Goal: Task Accomplishment & Management: Use online tool/utility

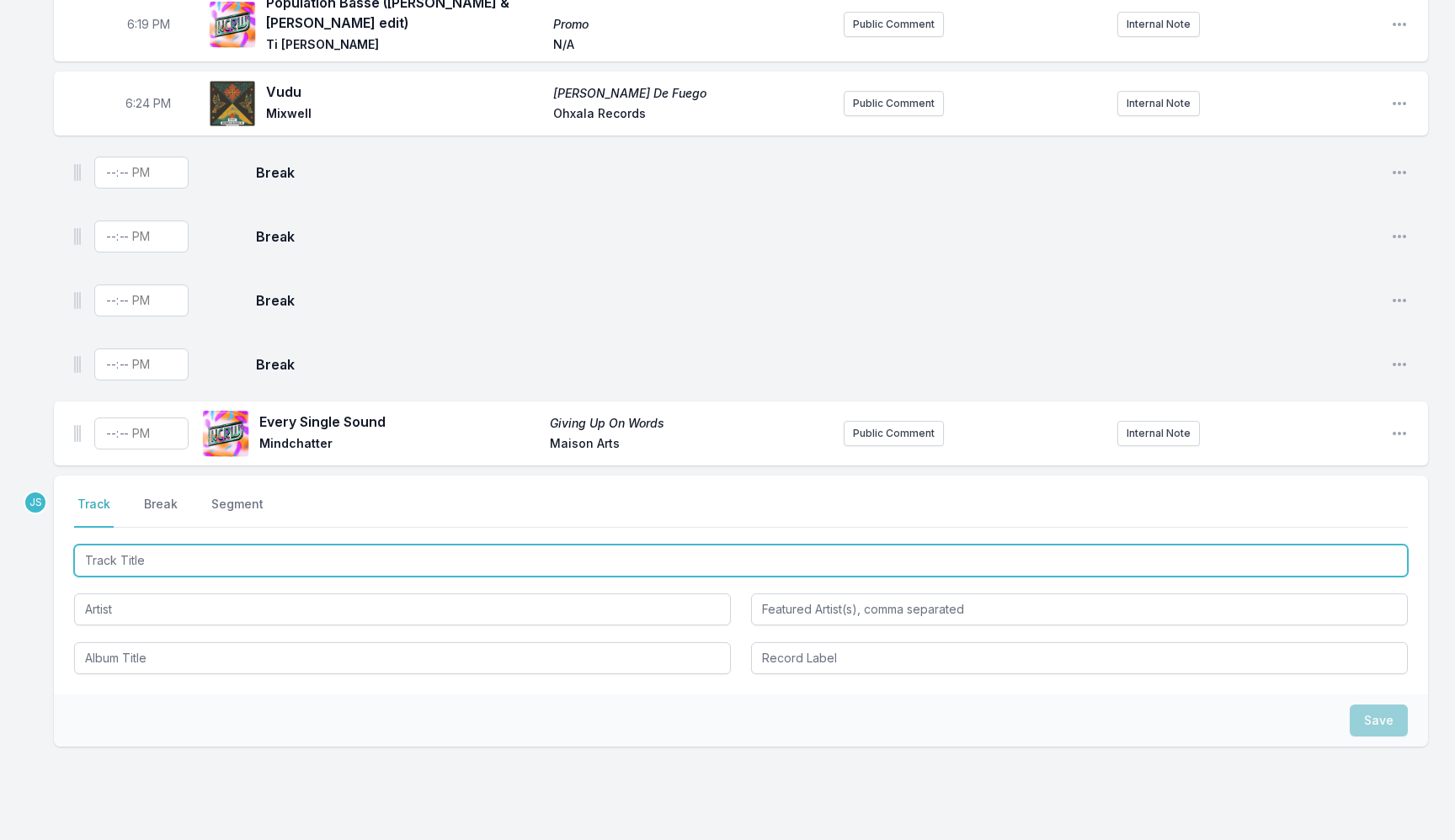
scroll to position [618, 0]
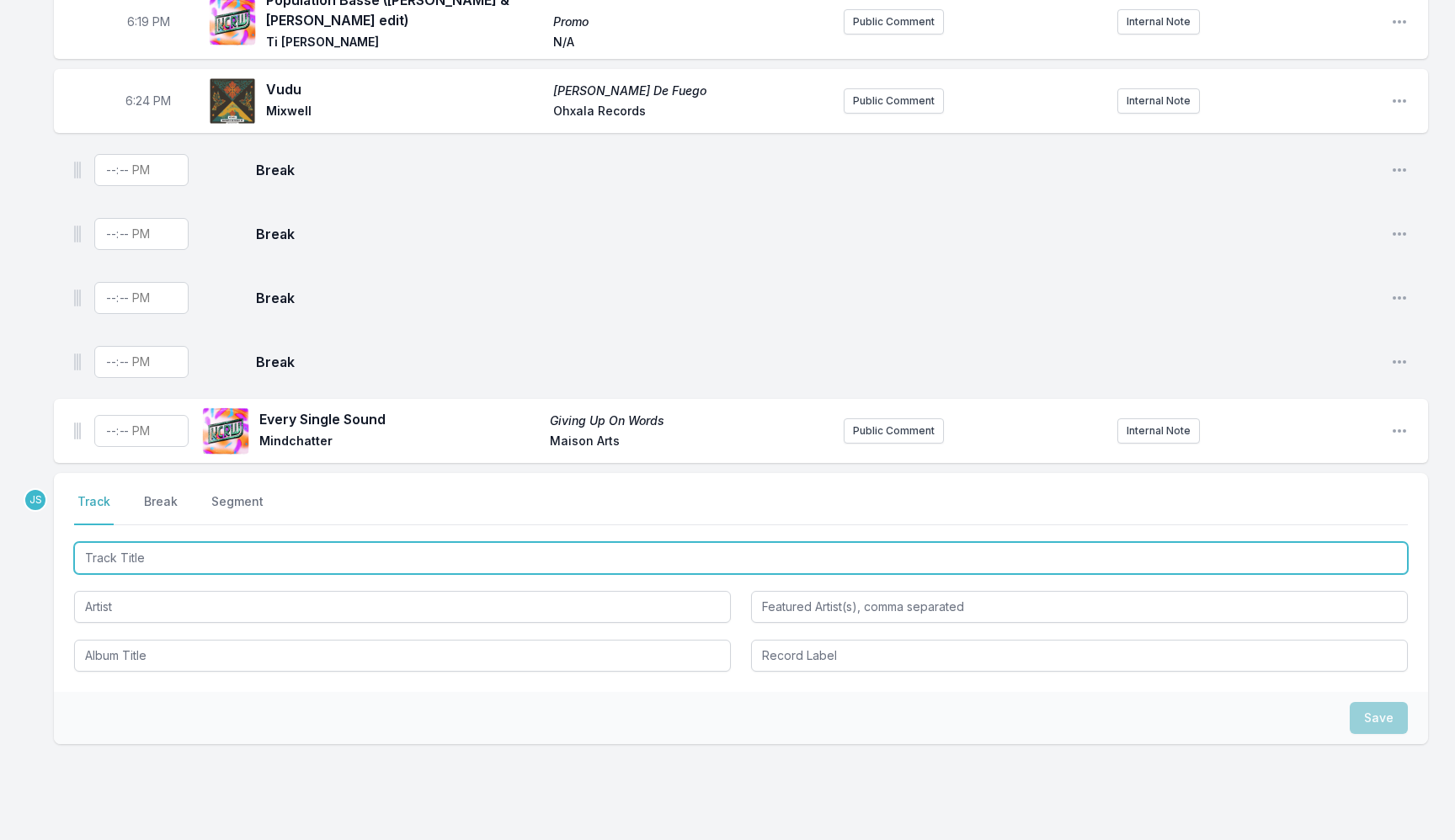
click at [325, 551] on input "Track Title" at bounding box center [740, 559] width 1333 height 32
type input "Ozan"
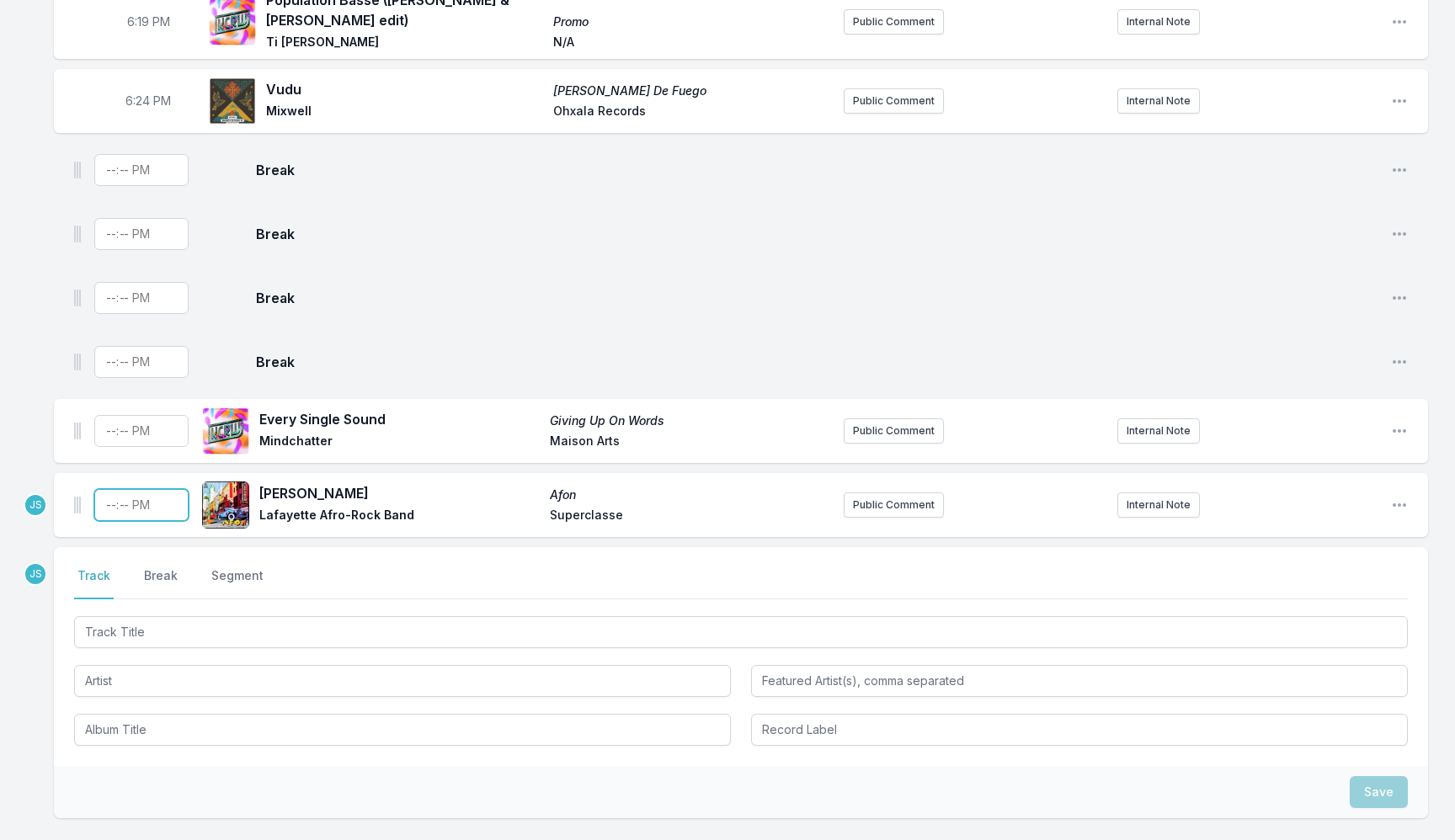
click at [107, 502] on input "Timestamp" at bounding box center [141, 505] width 94 height 32
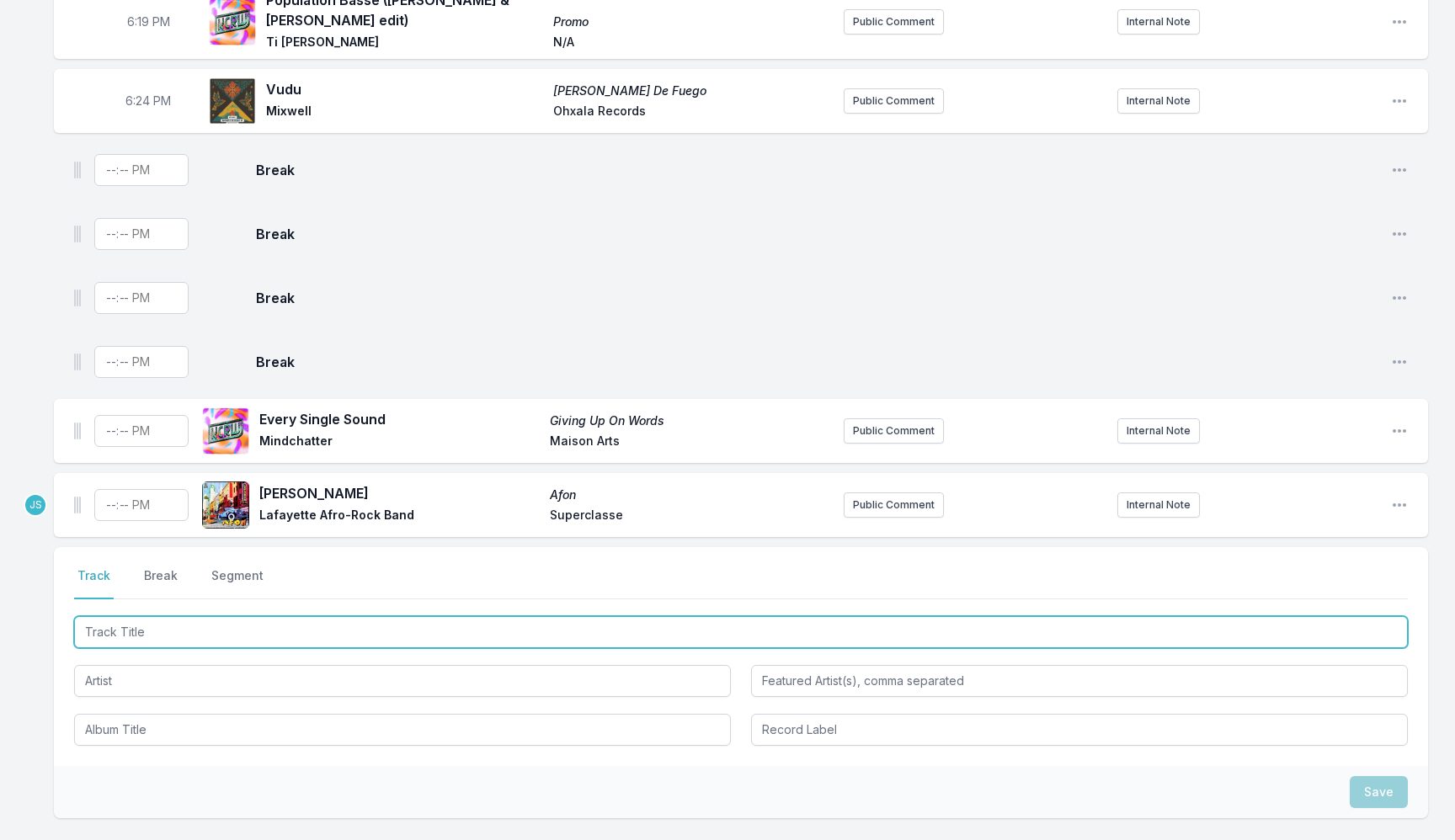
click at [184, 617] on input "Track Title" at bounding box center [740, 632] width 1333 height 32
type input "Sumac"
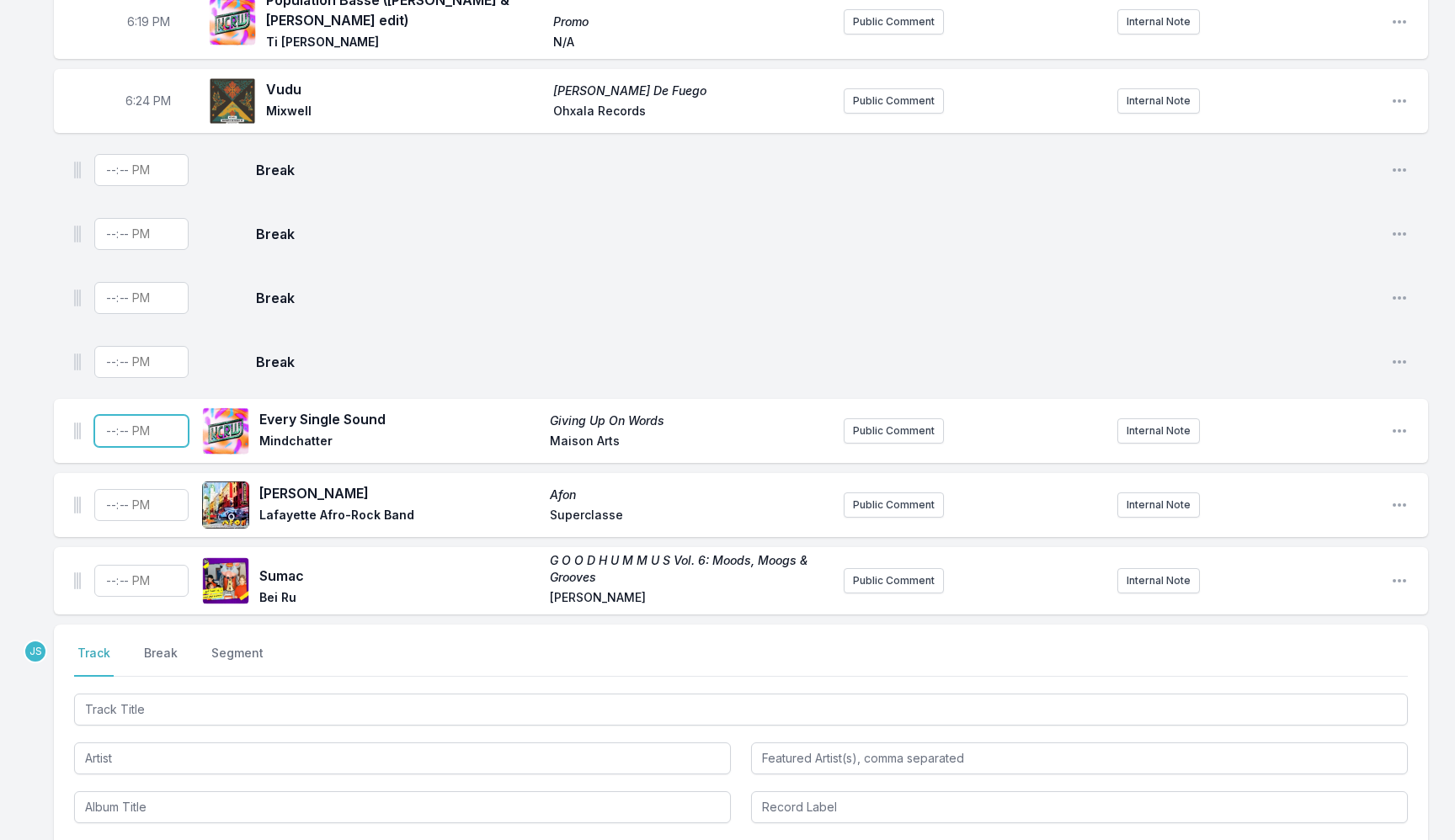
click at [103, 425] on input "Timestamp" at bounding box center [141, 431] width 94 height 32
type input "18:27"
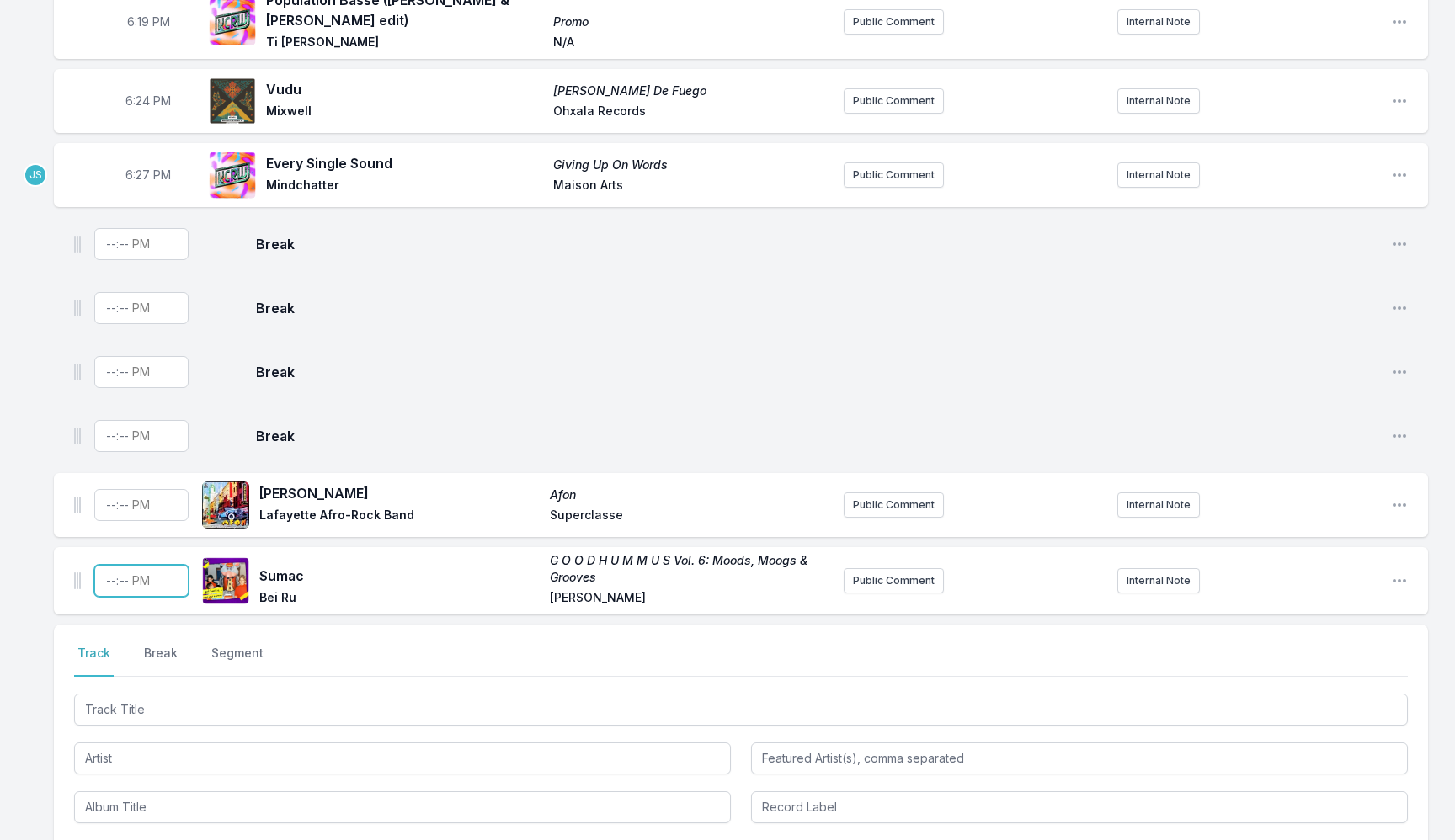
click at [118, 576] on input "Timestamp" at bounding box center [141, 581] width 94 height 32
type input "18:30"
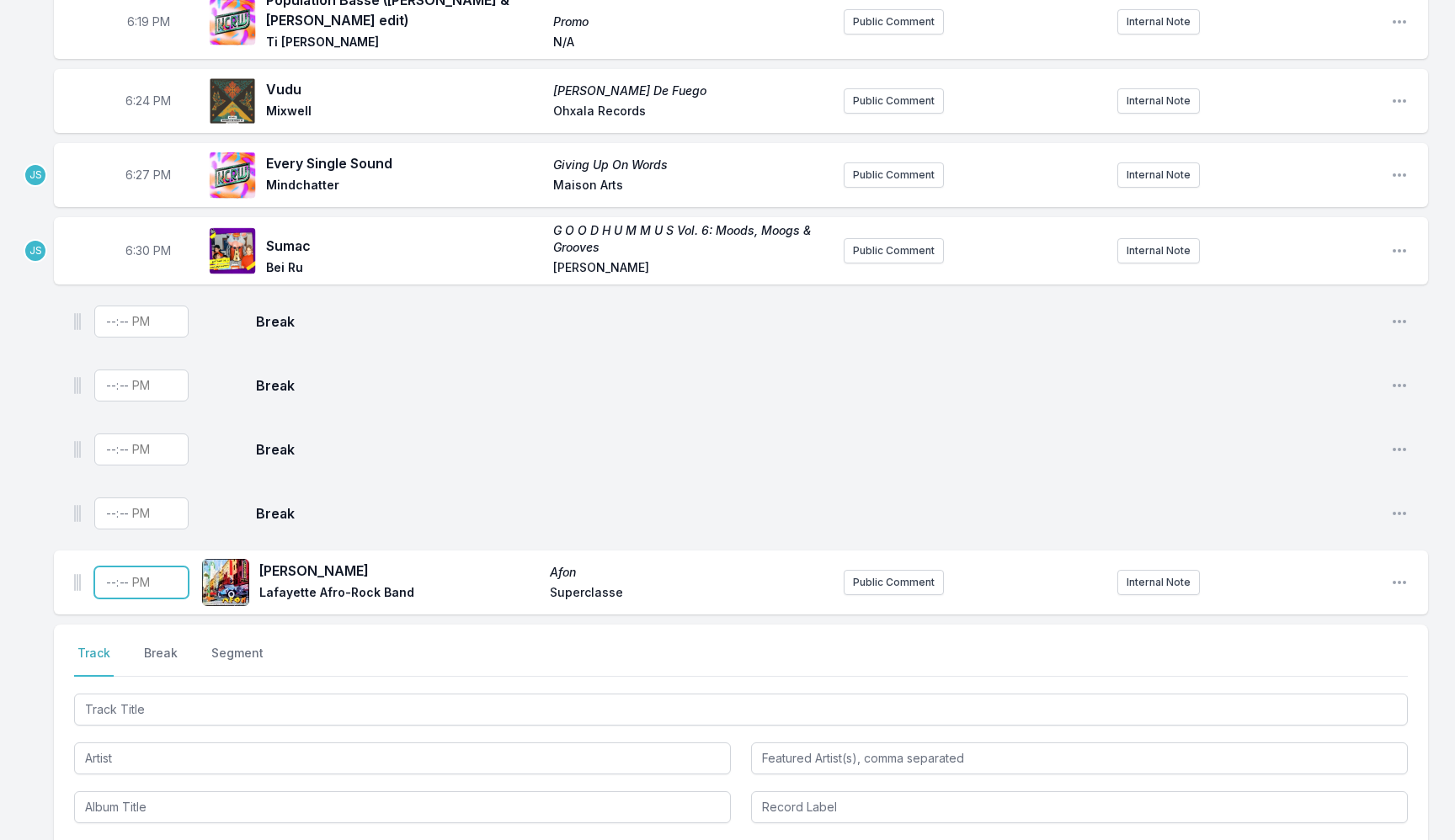
click at [104, 574] on input "Timestamp" at bounding box center [141, 582] width 94 height 32
type input "18:31"
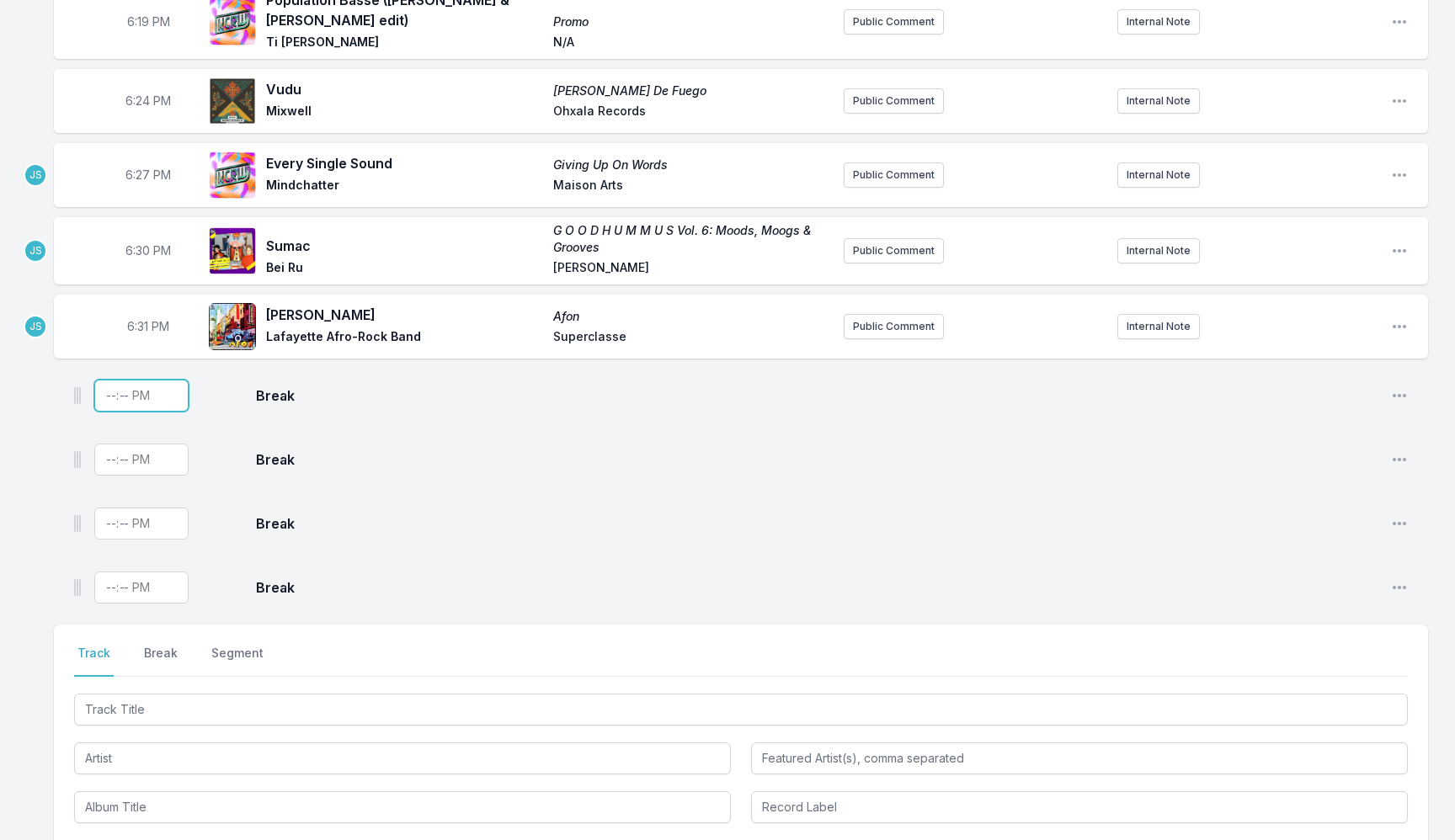
click at [105, 387] on input "Timestamp" at bounding box center [141, 395] width 94 height 32
type input "18:33"
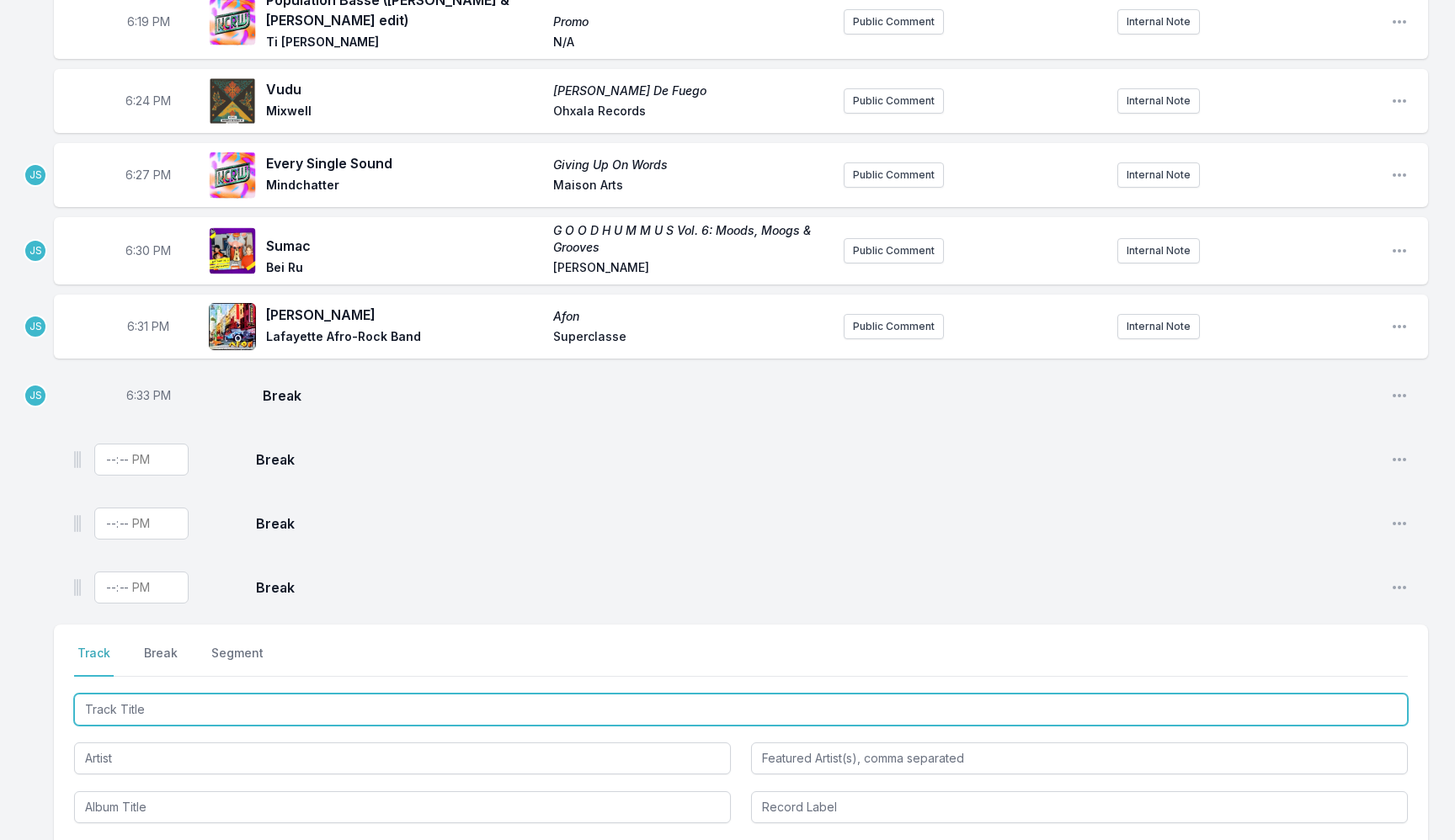
click at [236, 696] on input "Track Title" at bounding box center [740, 709] width 1333 height 32
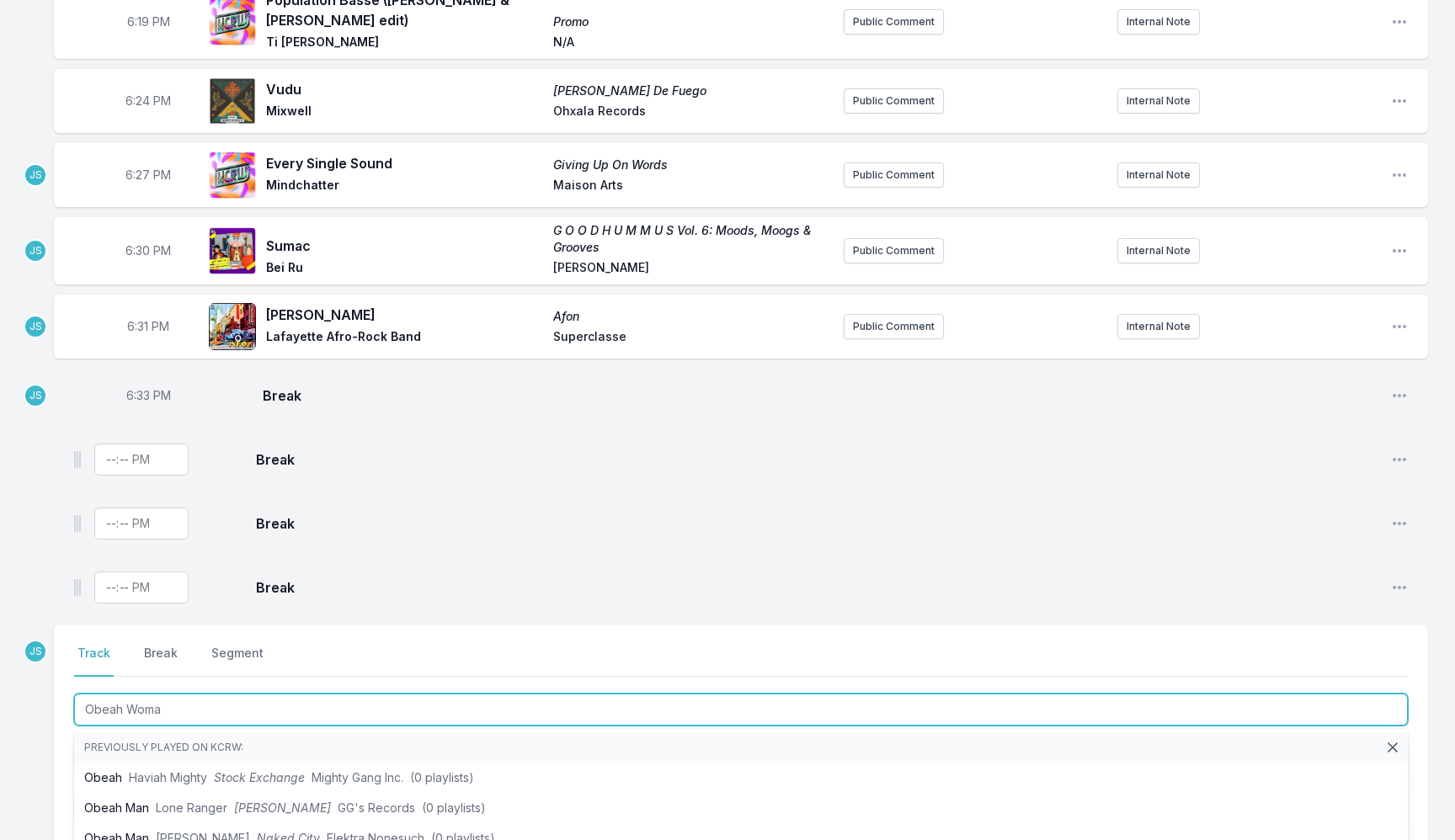
type input "Obeah Woman"
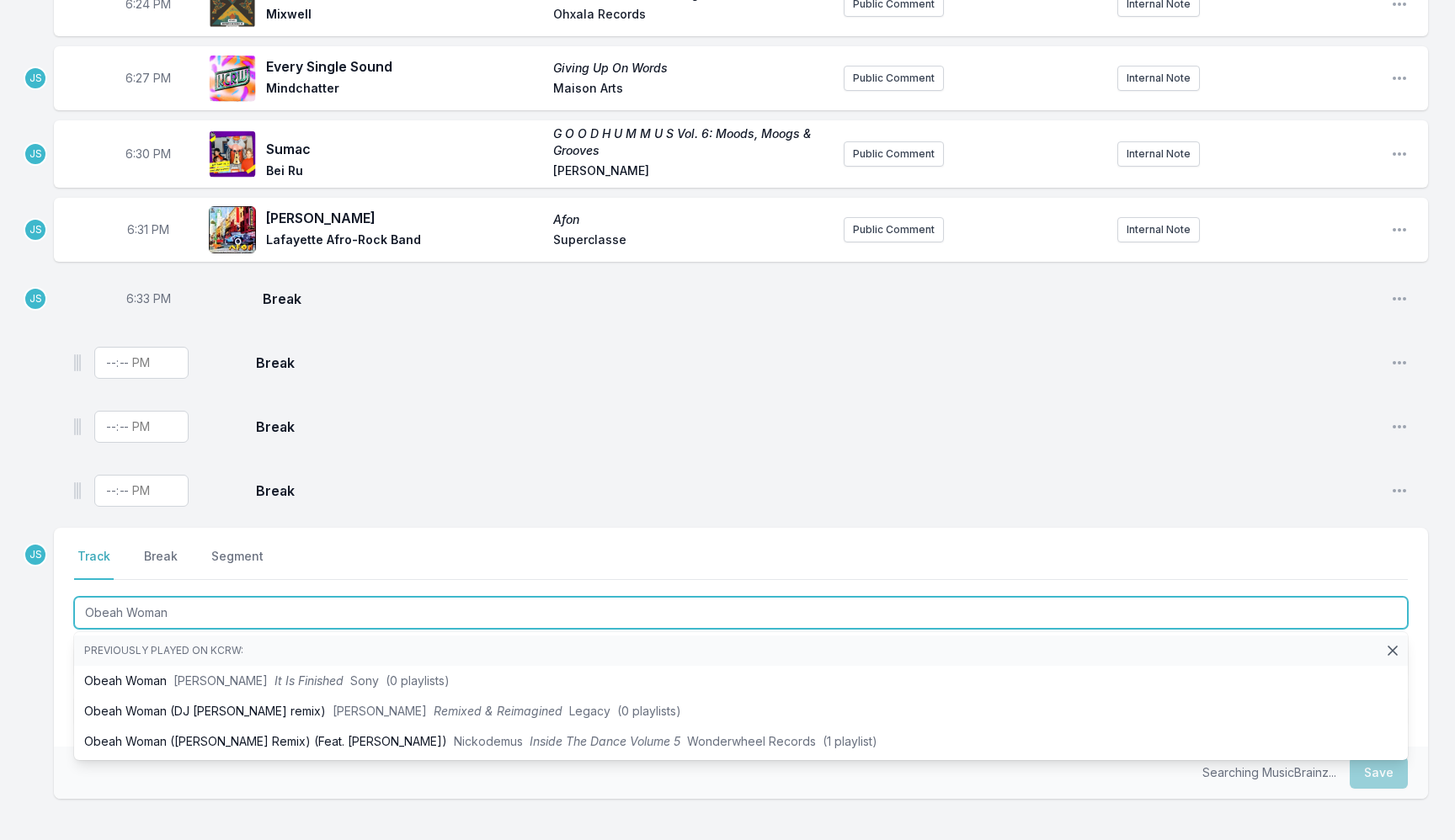
scroll to position [713, 0]
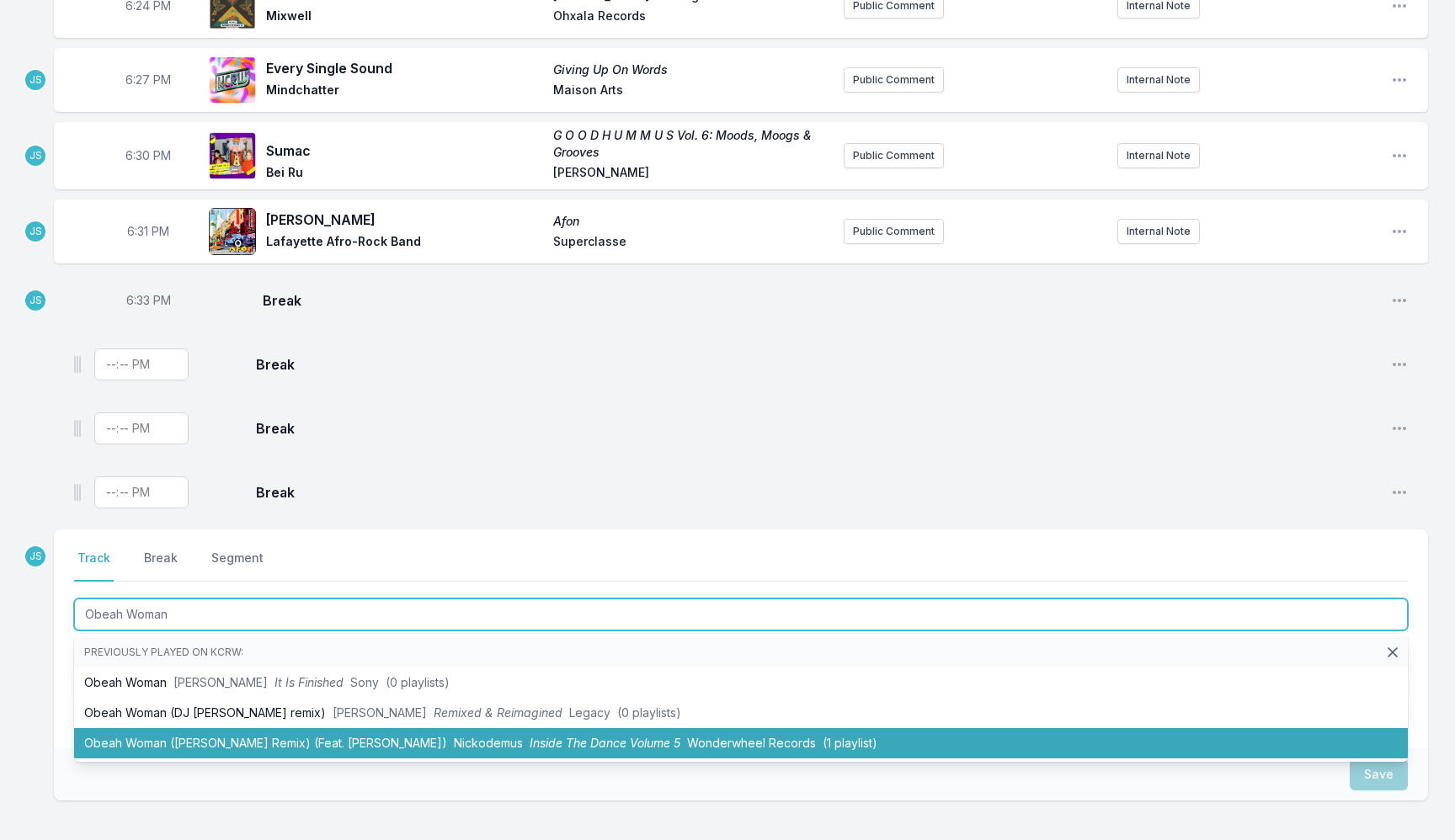
click at [364, 743] on li "Obeah Woman ([PERSON_NAME] Remix) (Feat. [PERSON_NAME]) [PERSON_NAME] Inside Th…" at bounding box center [740, 743] width 1333 height 30
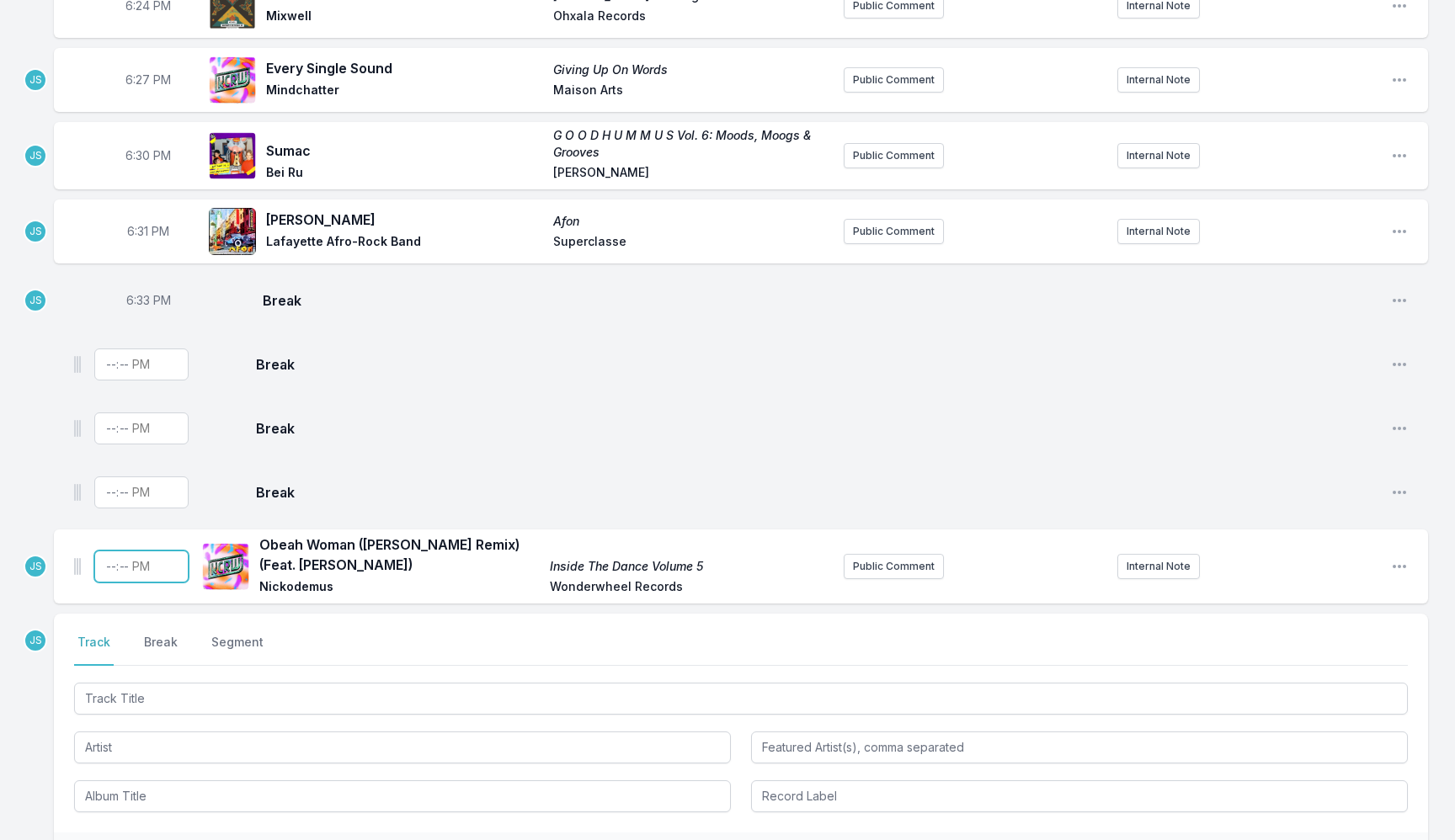
click at [101, 568] on input "Timestamp" at bounding box center [141, 566] width 94 height 32
type input "18:36"
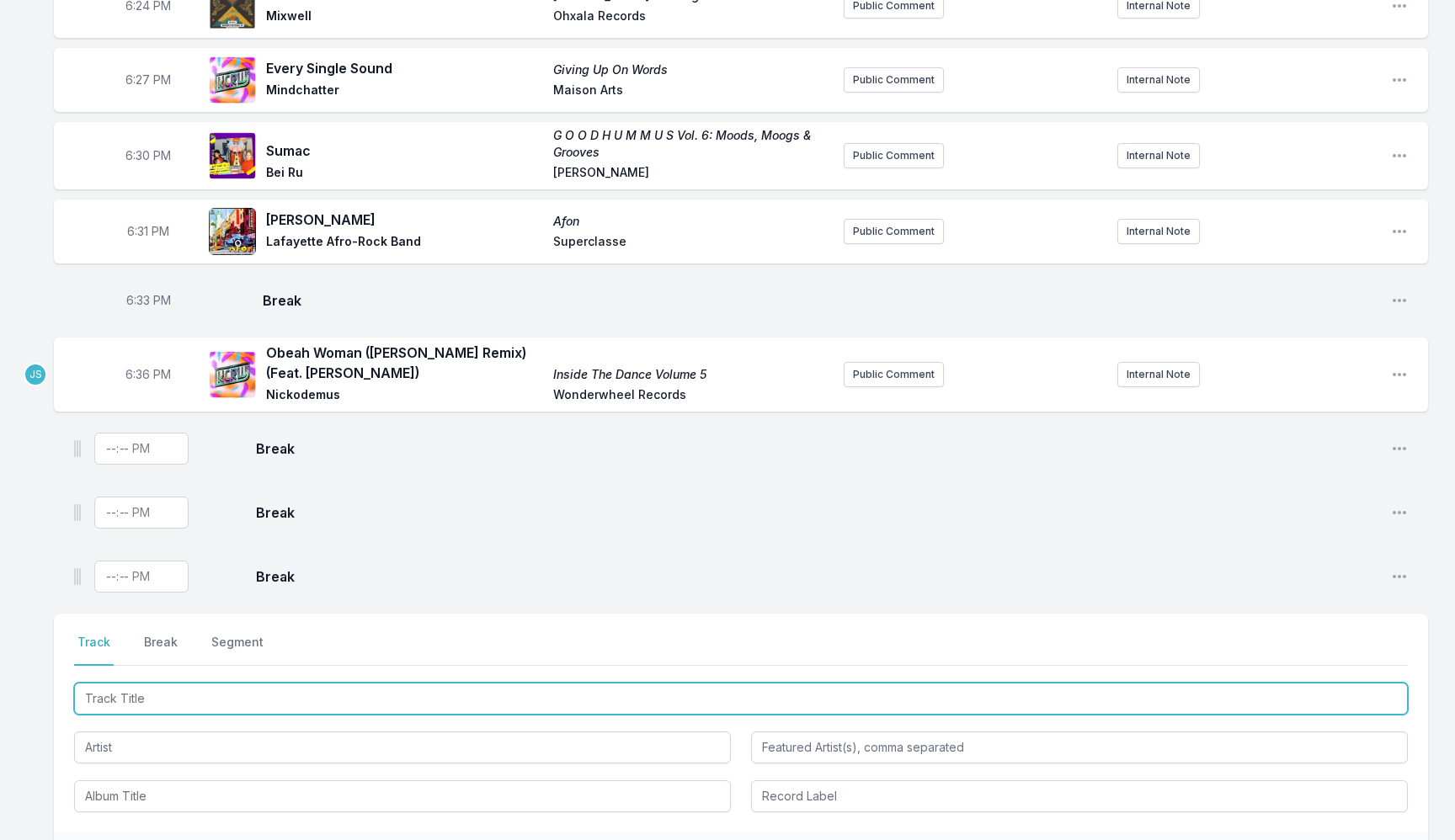
click at [441, 683] on input "Track Title" at bounding box center [740, 699] width 1333 height 32
type input "Cleopatra In"
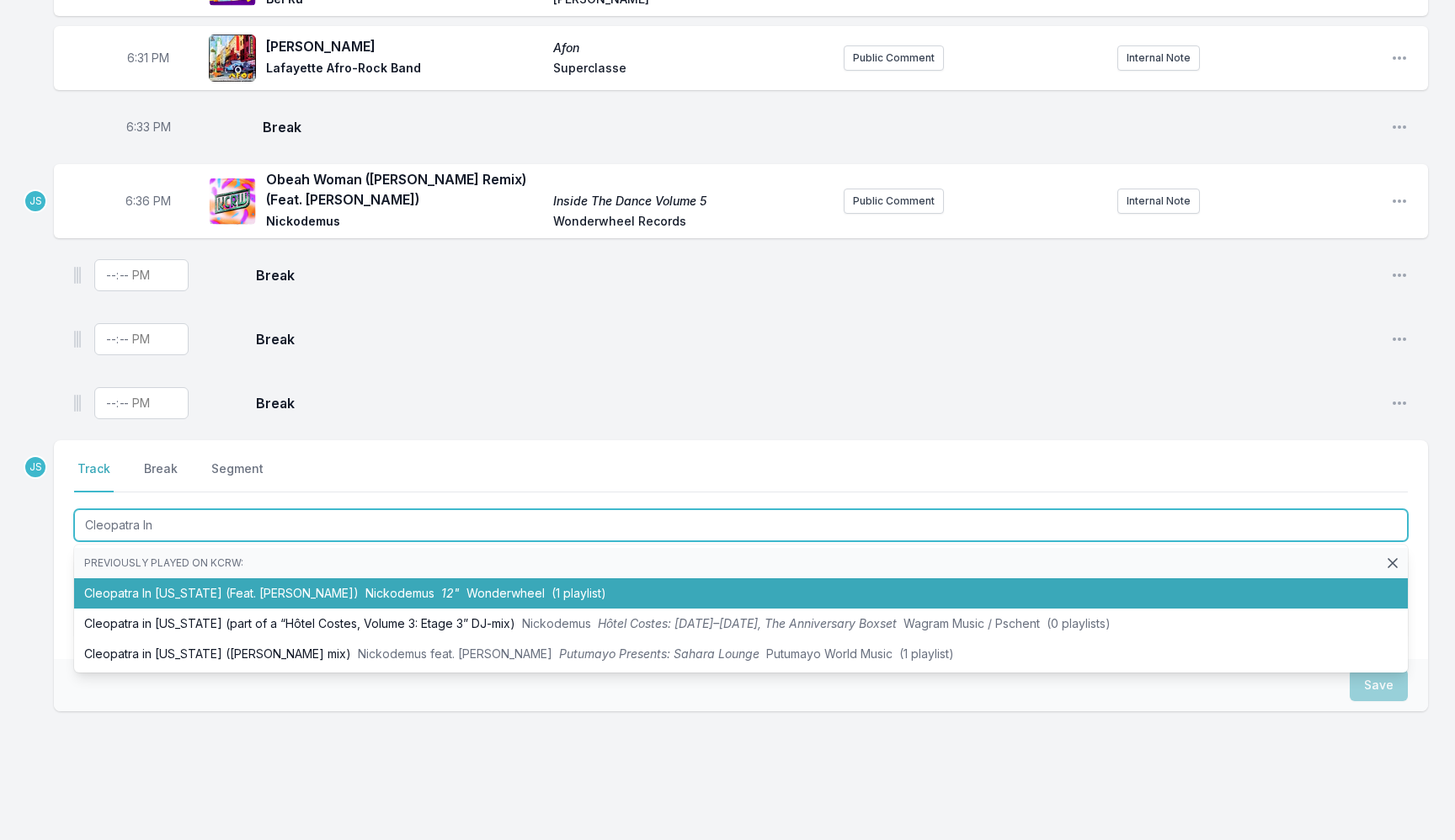
scroll to position [886, 0]
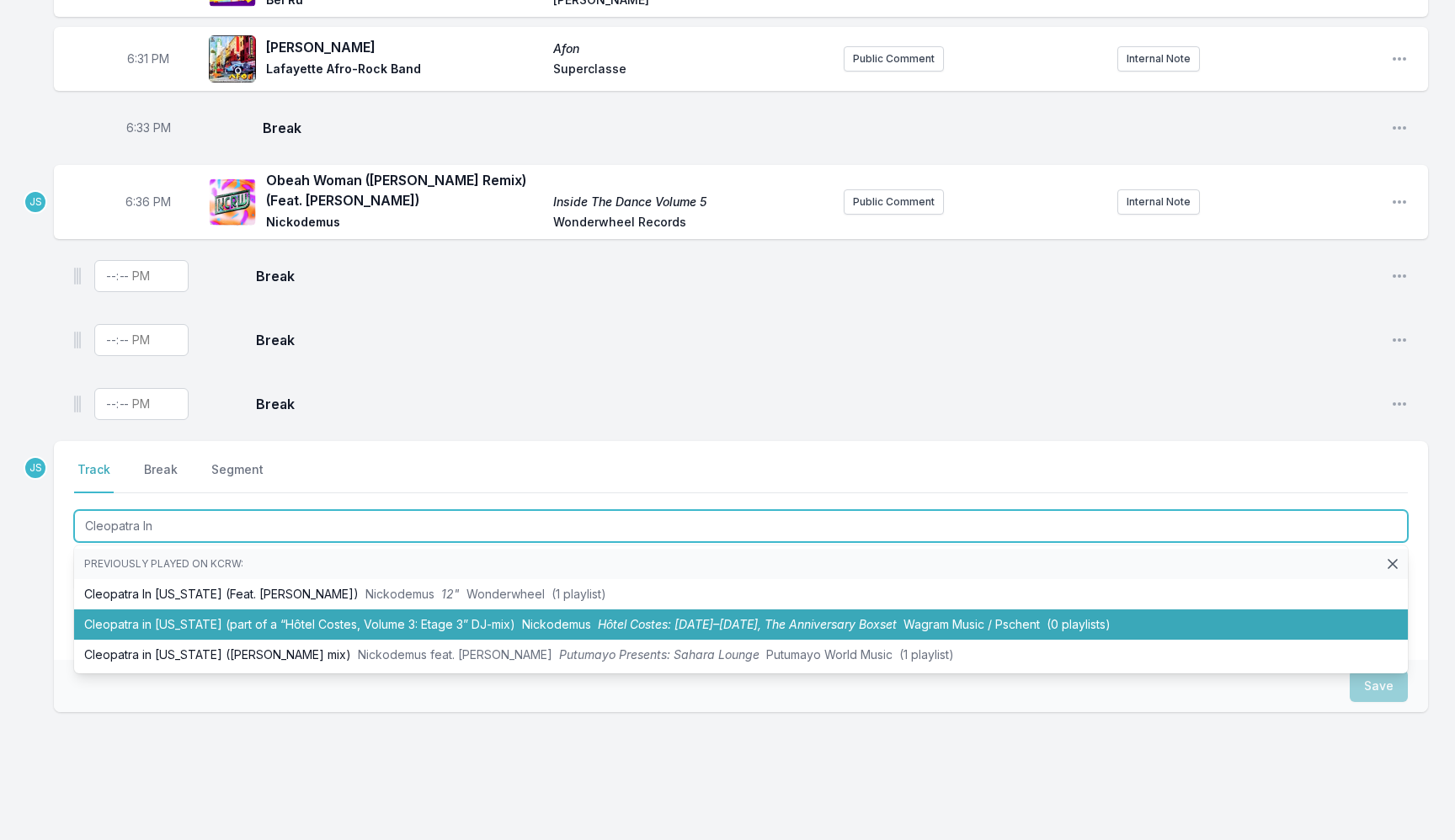
click at [375, 613] on li "Cleopatra in [US_STATE] (part of a “Hôtel Costes, Volume 3: Etage 3” DJ‐mix) Ni…" at bounding box center [740, 625] width 1333 height 30
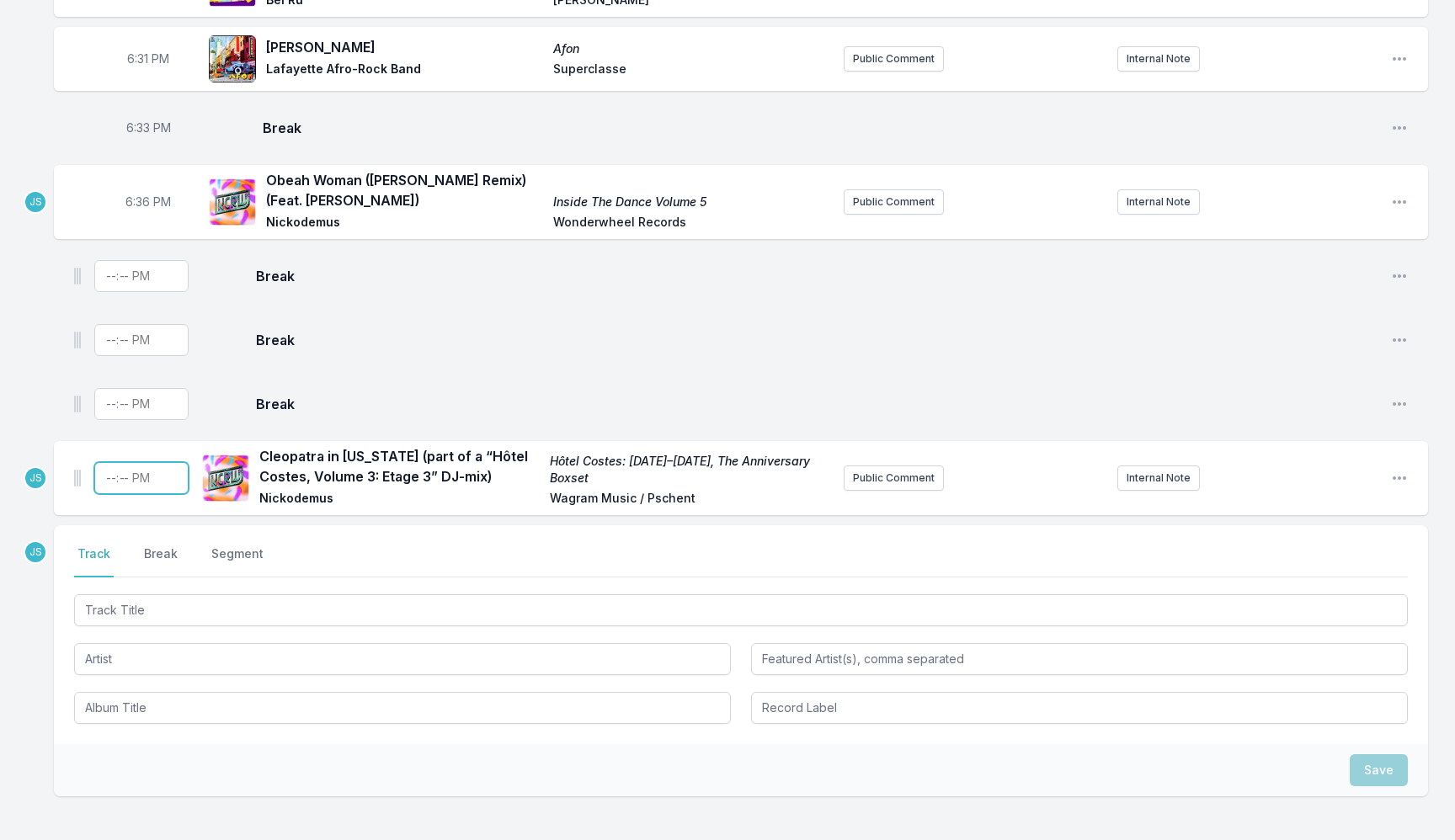
click at [106, 473] on input "Timestamp" at bounding box center [141, 478] width 94 height 32
type input "18:42"
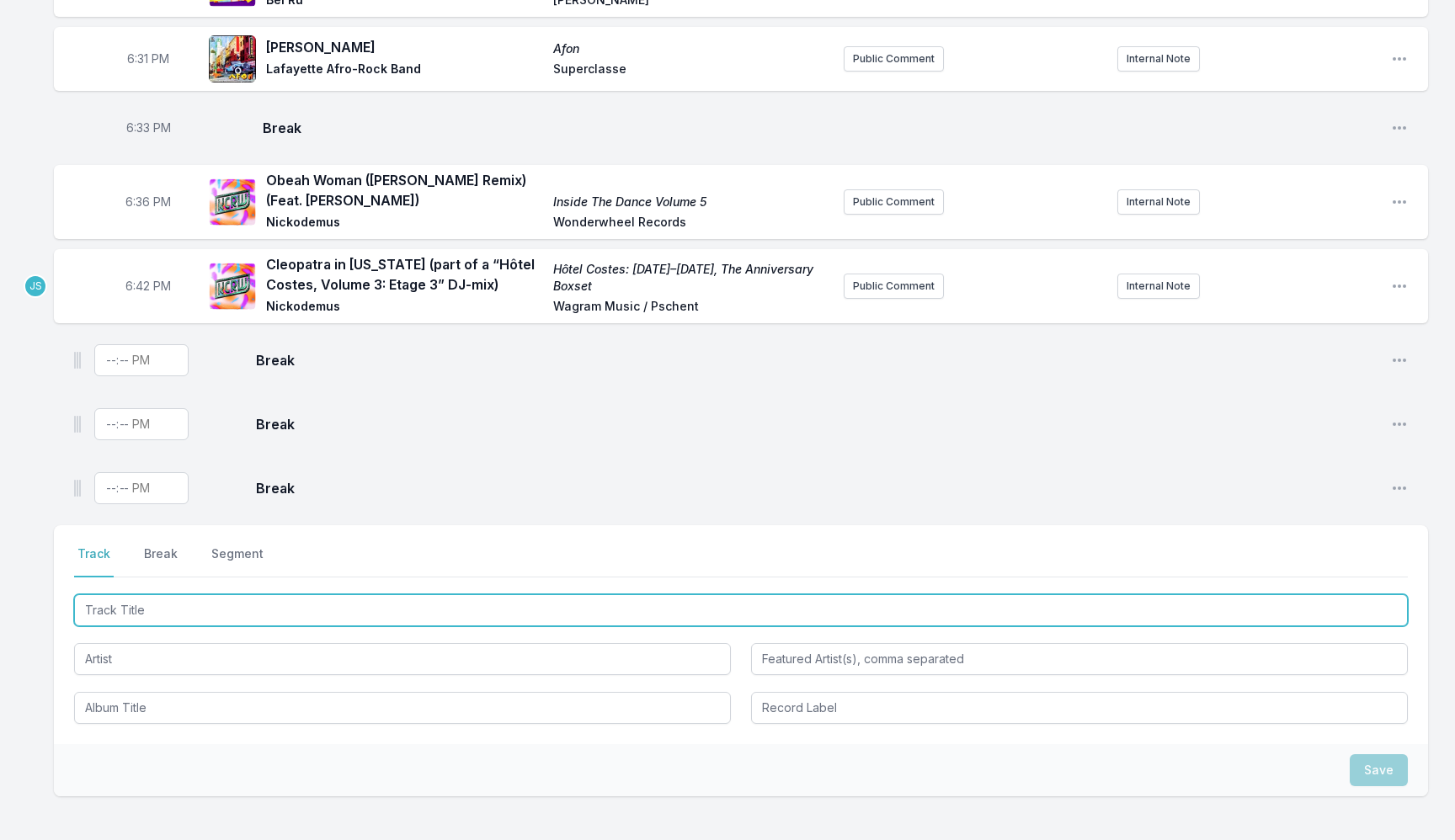
click at [506, 615] on input "Track Title" at bounding box center [740, 611] width 1333 height 32
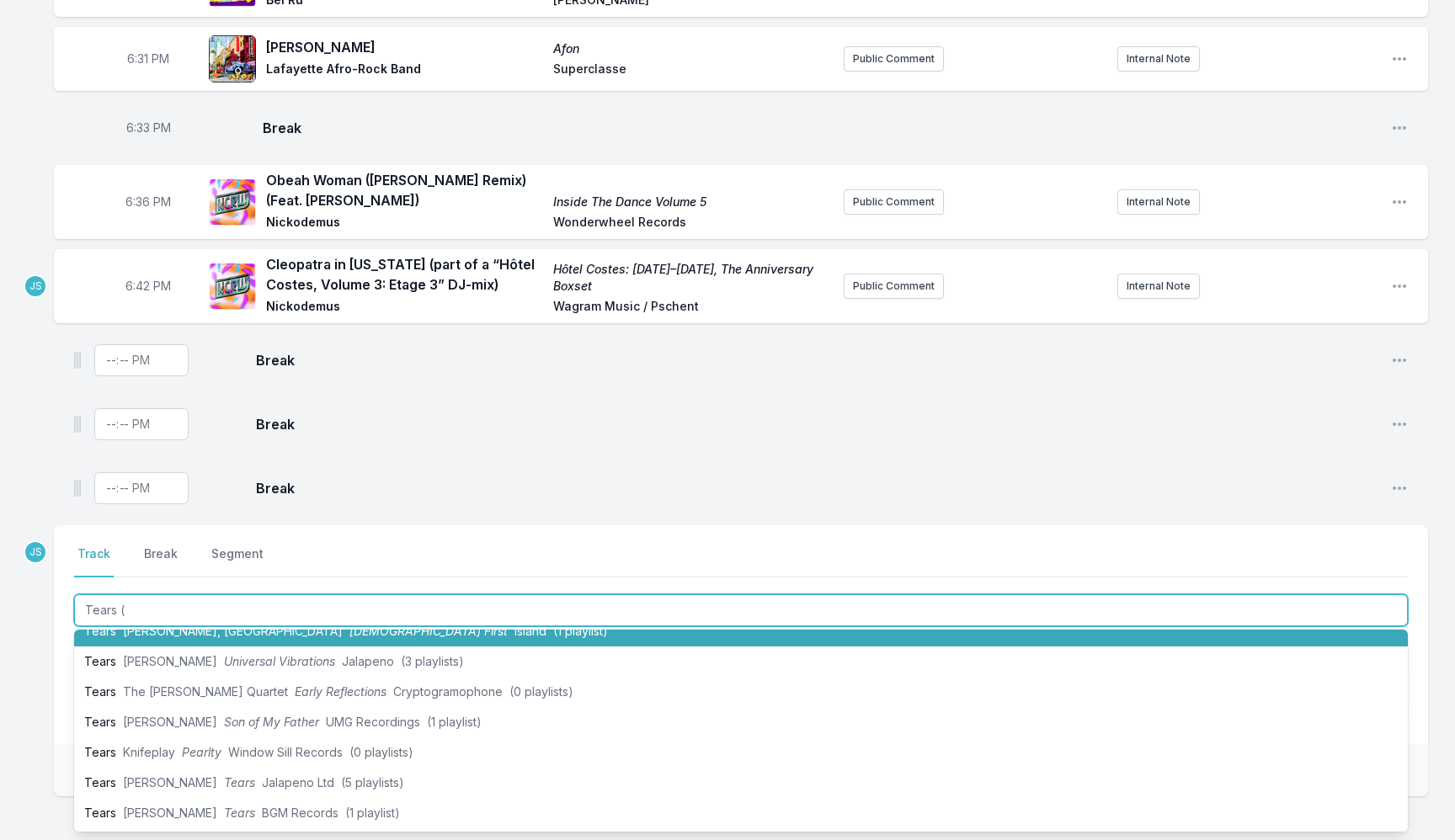
scroll to position [439, 0]
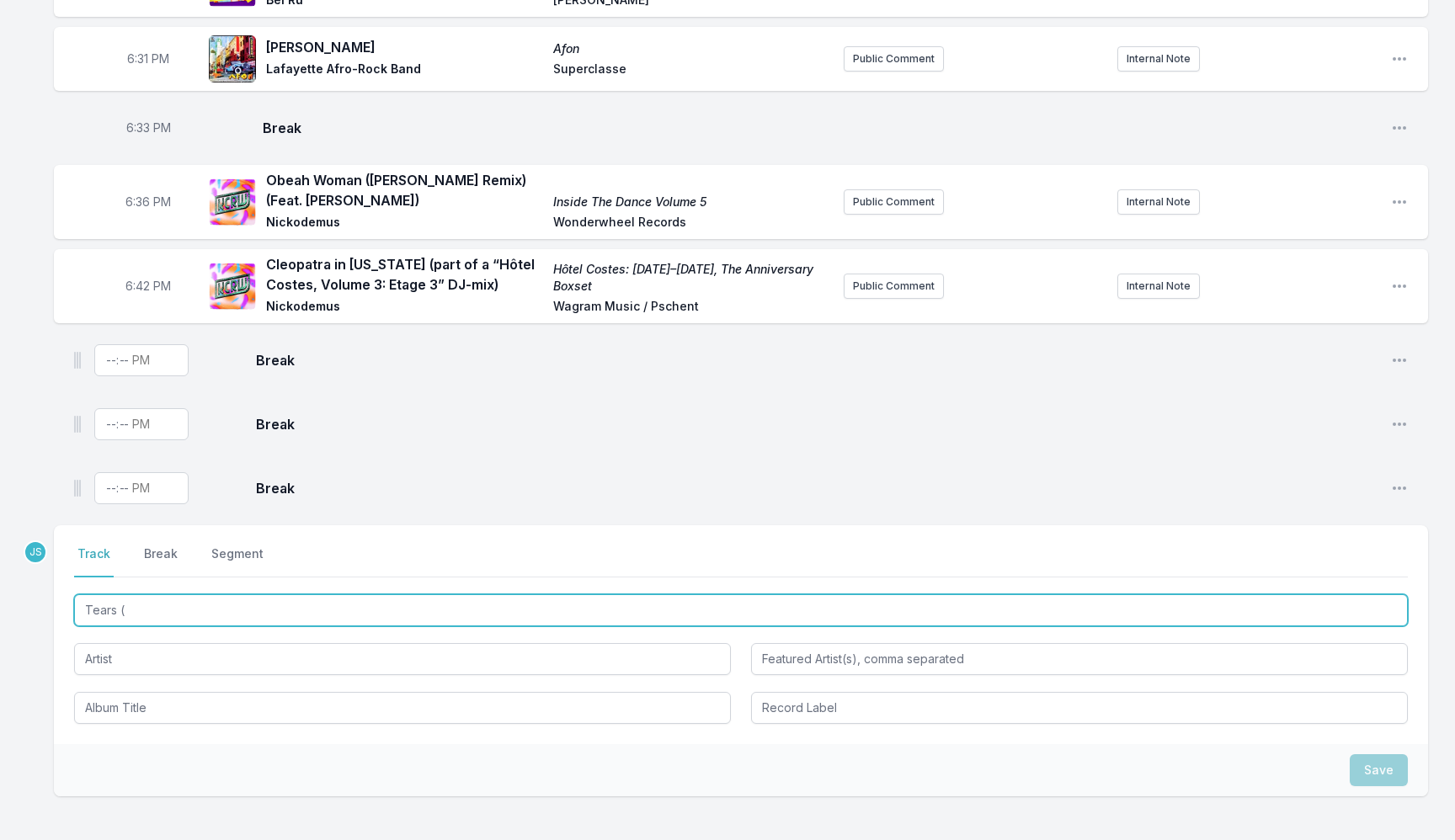
click at [124, 604] on input "Tears (" at bounding box center [740, 611] width 1333 height 32
paste input "[PERSON_NAME] Remix)"
type input "Tears ([PERSON_NAME] Remix)"
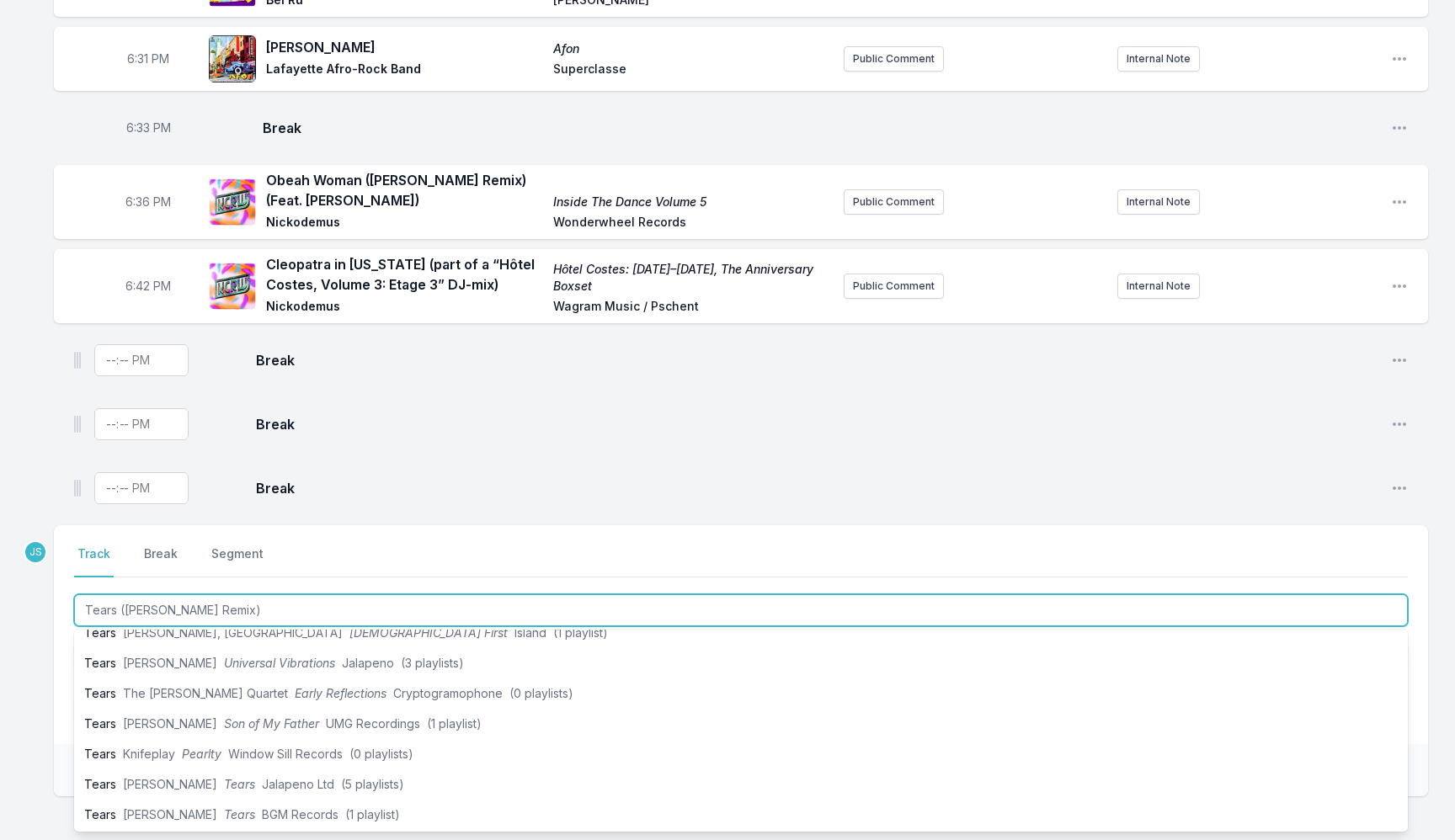
scroll to position [0, 0]
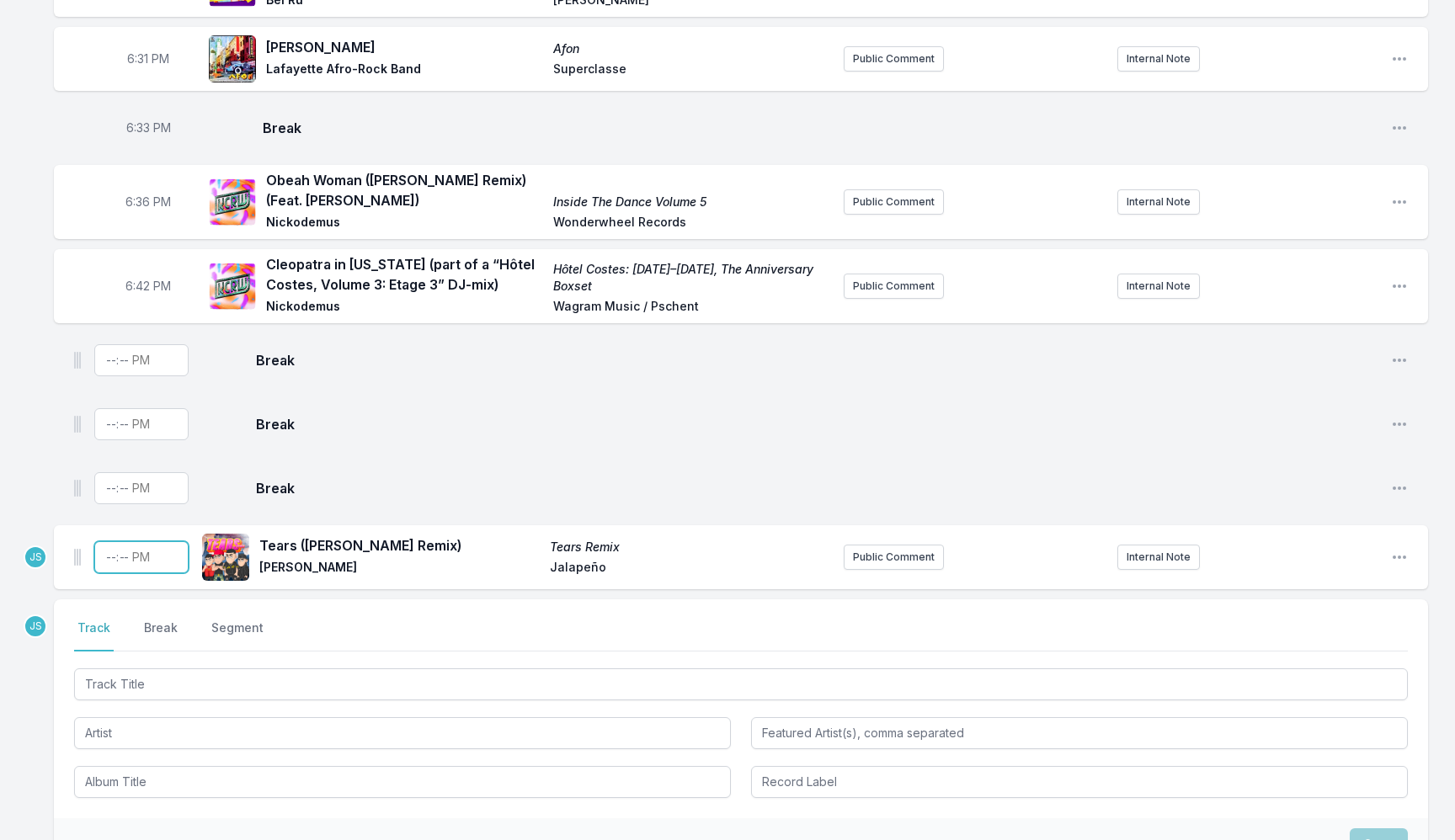
click at [106, 548] on input "Timestamp" at bounding box center [141, 558] width 94 height 32
type input "18:45"
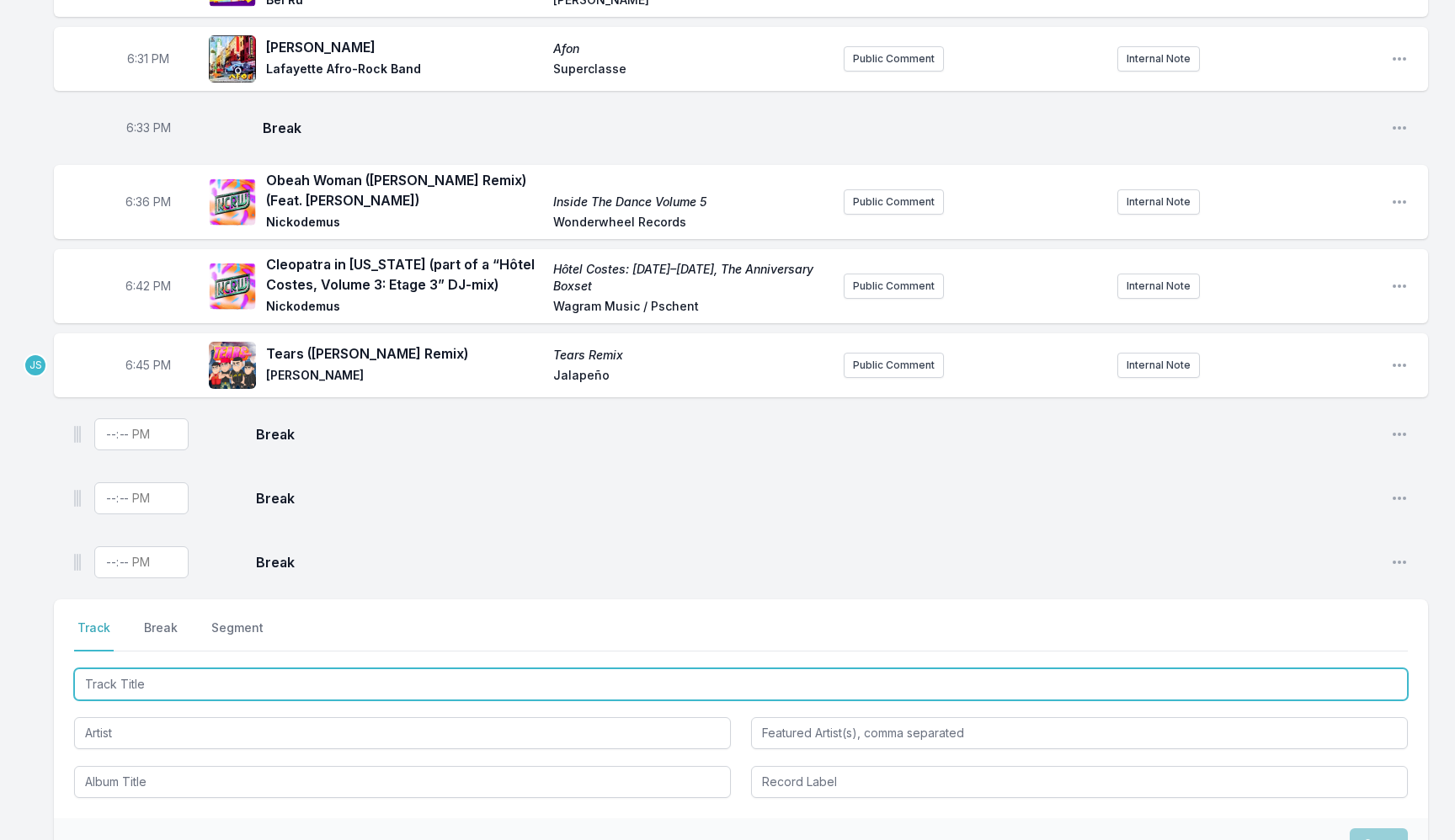
click at [209, 669] on input "Track Title" at bounding box center [740, 685] width 1333 height 32
paste input "Sonfo (feat. Fally Ipupa)"
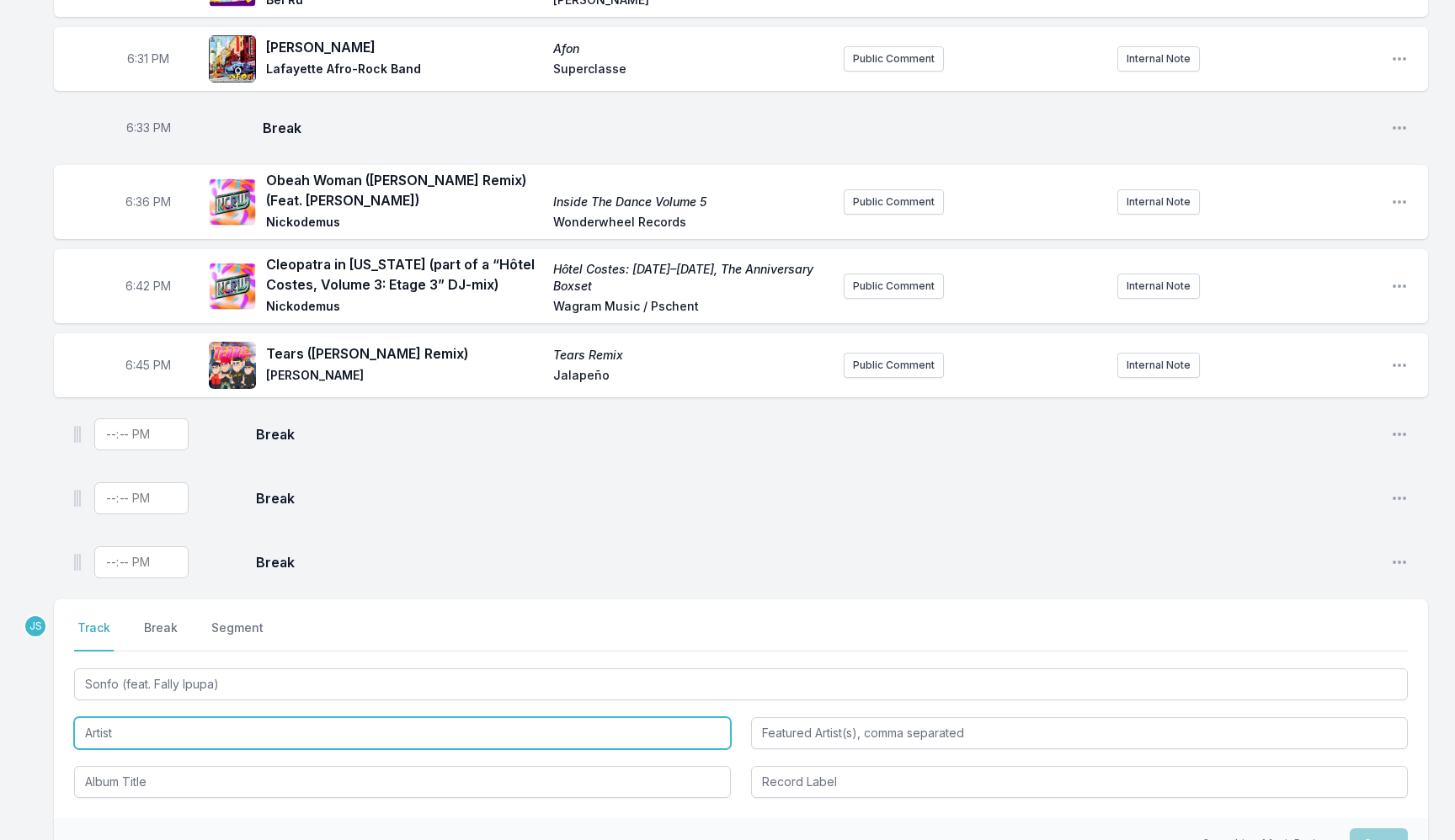
type input "Sonfo"
type input "Fally Ipupa"
type input "[PERSON_NAME] & [PERSON_NAME]"
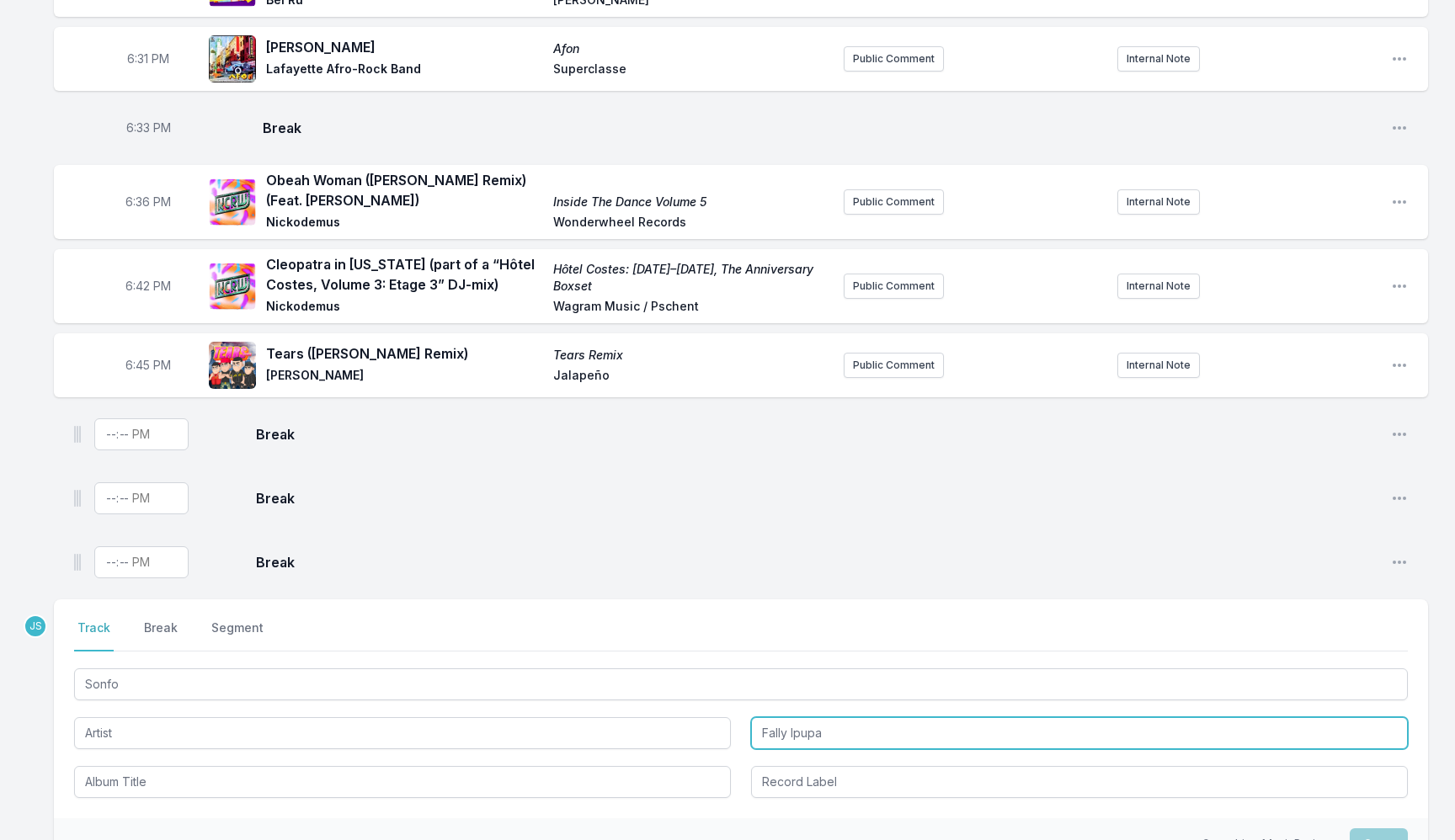
type input "[PERSON_NAME] & [PERSON_NAME]"
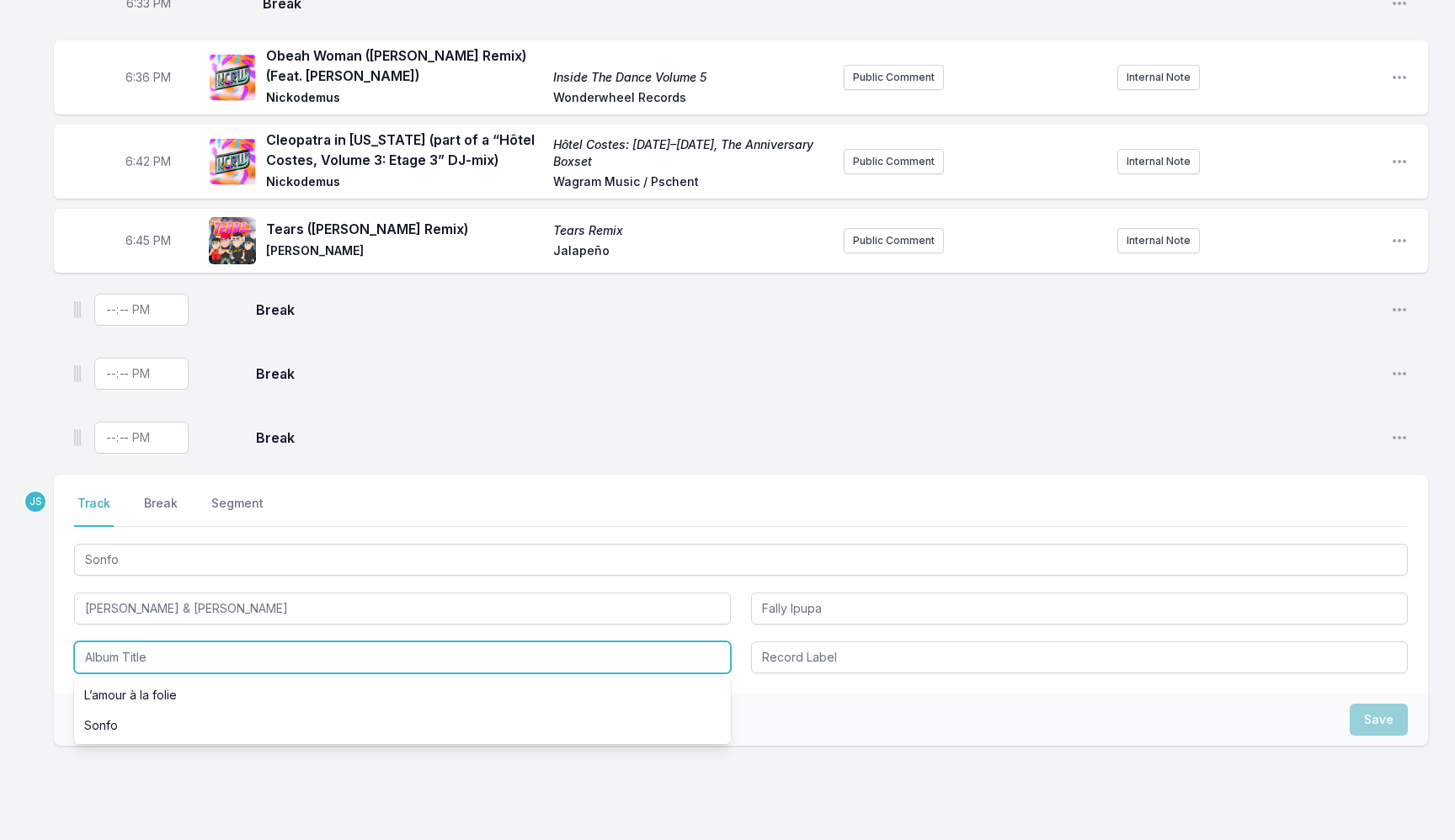
scroll to position [1024, 0]
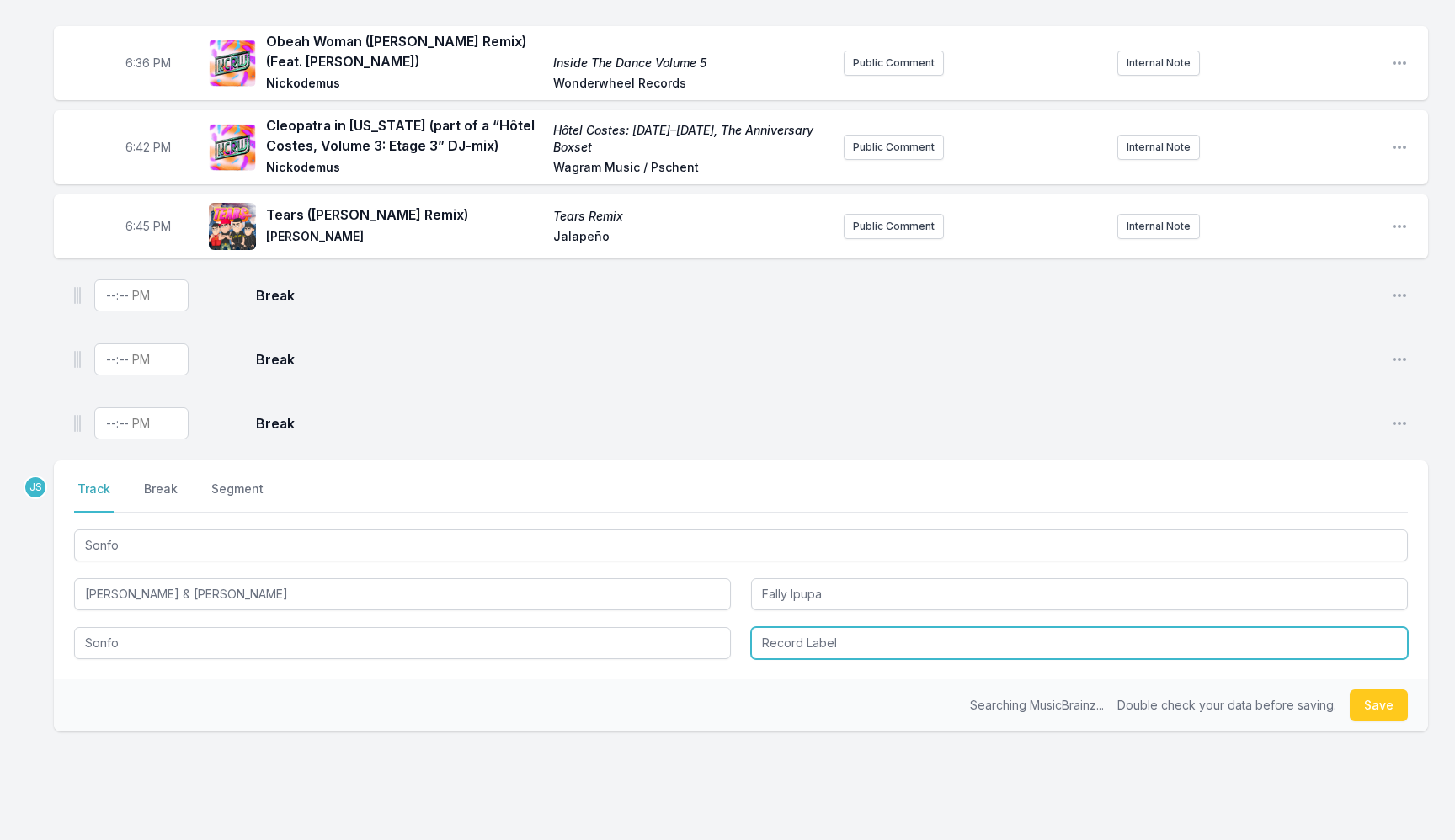
type input "Sonfo"
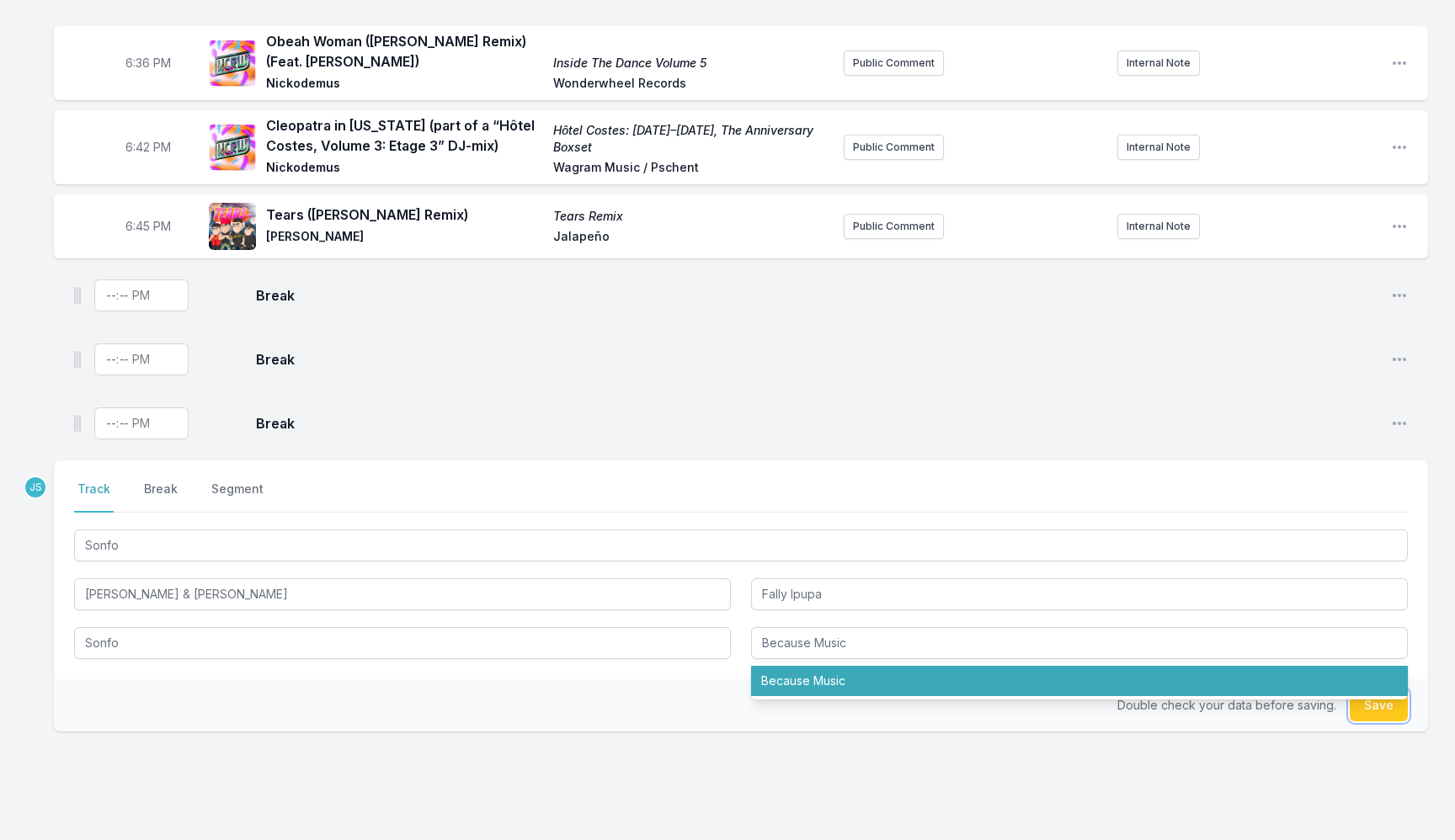
type input "Because Music"
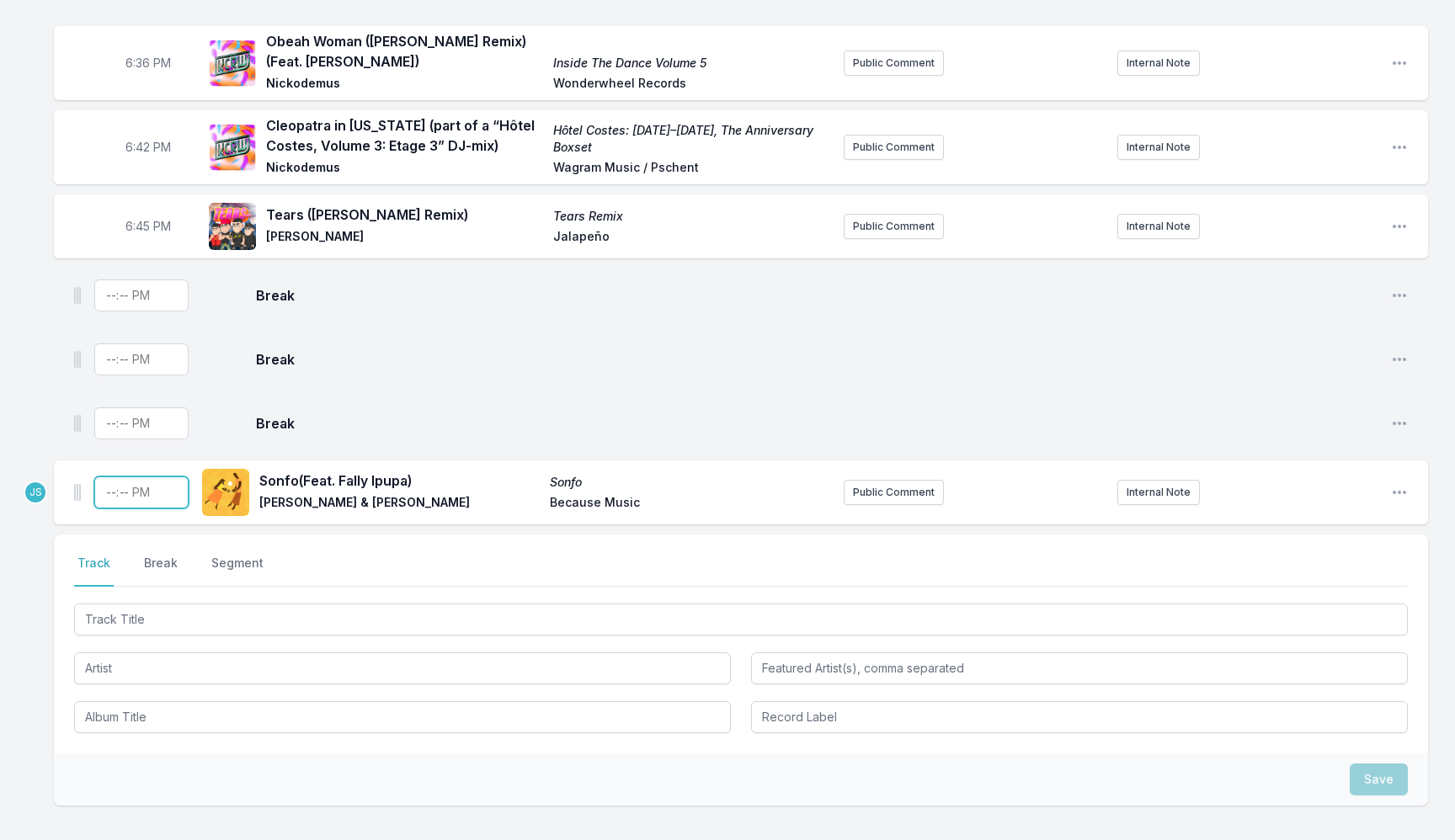
click at [110, 485] on input "Timestamp" at bounding box center [141, 492] width 94 height 32
type input "18:49"
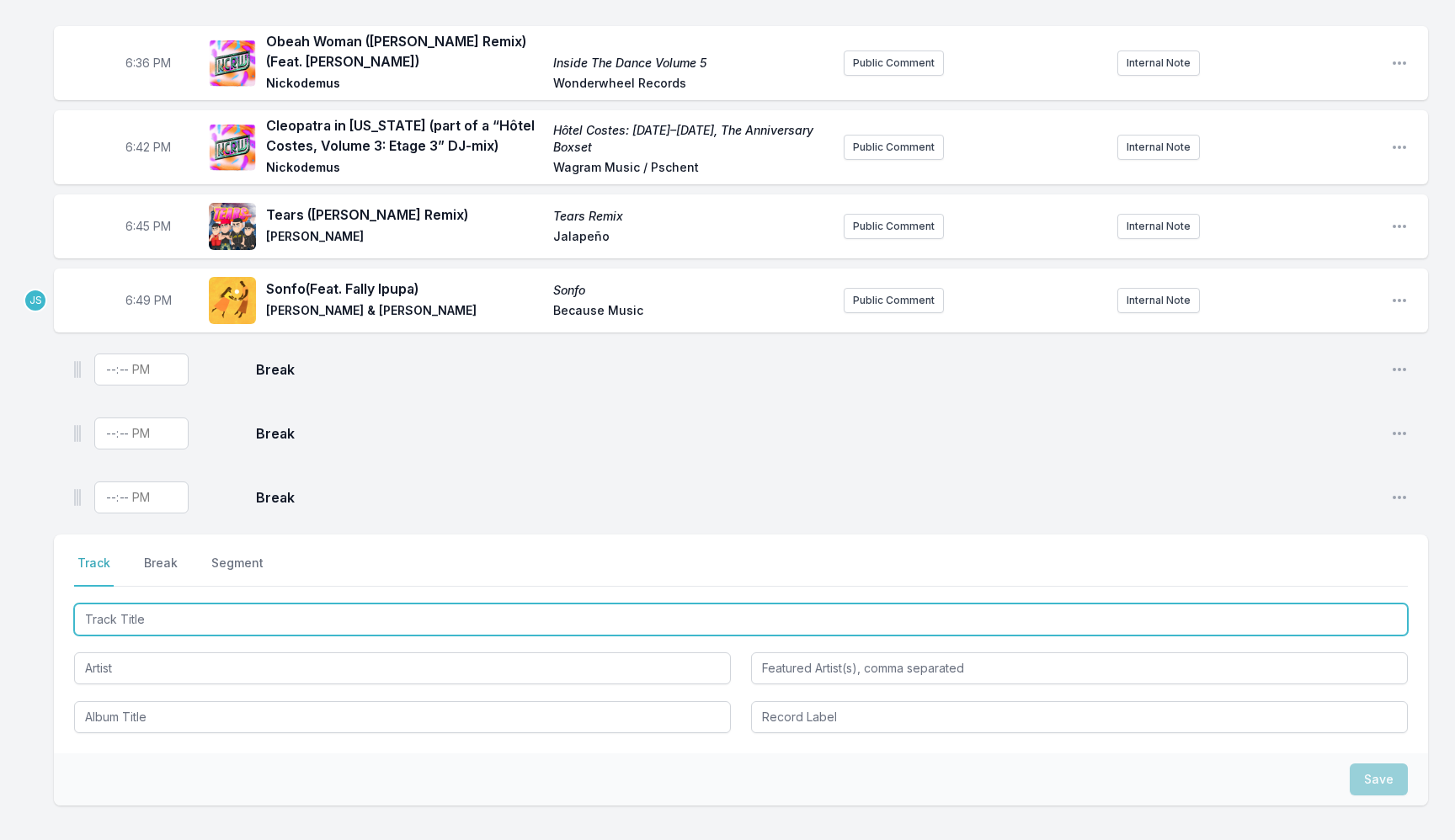
click at [536, 618] on input "Track Title" at bounding box center [740, 619] width 1333 height 32
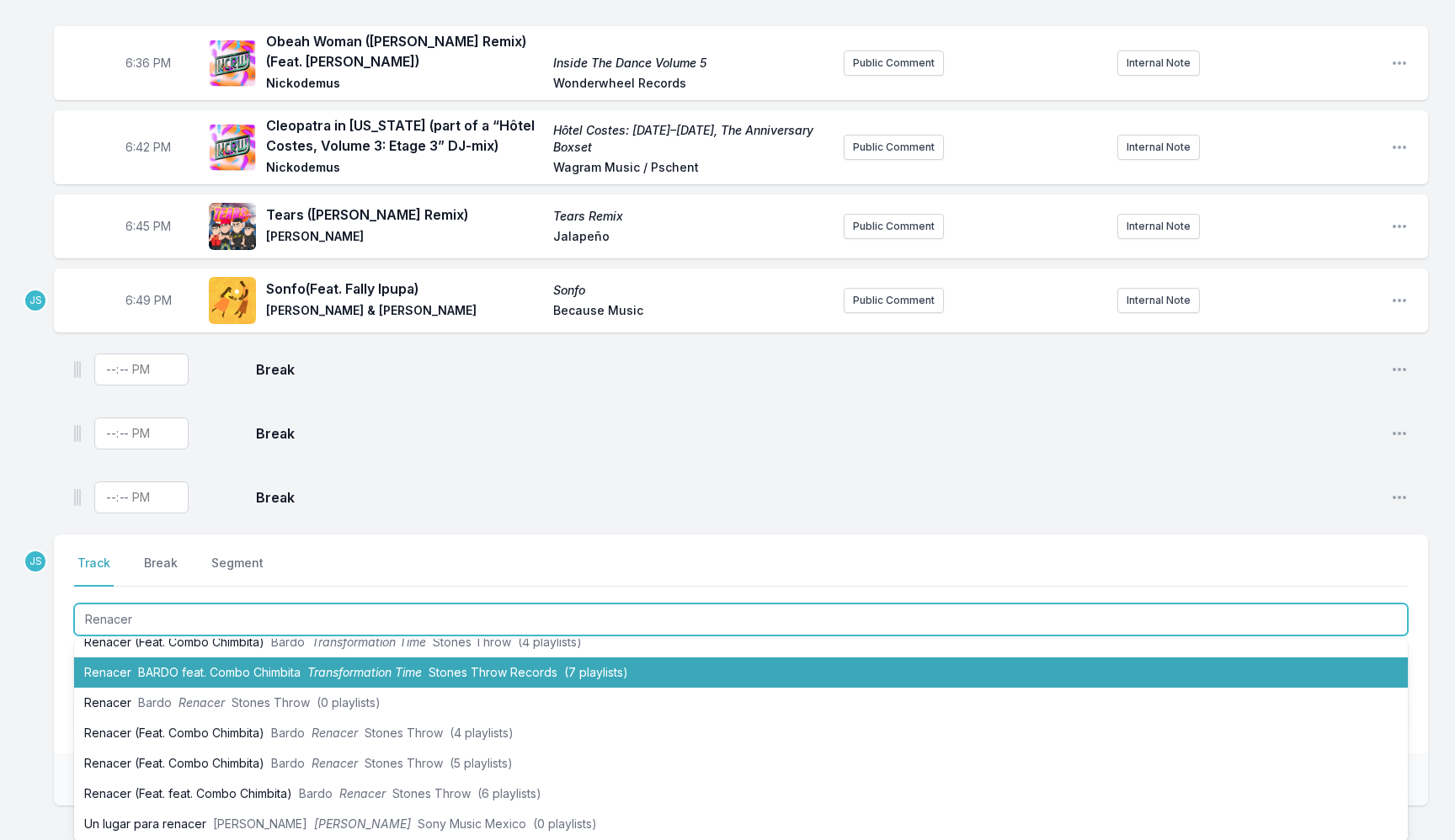
scroll to position [0, 0]
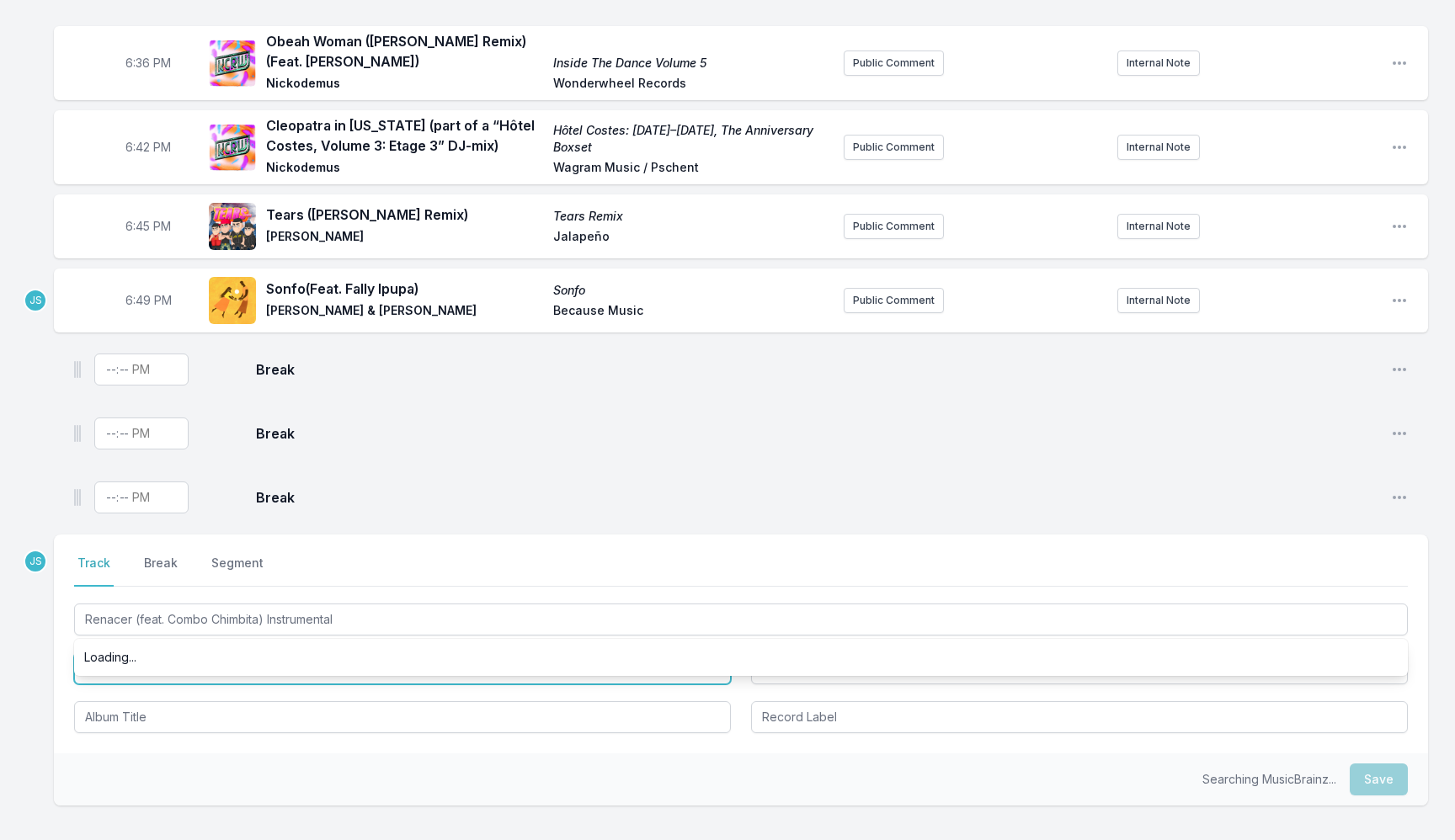
type input "Renacer"
type input "Combo Chimbita"
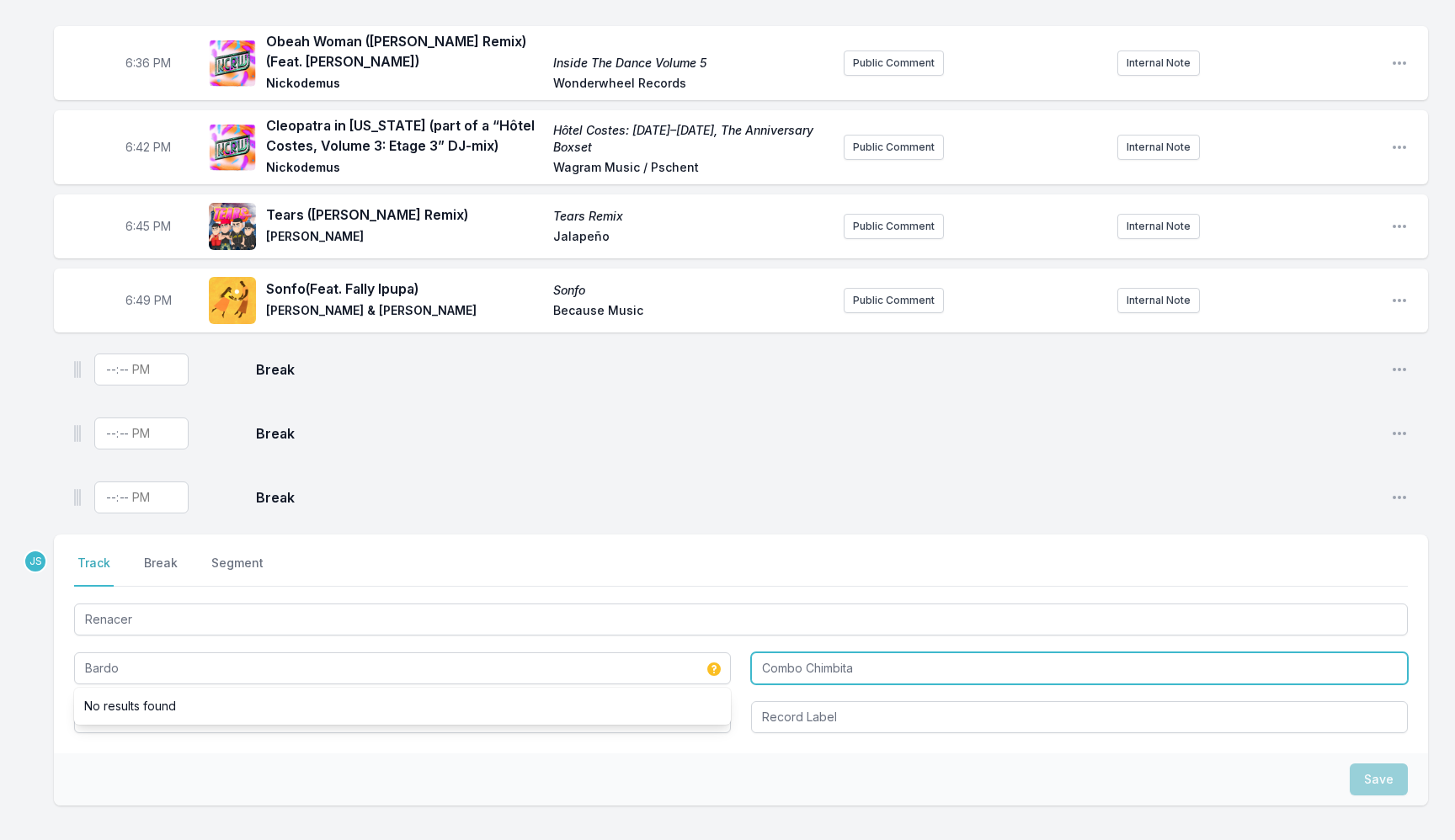
type input "Bardo"
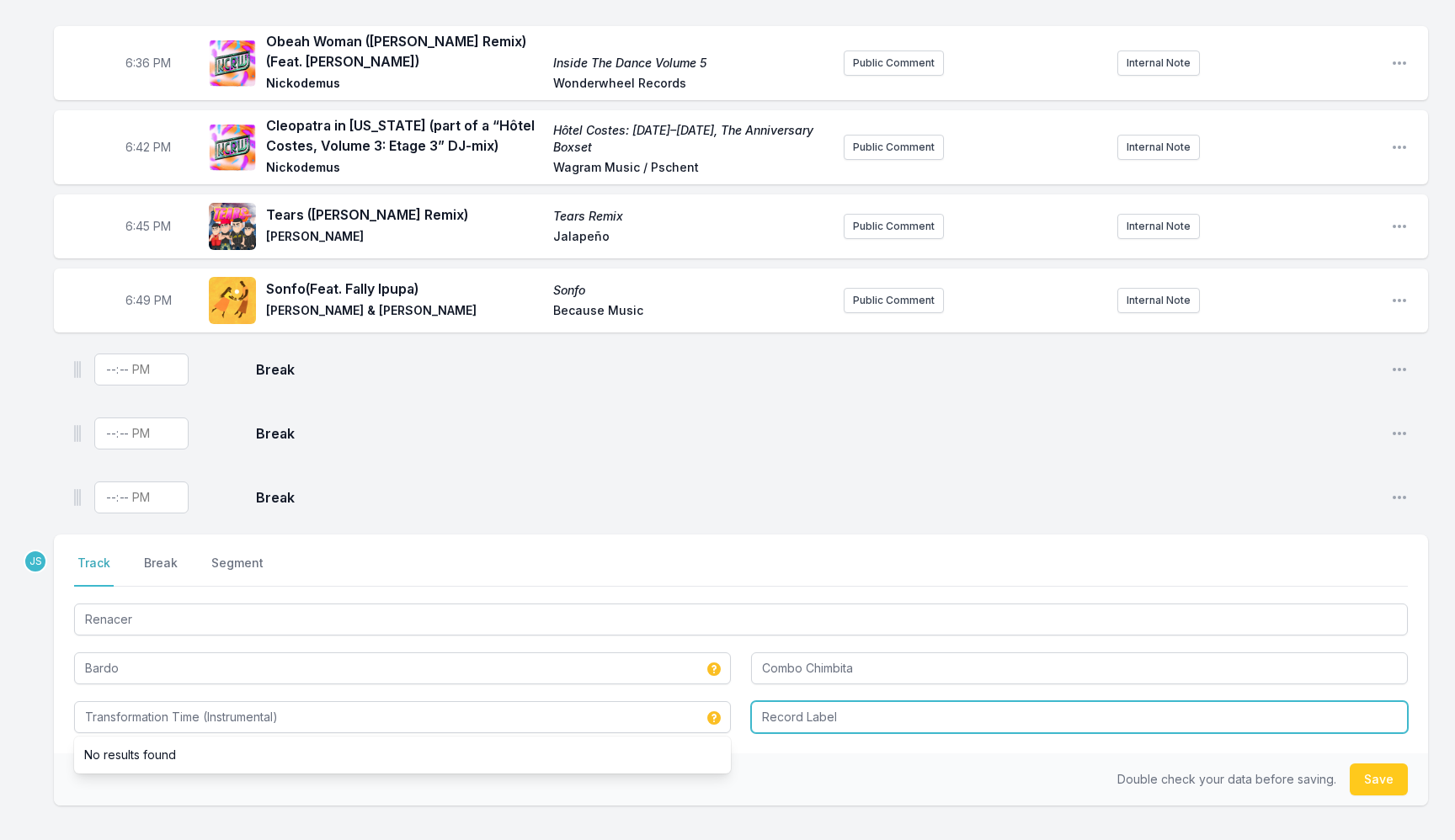
type input "Transformation Time (Instrumental)"
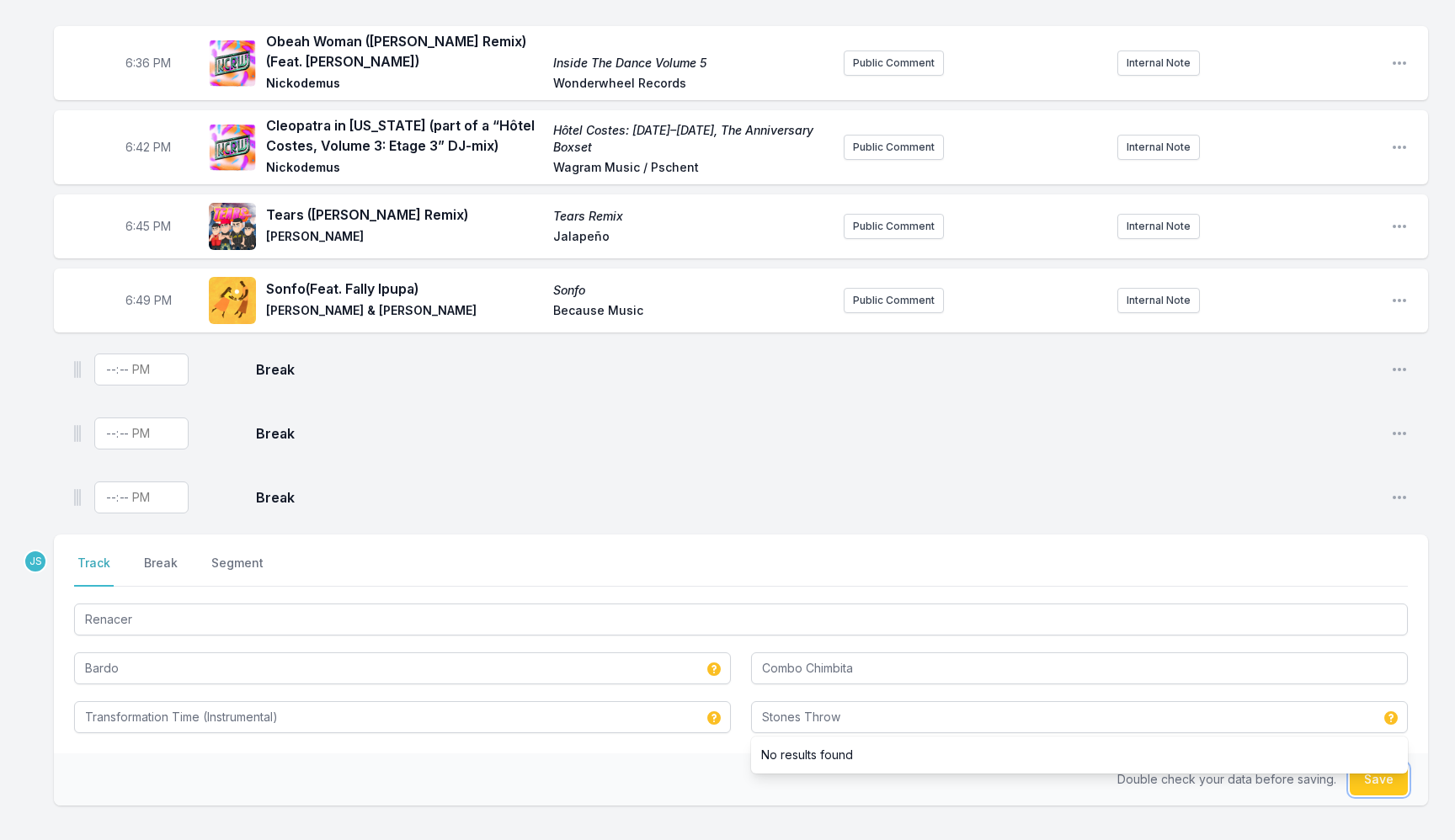
type input "Stones Throw"
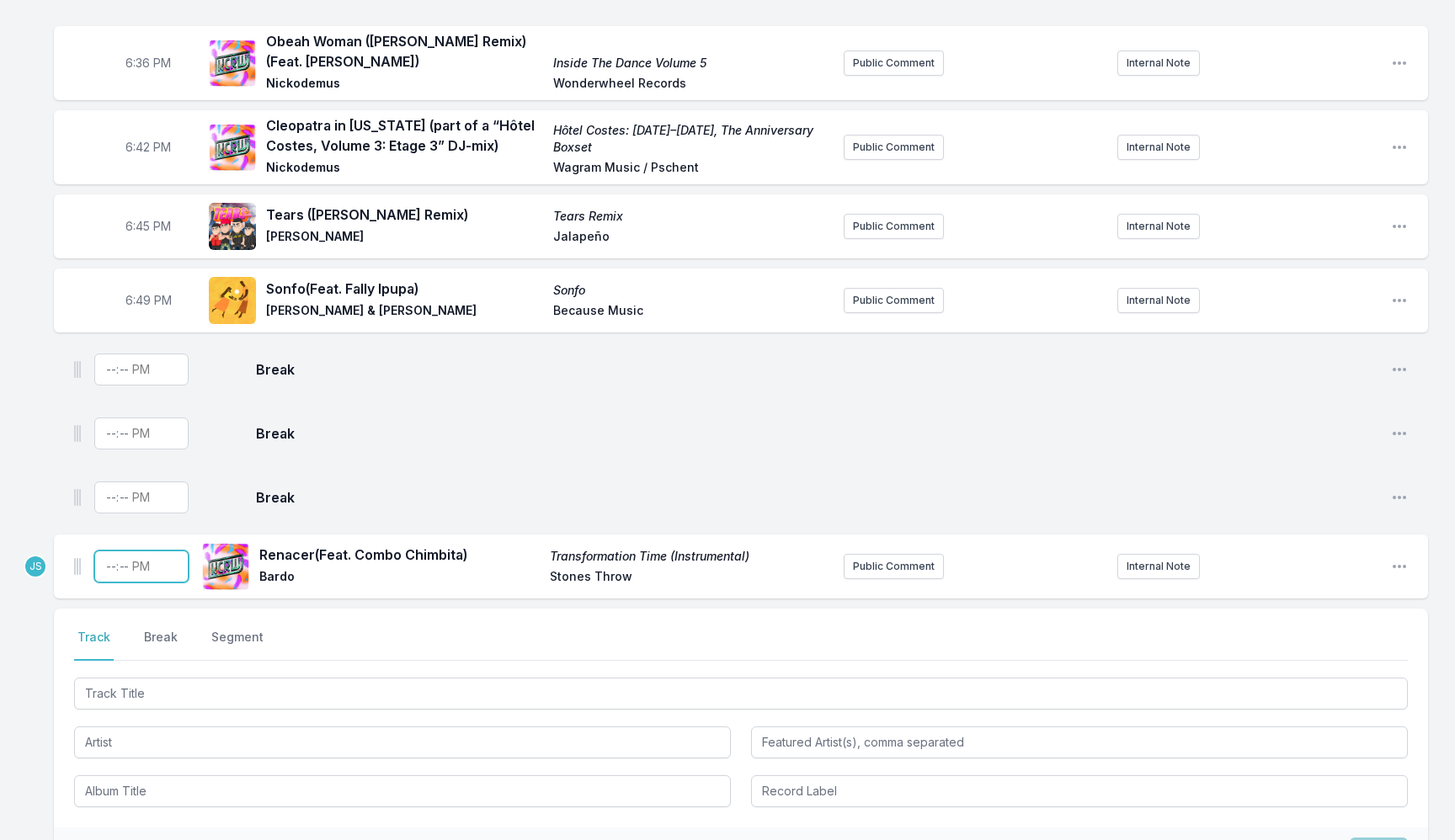
click at [108, 564] on input "Timestamp" at bounding box center [141, 566] width 94 height 32
type input "18:52"
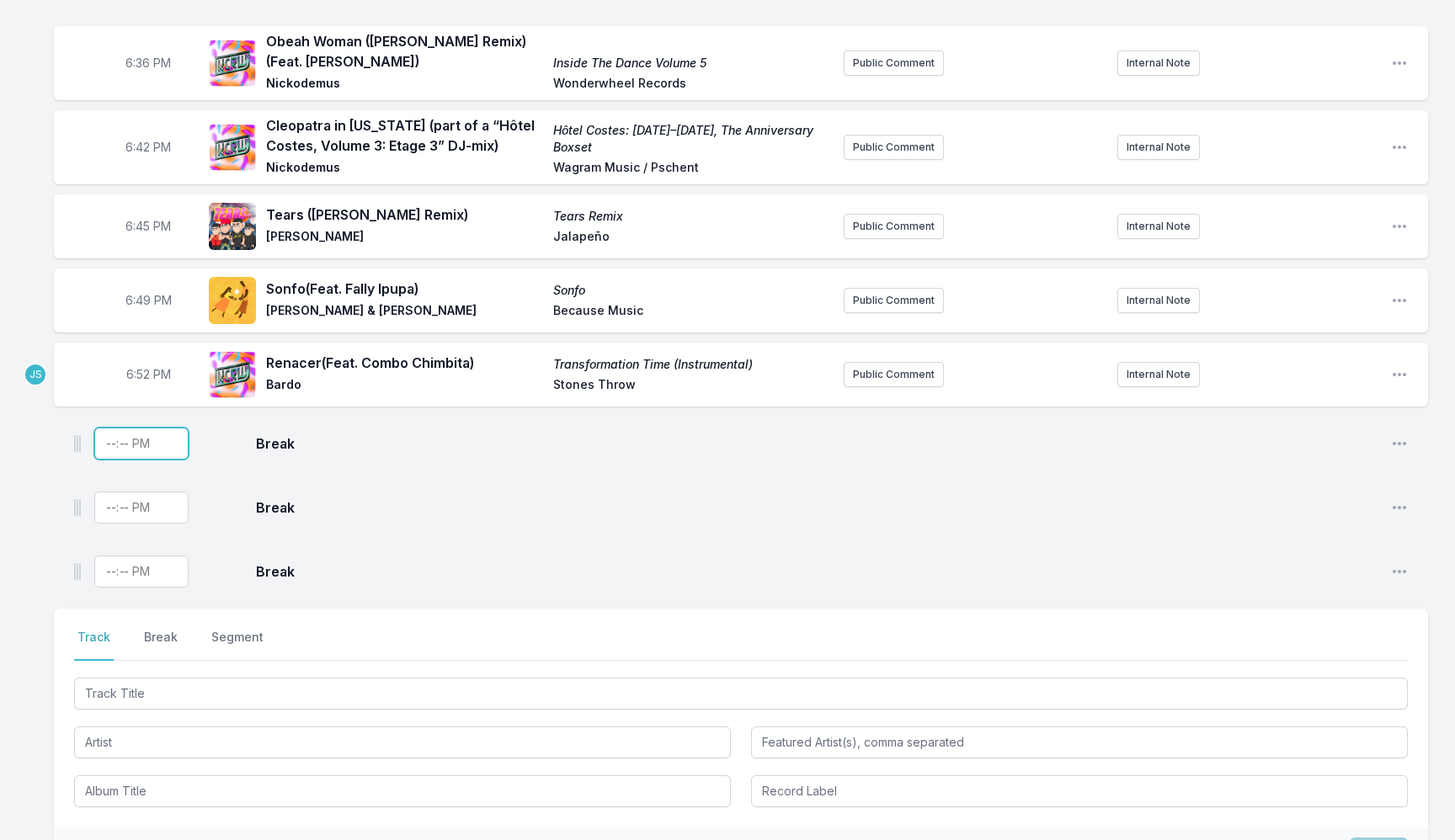
click at [108, 435] on input "Timestamp" at bounding box center [141, 444] width 94 height 32
type input "18:54"
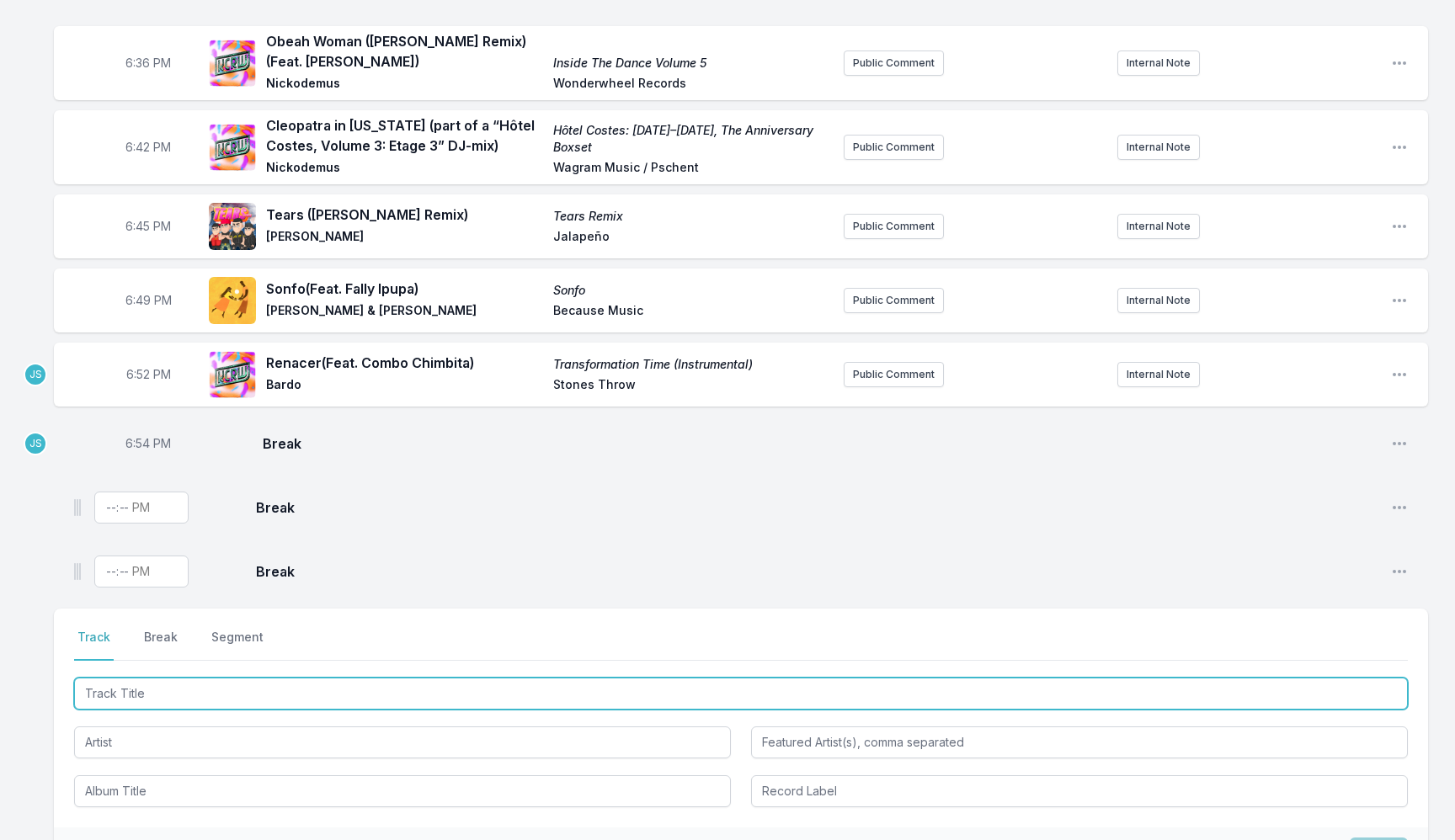
click at [221, 693] on input "Track Title" at bounding box center [740, 694] width 1333 height 32
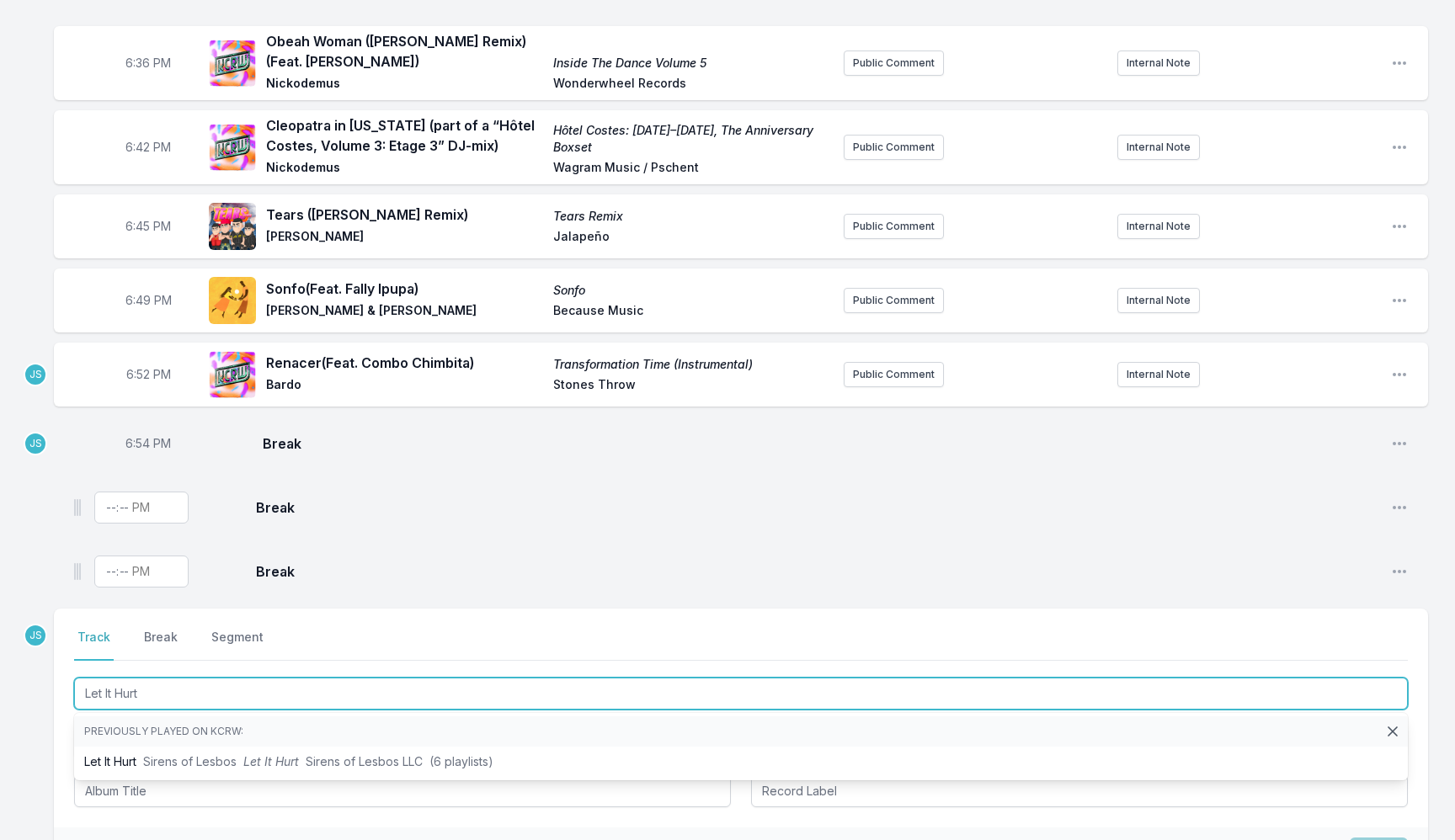
type input "Let It Hurt"
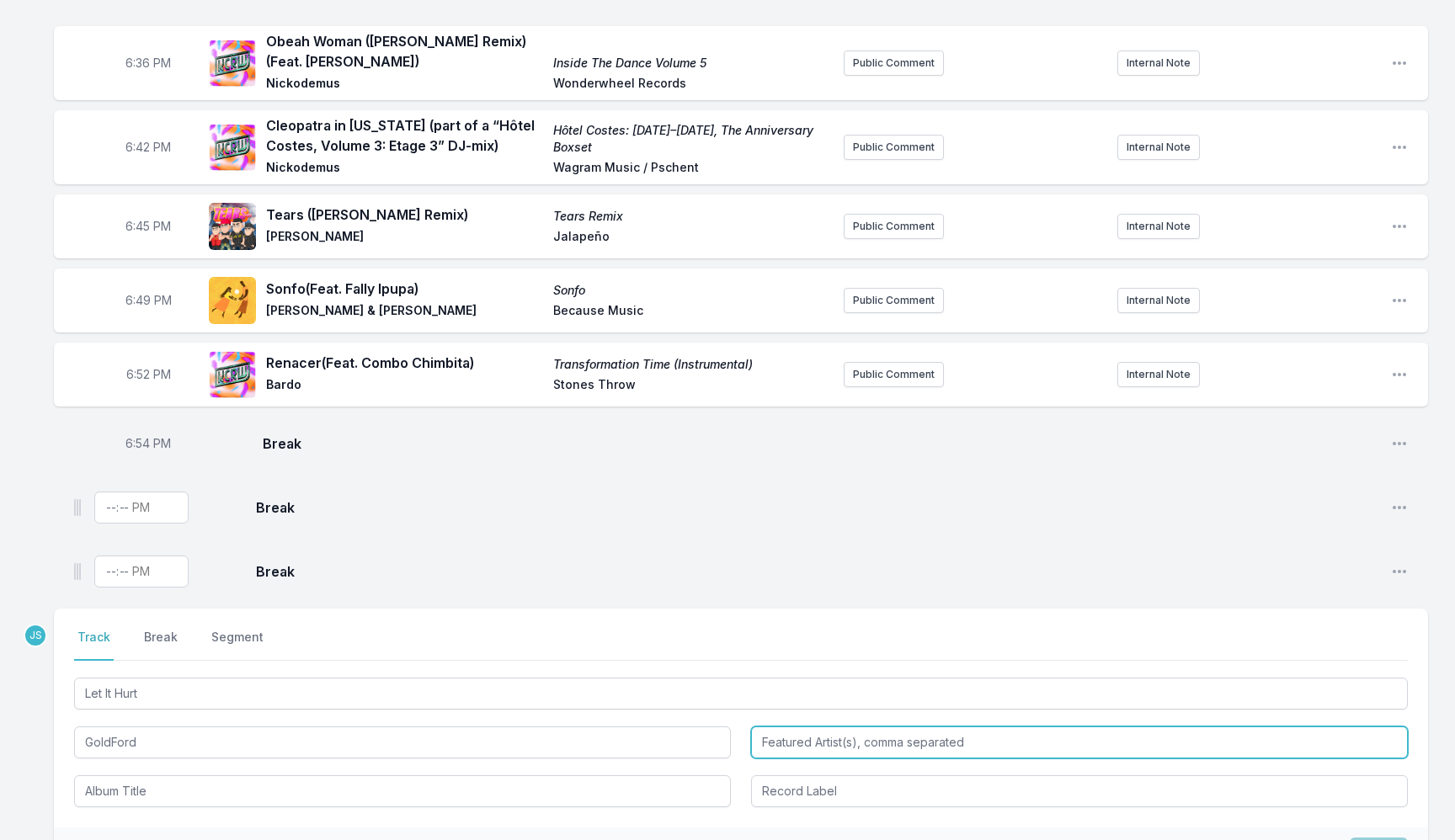
type input "GoldFord"
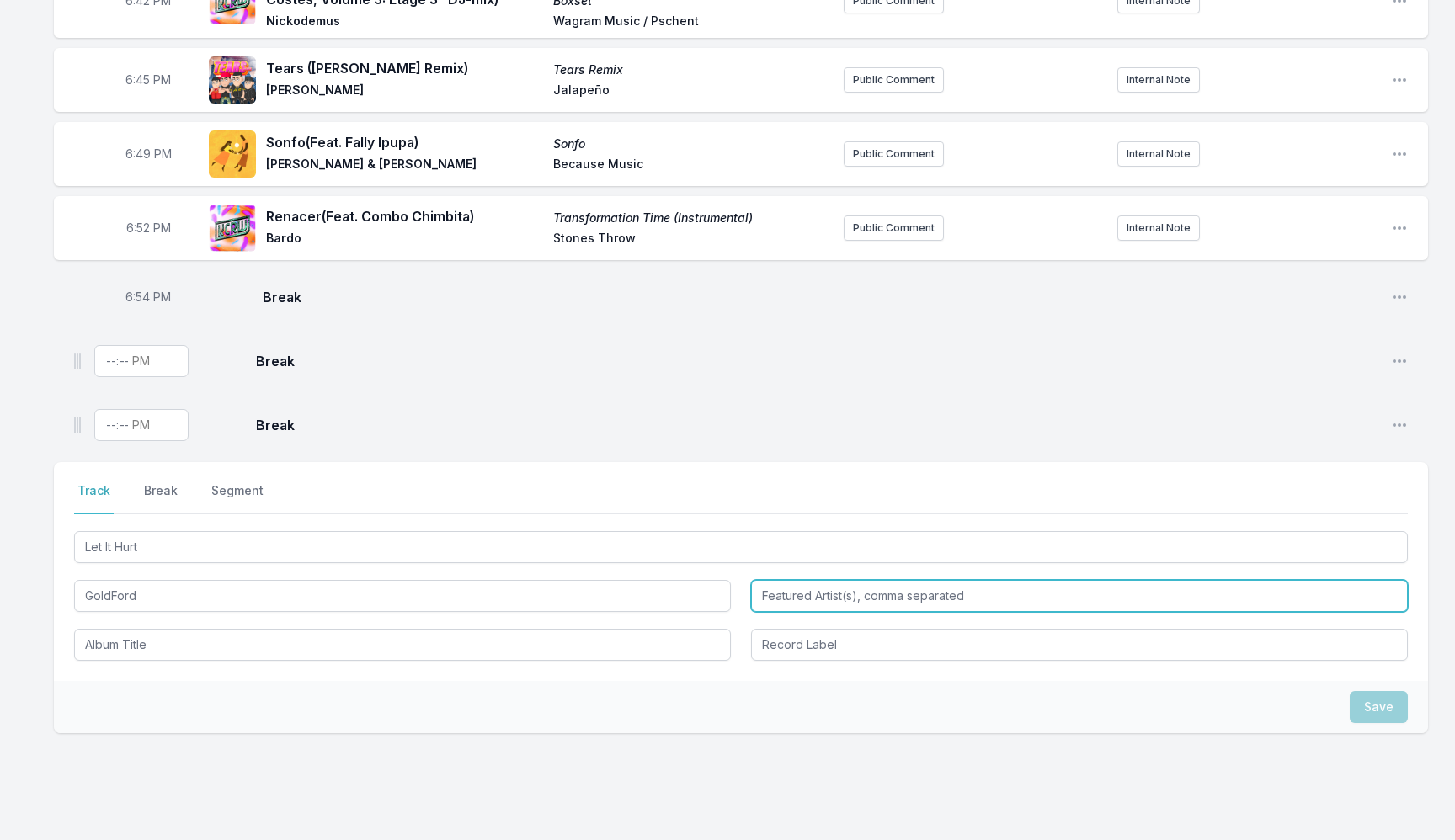
scroll to position [1196, 0]
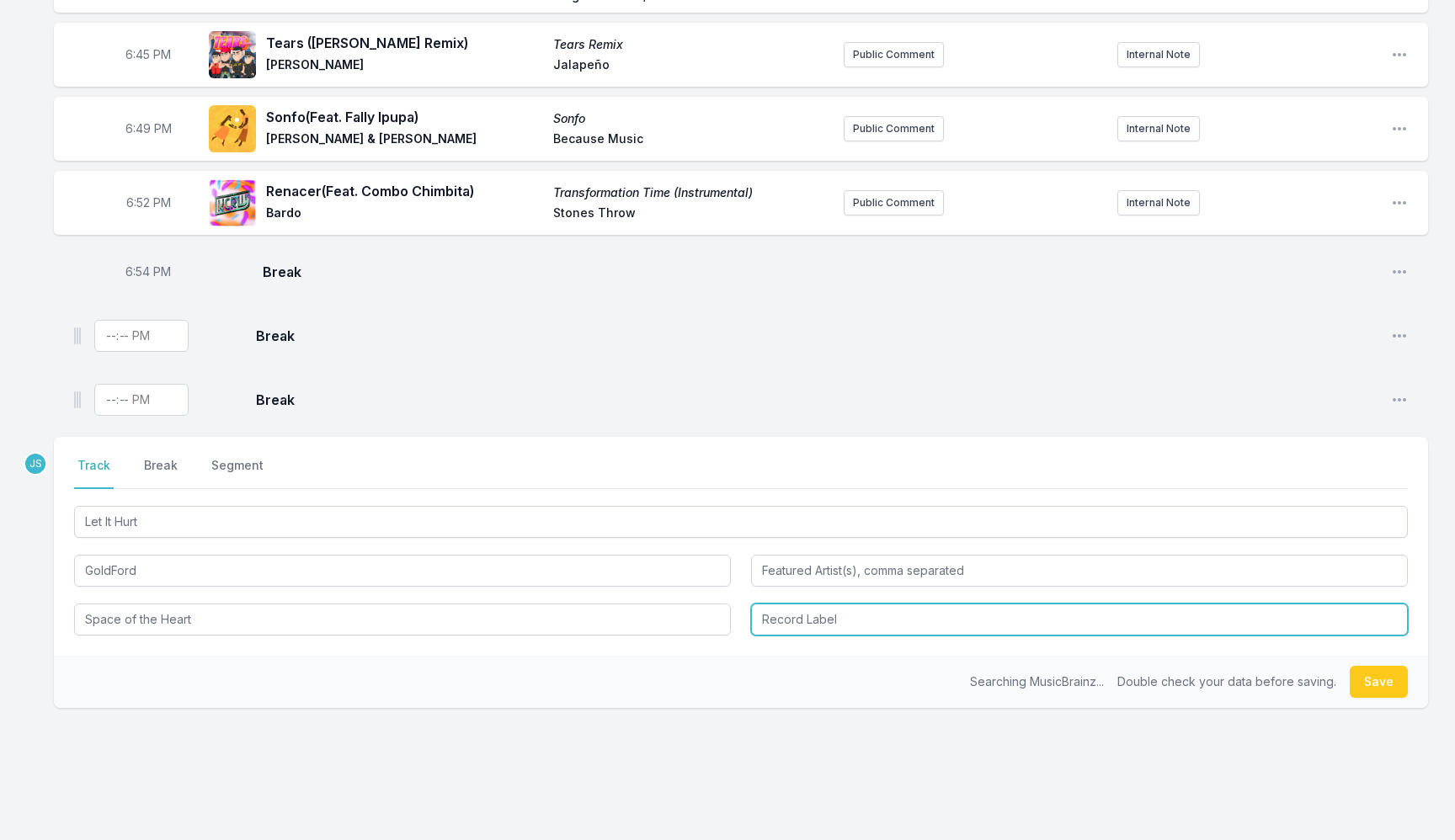
type input "Space of the Heart"
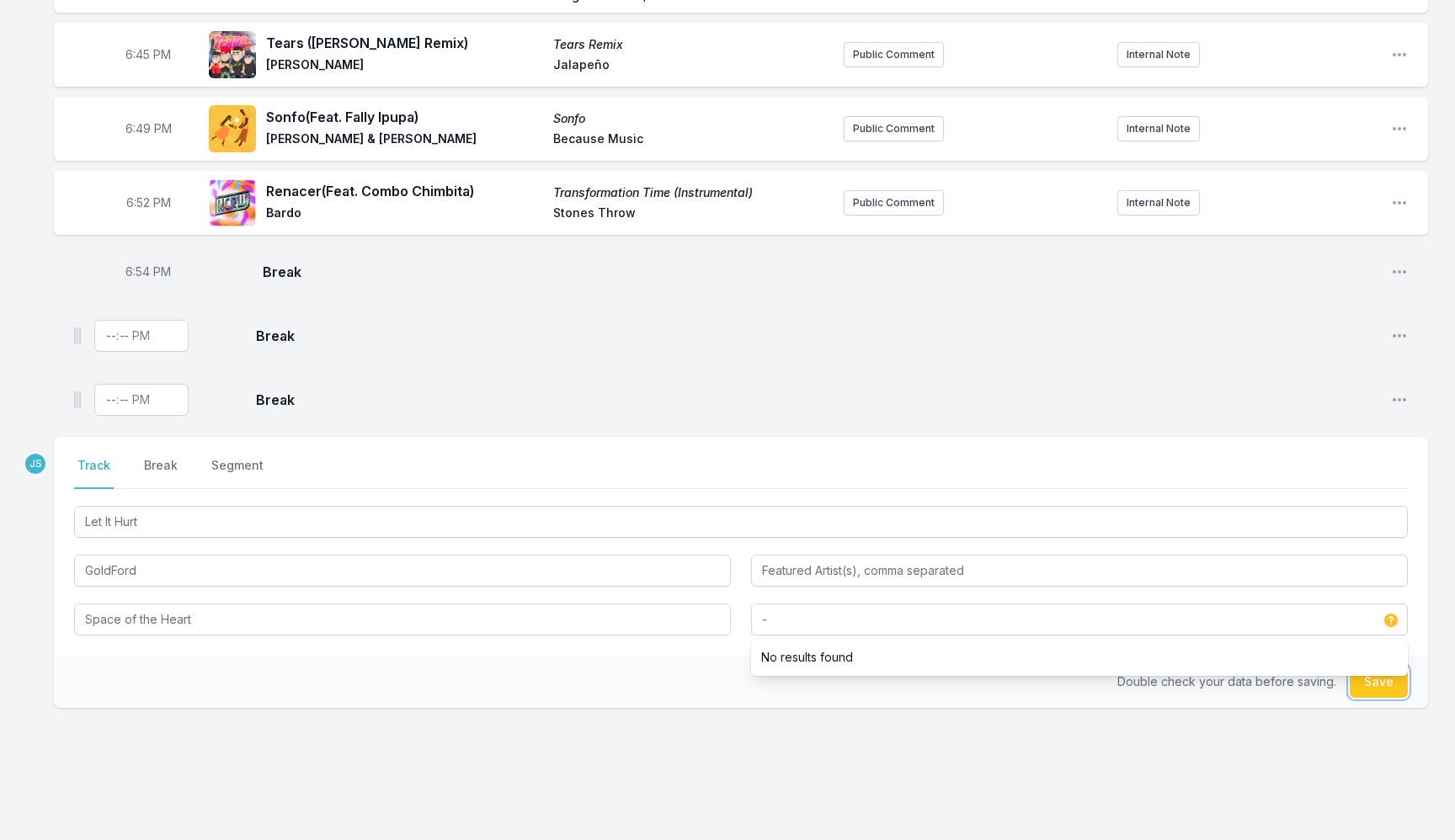
type input "-"
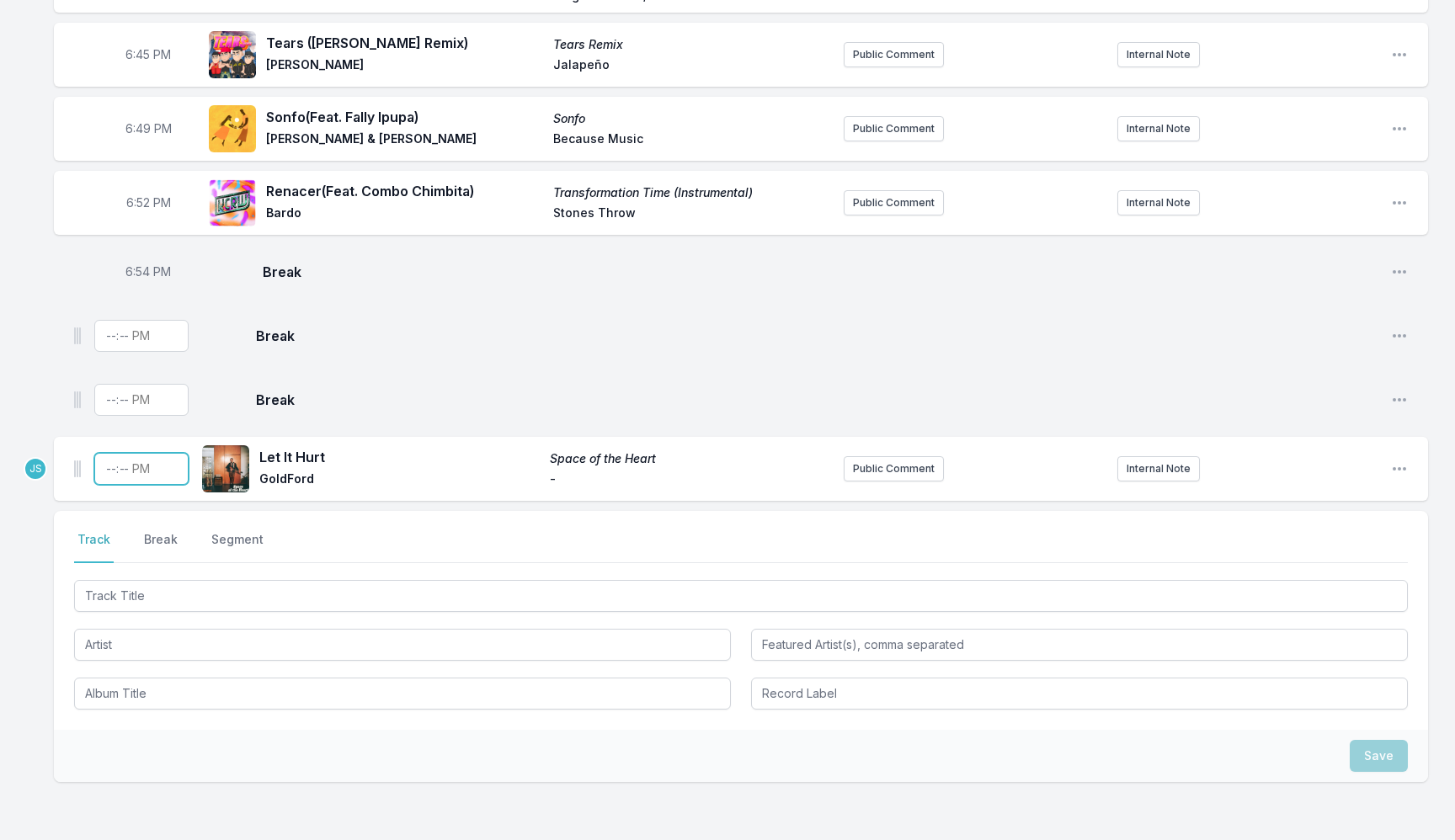
click at [95, 470] on input "Timestamp" at bounding box center [141, 469] width 94 height 32
type input "18:56"
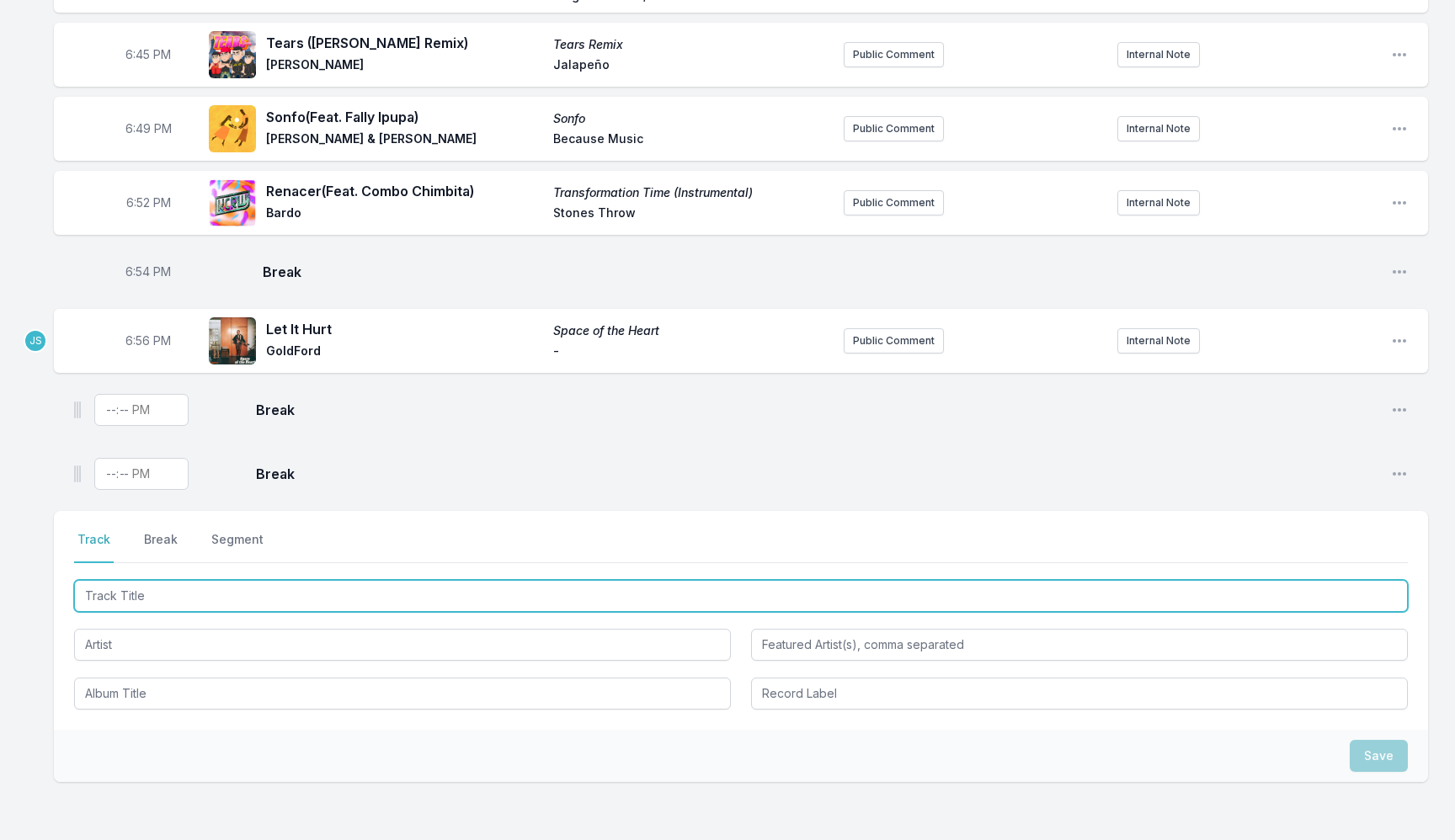
click at [258, 597] on input "Track Title" at bounding box center [740, 596] width 1333 height 32
type input "Stop using My Love"
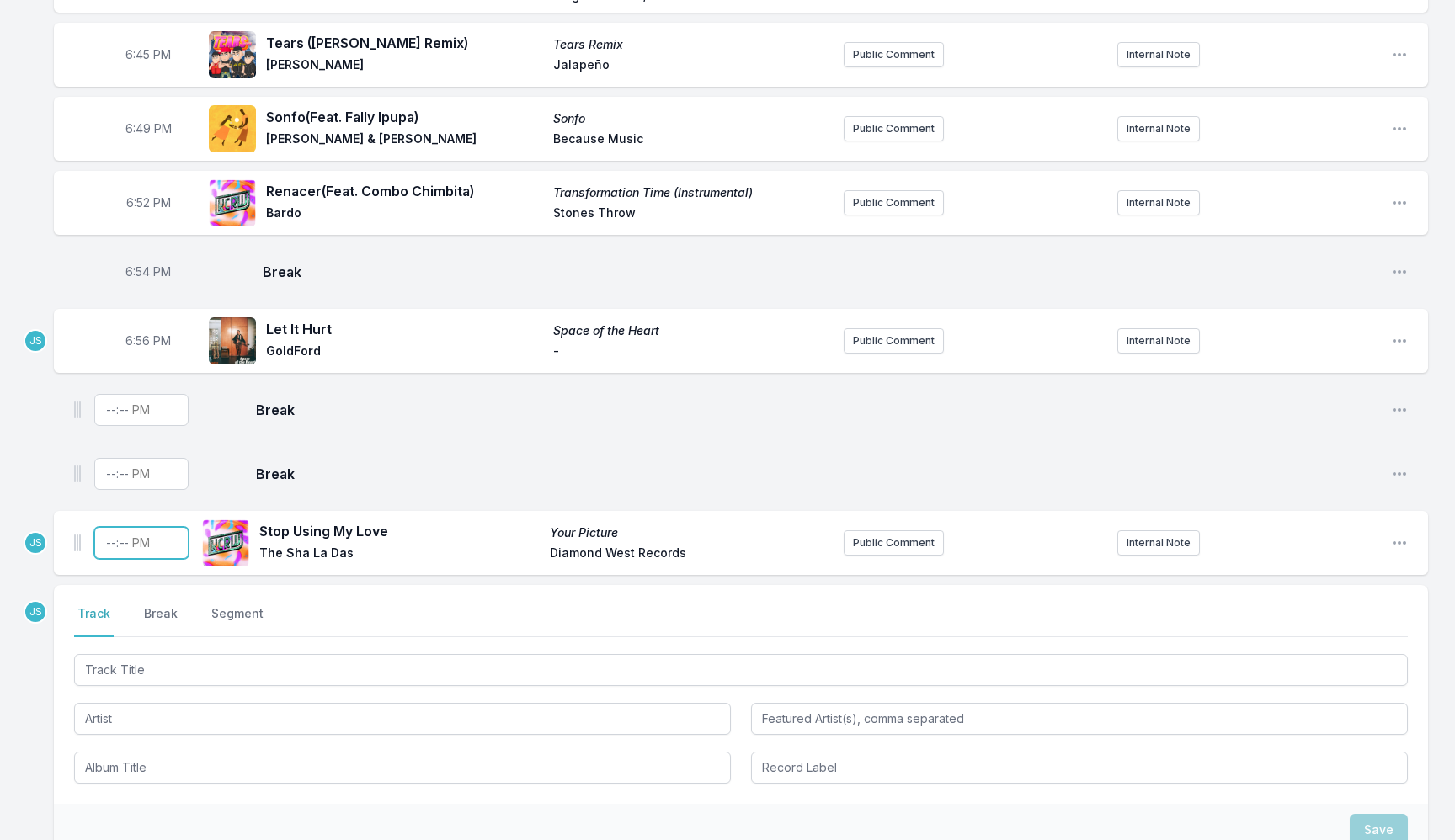
click at [109, 534] on input "Timestamp" at bounding box center [141, 543] width 94 height 32
type input "18:59"
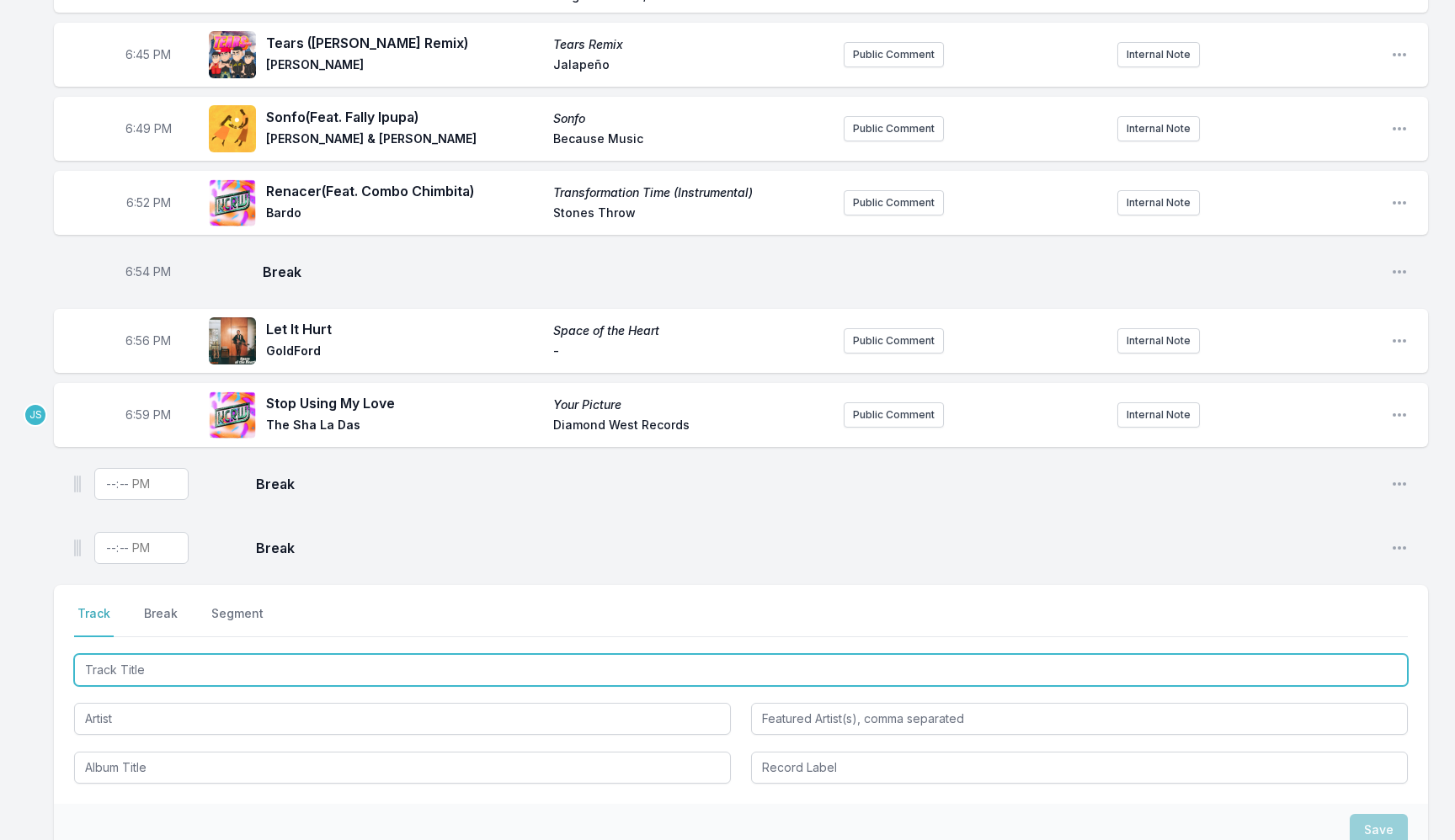
click at [294, 670] on input "Track Title" at bounding box center [740, 670] width 1333 height 32
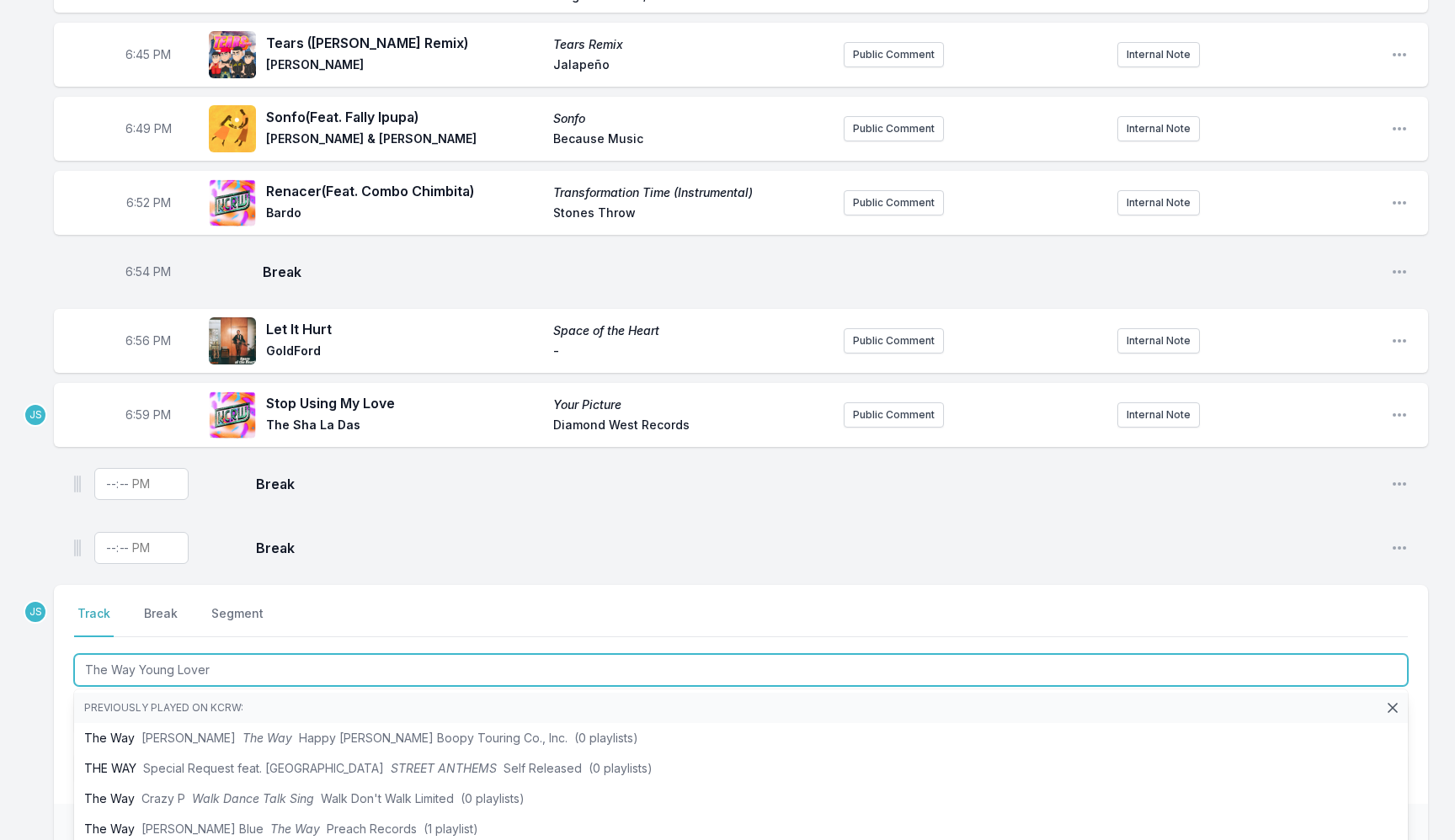
type input "The Way Young Lovers"
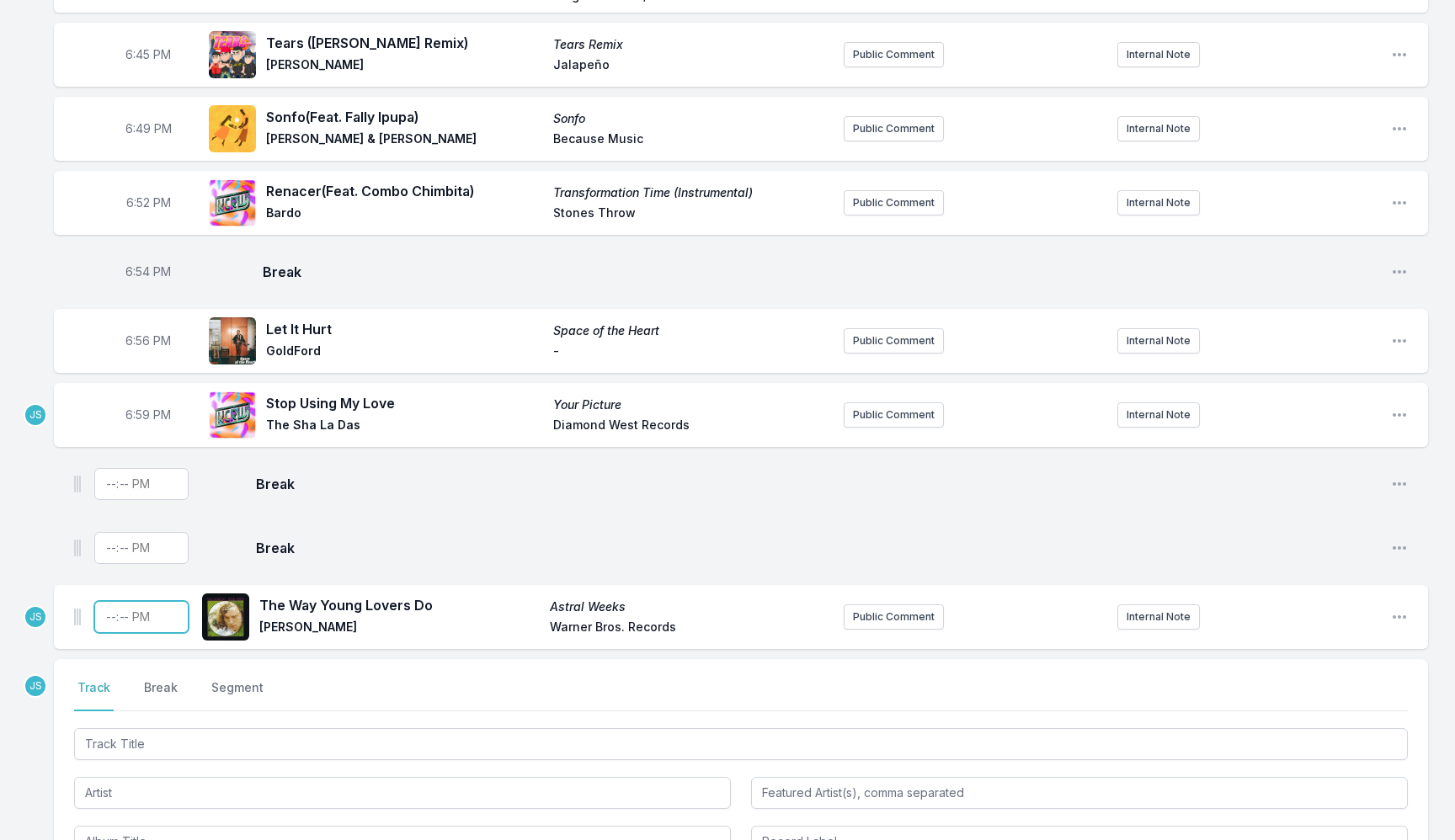
click at [111, 604] on input "Timestamp" at bounding box center [141, 617] width 94 height 32
type input "19:02"
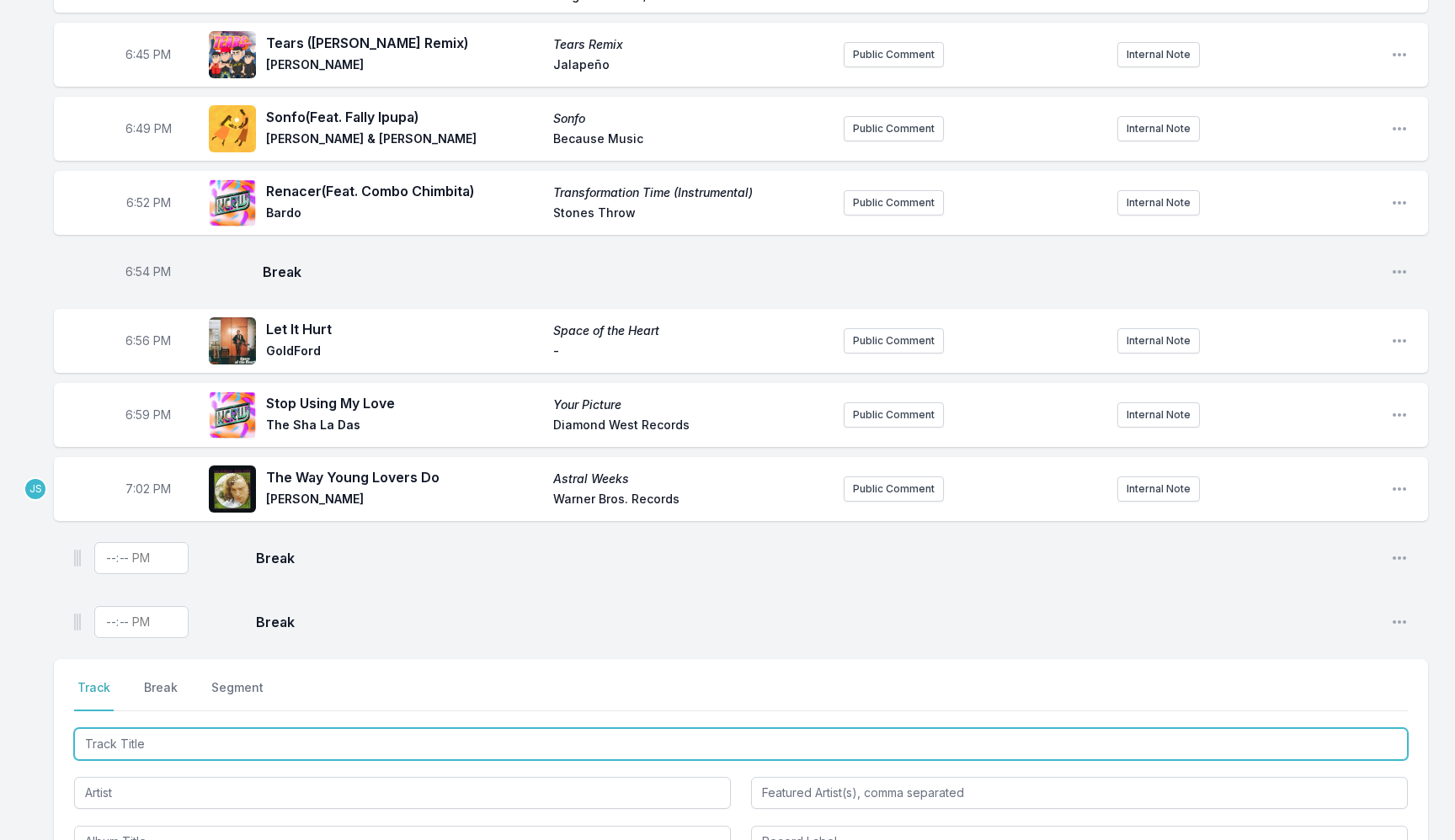
click at [389, 736] on input "Track Title" at bounding box center [740, 744] width 1333 height 32
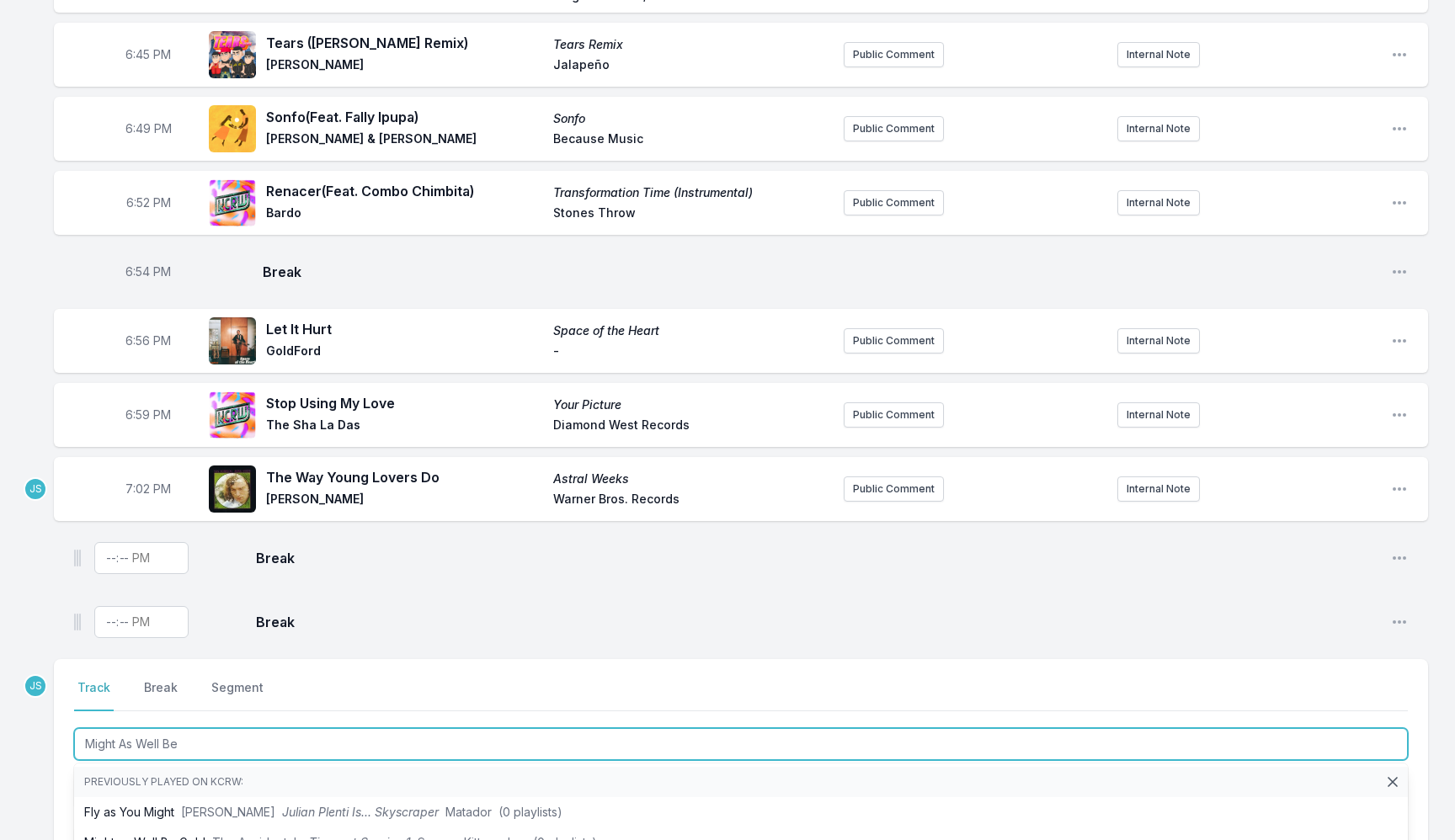
type input "Might As Well Be"
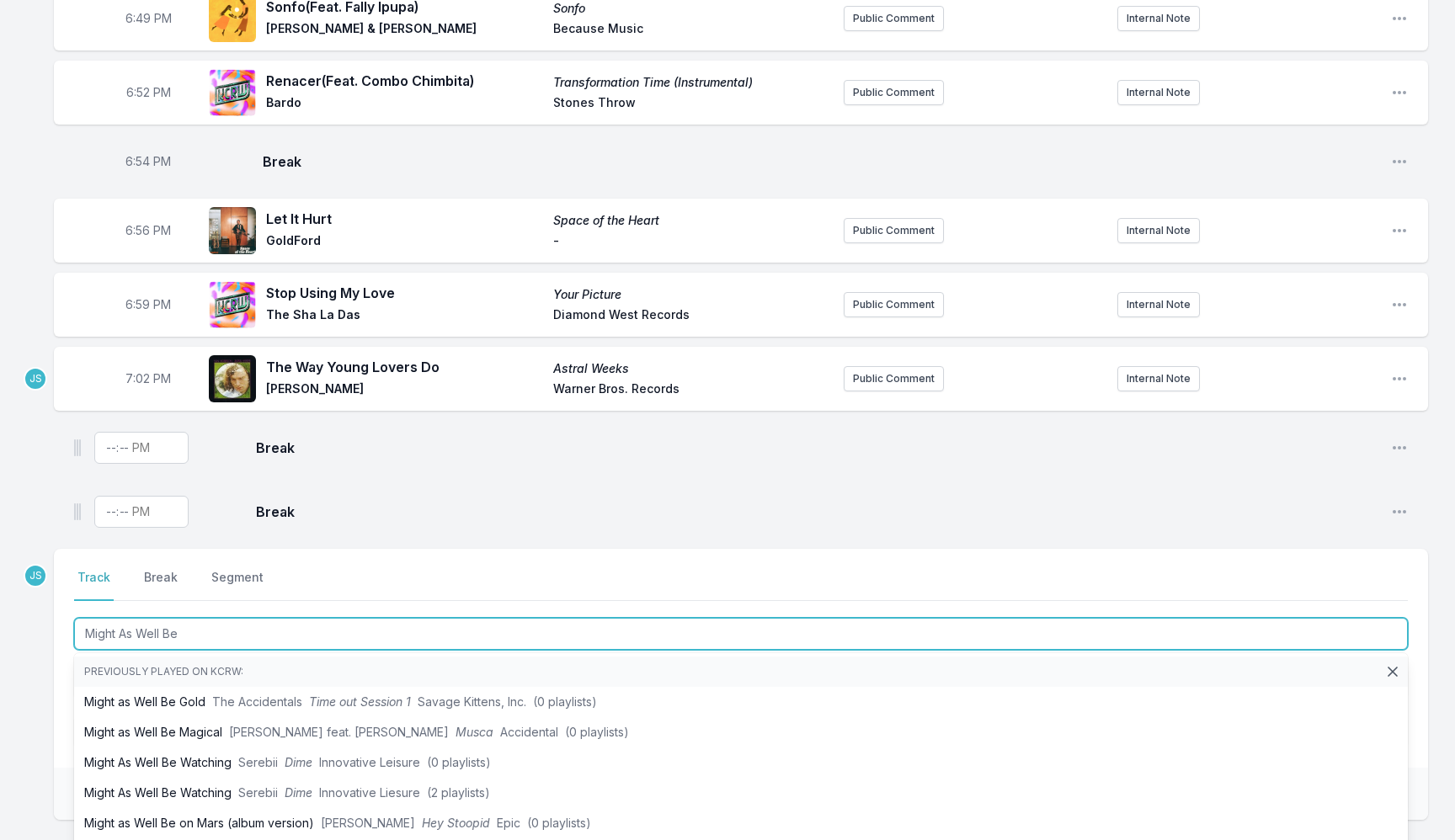
scroll to position [1325, 0]
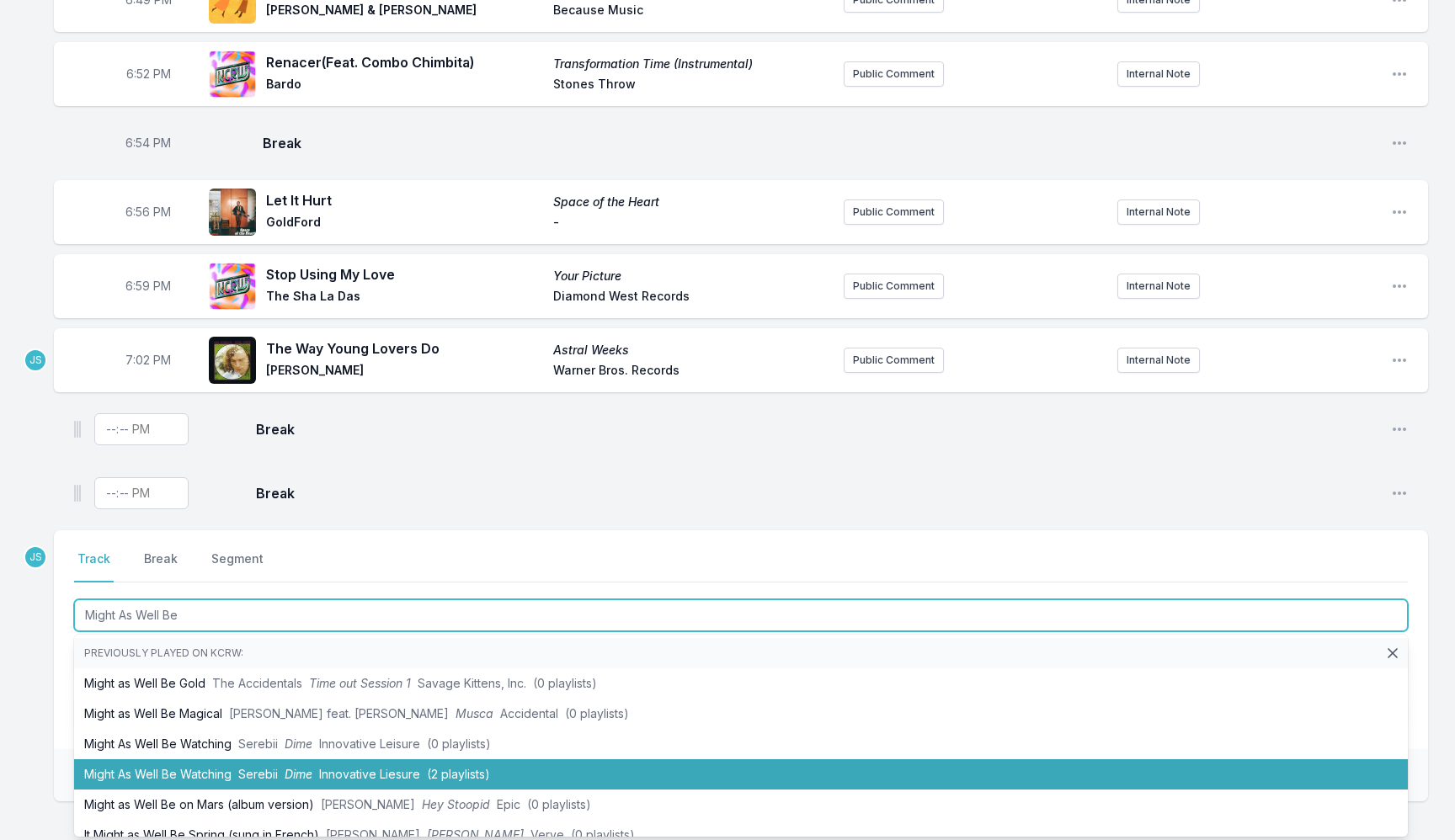
click at [358, 760] on li "Might As Well Be Watching Serebii Dime Innovative Liesure (2 playlists)" at bounding box center [740, 775] width 1333 height 30
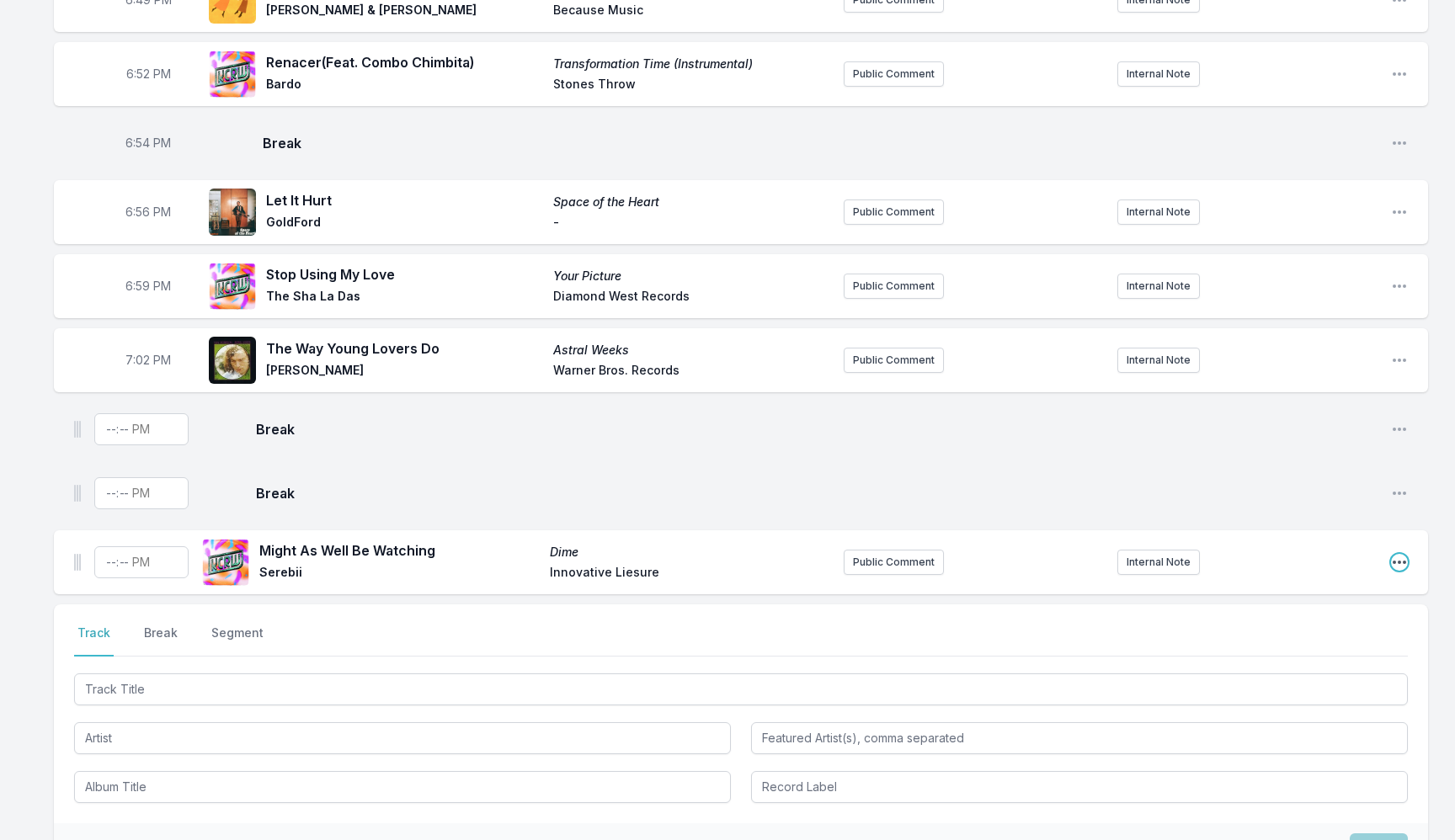
click at [1398, 555] on icon "Open playlist item options" at bounding box center [1399, 562] width 17 height 17
click at [1295, 652] on button "Delete Entry" at bounding box center [1314, 656] width 189 height 30
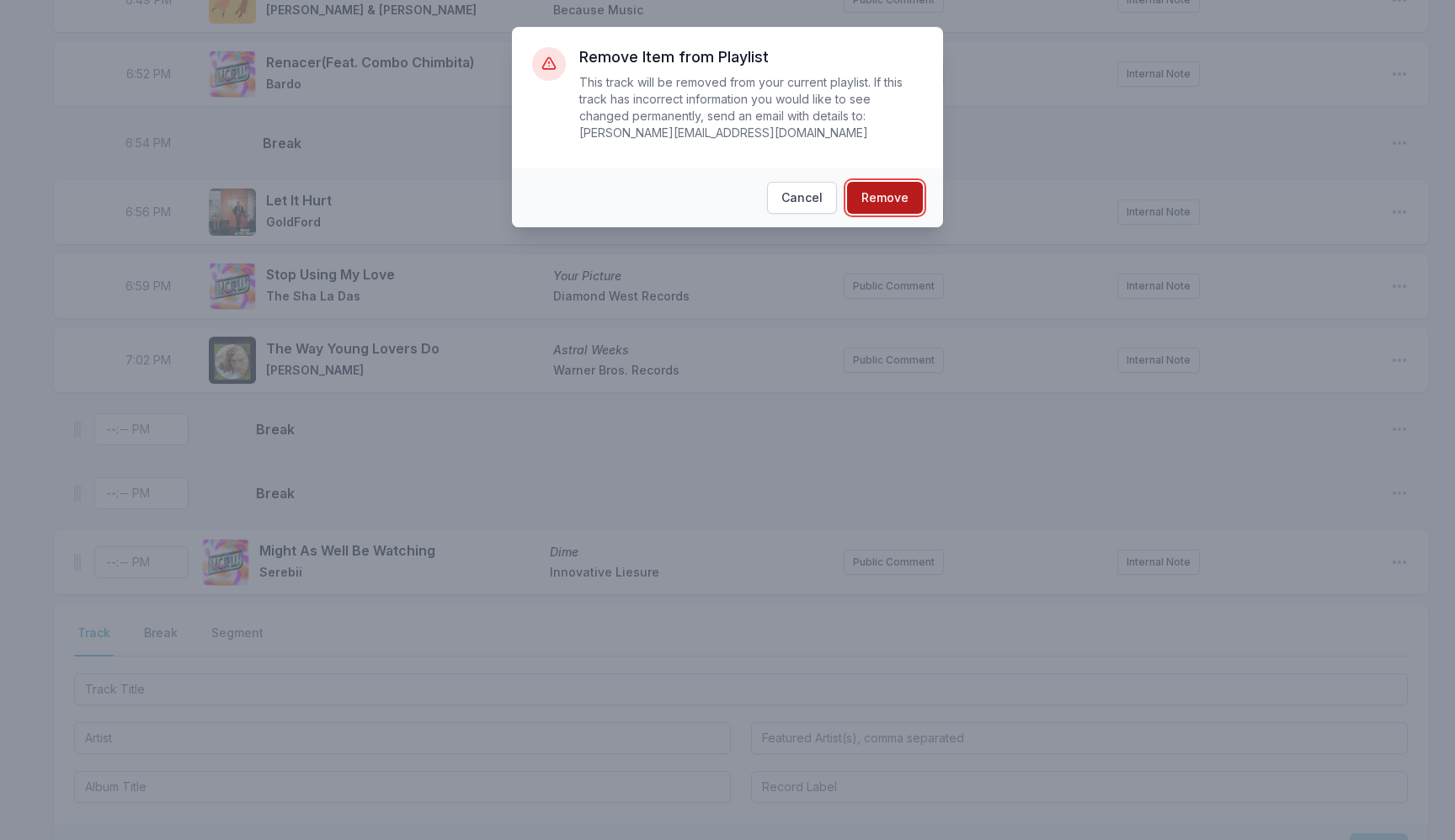
click at [874, 193] on button "Remove" at bounding box center [885, 198] width 76 height 32
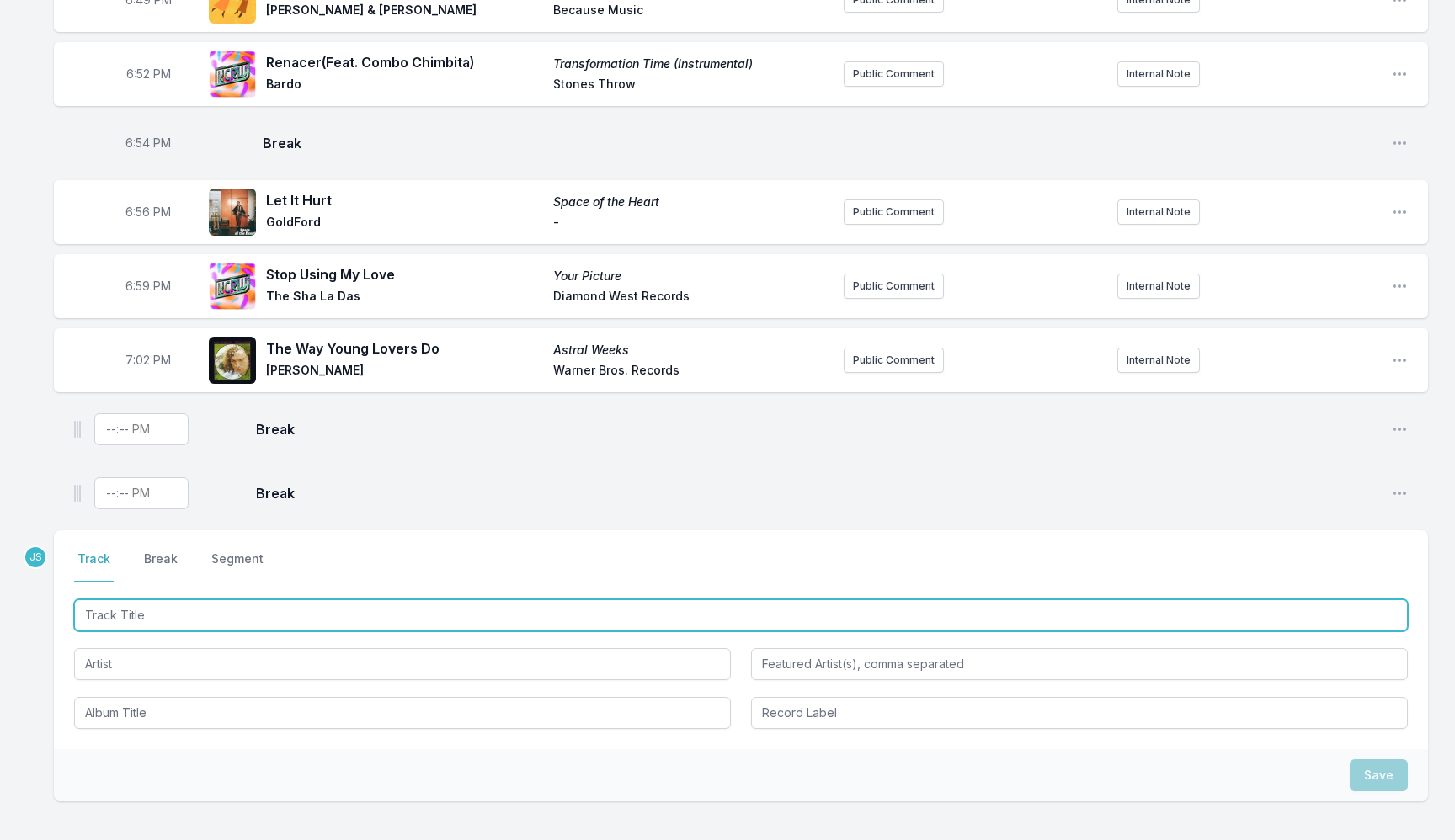
click at [215, 599] on input "Track Title" at bounding box center [740, 615] width 1333 height 32
type input "Might As Well Be Watchin"
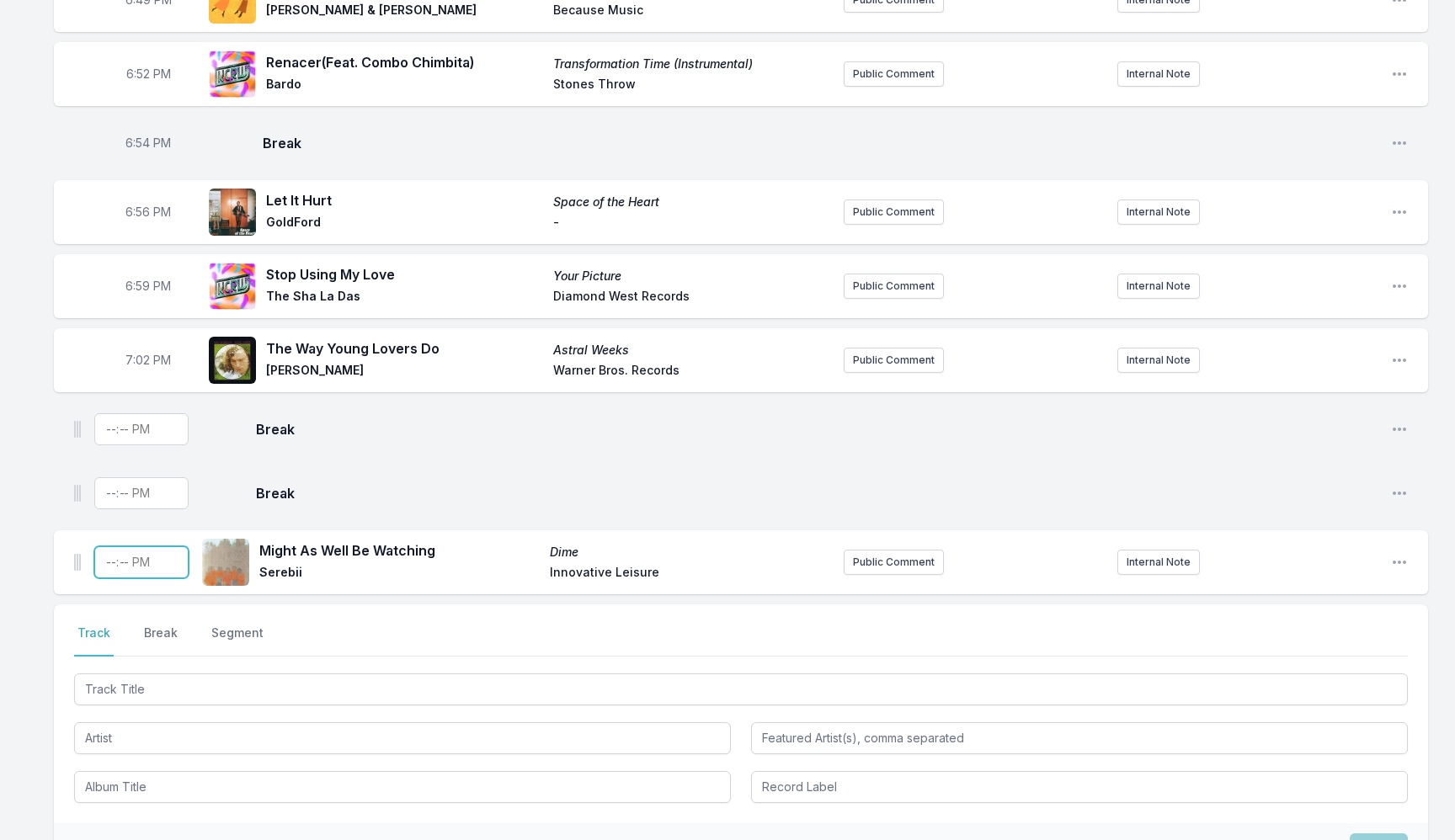
click at [119, 550] on input "Timestamp" at bounding box center [141, 562] width 94 height 32
type input "19:05"
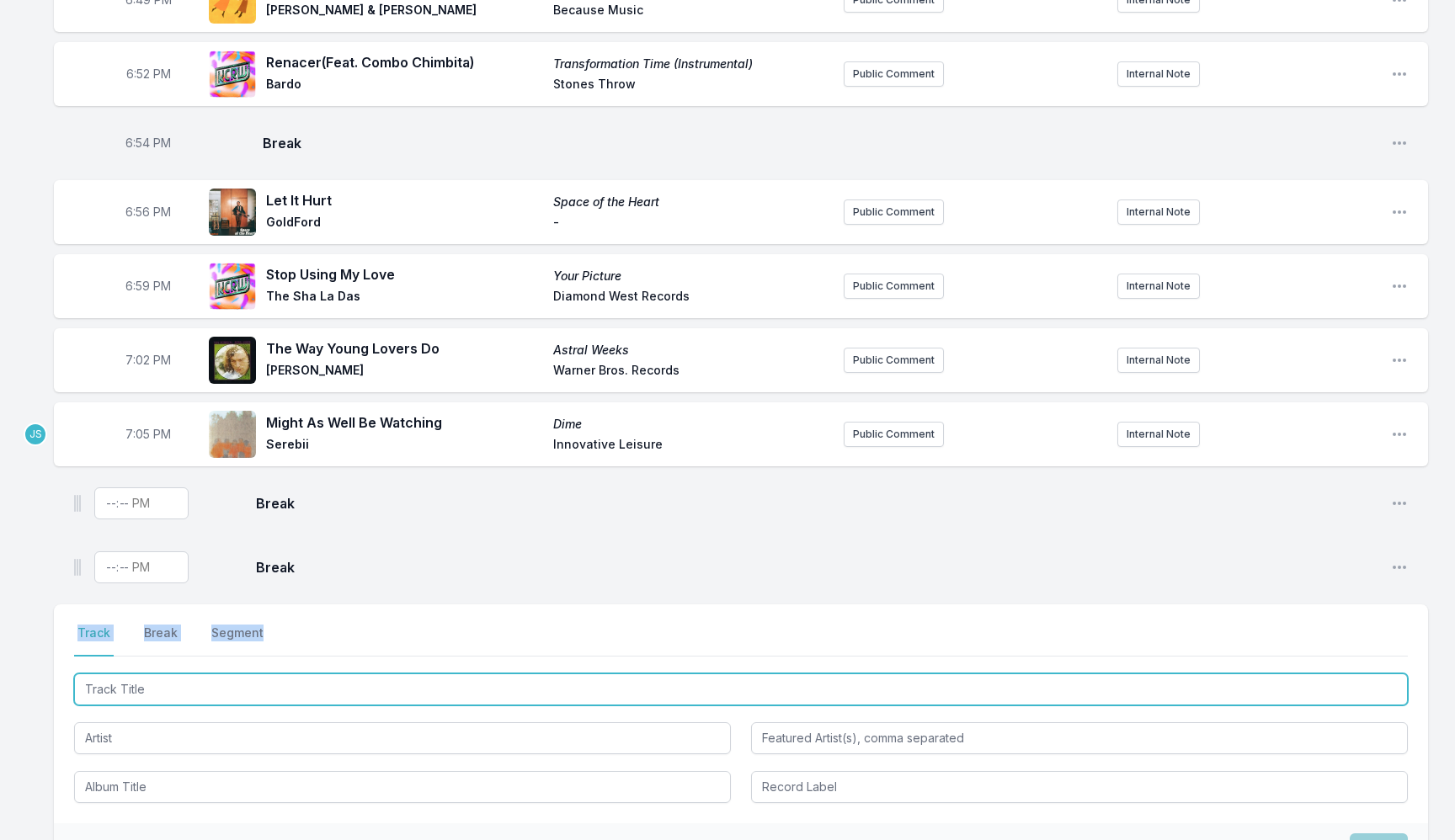
click at [463, 677] on input "Track Title" at bounding box center [740, 689] width 1333 height 32
type input "I Love You More Than You'll Ever Know"
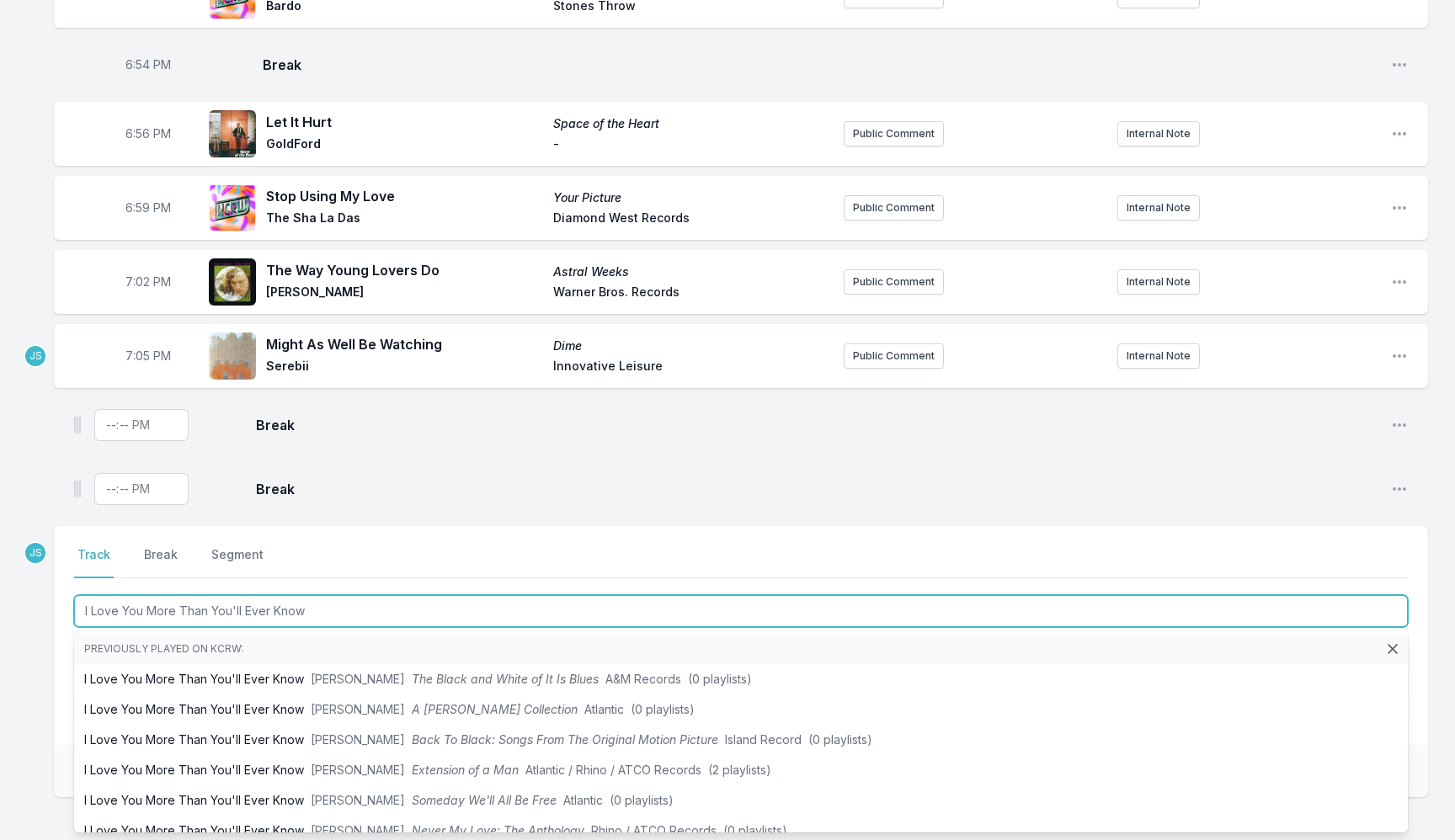
scroll to position [1421, 0]
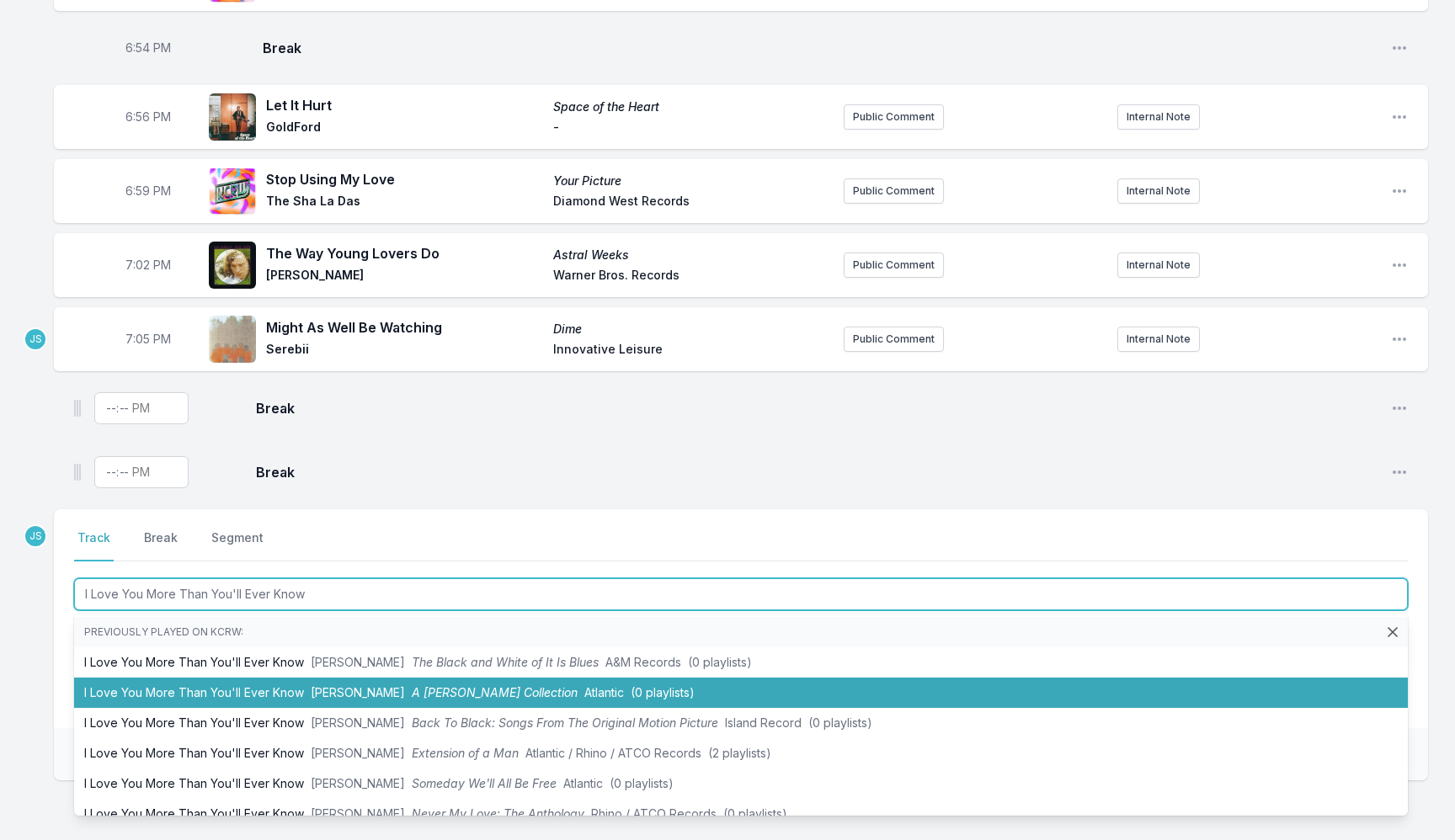
click at [532, 678] on li "I Love You More Than You'll Ever Know [PERSON_NAME] A [PERSON_NAME] Collection …" at bounding box center [740, 693] width 1333 height 30
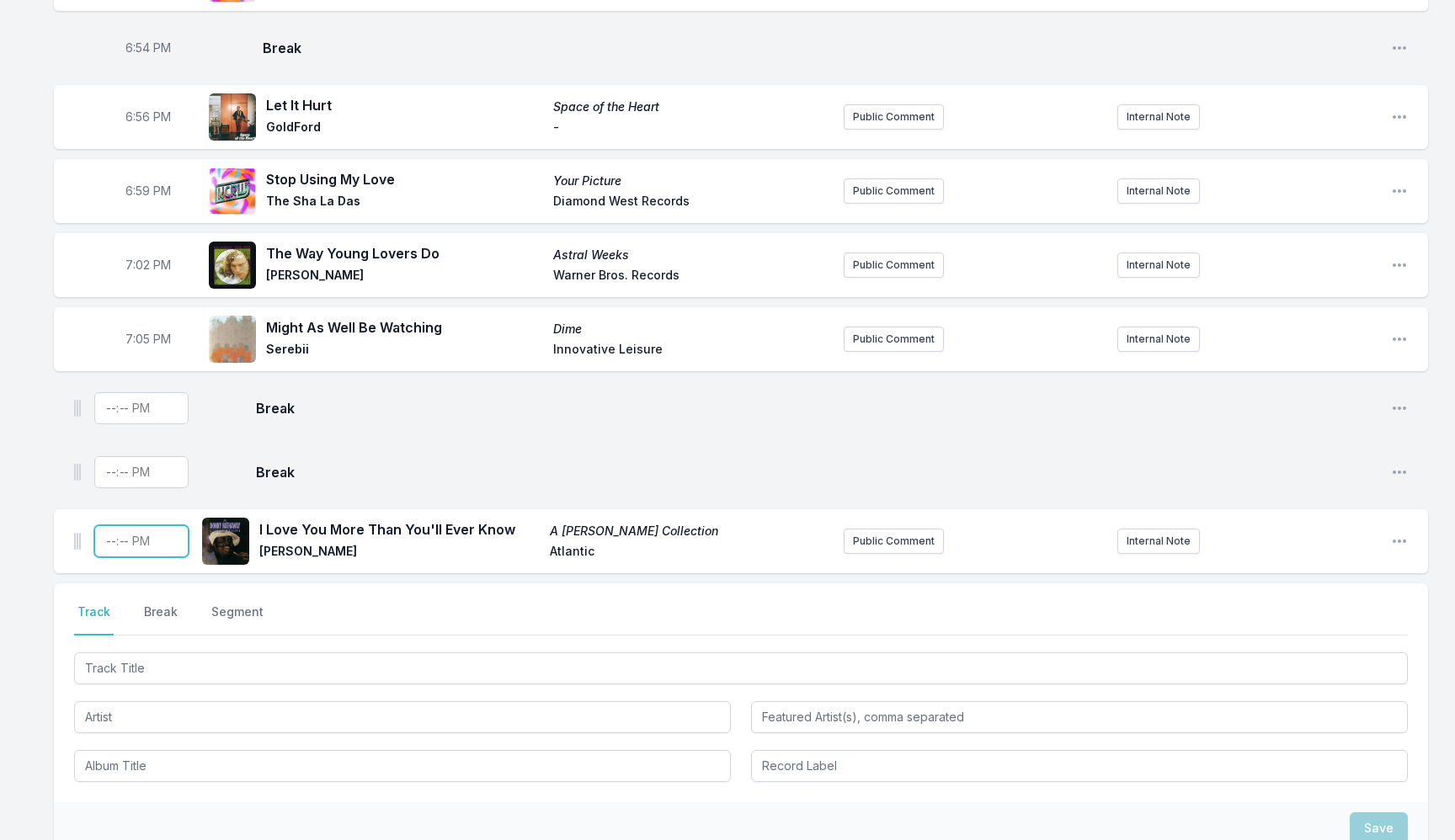
click at [108, 544] on input "Timestamp" at bounding box center [141, 541] width 94 height 32
type input "19:08"
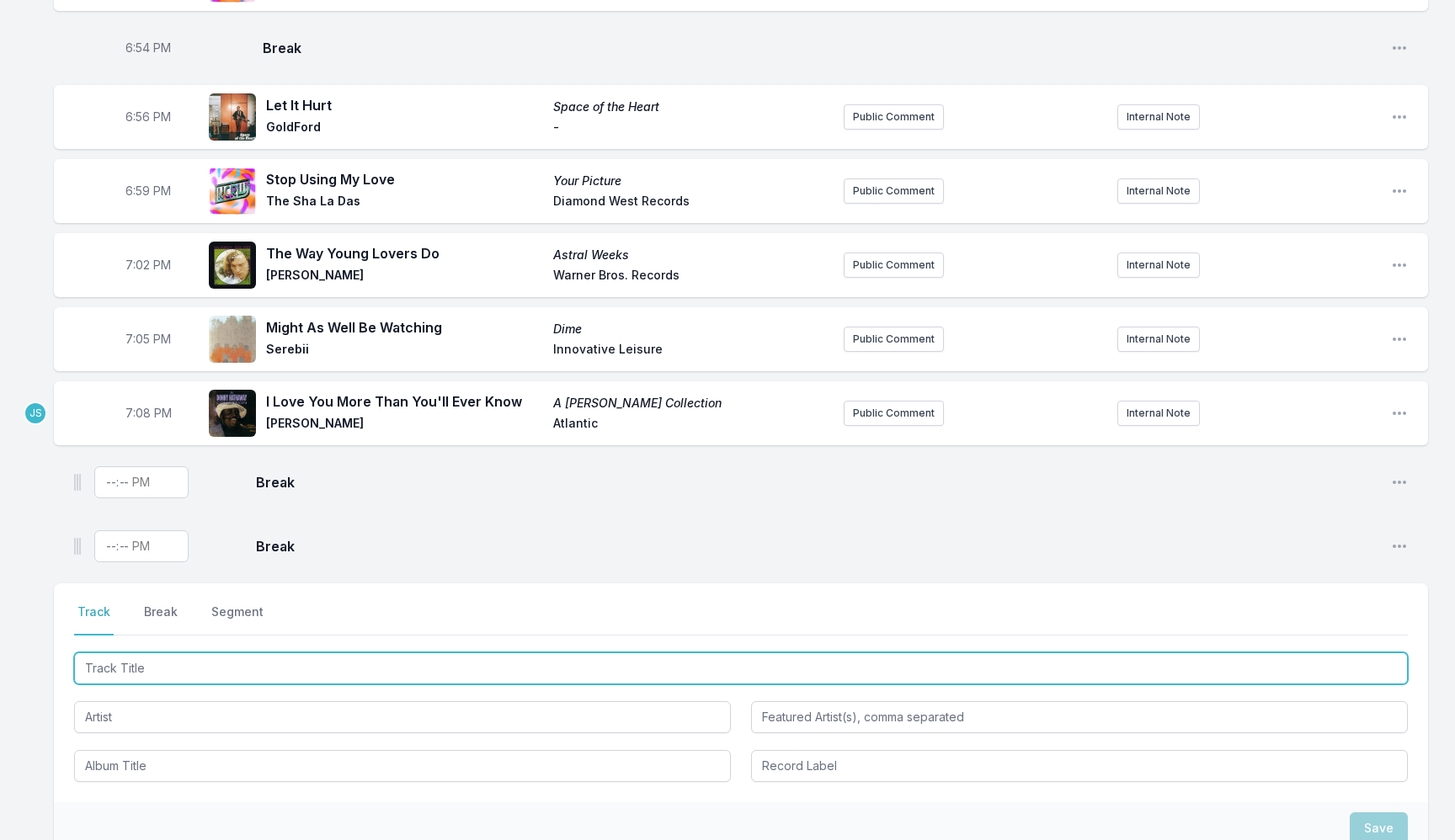
click at [386, 653] on input "Track Title" at bounding box center [740, 669] width 1333 height 32
type input "Testify"
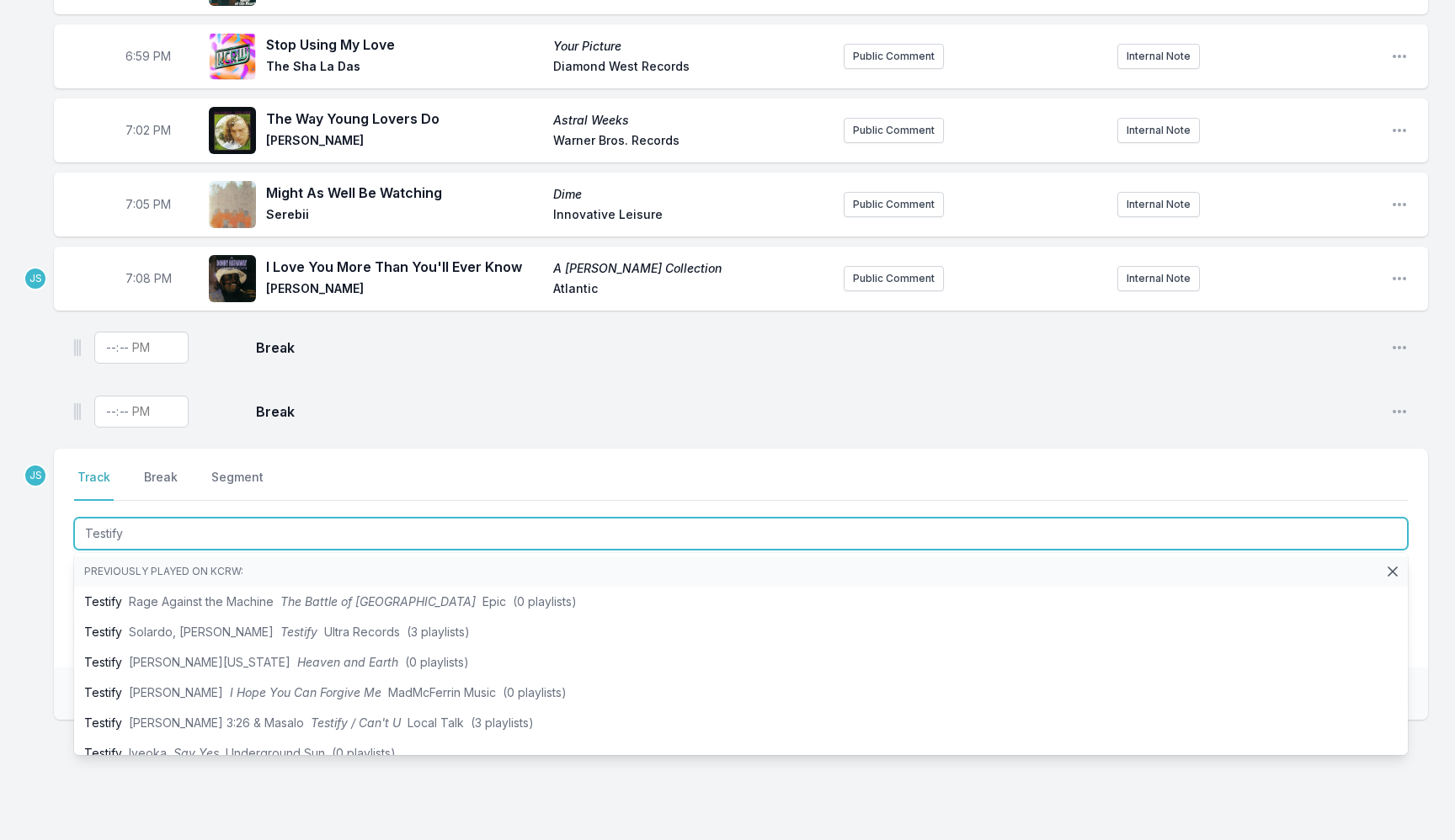
scroll to position [1578, 0]
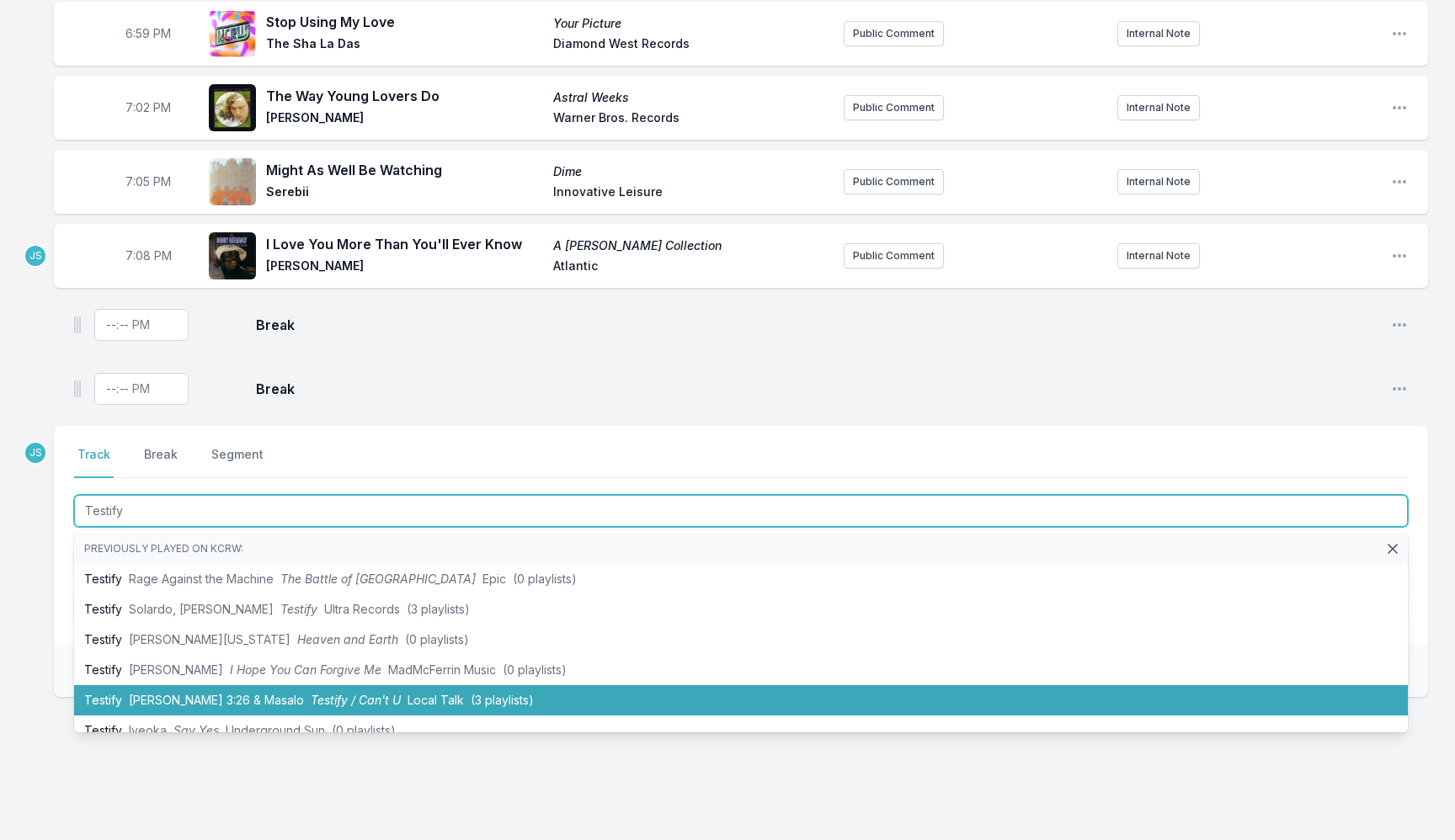
click at [470, 693] on span "(3 playlists)" at bounding box center [502, 700] width 64 height 14
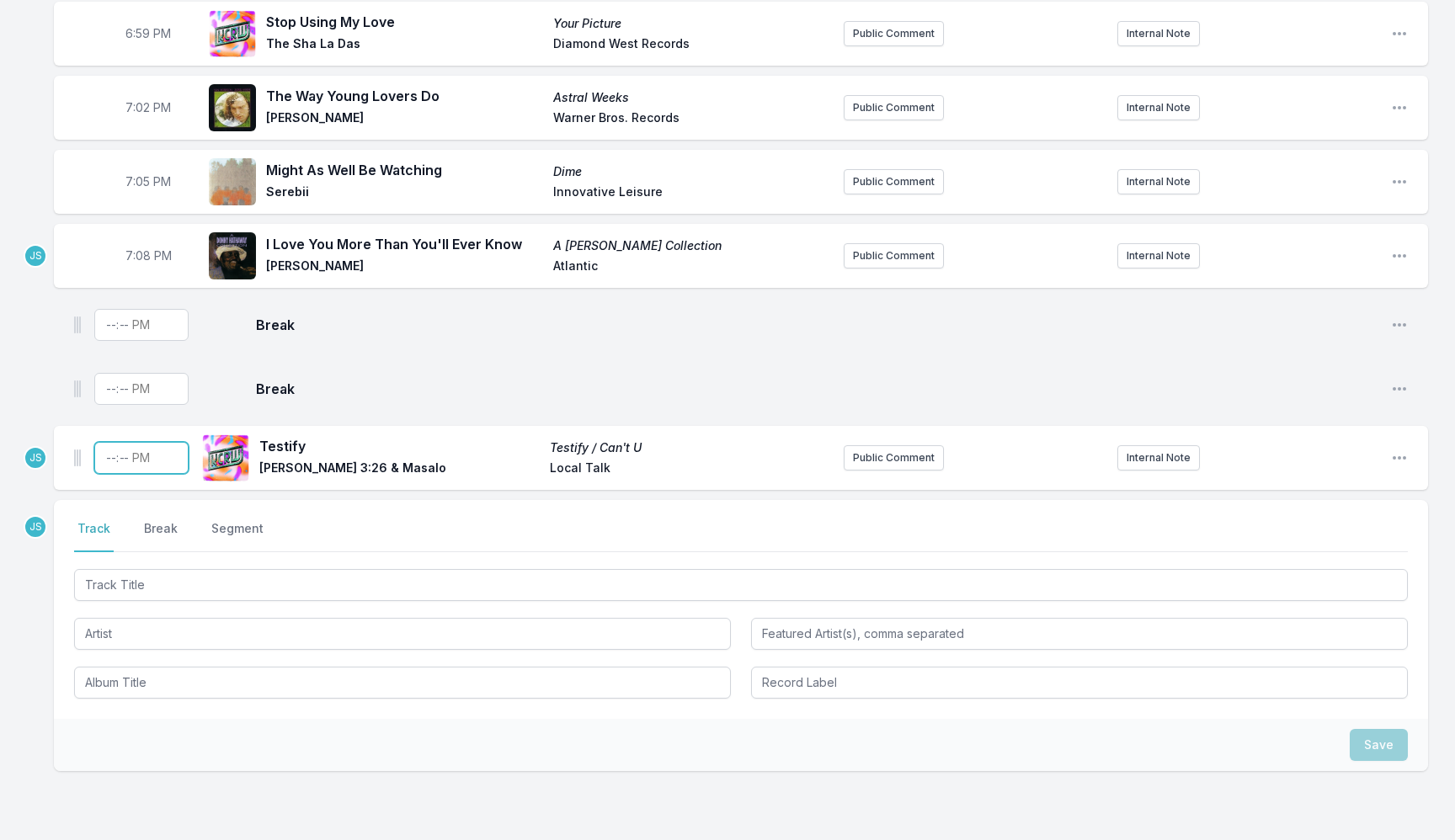
click at [117, 446] on input "Timestamp" at bounding box center [141, 458] width 94 height 32
type input "19:13"
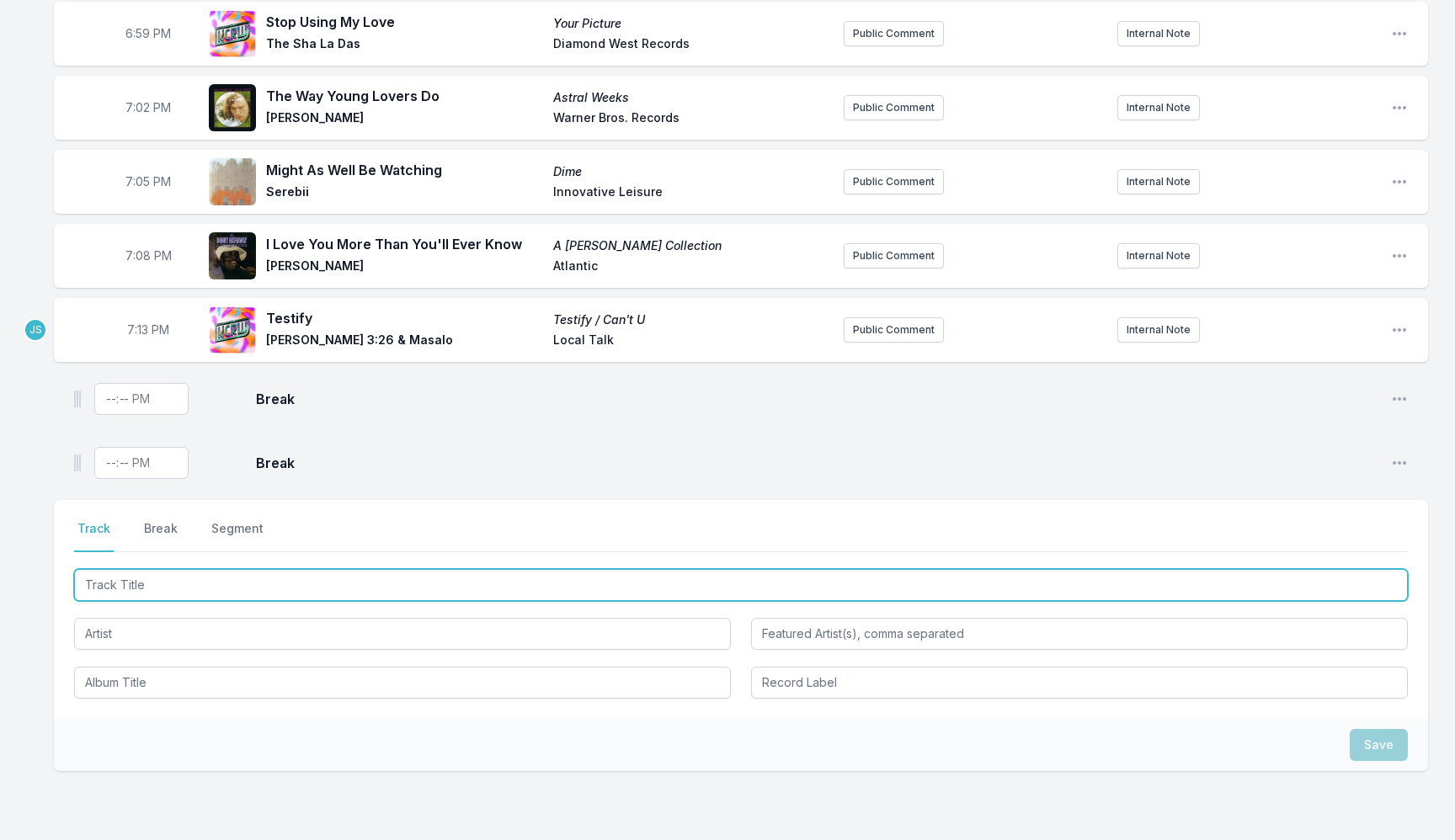
click at [440, 581] on input "Track Title" at bounding box center [740, 585] width 1333 height 32
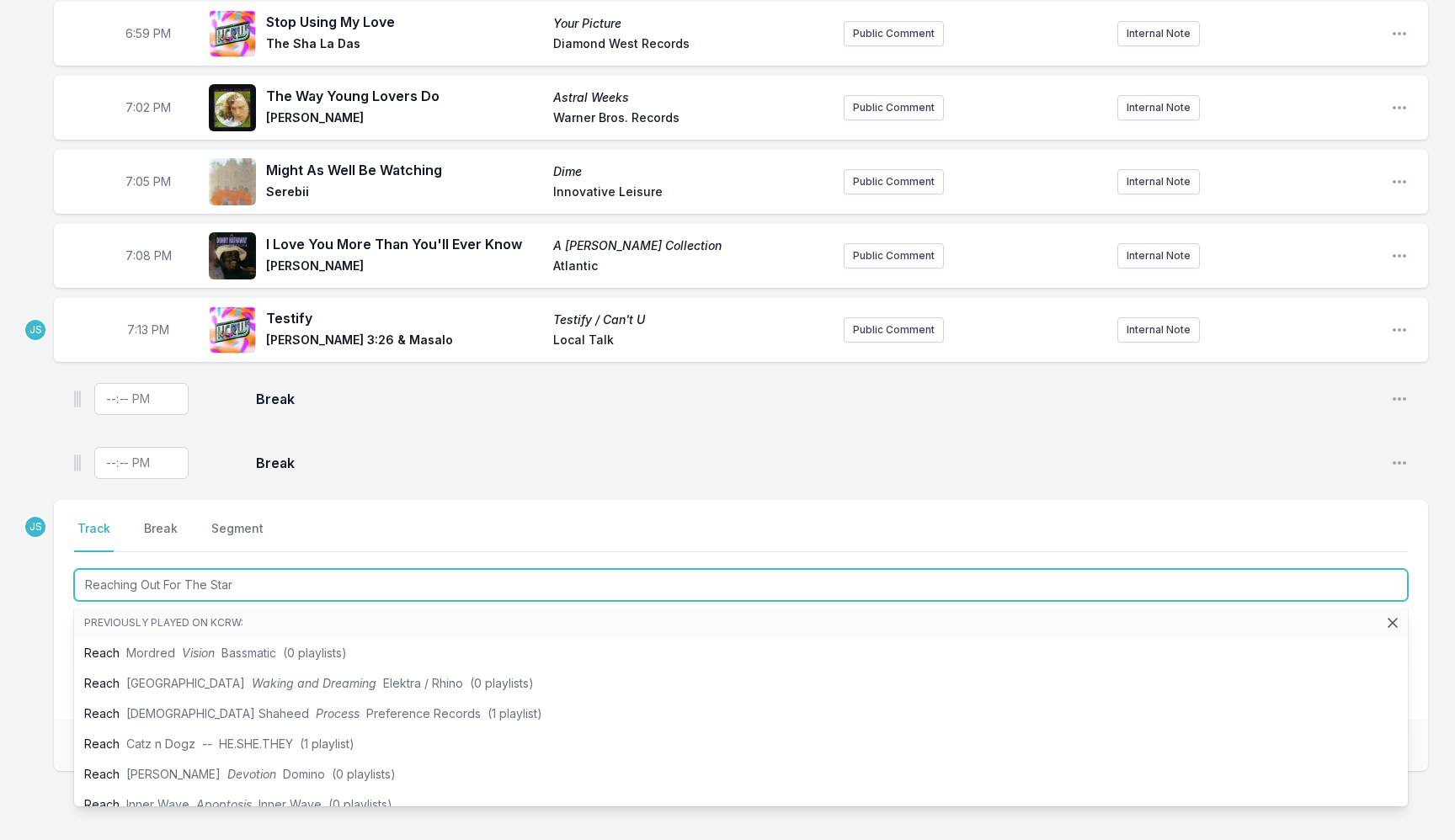
type input "Reaching Out For The Stars"
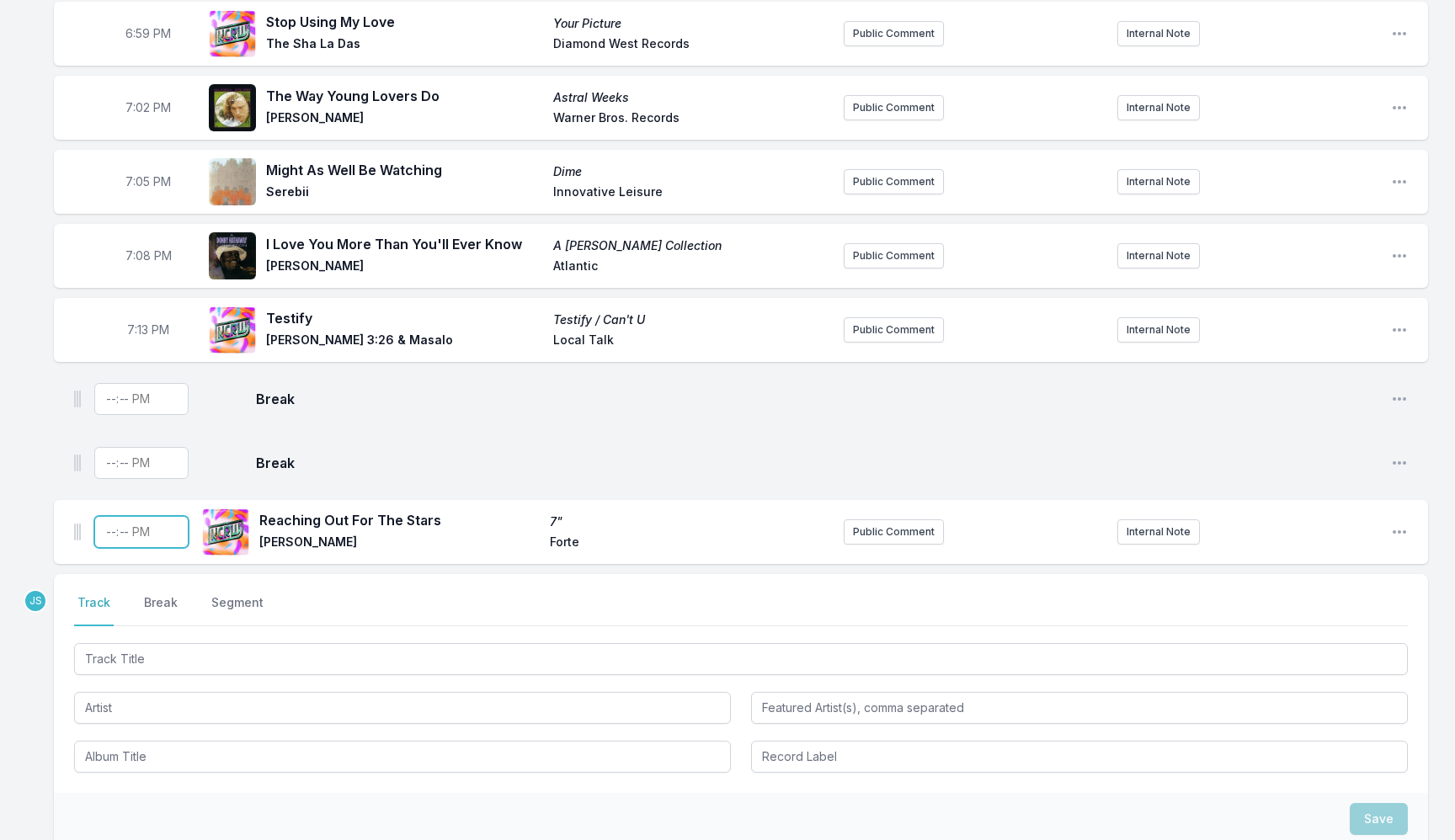
click at [113, 532] on input "Timestamp" at bounding box center [141, 532] width 94 height 32
type input "19:19"
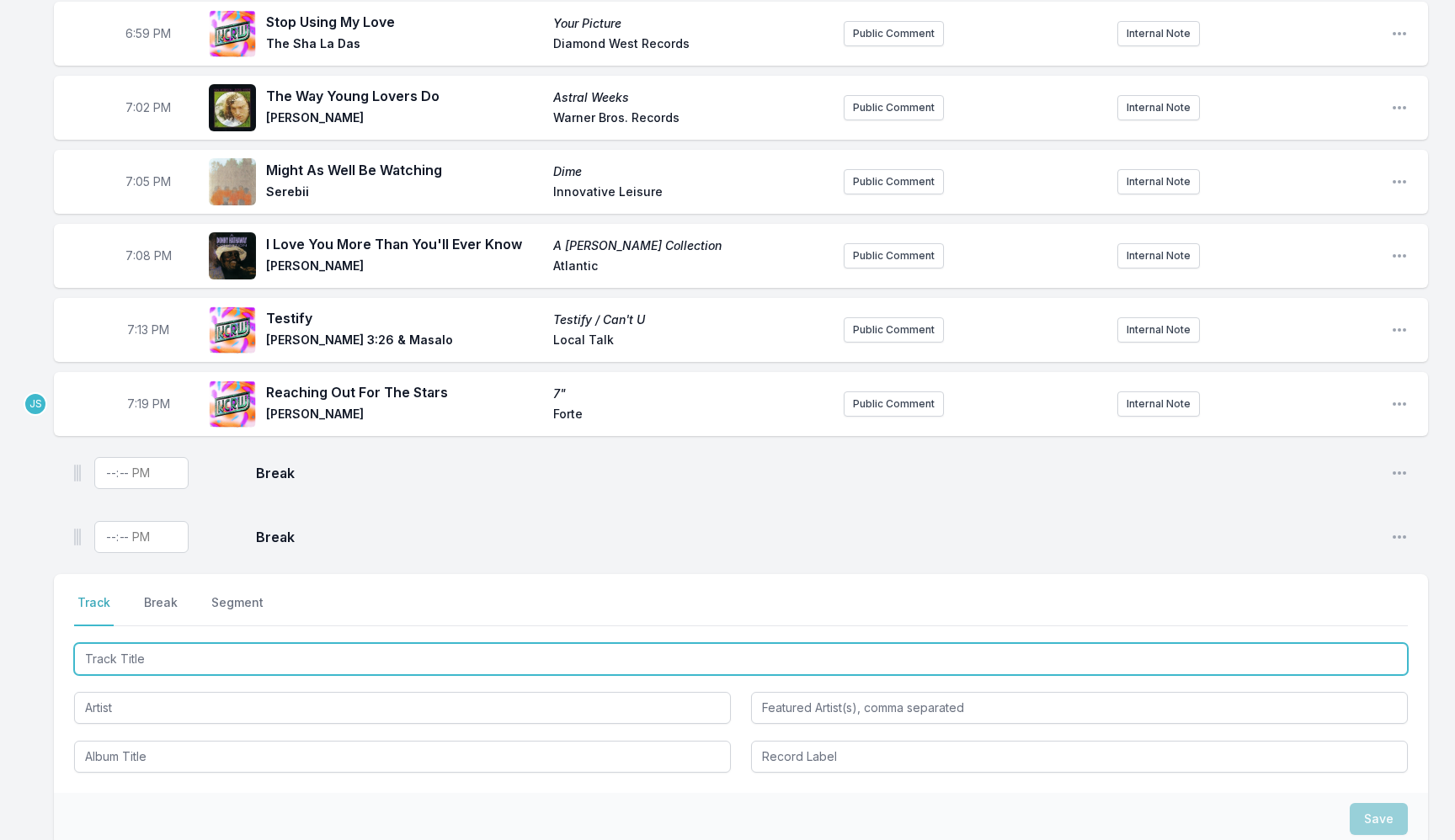
click at [370, 651] on input "Track Title" at bounding box center [740, 659] width 1333 height 32
type input "Outer Spaceways"
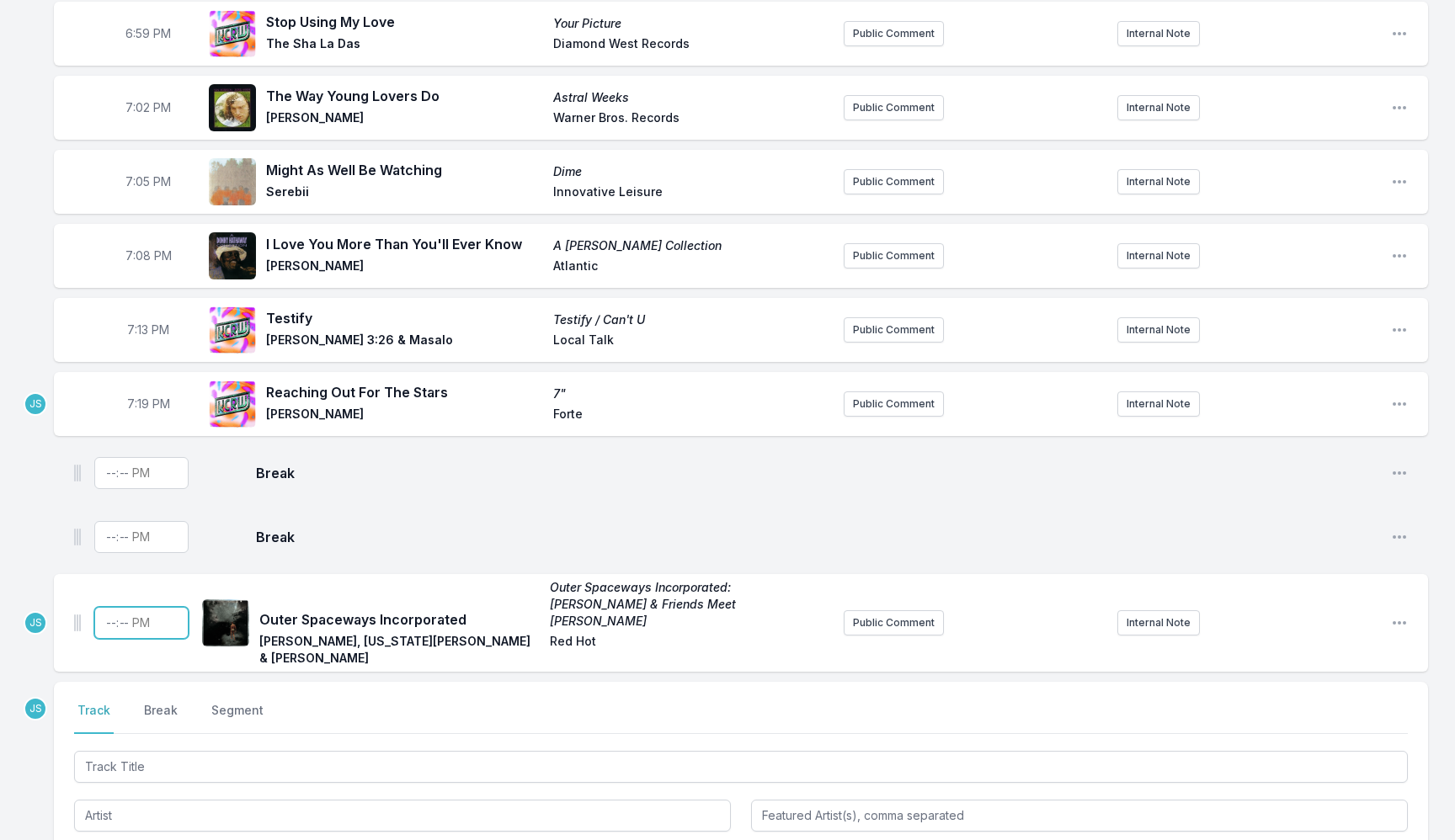
click at [109, 612] on input "Timestamp" at bounding box center [141, 623] width 94 height 32
type input "19:23"
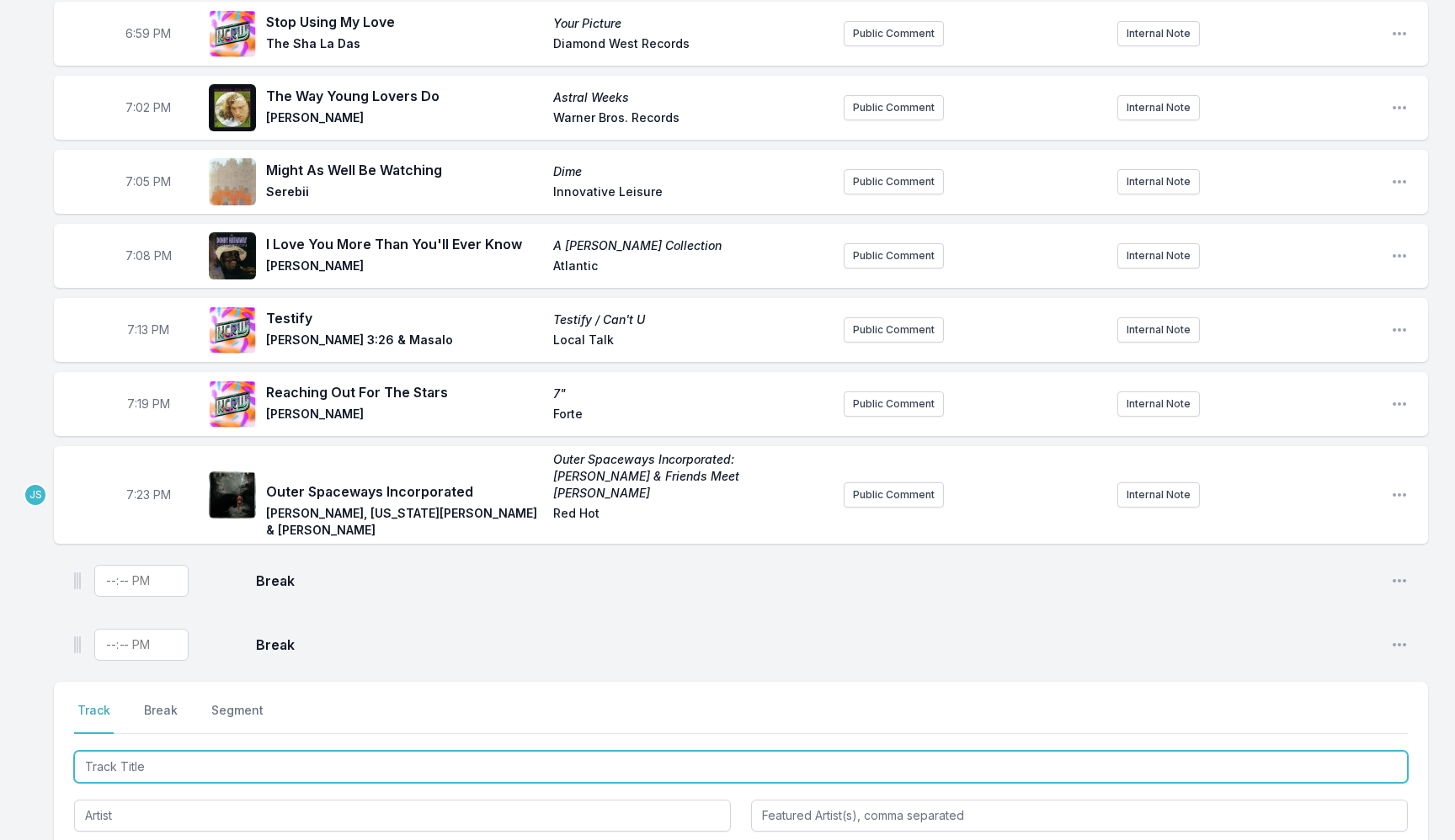
click at [154, 751] on input "Track Title" at bounding box center [740, 767] width 1333 height 32
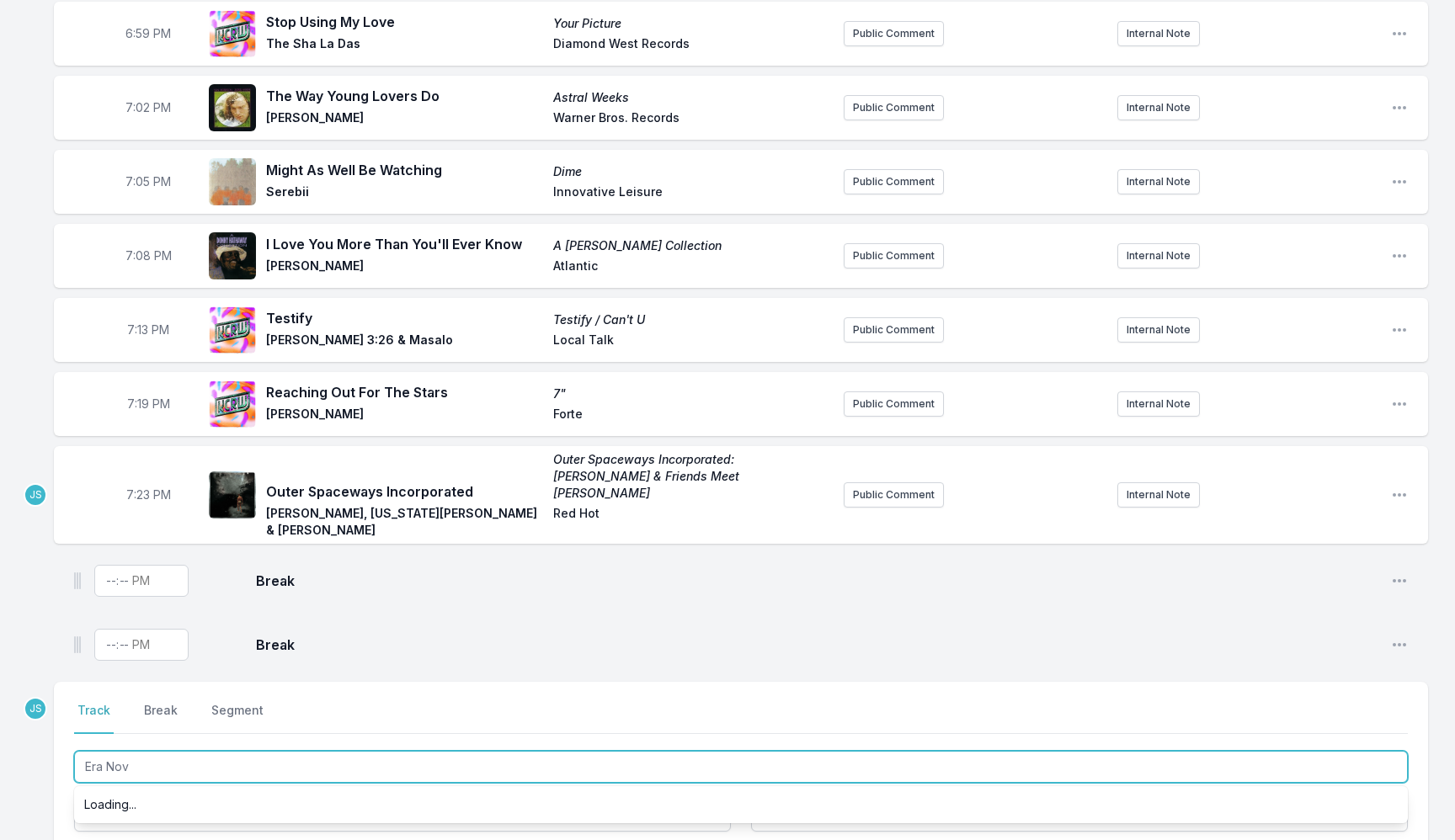
type input "Era Nova"
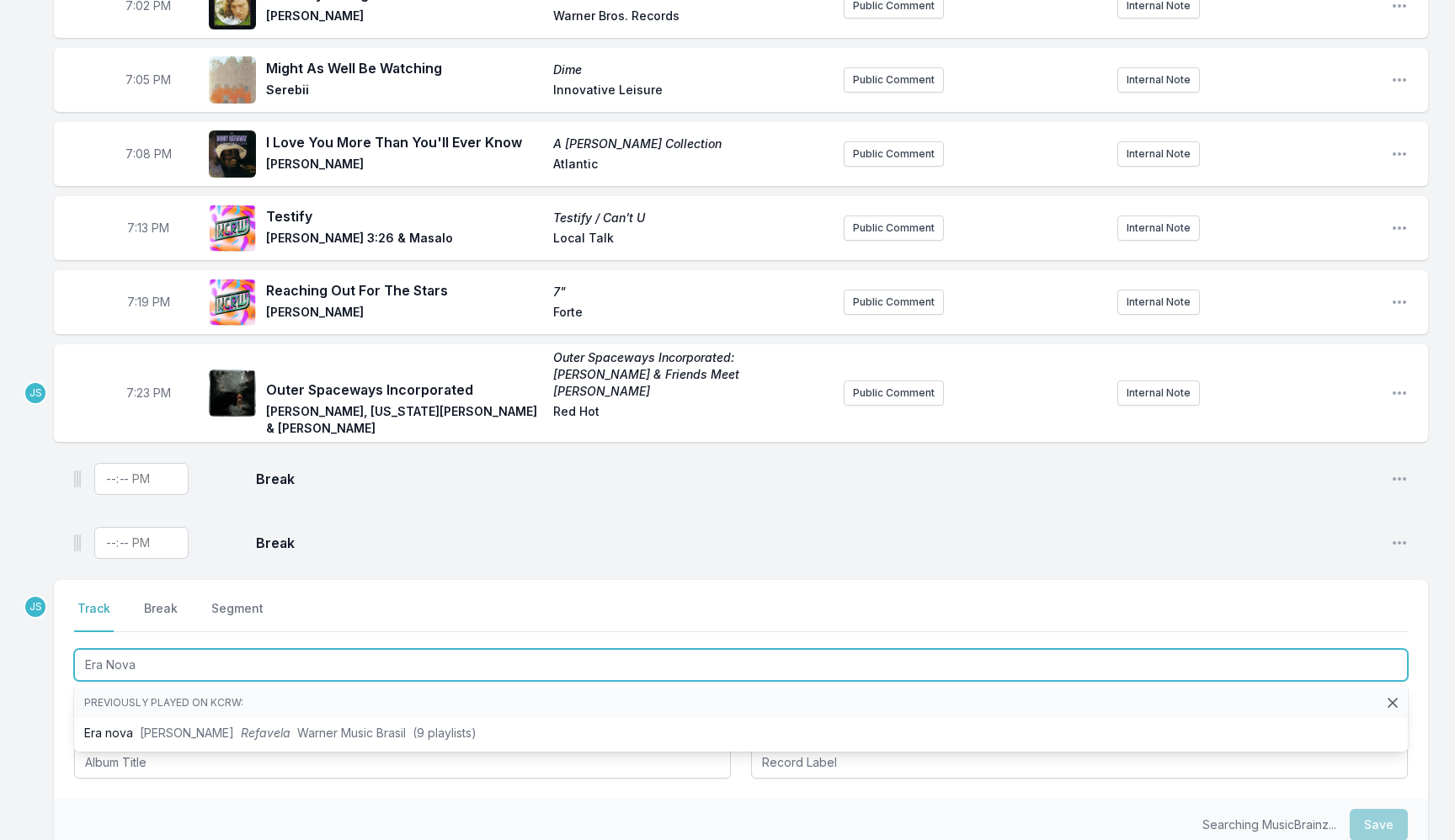
scroll to position [1692, 0]
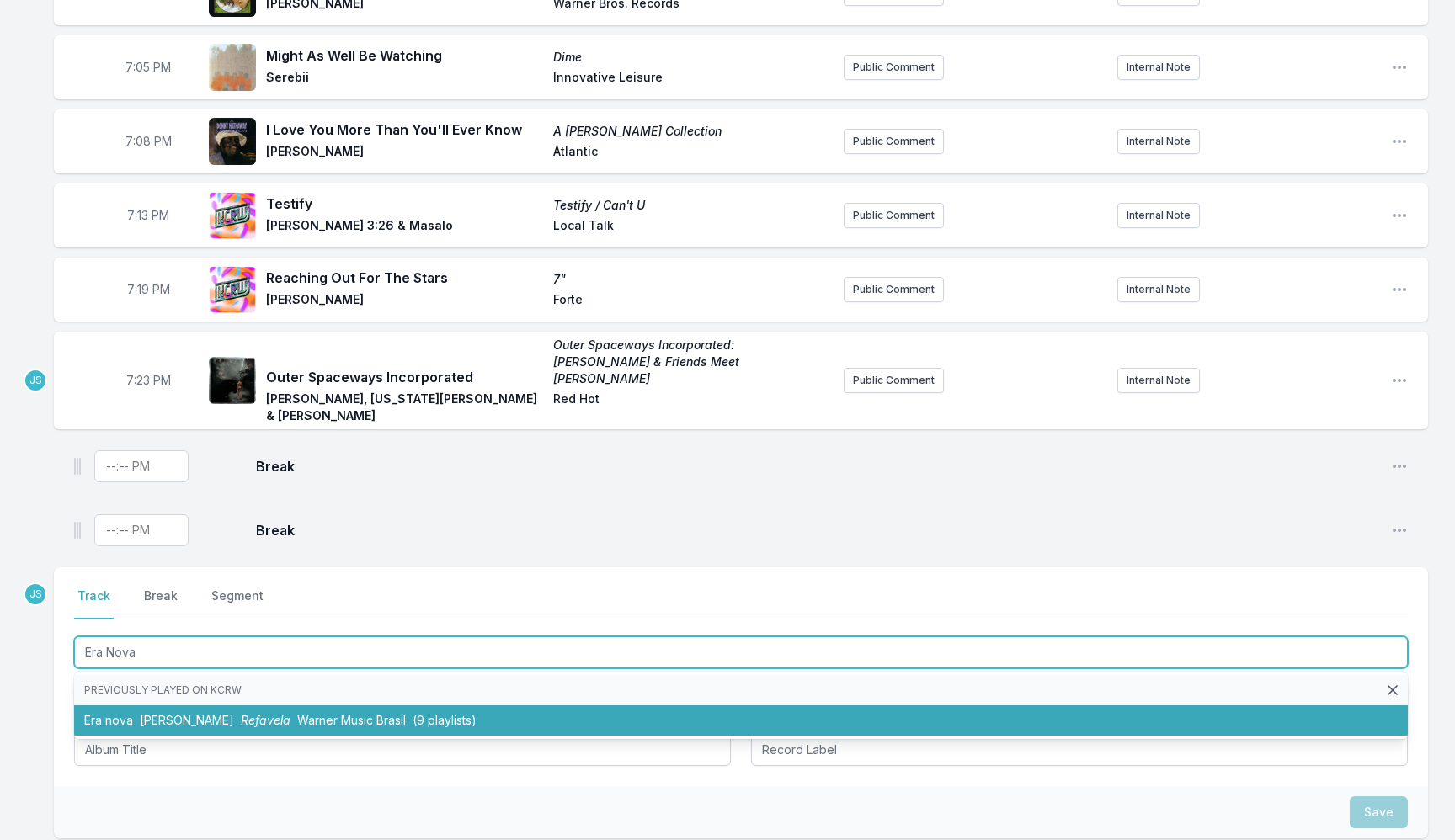
click at [297, 713] on span "Warner Music Brasil" at bounding box center [351, 720] width 109 height 14
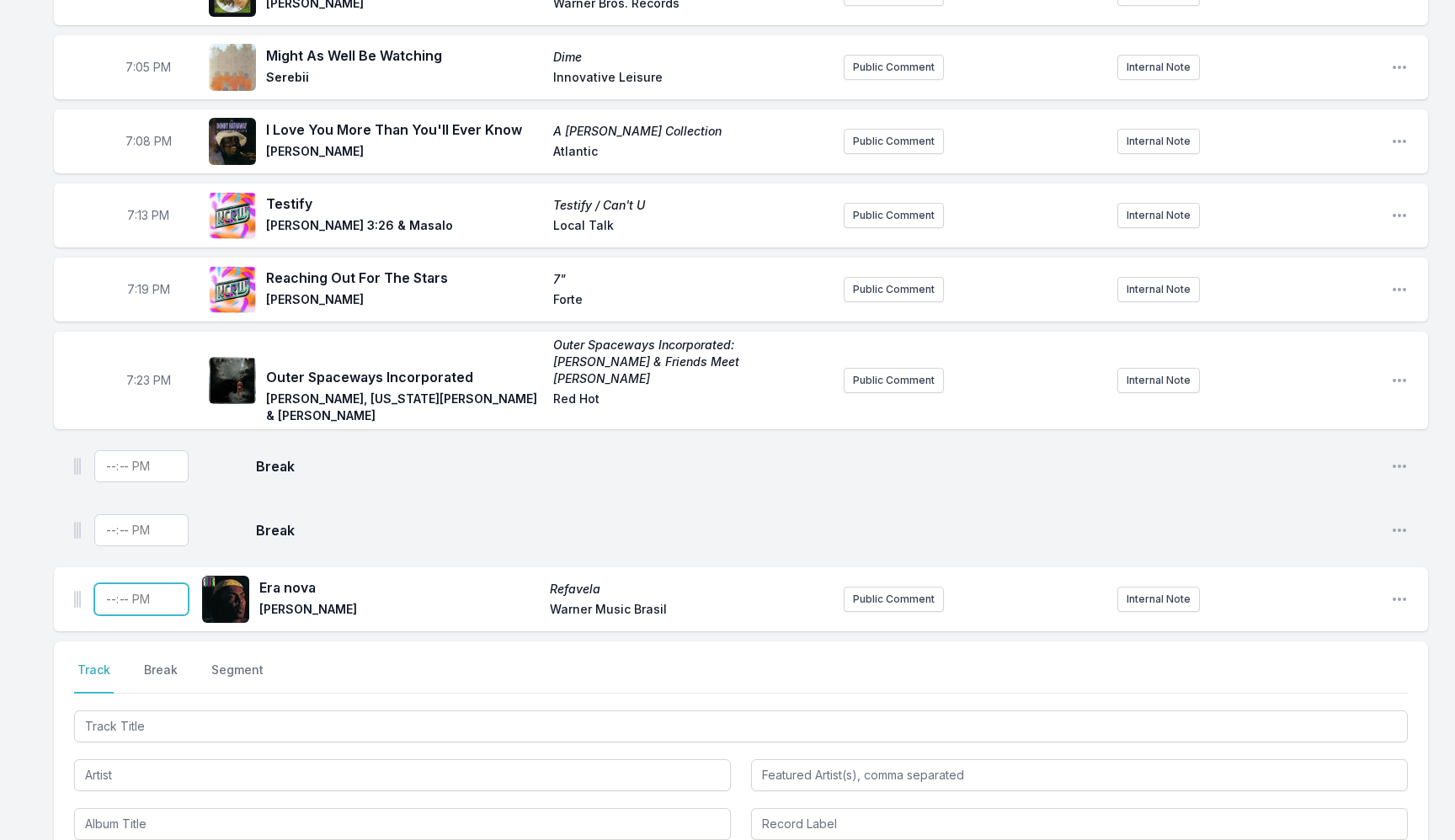
click at [106, 583] on input "Timestamp" at bounding box center [141, 599] width 94 height 32
type input "19:26"
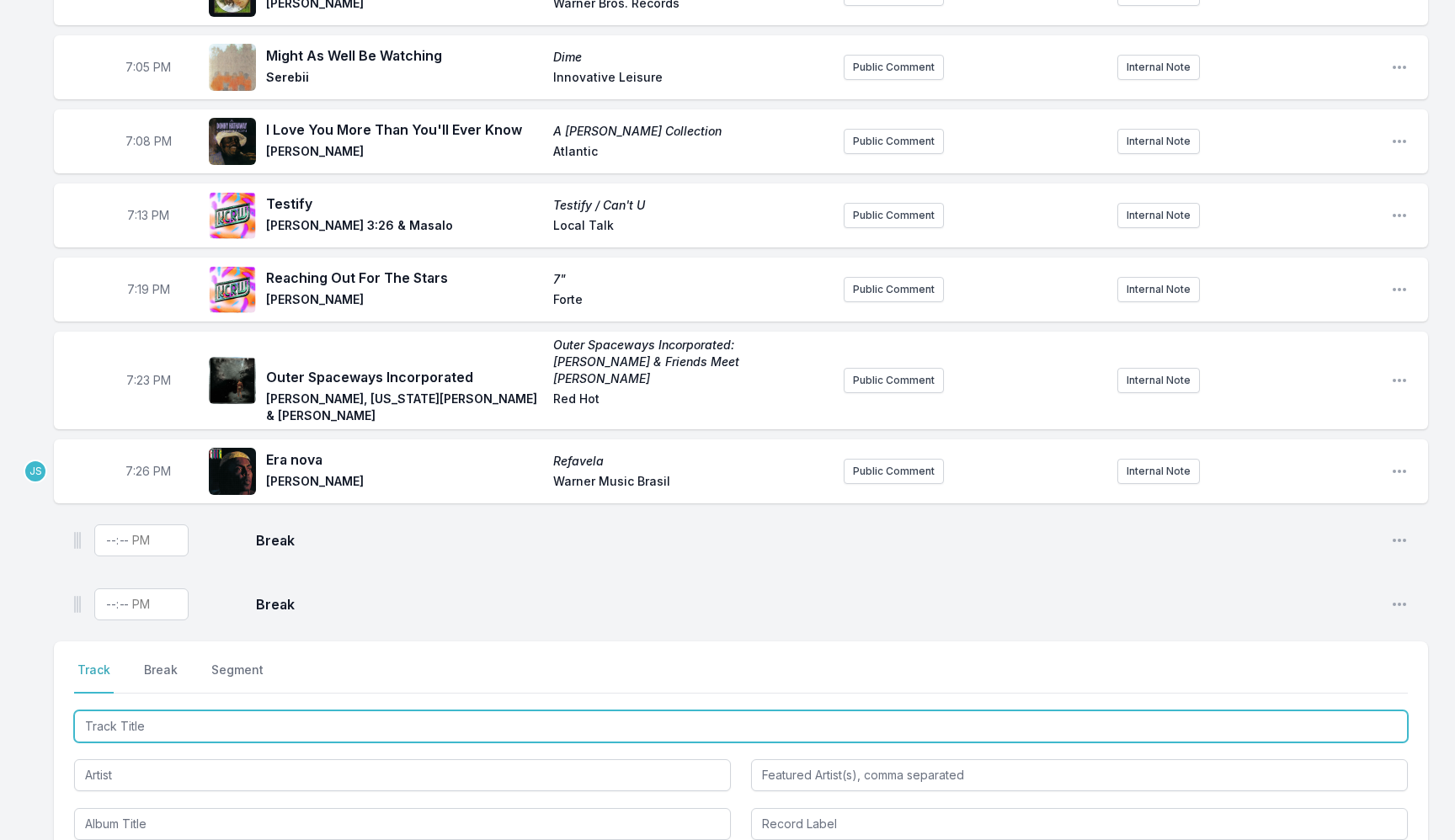
click at [395, 710] on input "Track Title" at bounding box center [740, 726] width 1333 height 32
type input "Lucid Girl"
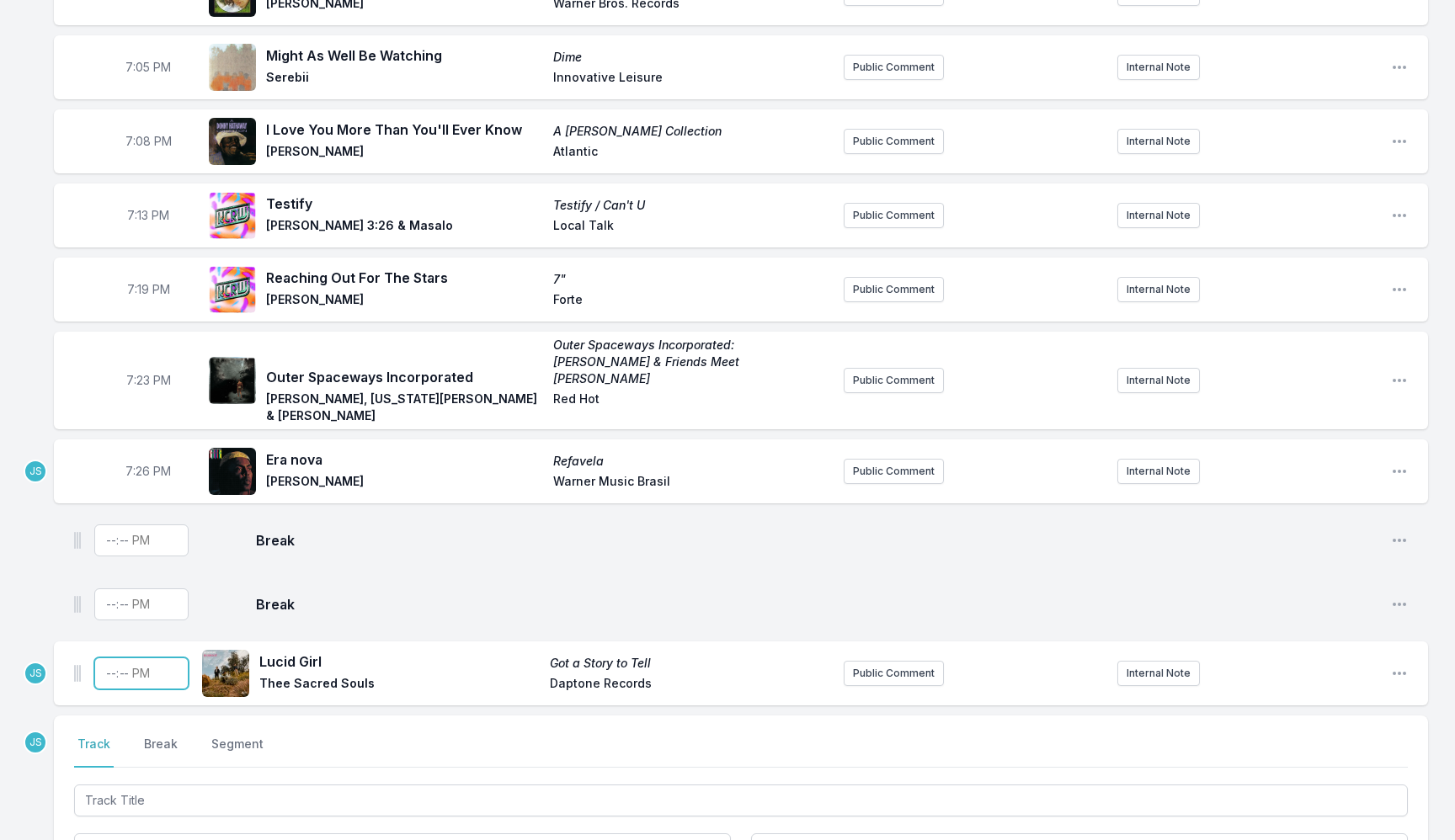
click at [102, 657] on input "Timestamp" at bounding box center [141, 673] width 94 height 32
type input "19:29"
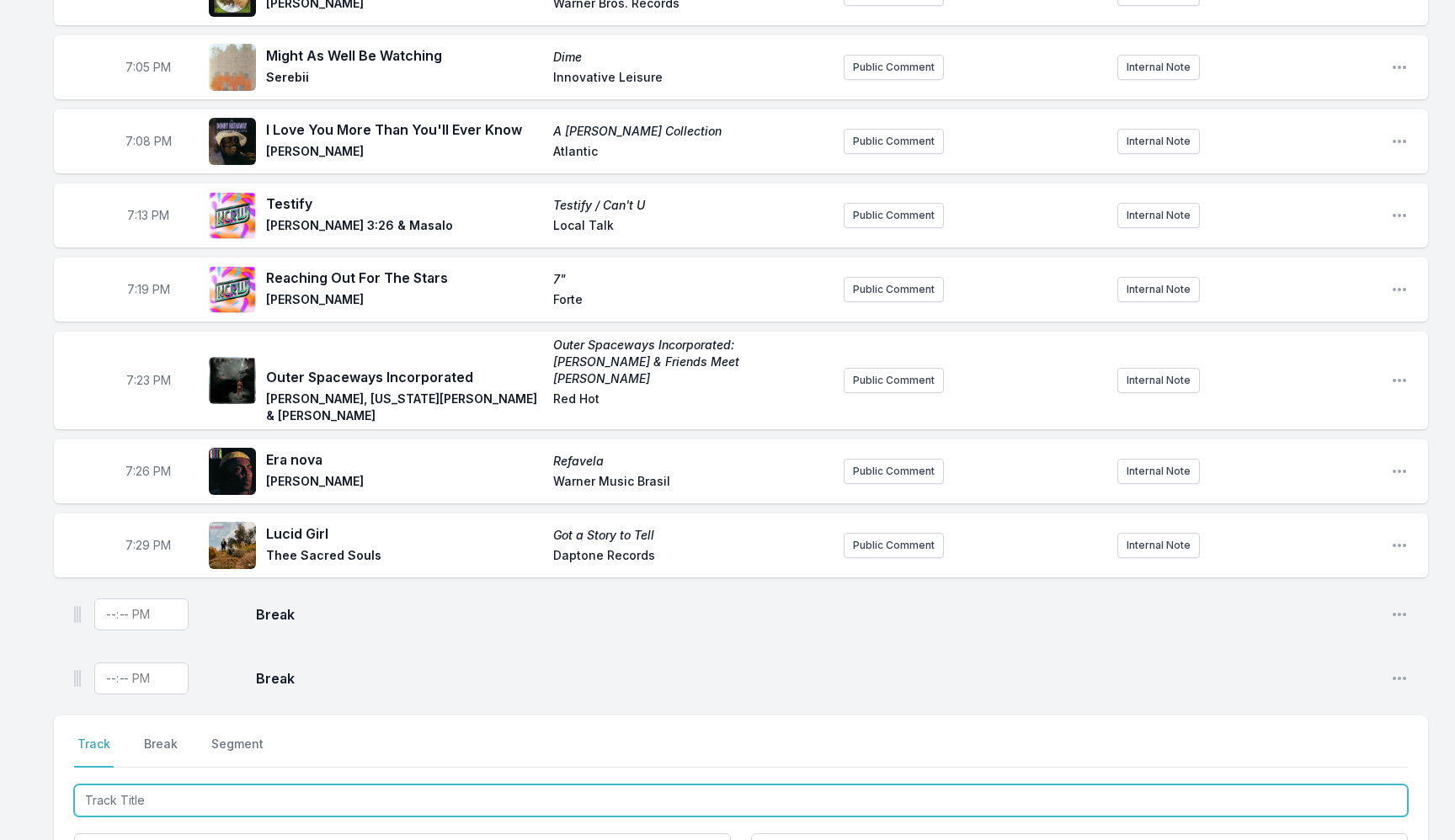
click at [175, 784] on input "Track Title" at bounding box center [740, 800] width 1333 height 32
type input "Paper Machine"
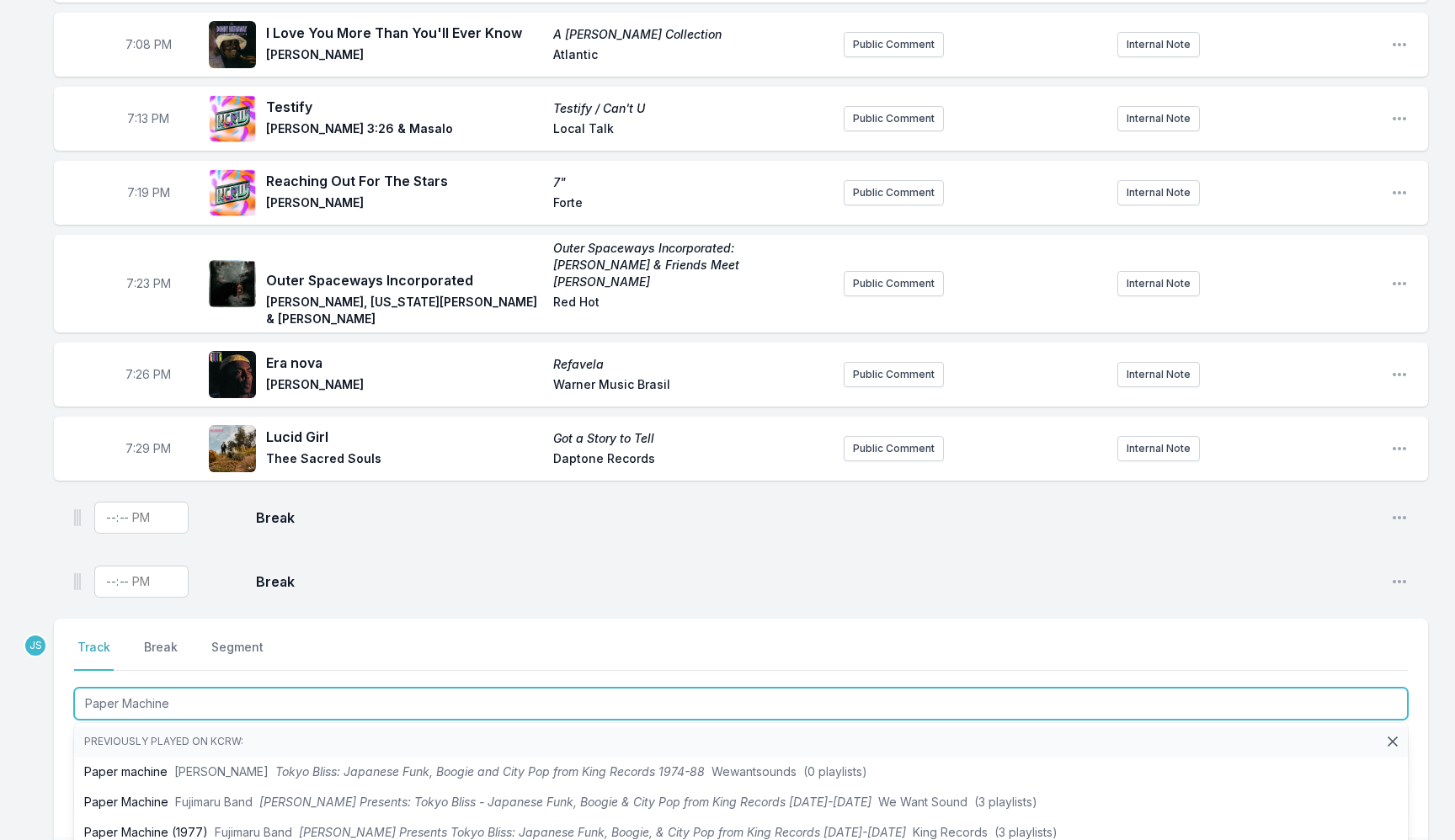
scroll to position [1798, 0]
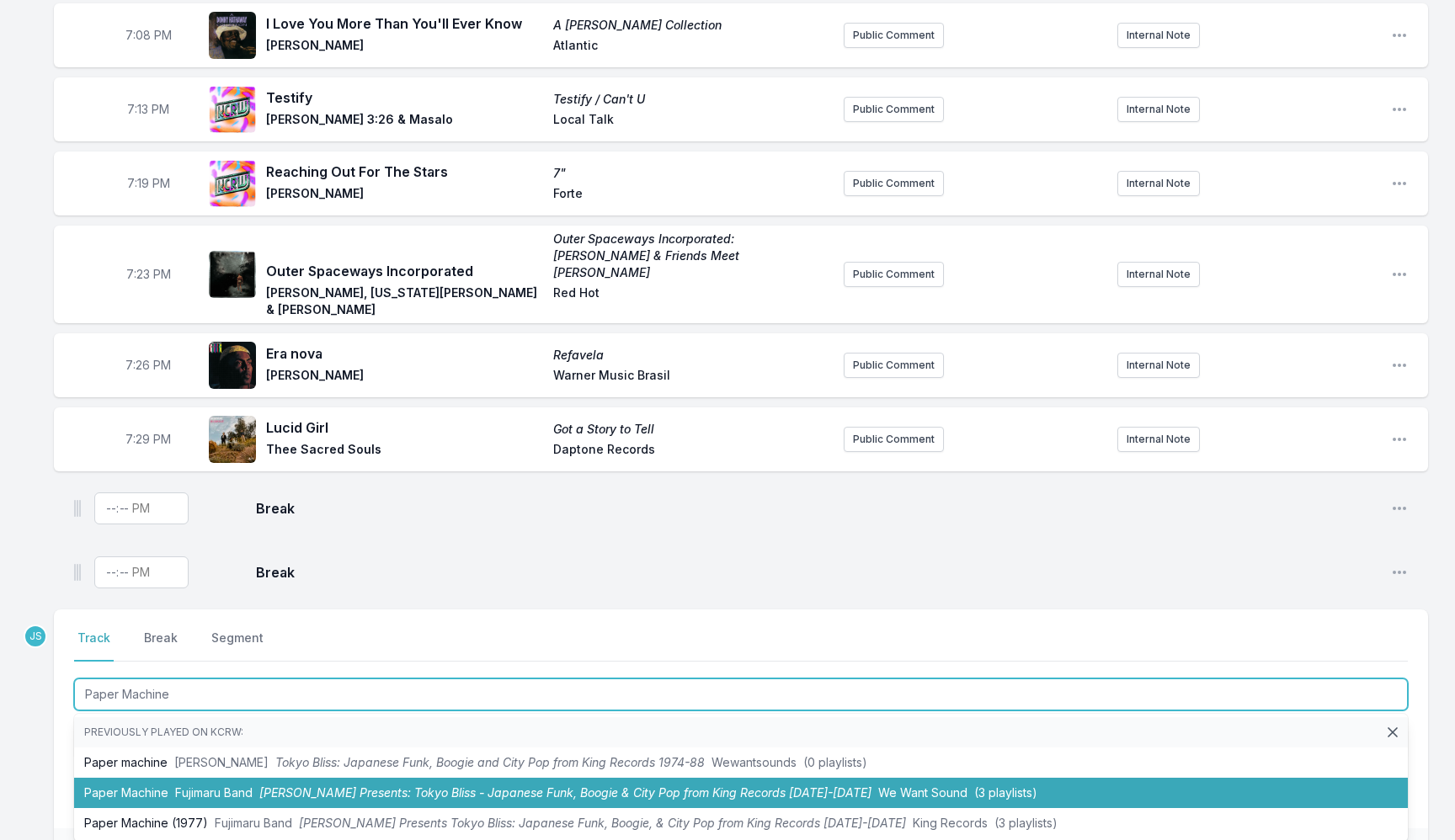
click at [334, 785] on span "[PERSON_NAME] Presents: Tokyo Bliss - Japanese Funk, Boogie & City Pop from Kin…" at bounding box center [566, 792] width 612 height 14
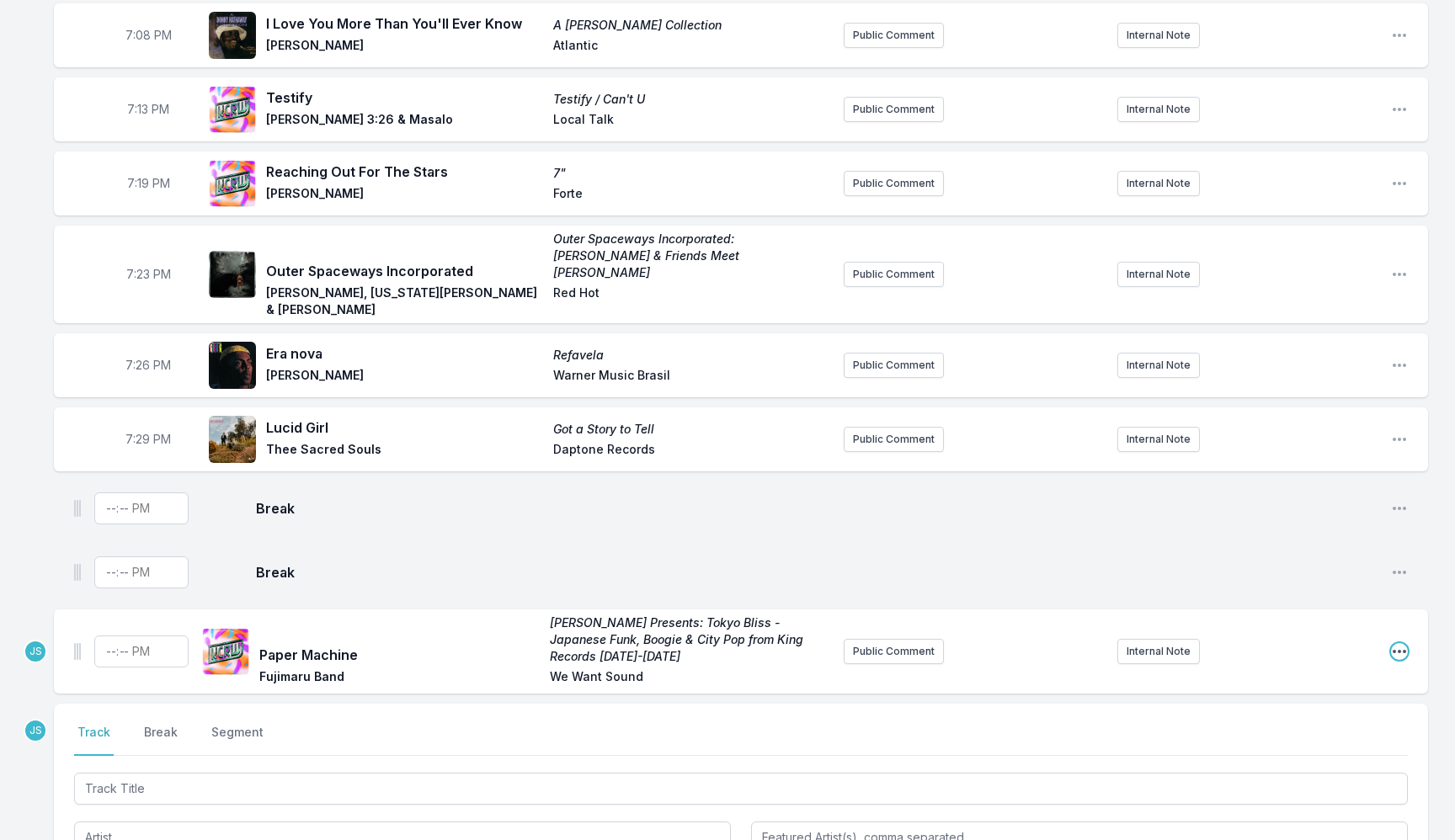
click at [1398, 643] on icon "Open playlist item options" at bounding box center [1399, 651] width 17 height 17
click at [1294, 731] on button "Delete Entry" at bounding box center [1314, 746] width 189 height 30
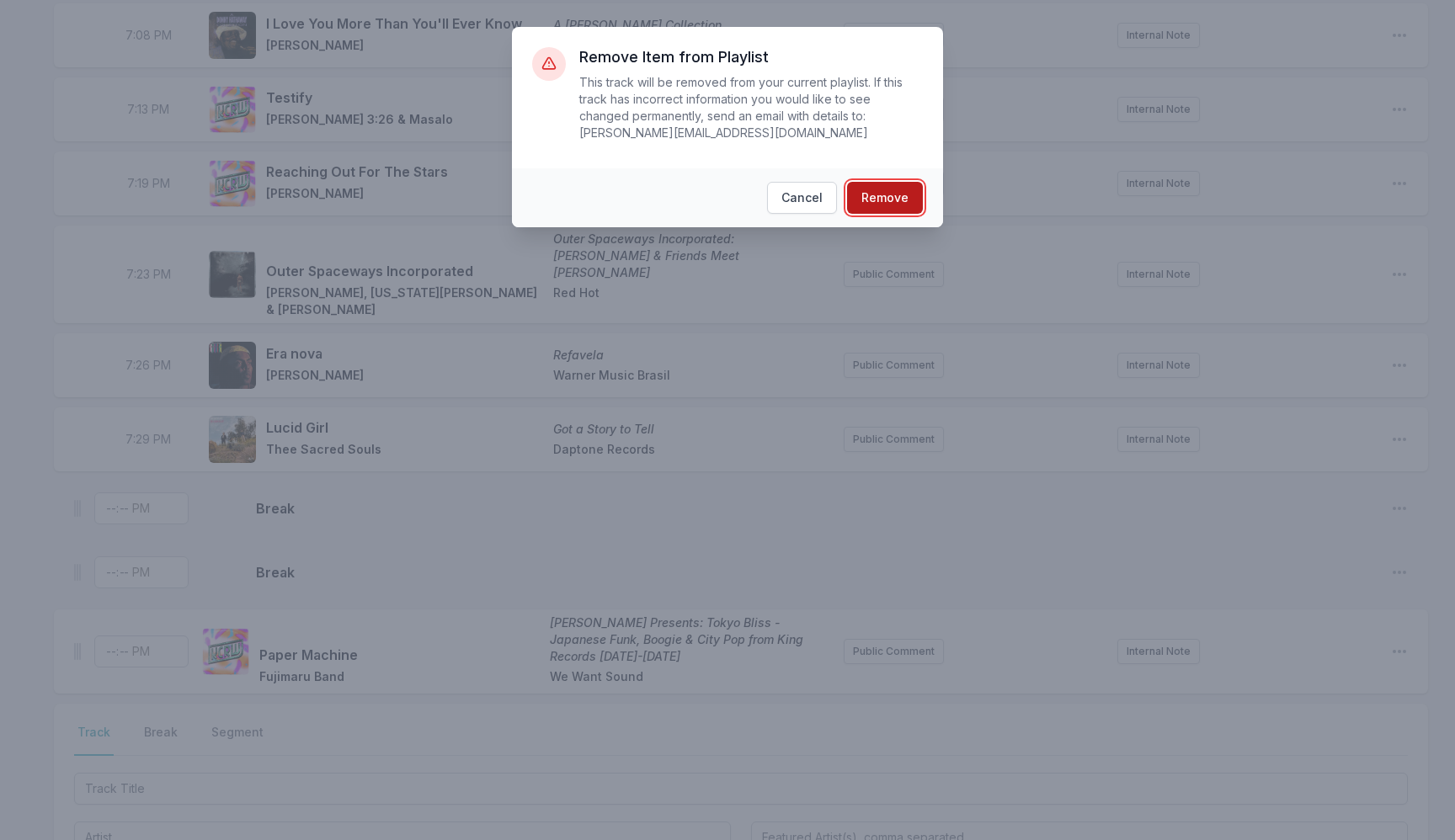
click at [892, 195] on button "Remove" at bounding box center [885, 198] width 76 height 32
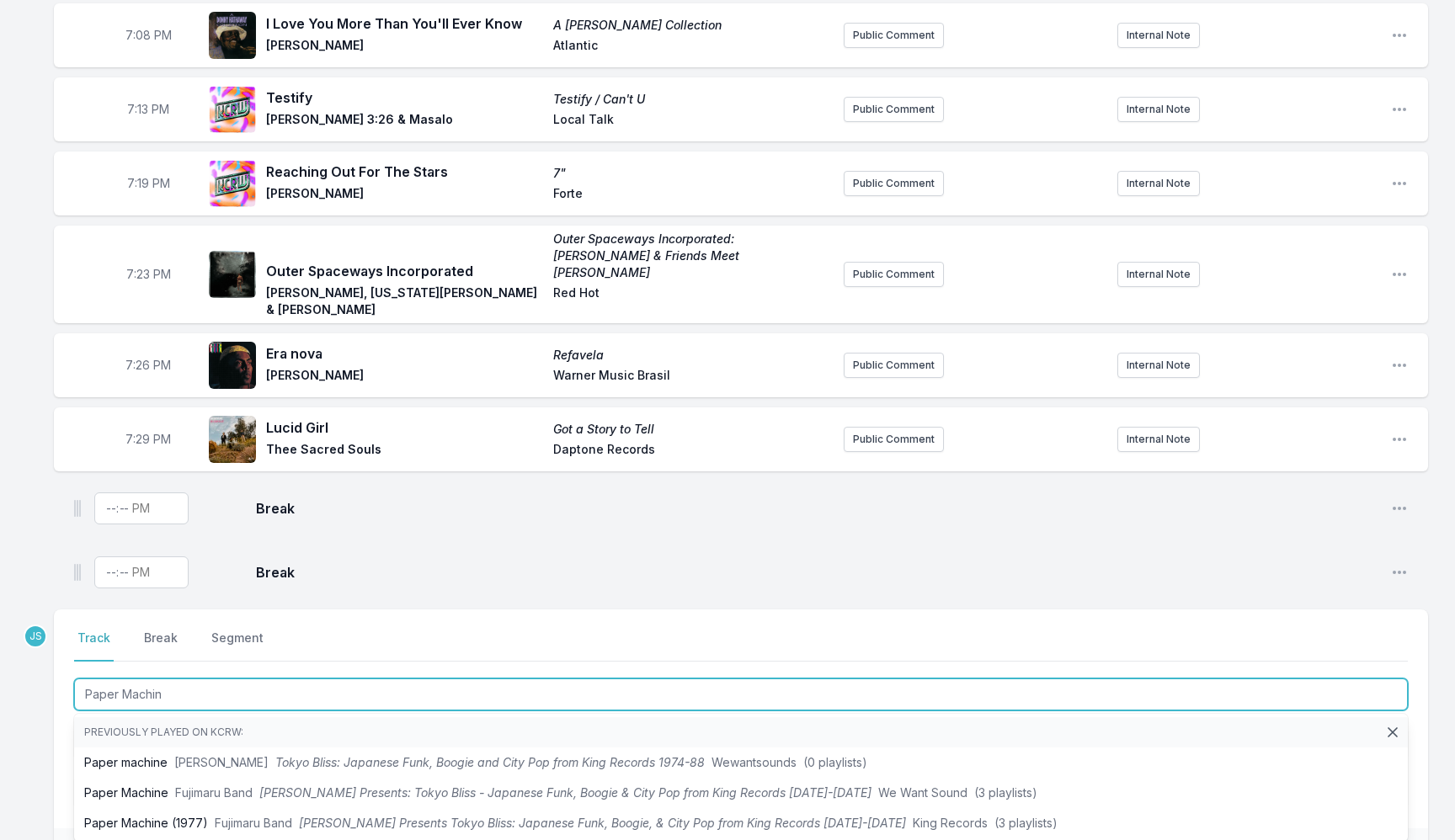
type input "Paper Machin"
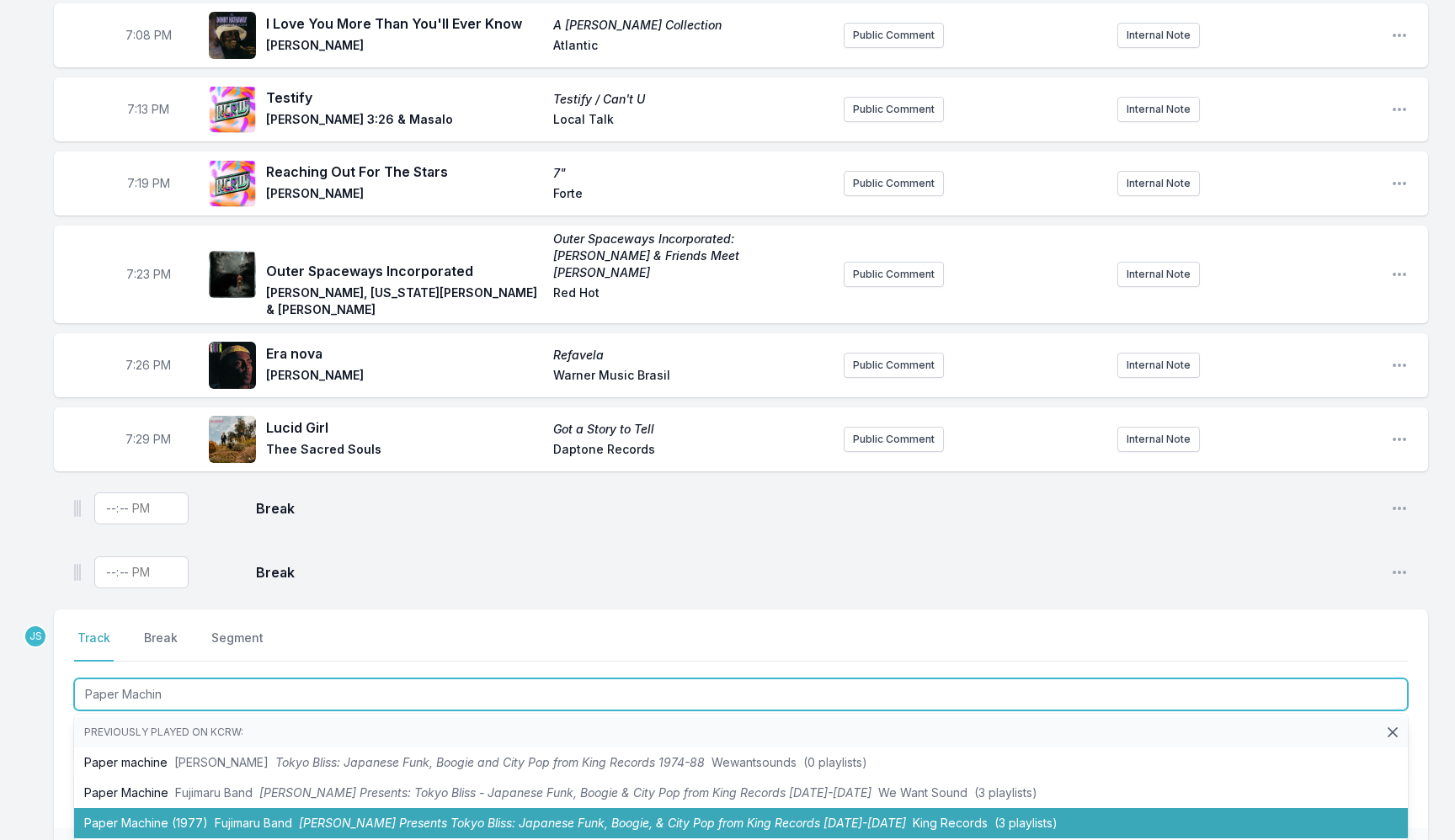
click at [385, 816] on span "[PERSON_NAME] Presents Tokyo Bliss: Japanese Funk, Boogie, & City Pop from King…" at bounding box center [603, 823] width 607 height 14
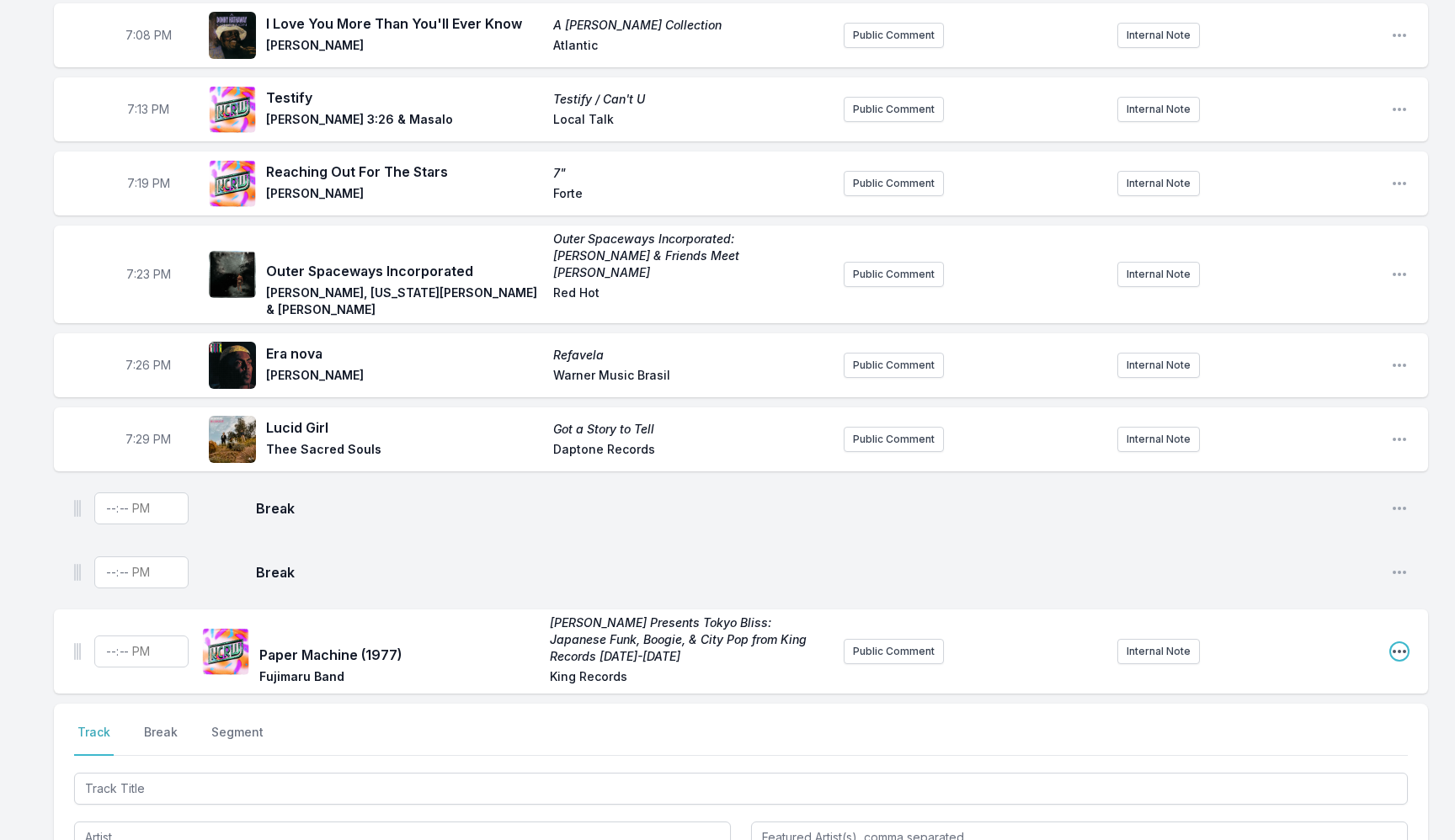
click at [1397, 643] on icon "Open playlist item options" at bounding box center [1399, 651] width 17 height 17
click at [1315, 731] on button "Delete Entry" at bounding box center [1314, 746] width 189 height 30
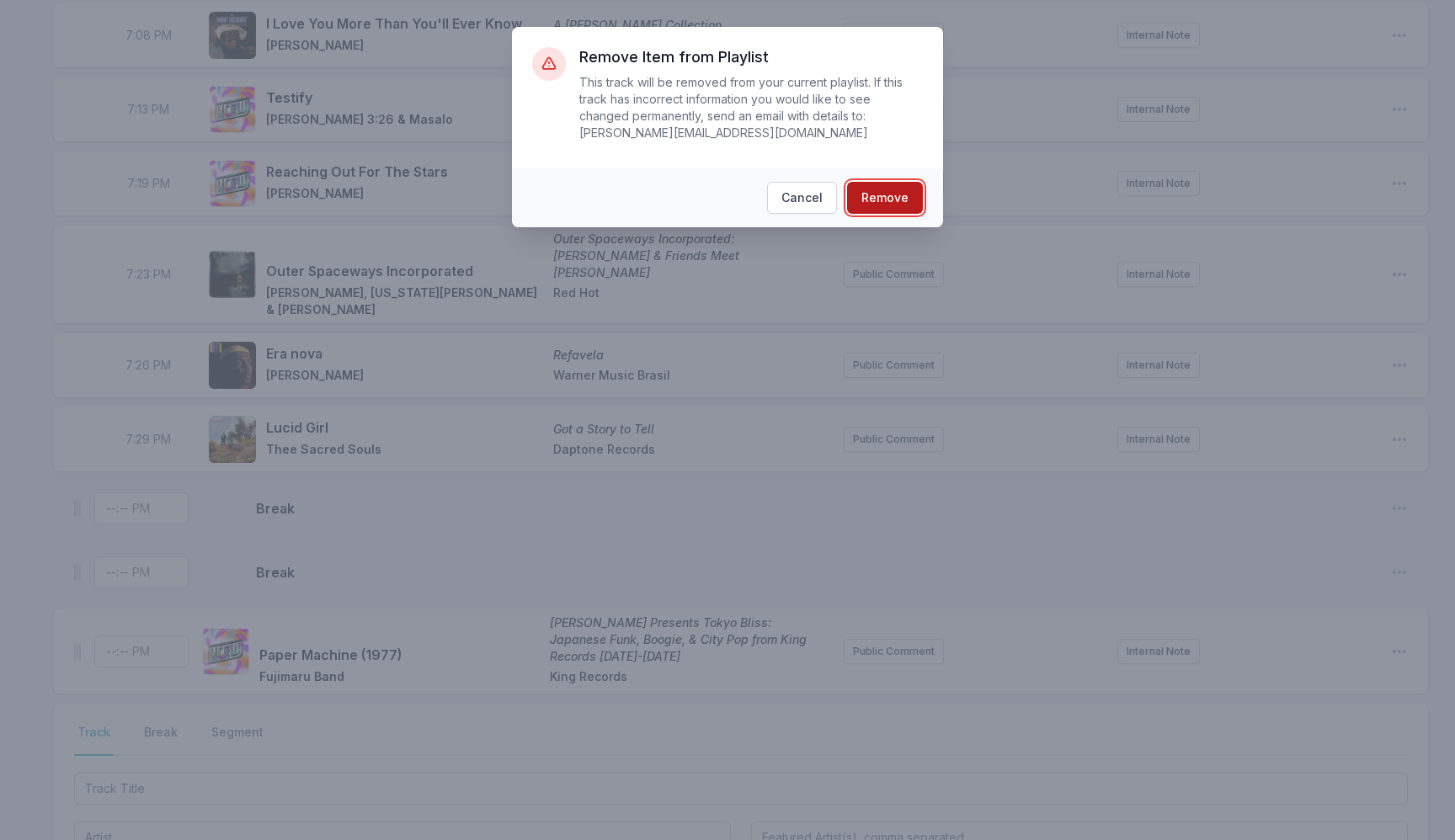
click at [888, 205] on button "Remove" at bounding box center [885, 198] width 76 height 32
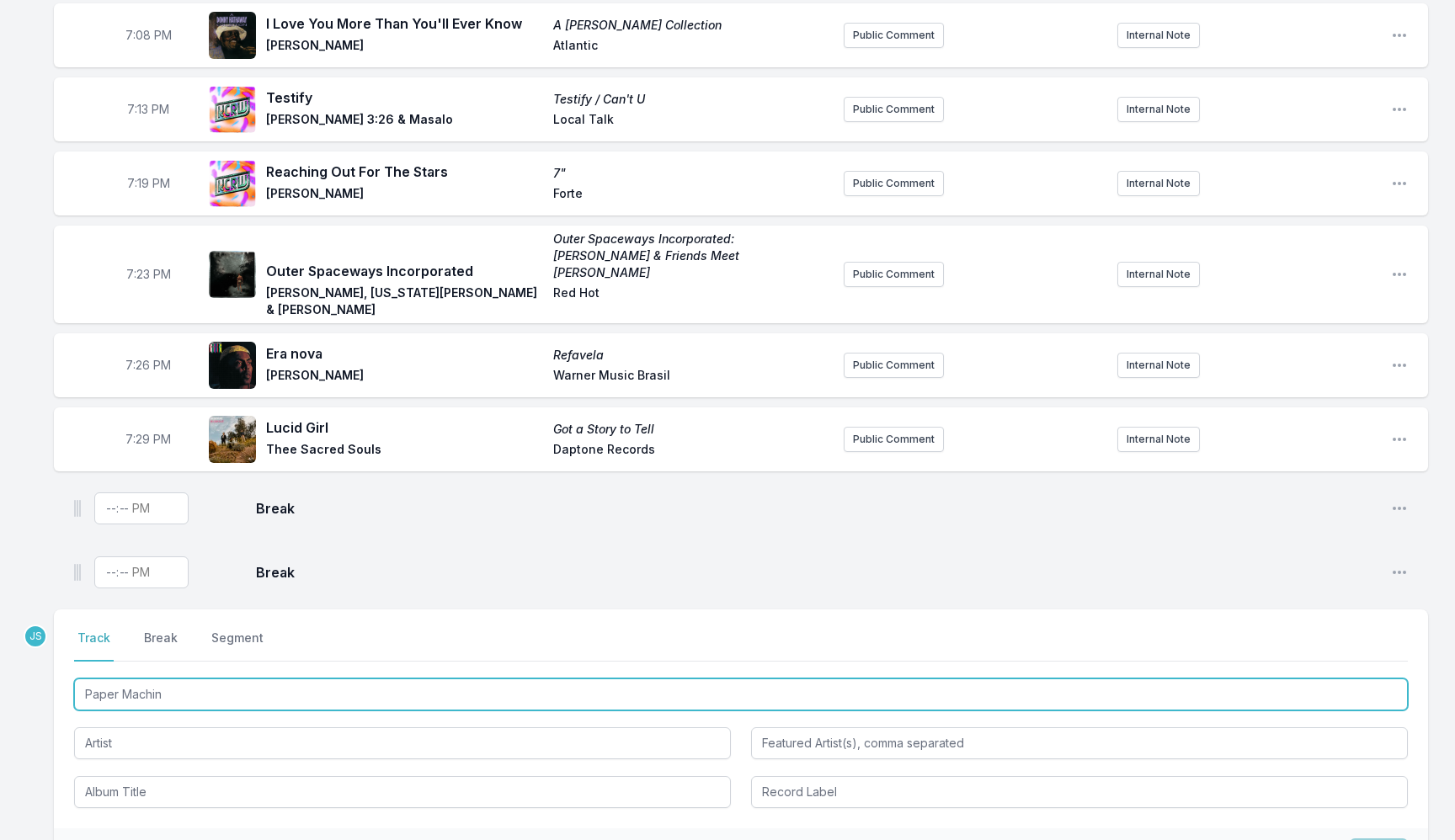
type input "Paper Machine"
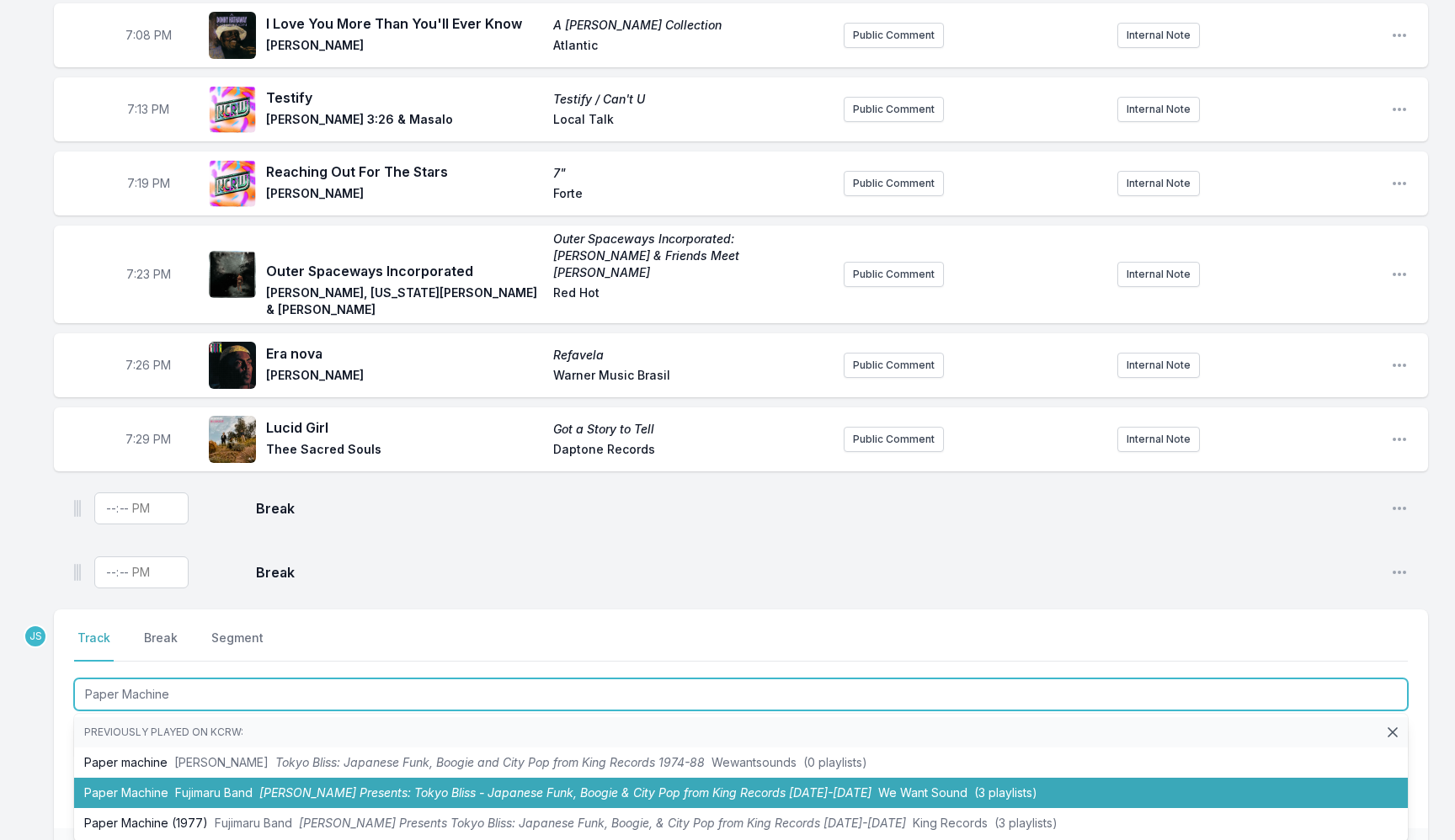
click at [211, 785] on span "Fujimaru Band" at bounding box center [214, 792] width 78 height 14
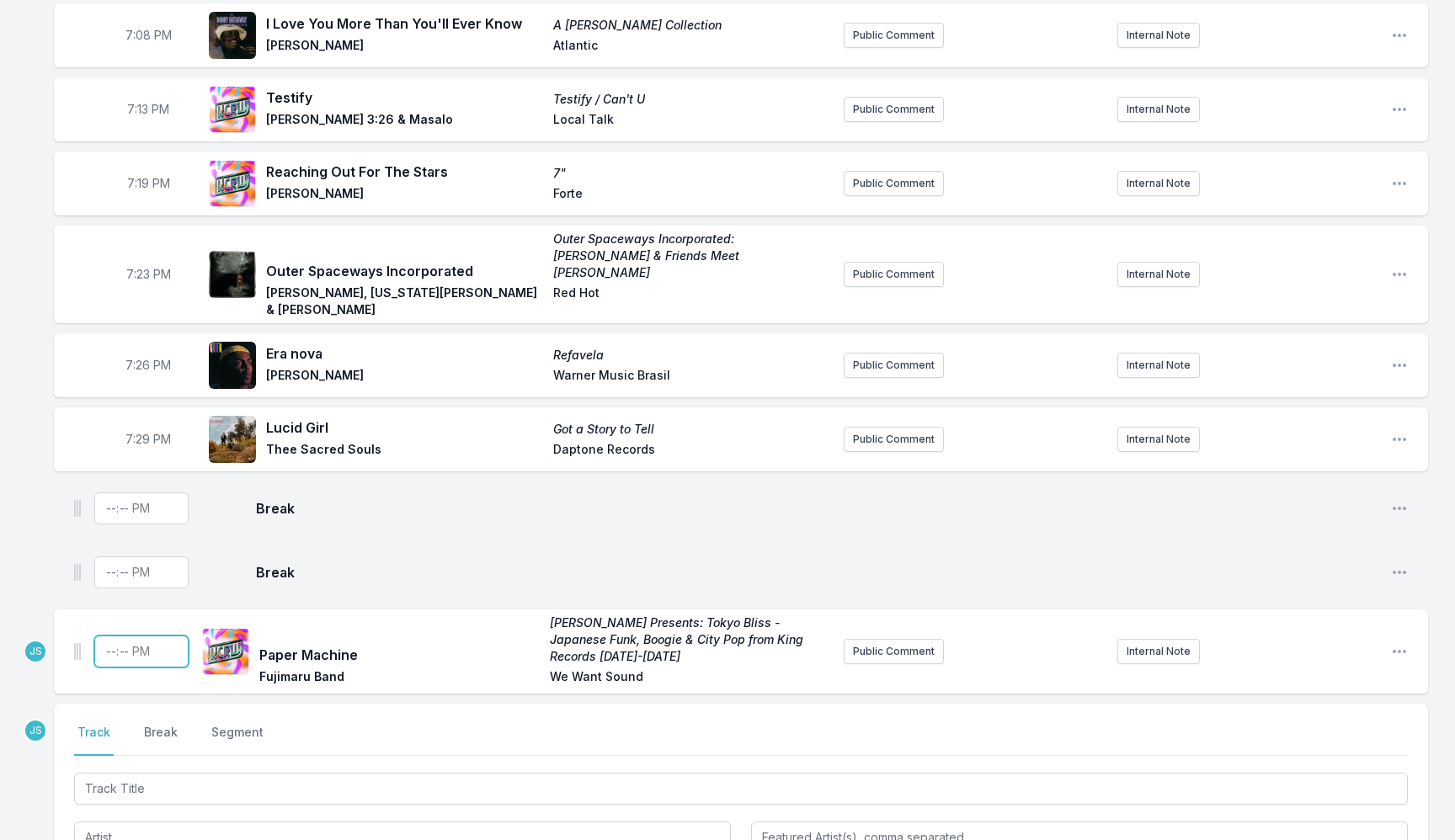
click at [109, 635] on input "Timestamp" at bounding box center [141, 651] width 94 height 32
click at [1398, 643] on icon "Open playlist item options" at bounding box center [1399, 651] width 17 height 17
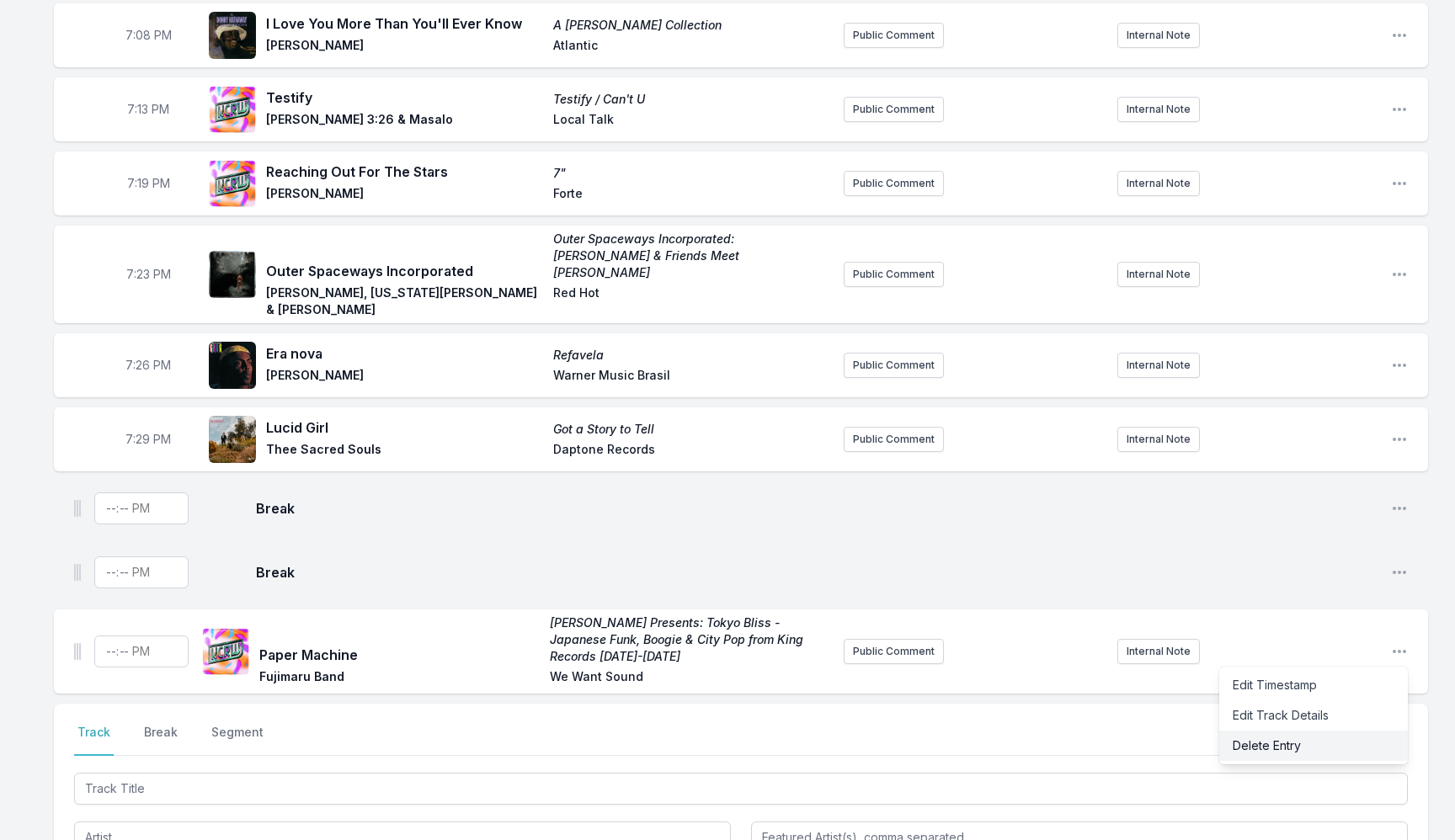
click at [1288, 731] on button "Delete Entry" at bounding box center [1314, 746] width 189 height 30
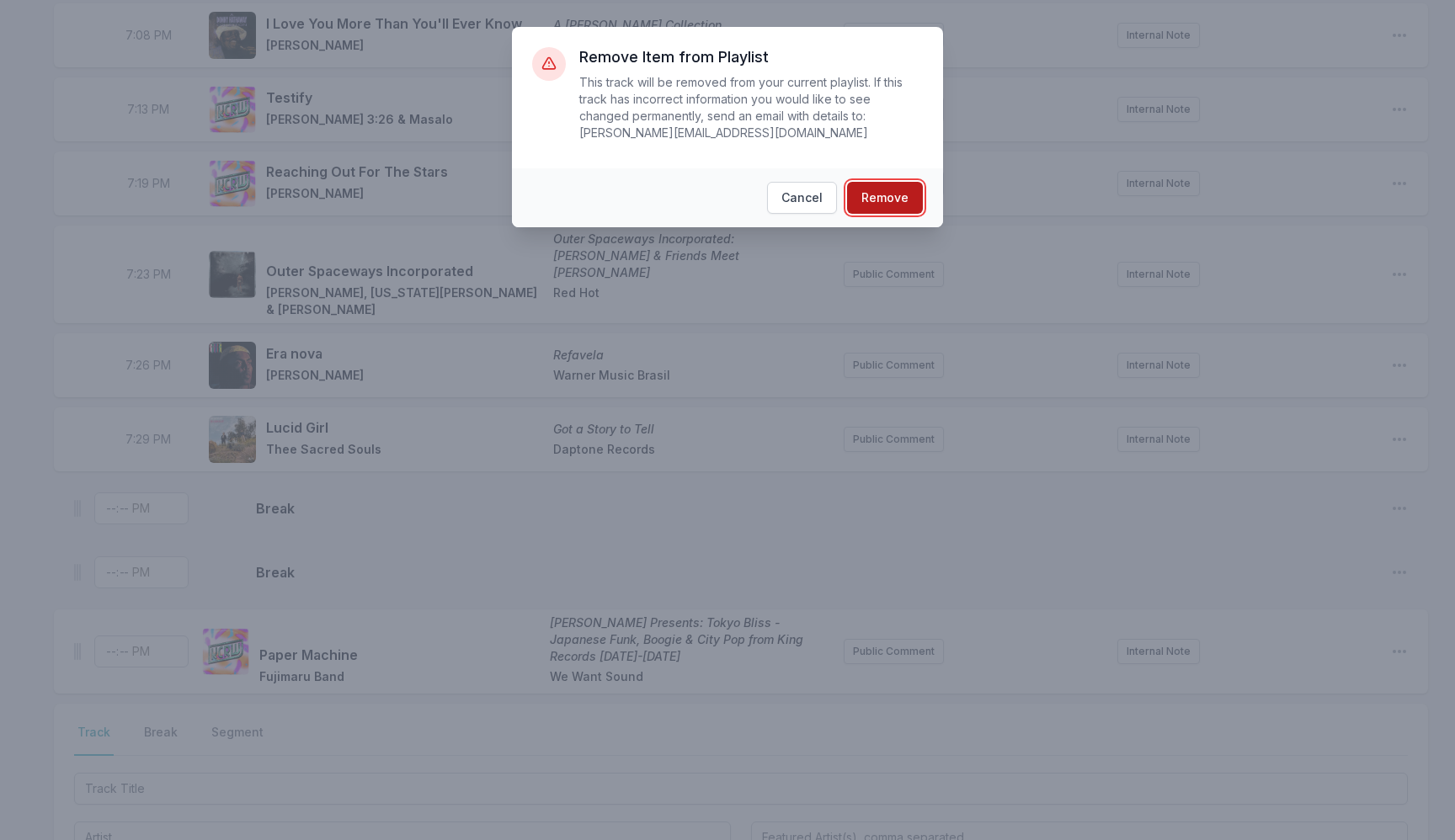
click at [911, 193] on button "Remove" at bounding box center [885, 198] width 76 height 32
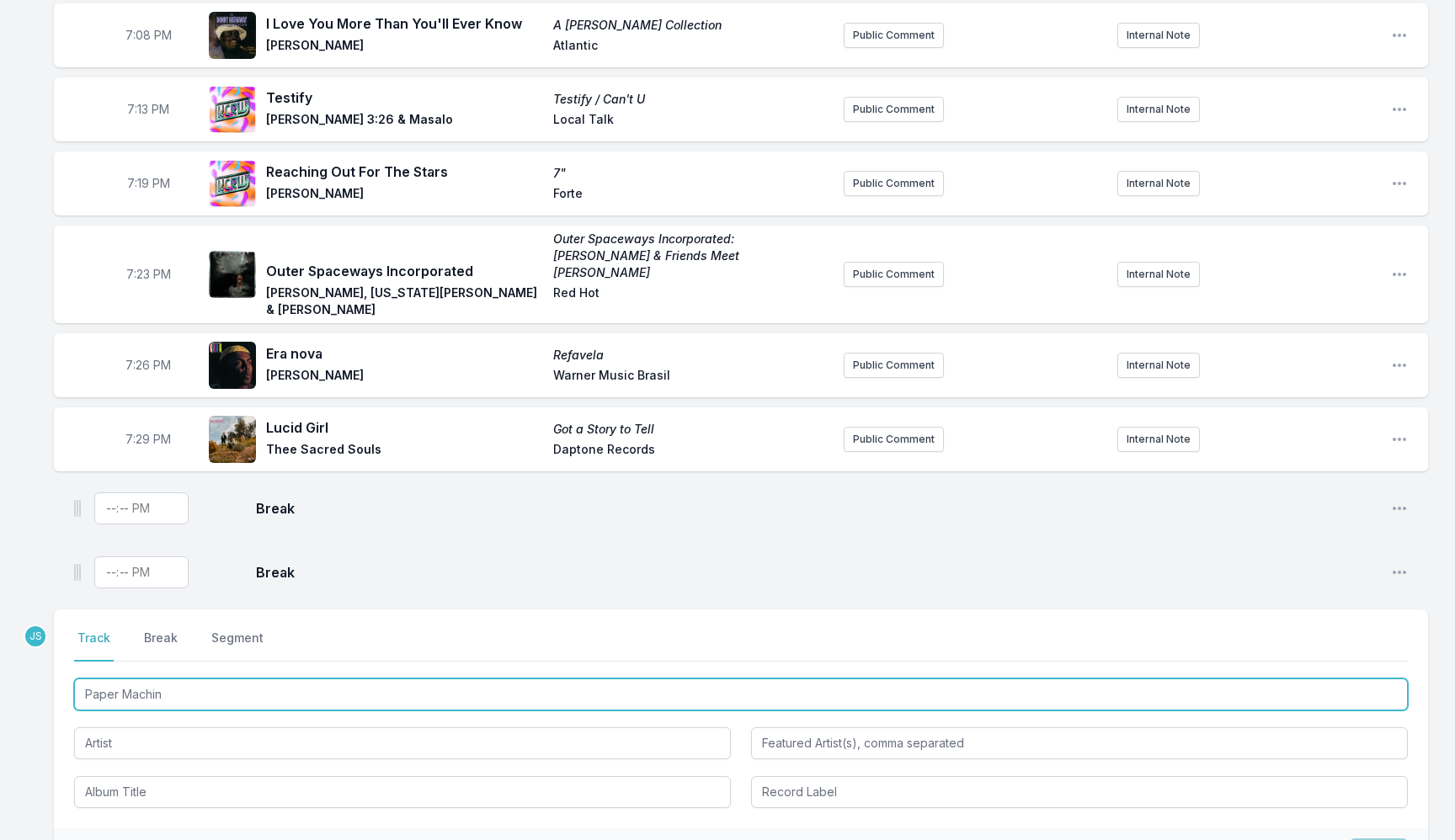
type input "Paper Machin"
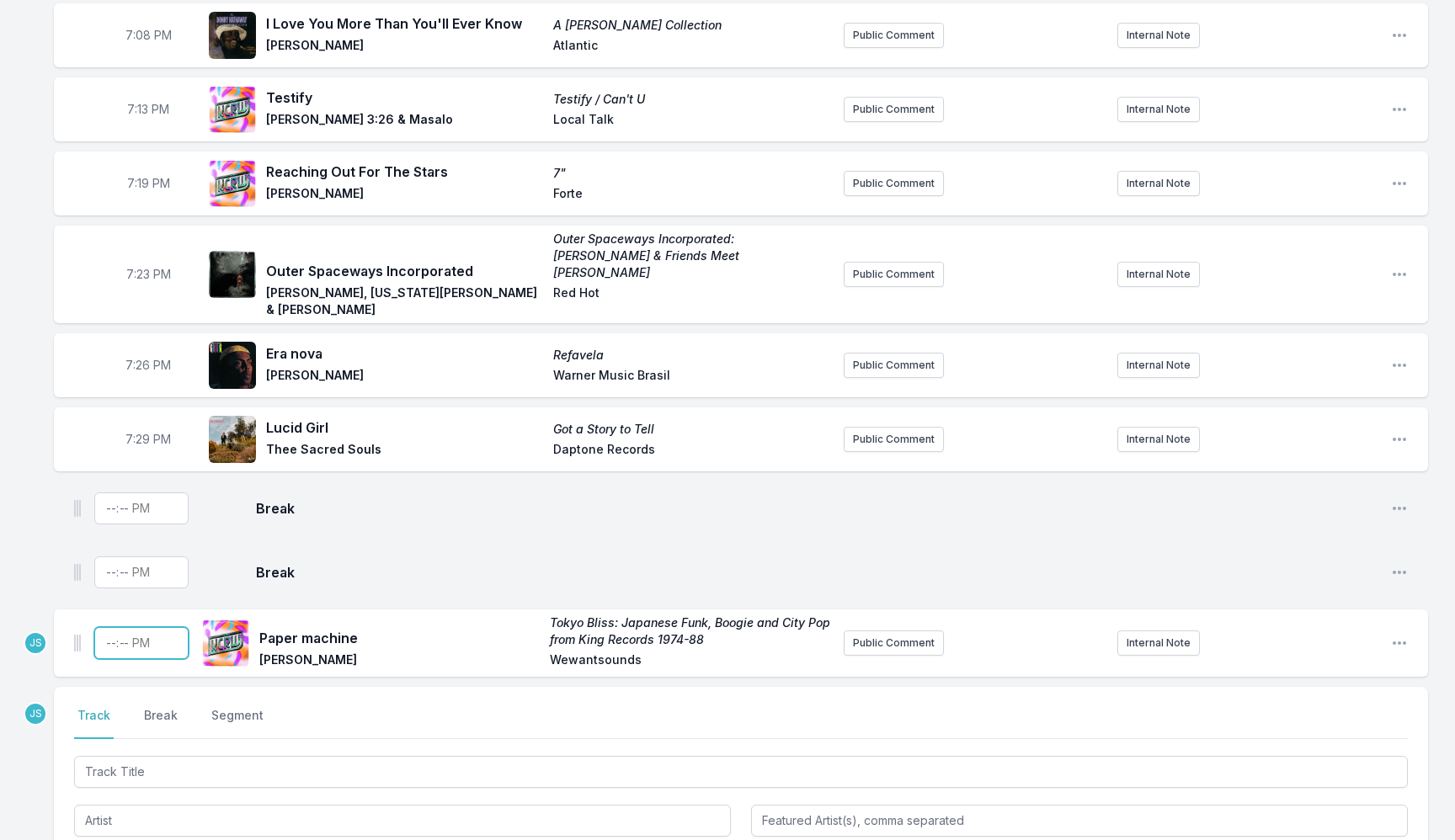
click at [114, 627] on input "Timestamp" at bounding box center [141, 643] width 94 height 32
click at [1415, 614] on div "Paper machine [GEOGRAPHIC_DATA] Bliss: Japanese Funk, Boogie and City Pop from …" at bounding box center [740, 643] width 1374 height 67
click at [1397, 634] on icon "Open playlist item options" at bounding box center [1399, 642] width 17 height 17
click at [1294, 723] on button "Delete Entry" at bounding box center [1314, 738] width 189 height 30
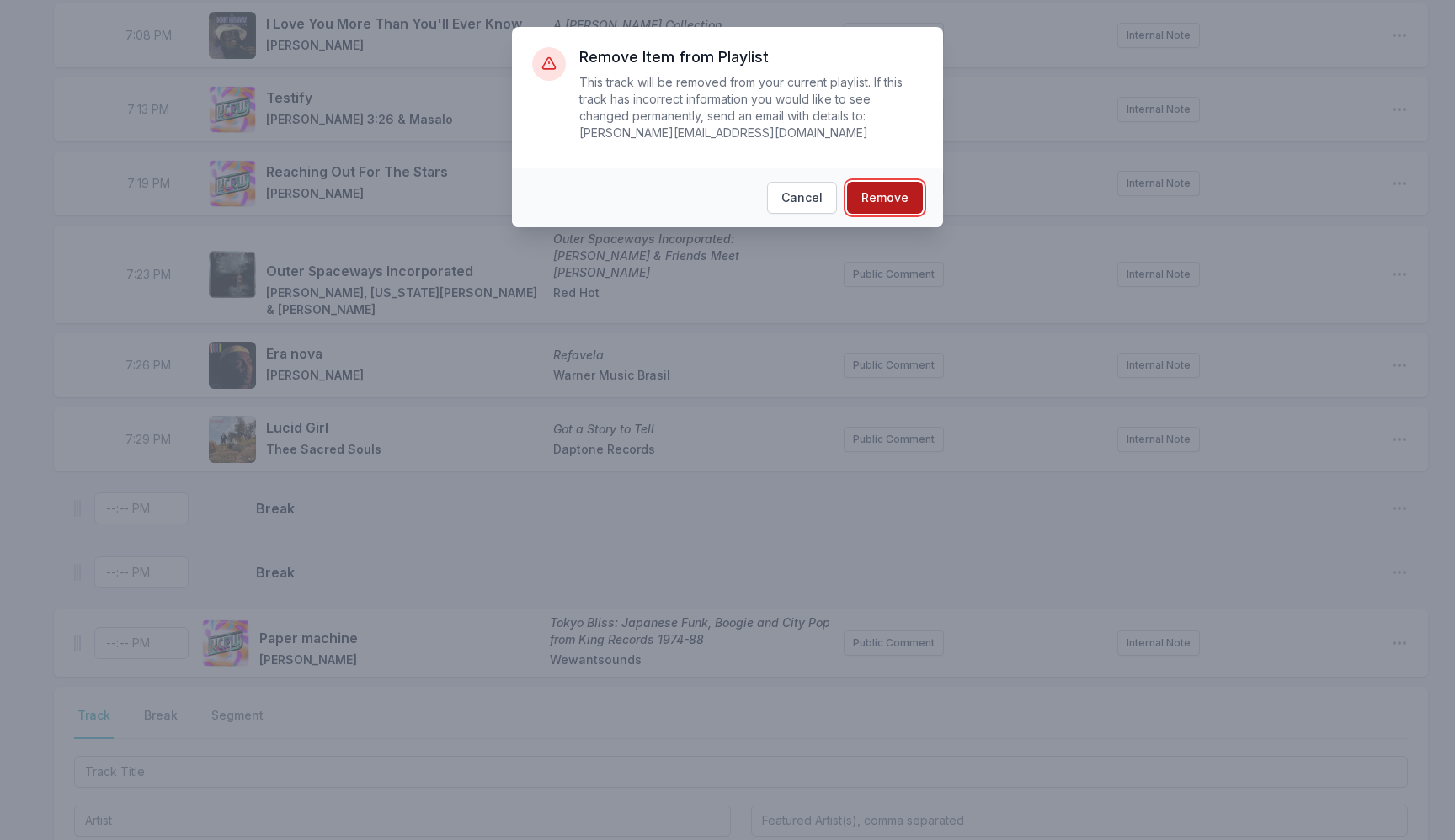
click at [882, 193] on button "Remove" at bounding box center [885, 198] width 76 height 32
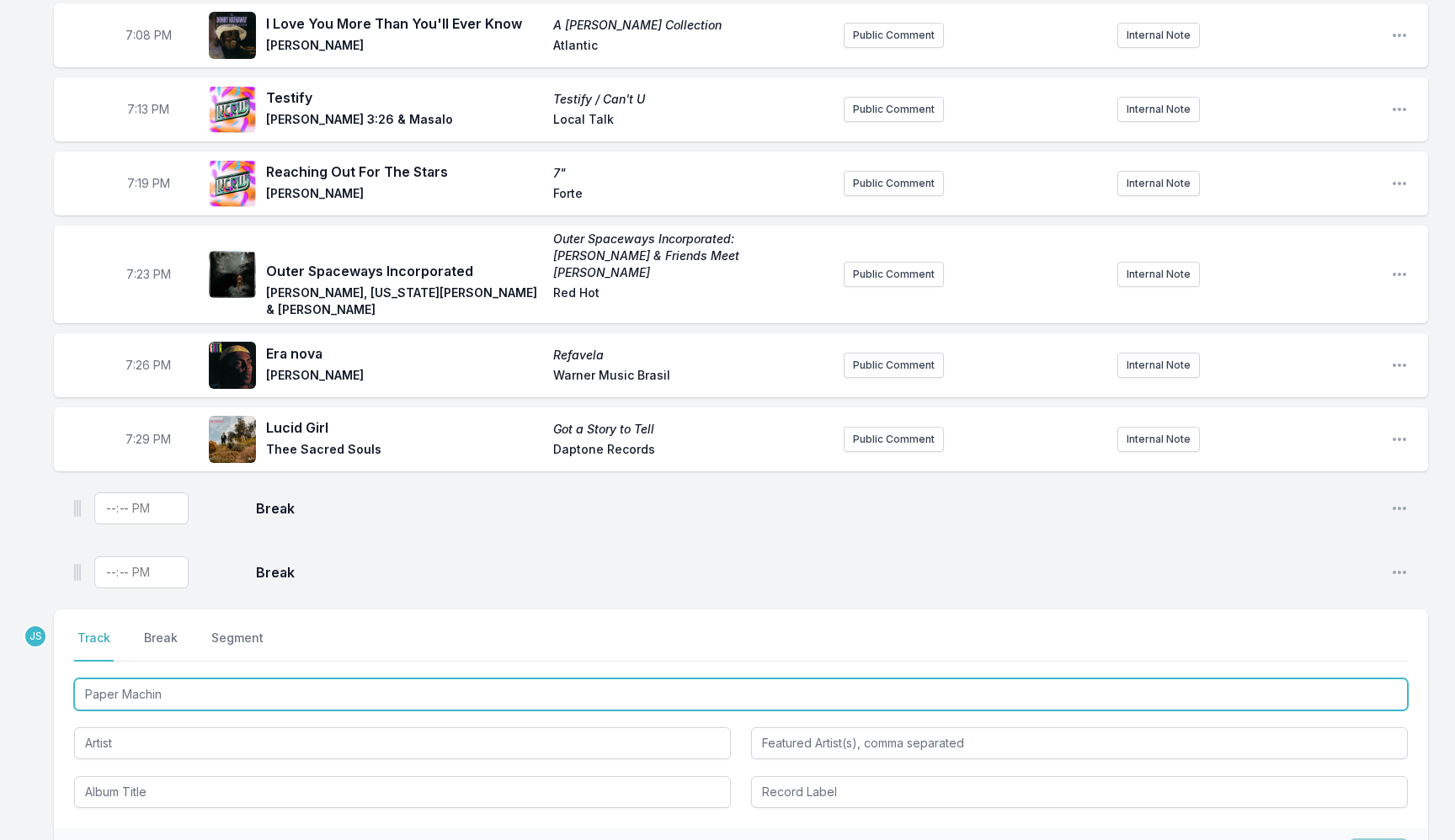
type input "Paper Machine"
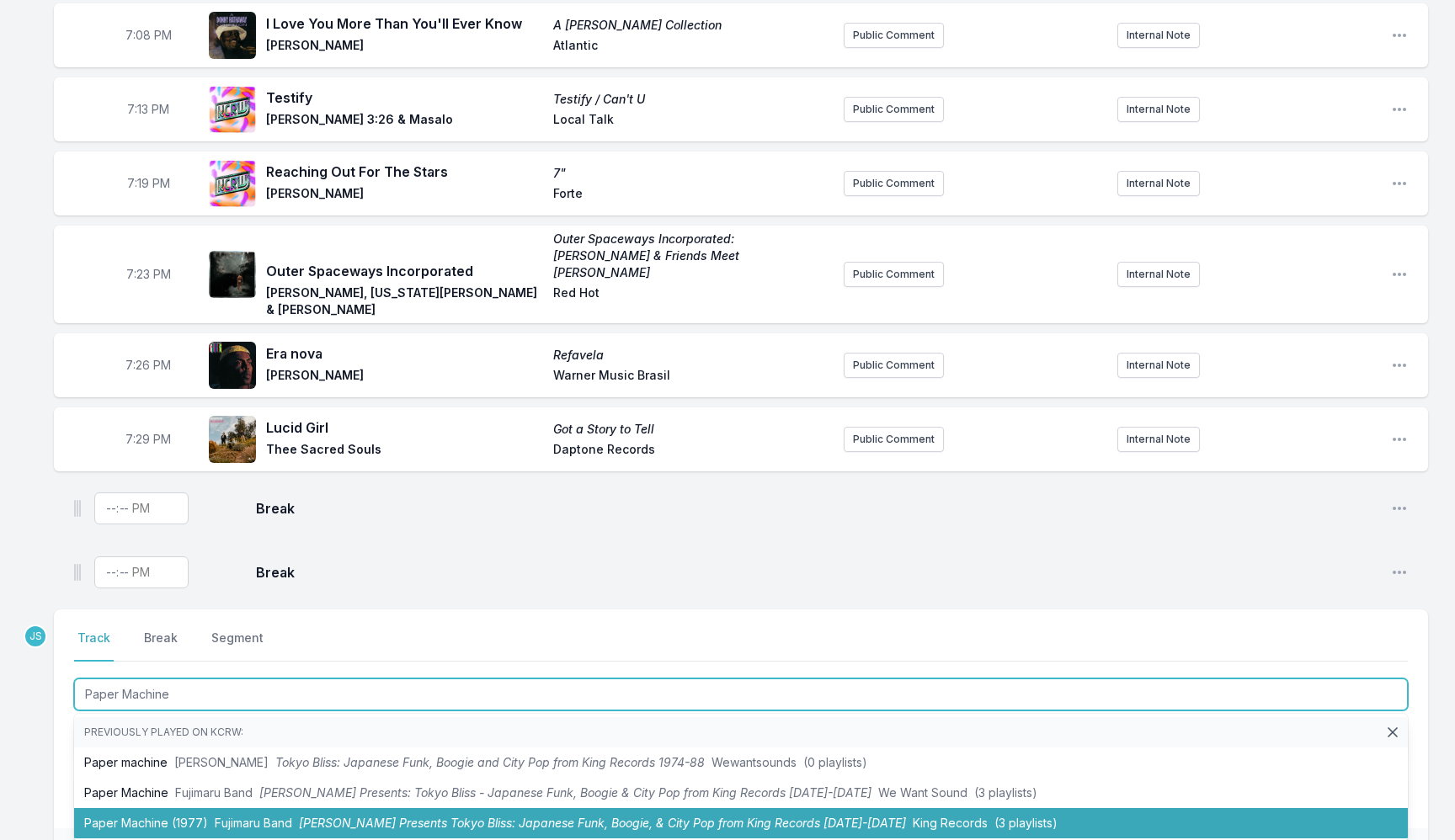
click at [288, 808] on li "Paper Machine (1977) [PERSON_NAME] Band [PERSON_NAME] Presents Tokyo Bliss: Jap…" at bounding box center [740, 823] width 1333 height 30
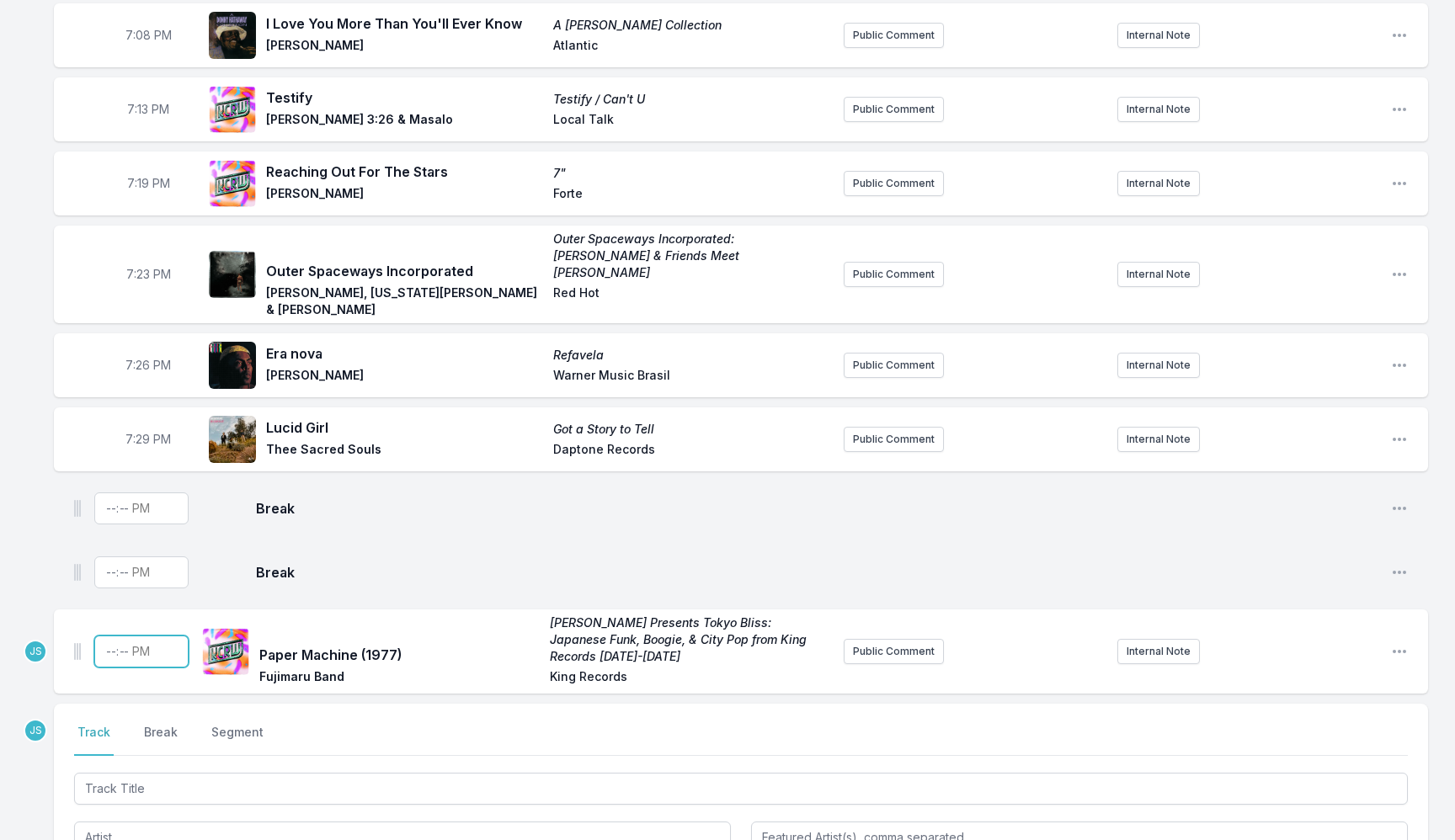
click at [110, 635] on input "Timestamp" at bounding box center [141, 651] width 94 height 32
type input "19:31"
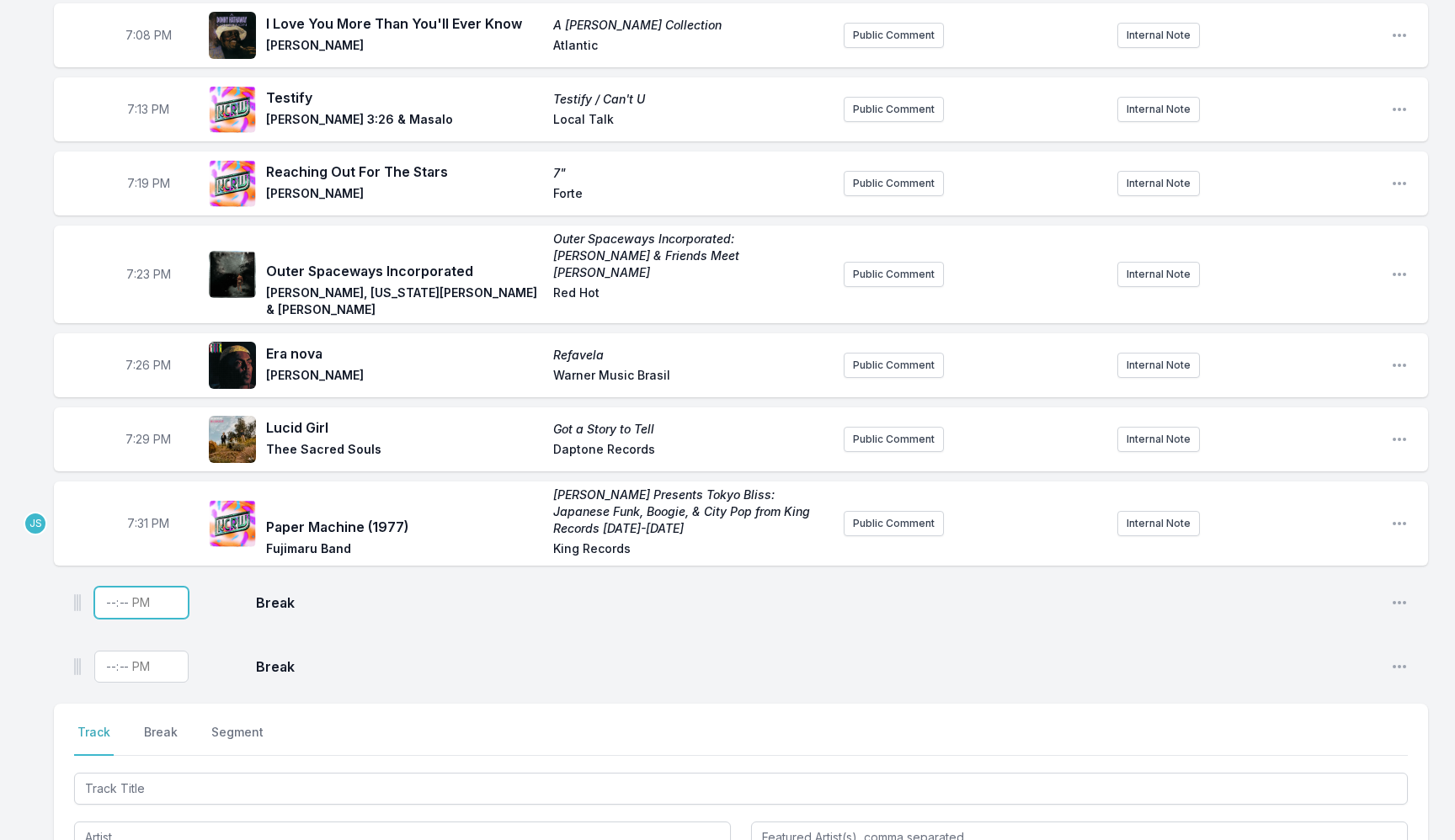
click at [109, 587] on input "Timestamp" at bounding box center [141, 603] width 94 height 32
type input "19:33"
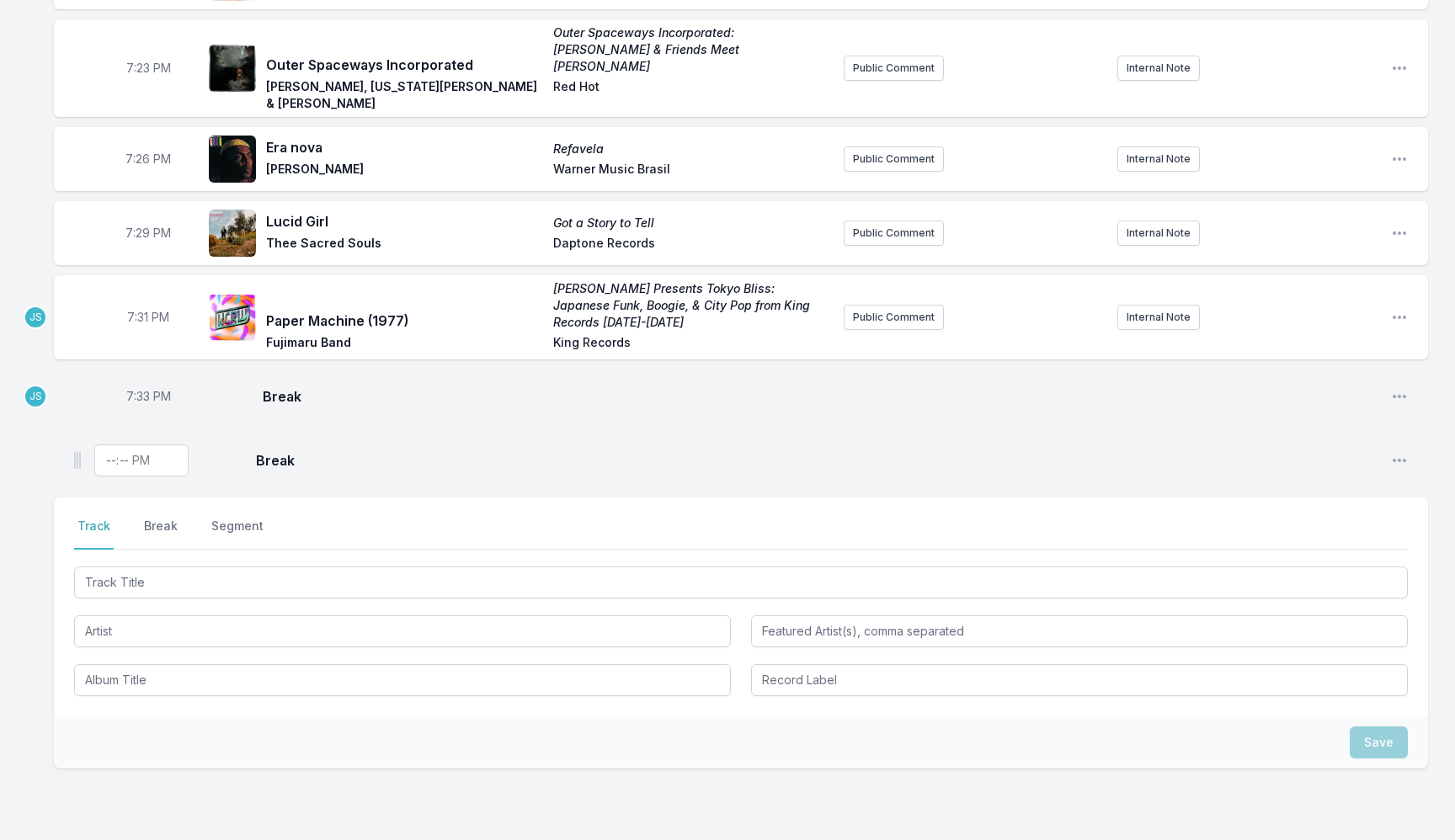
scroll to position [2016, 0]
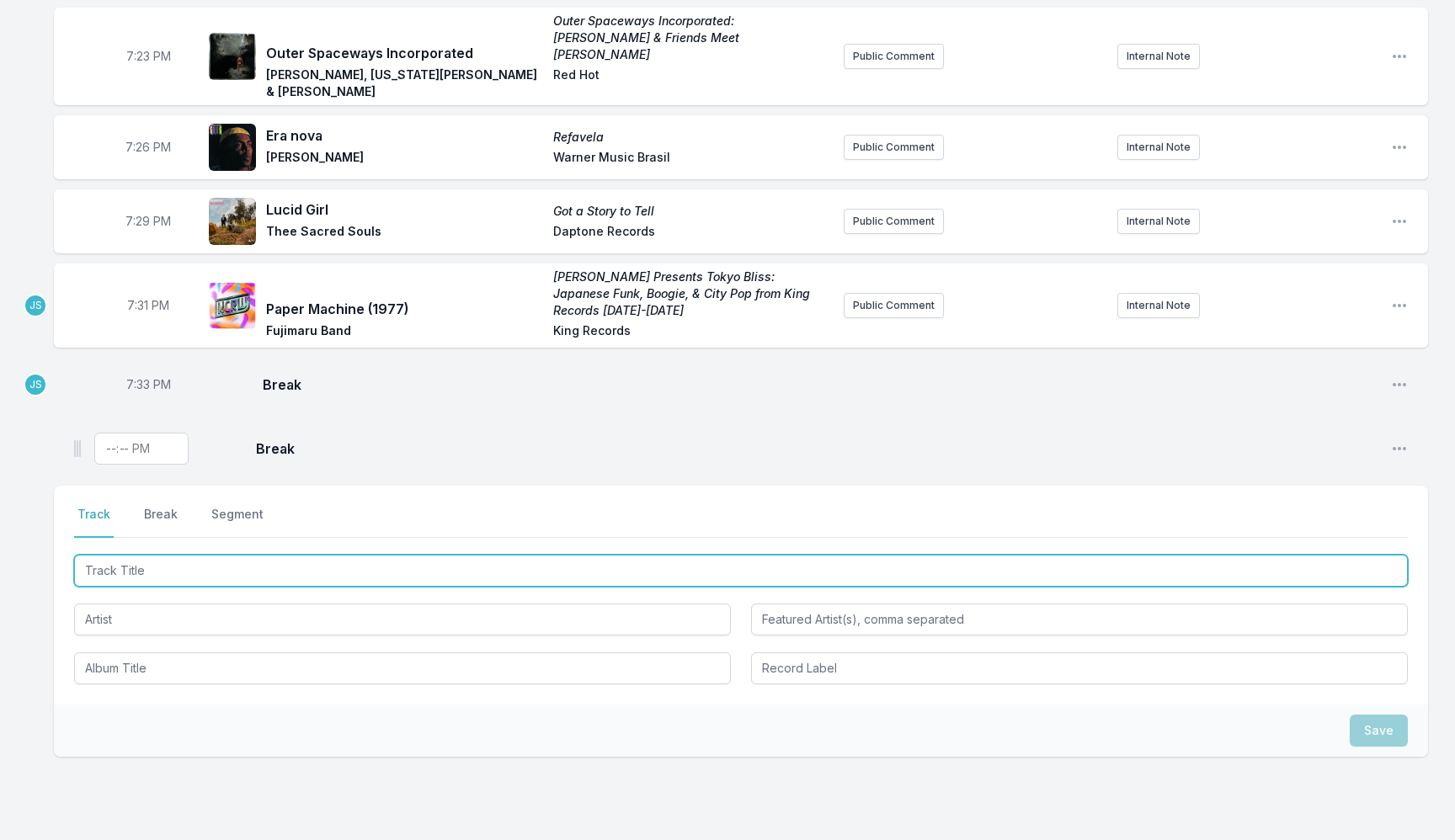
click at [309, 555] on input "Track Title" at bounding box center [740, 571] width 1333 height 32
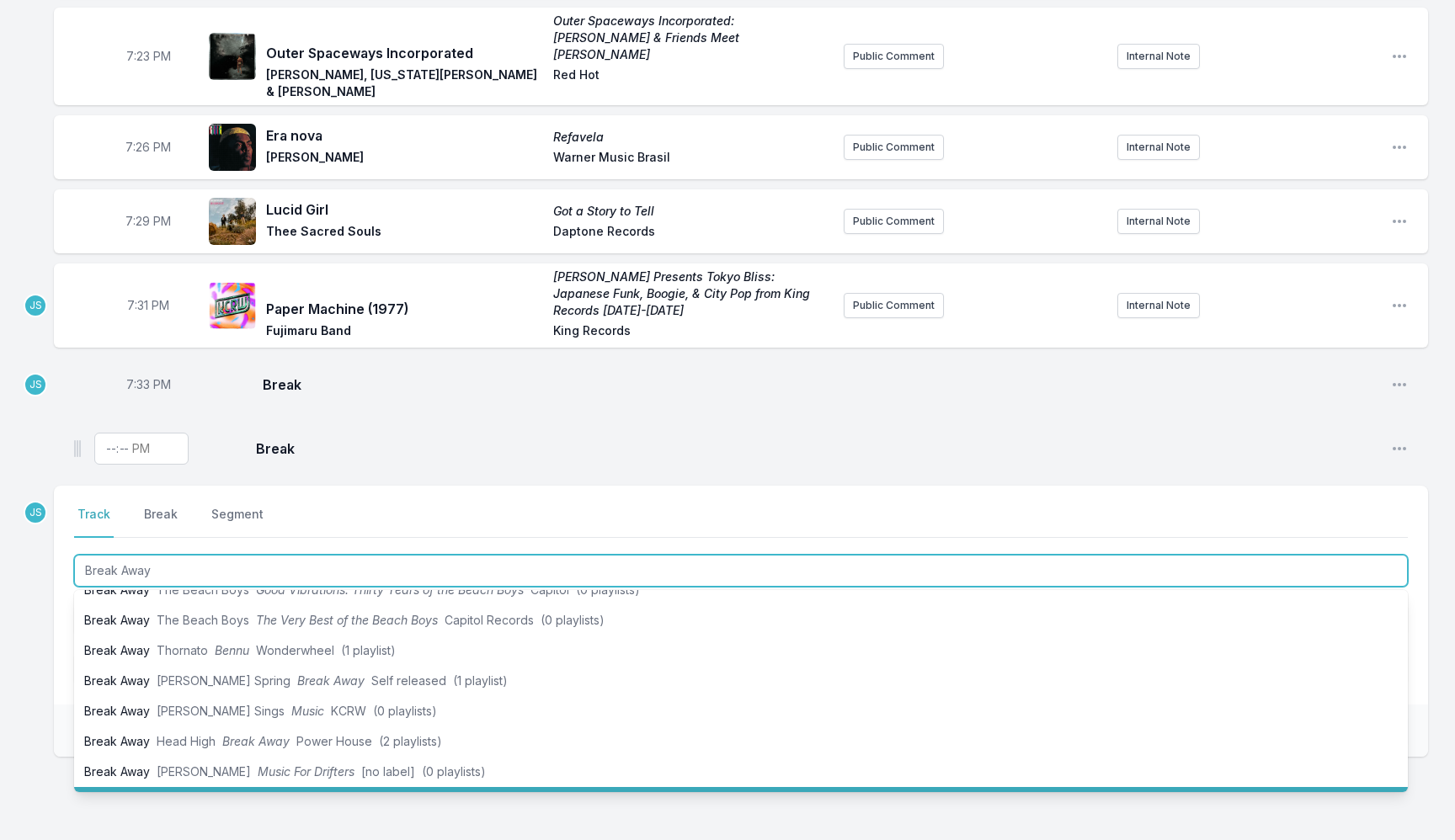
scroll to position [0, 0]
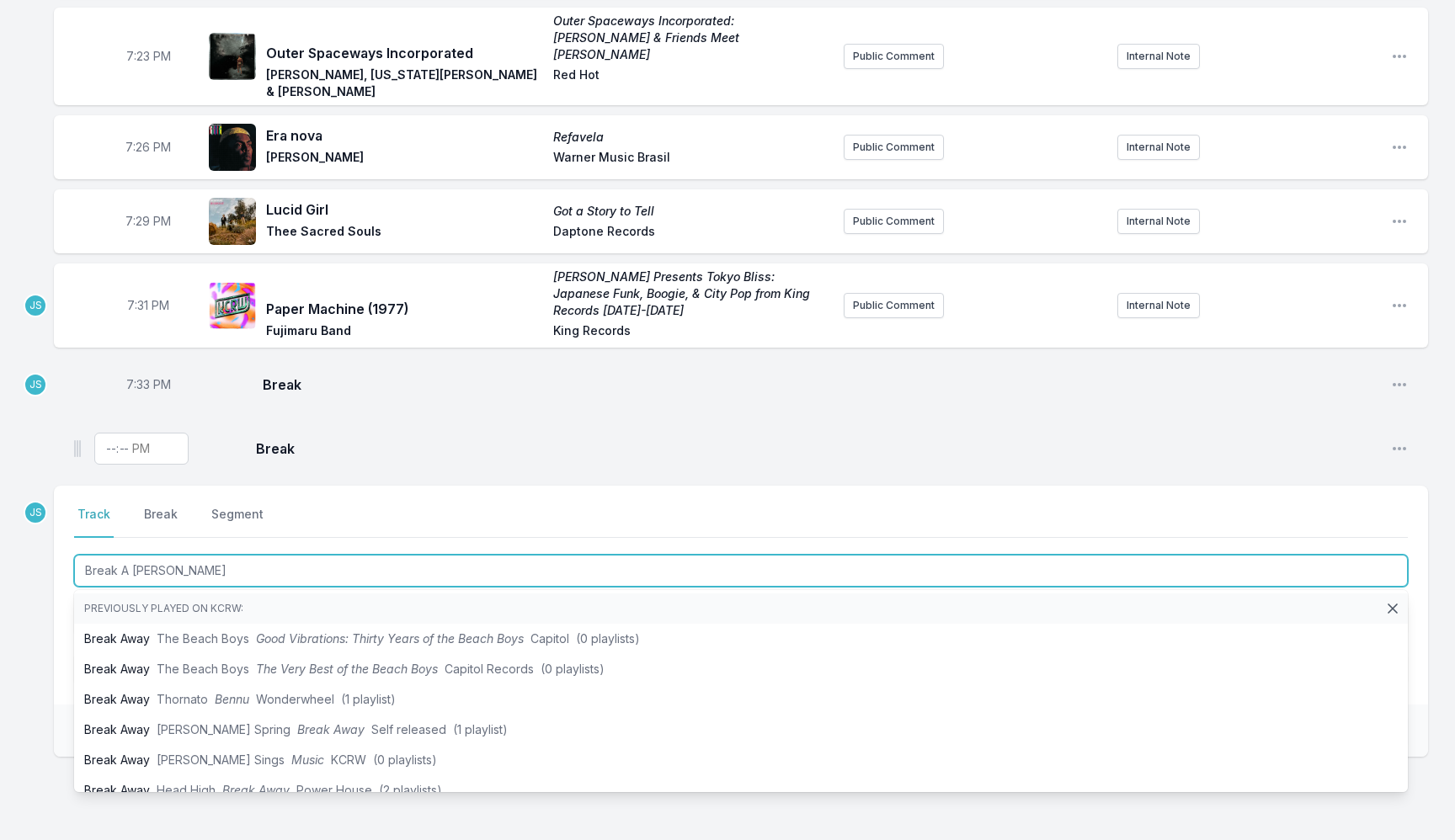
type input "Break A Way"
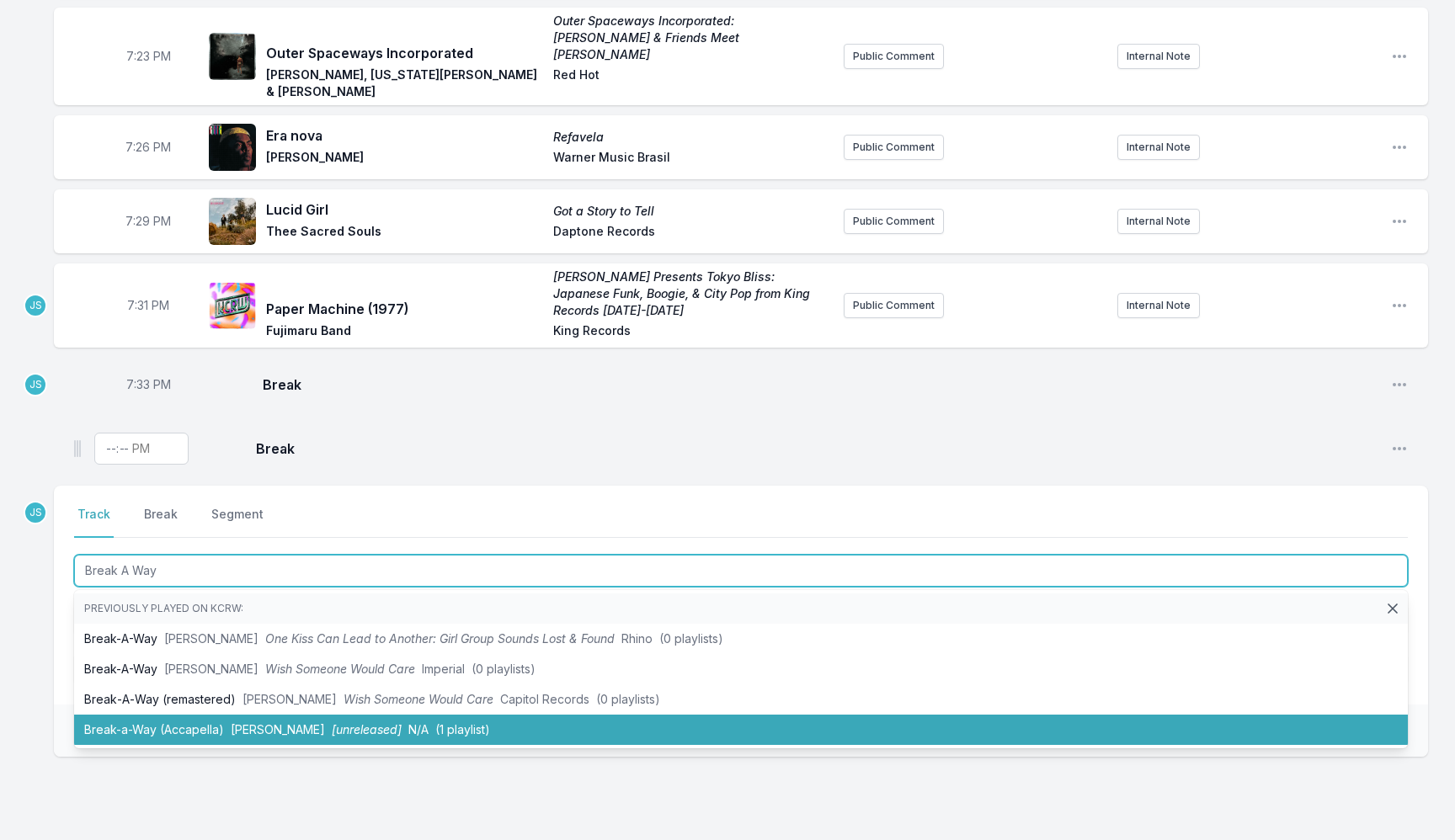
click at [409, 723] on span "N/A" at bounding box center [418, 730] width 20 height 14
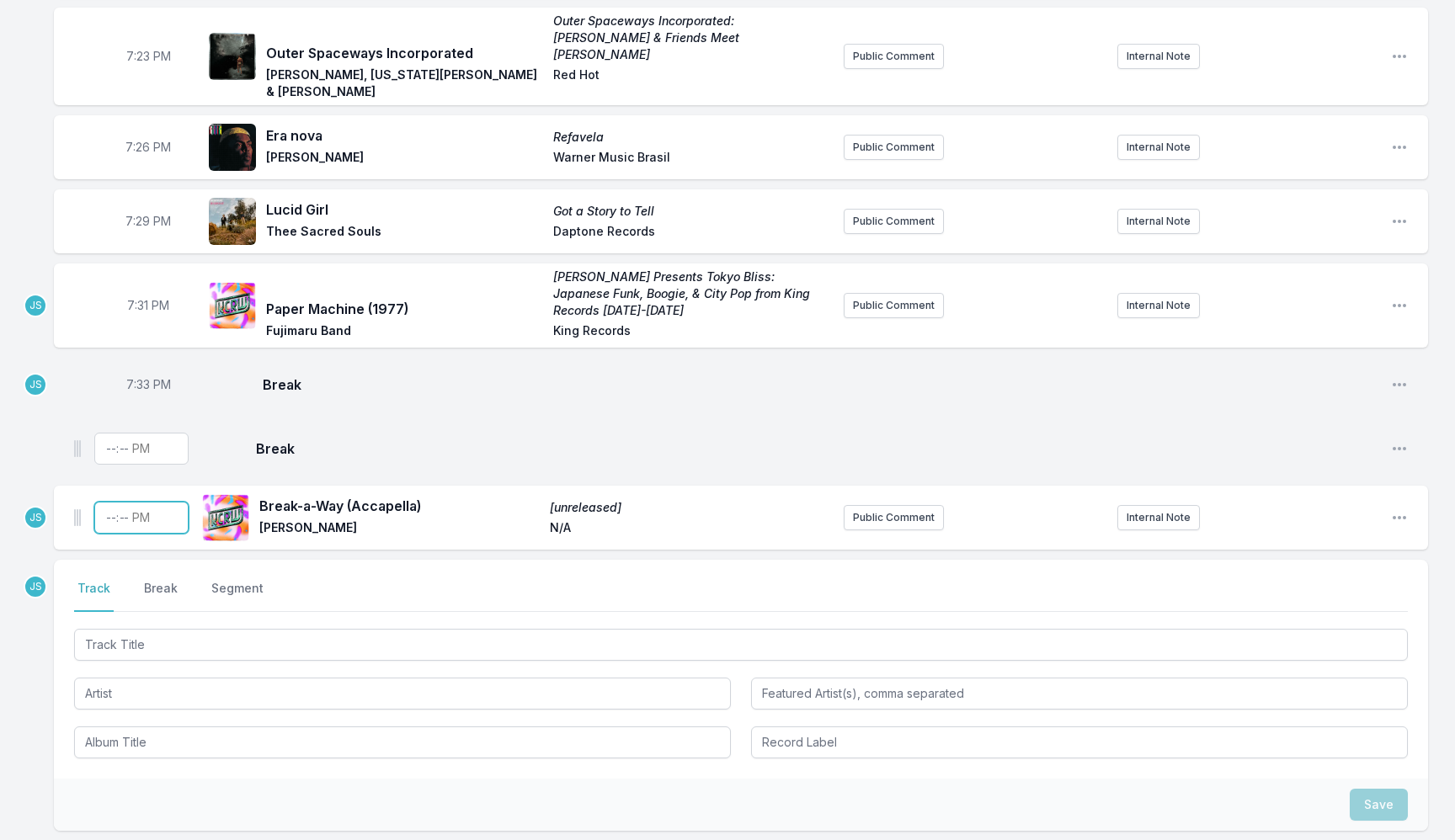
click at [109, 502] on input "Timestamp" at bounding box center [141, 518] width 94 height 32
type input "19:35"
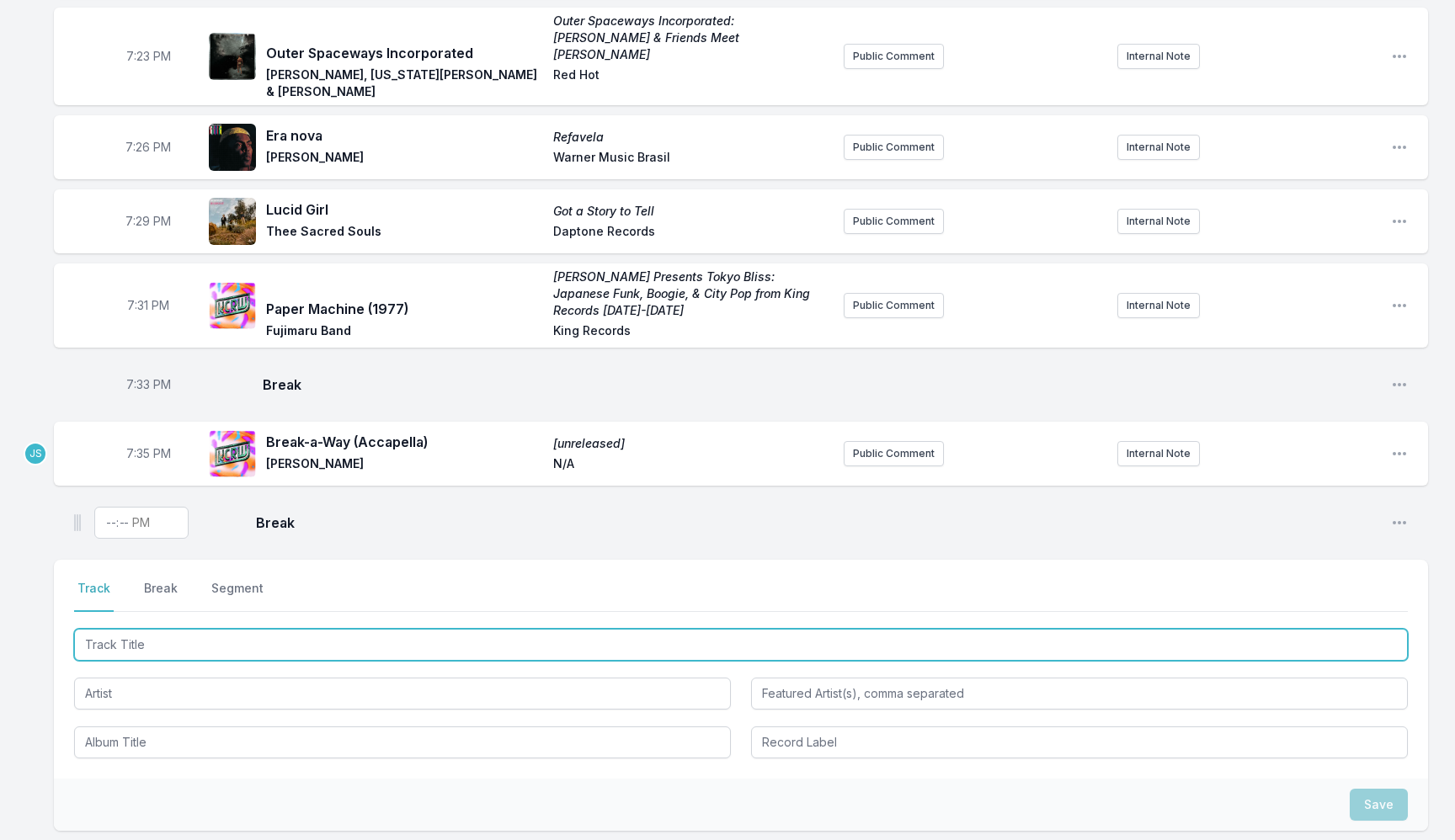
click at [199, 629] on input "Track Title" at bounding box center [740, 645] width 1333 height 32
type input "[PERSON_NAME]'"
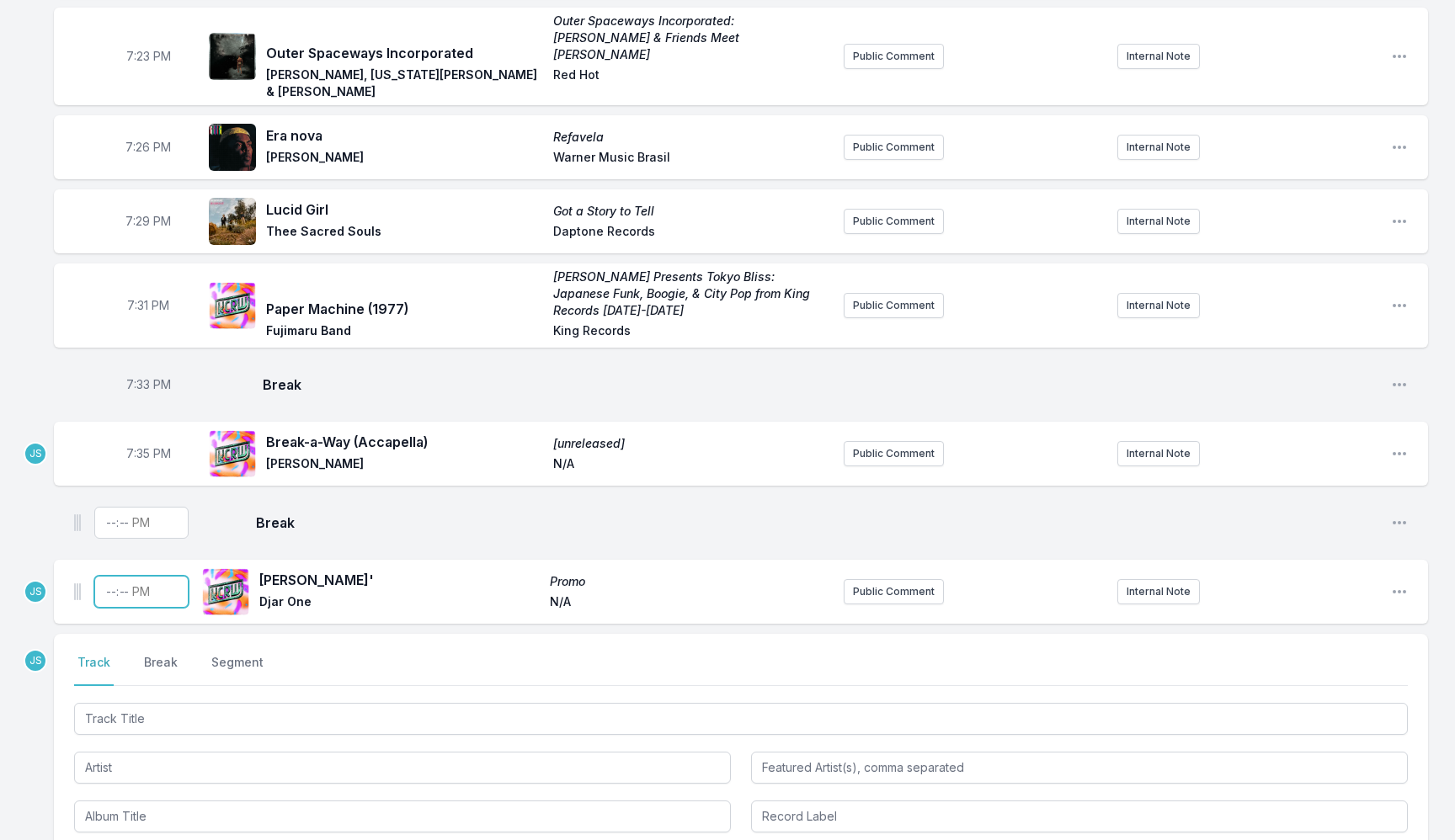
click at [109, 576] on input "Timestamp" at bounding box center [141, 592] width 94 height 32
type input "19:37"
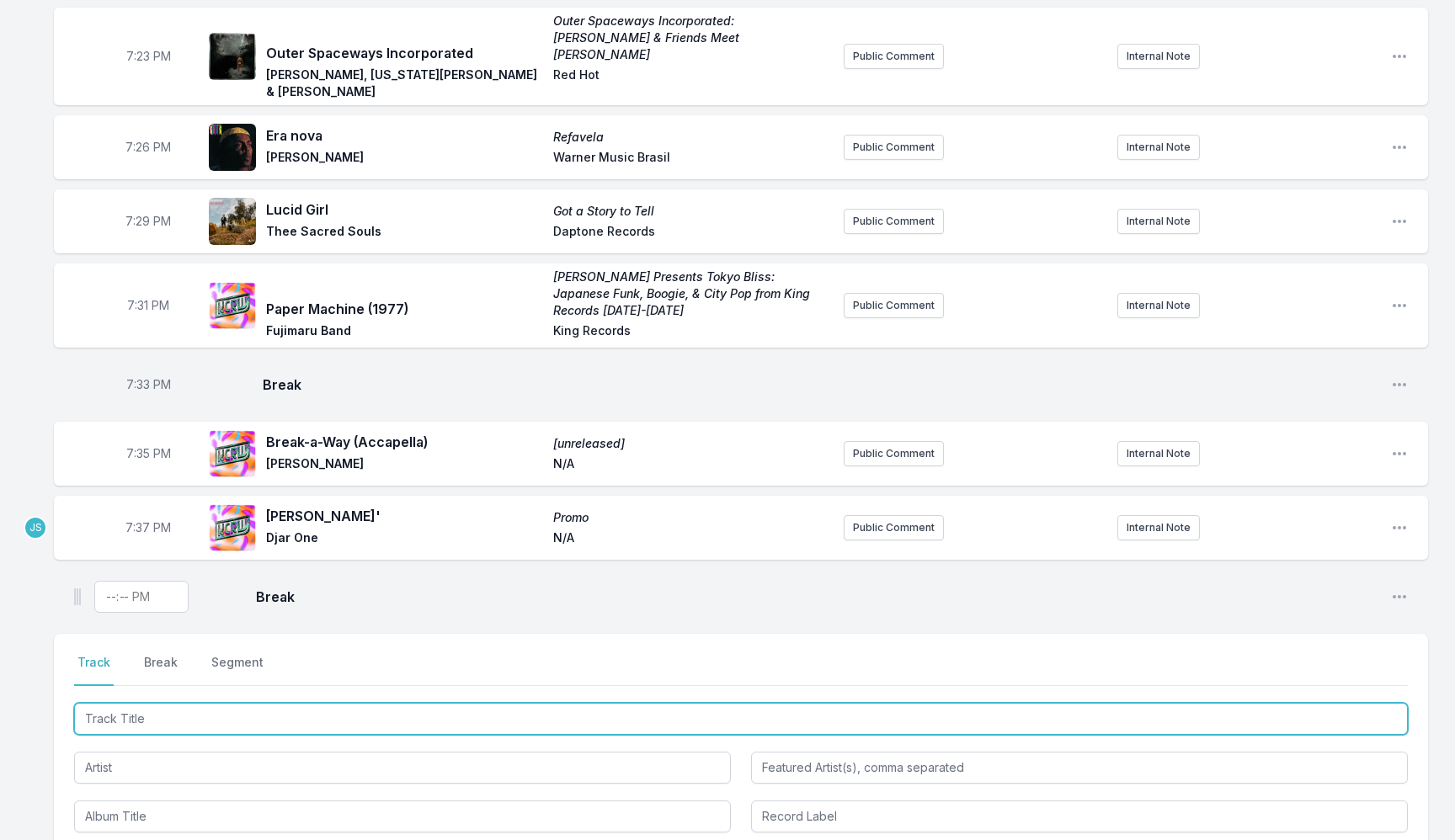
click at [450, 703] on input "Track Title" at bounding box center [740, 719] width 1333 height 32
type input "Fck The Beliefs"
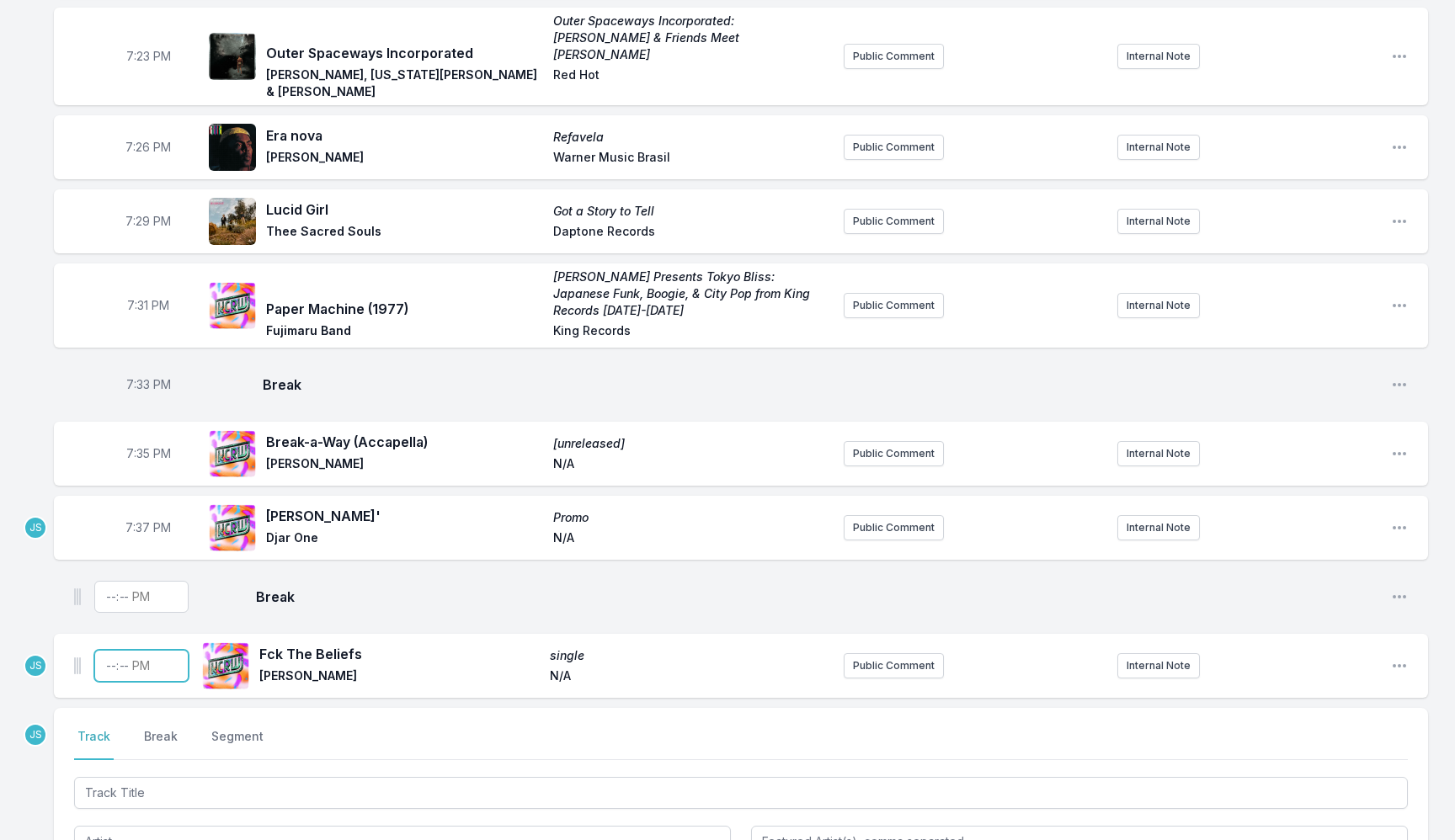
click at [109, 650] on input "Timestamp" at bounding box center [141, 666] width 94 height 32
type input "19:42"
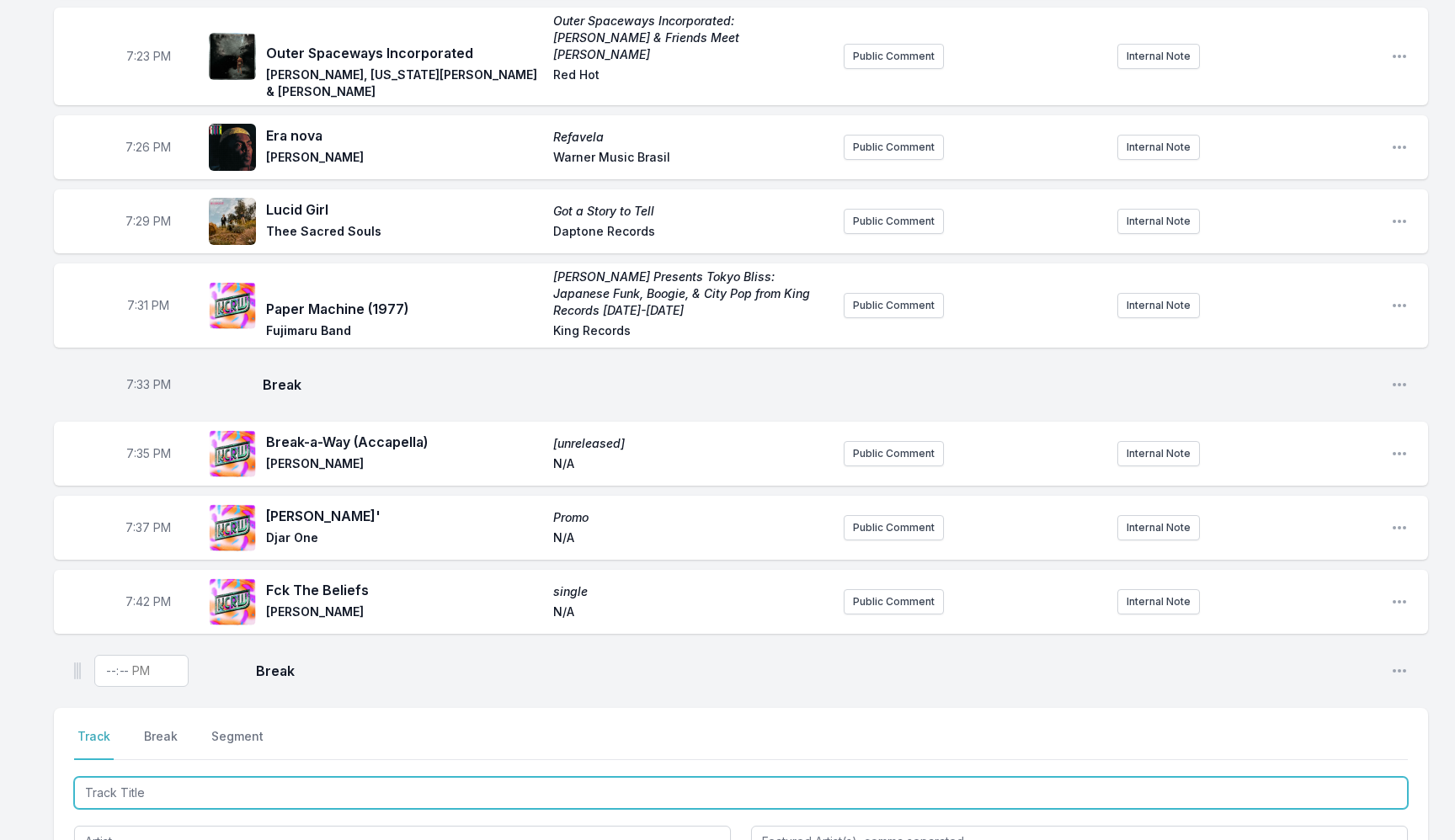
click at [234, 777] on input "Track Title" at bounding box center [740, 793] width 1333 height 32
paste input "01. Earthtones - Deià Dream"
drag, startPoint x: 175, startPoint y: 754, endPoint x: 9, endPoint y: 731, distance: 167.6
type input "Deià Dream"
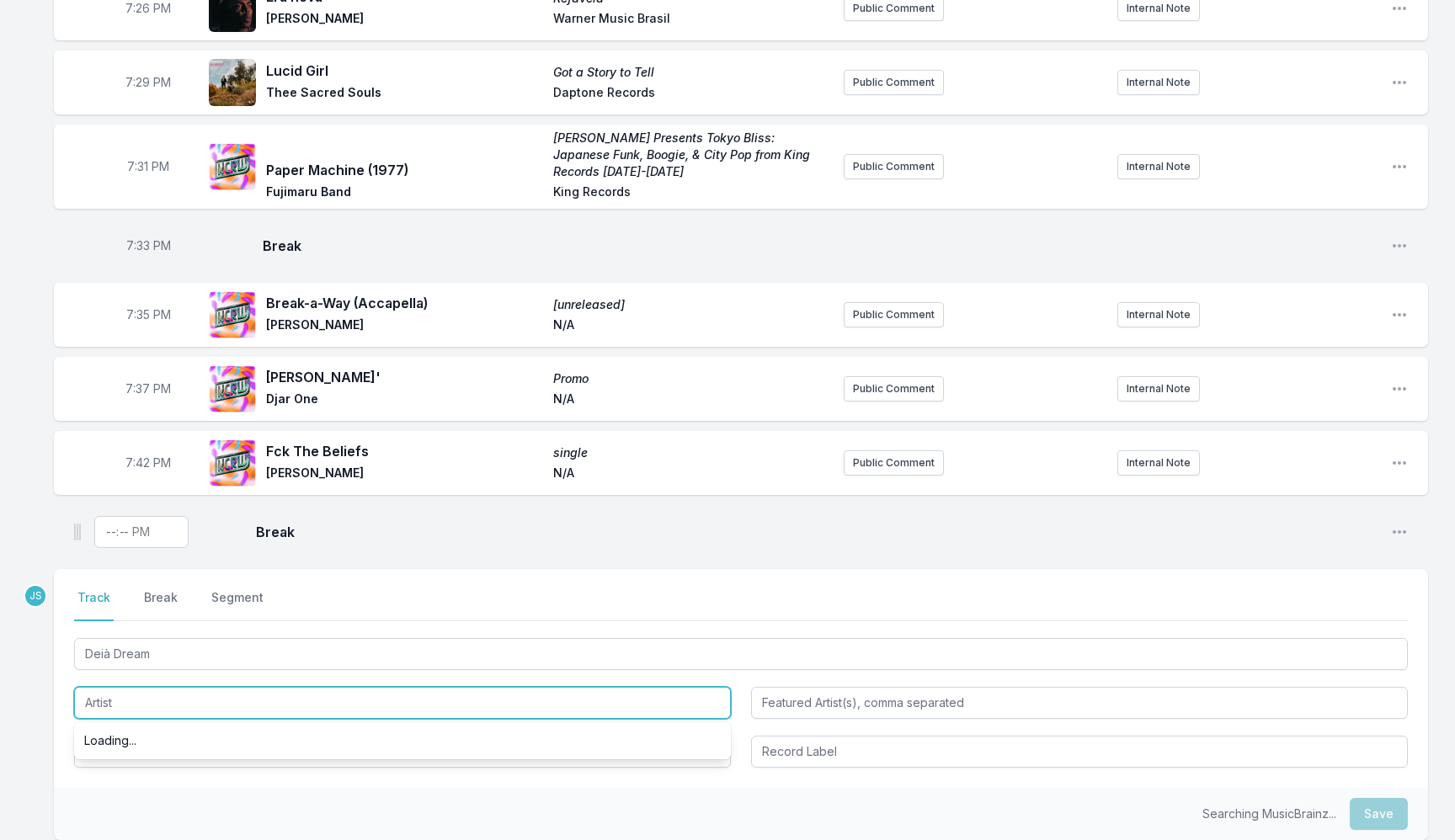
scroll to position [2160, 0]
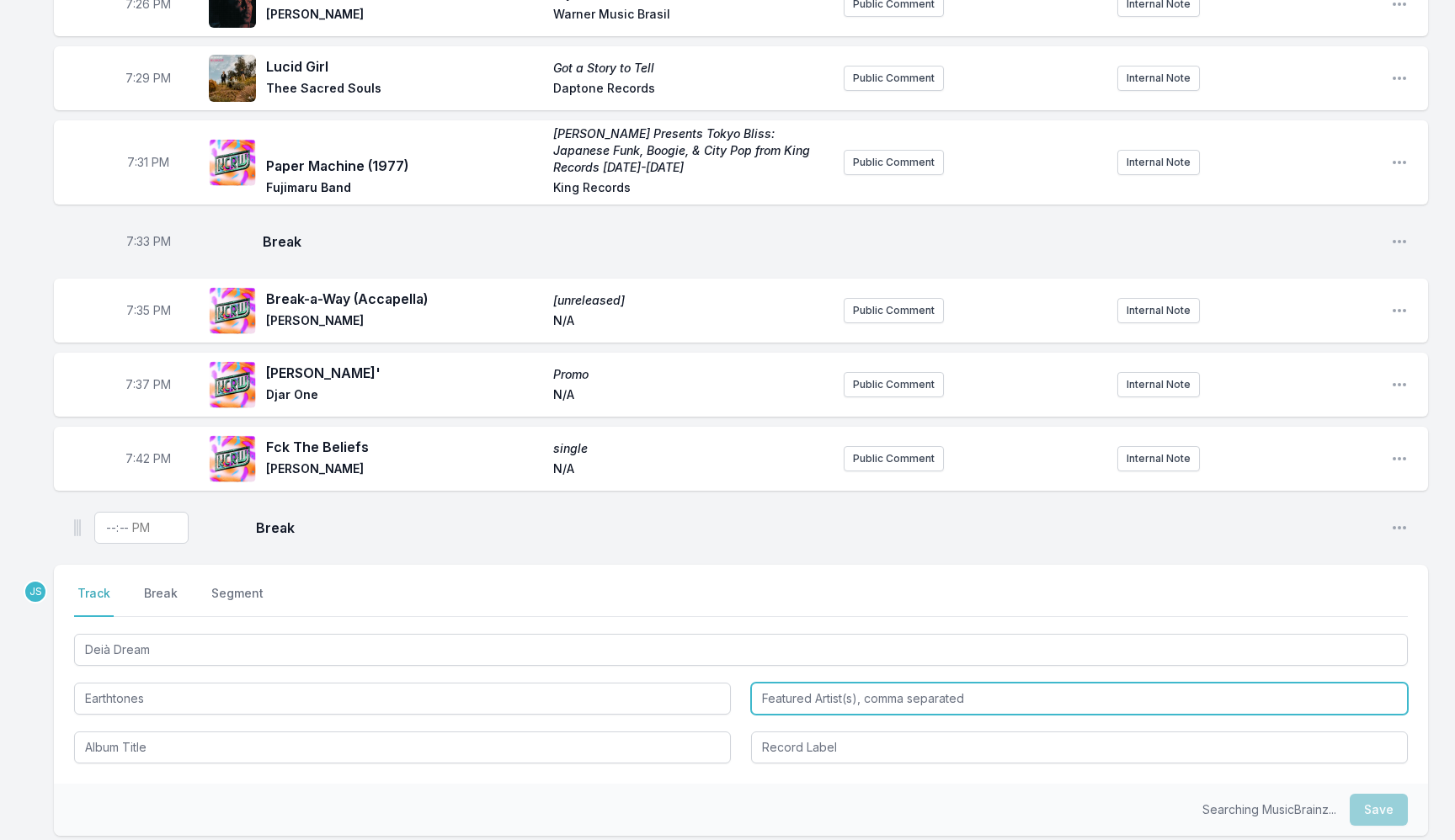
type input "Earthtones"
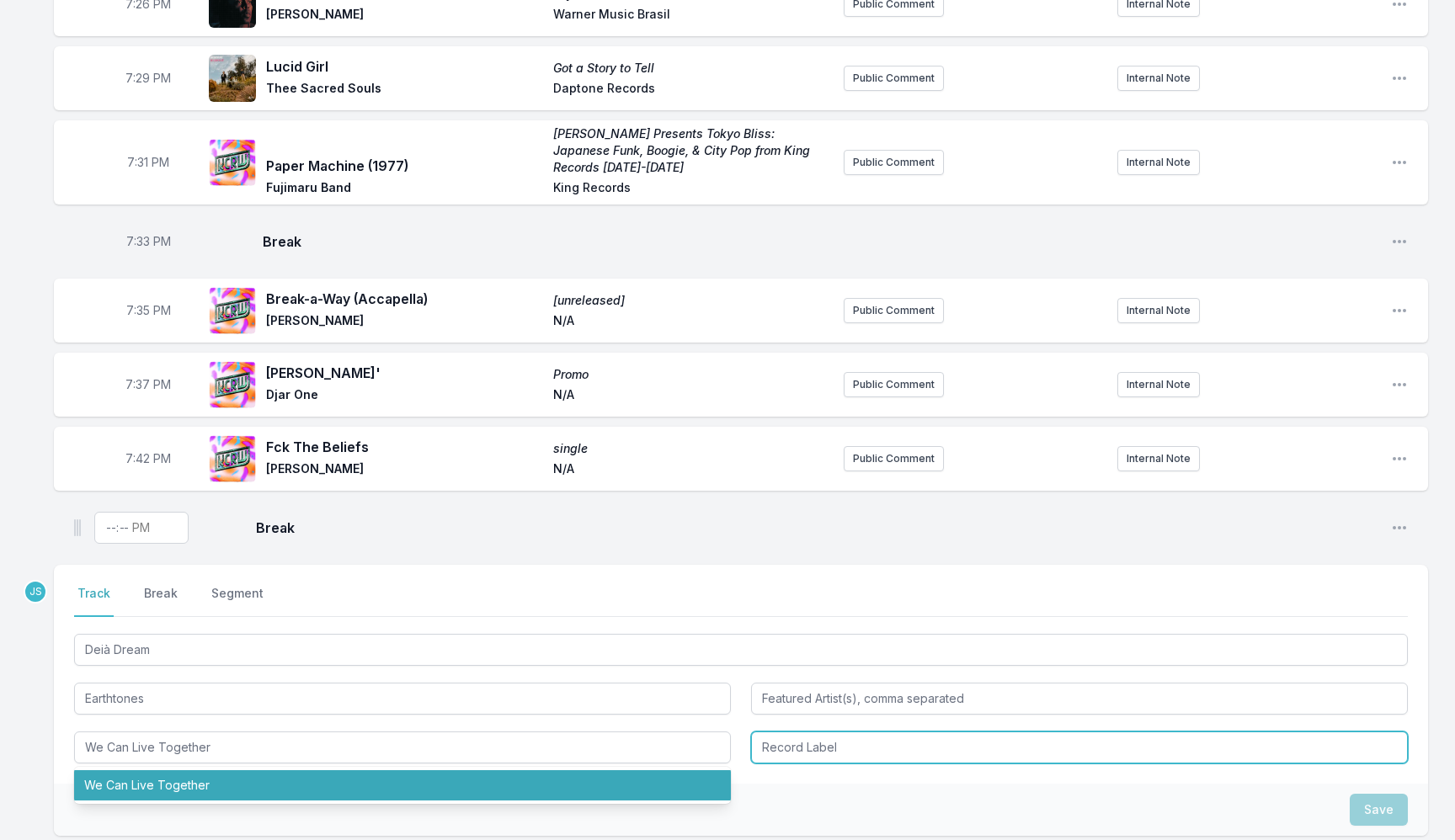
type input "We Can Live Together"
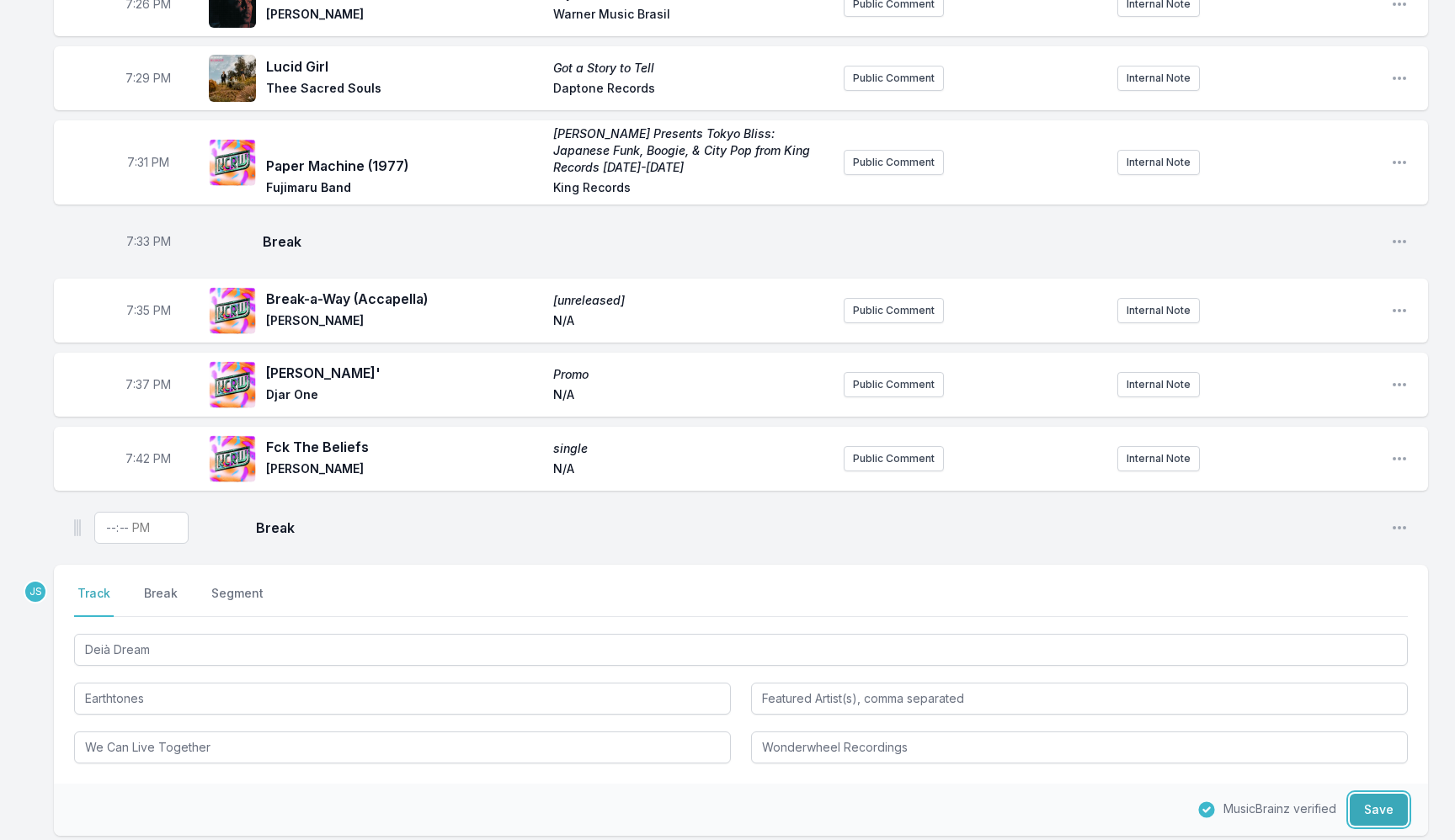
type input "Wonderwheel Recordings"
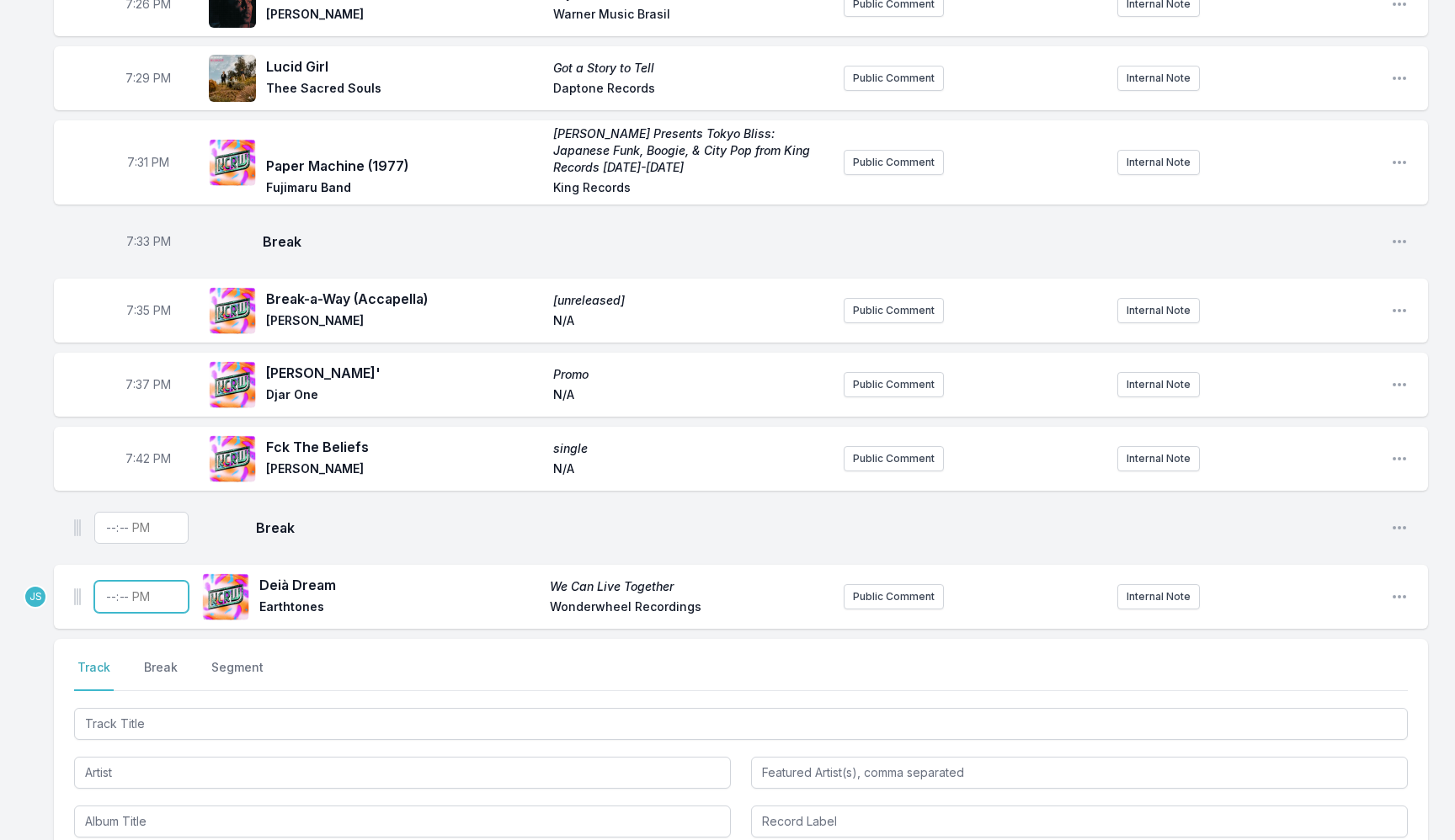
click at [108, 581] on input "Timestamp" at bounding box center [141, 596] width 94 height 32
type input "19:47"
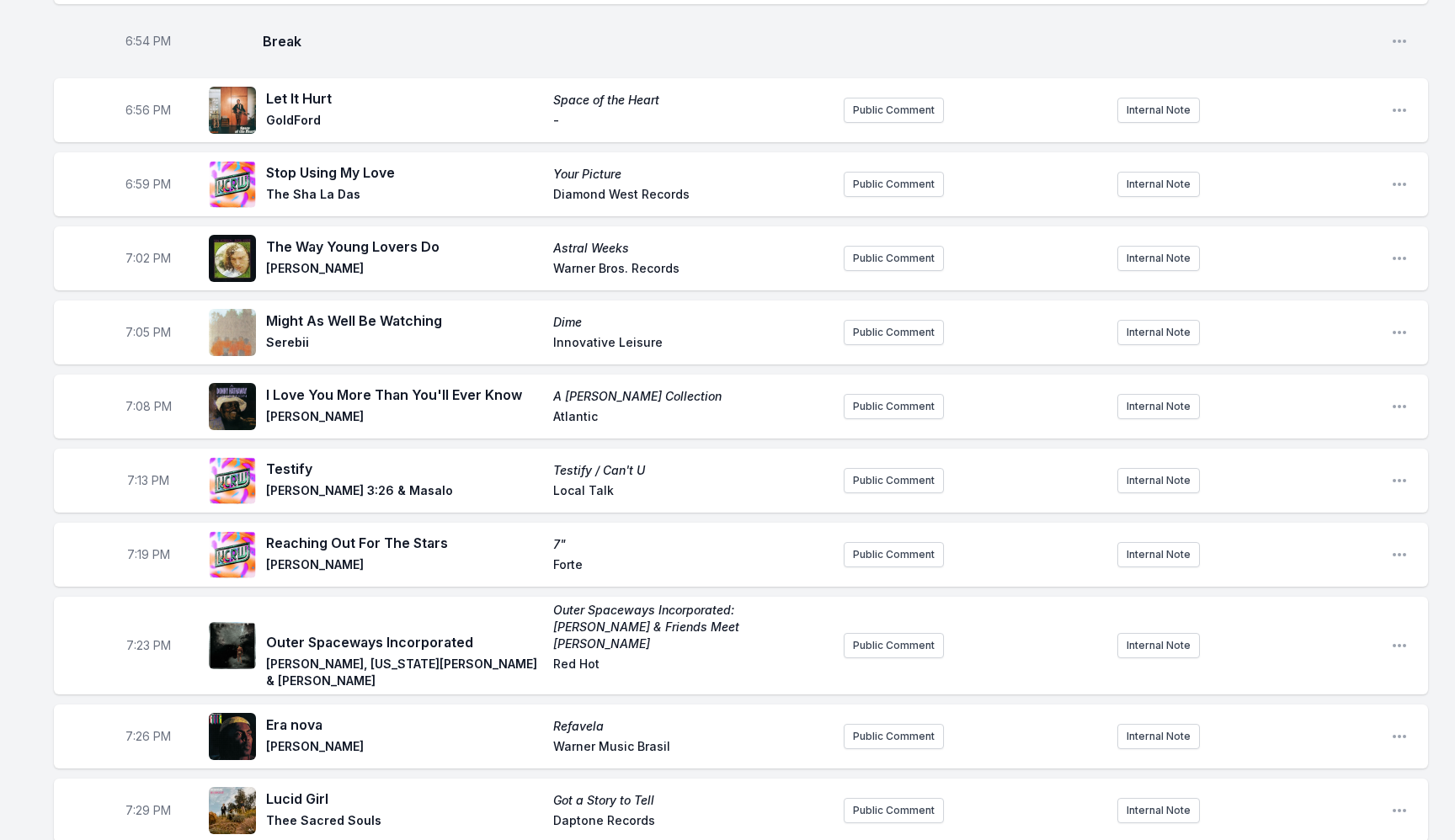
scroll to position [1406, 0]
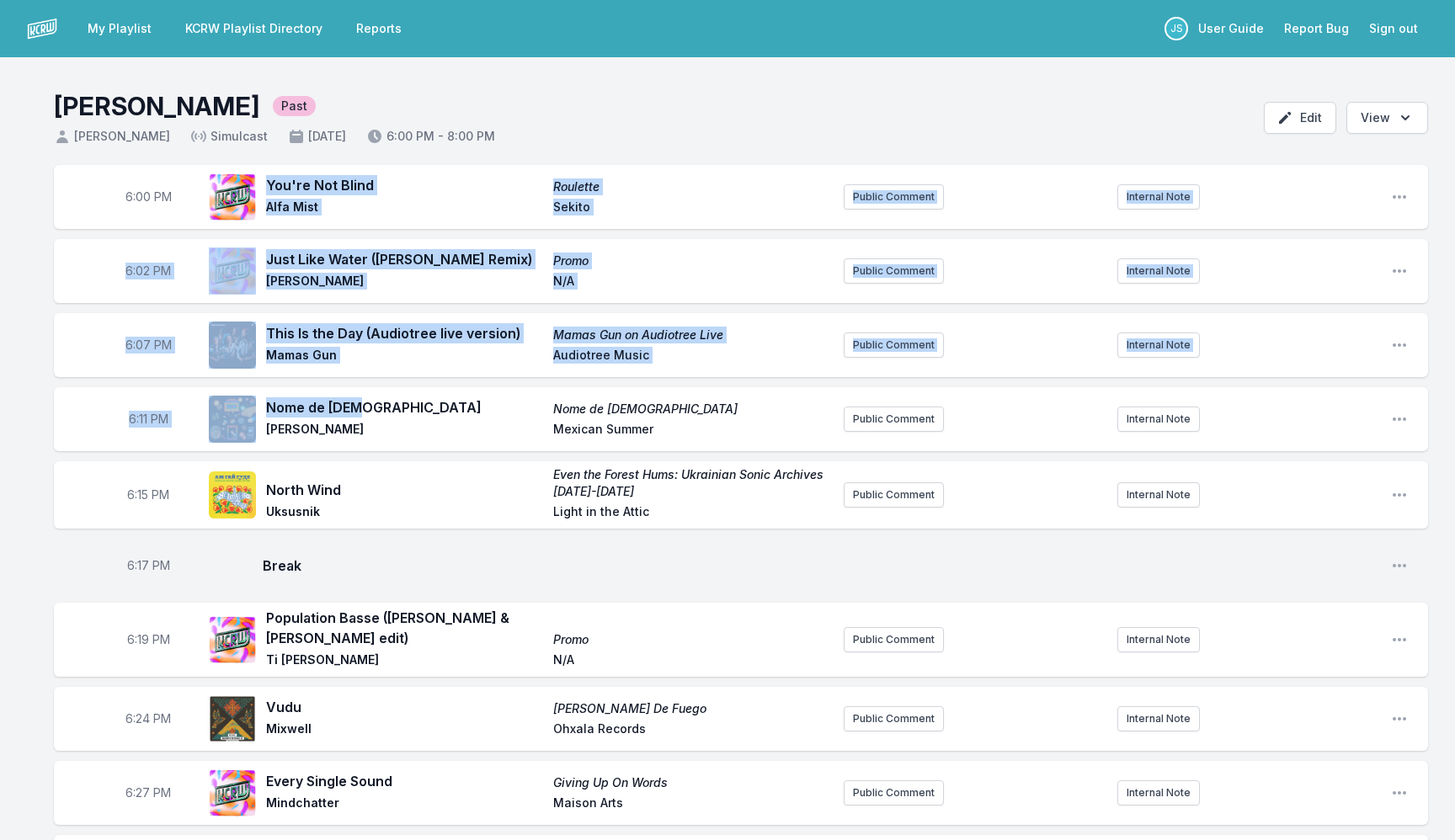
drag, startPoint x: 266, startPoint y: 179, endPoint x: 439, endPoint y: 418, distance: 295.0
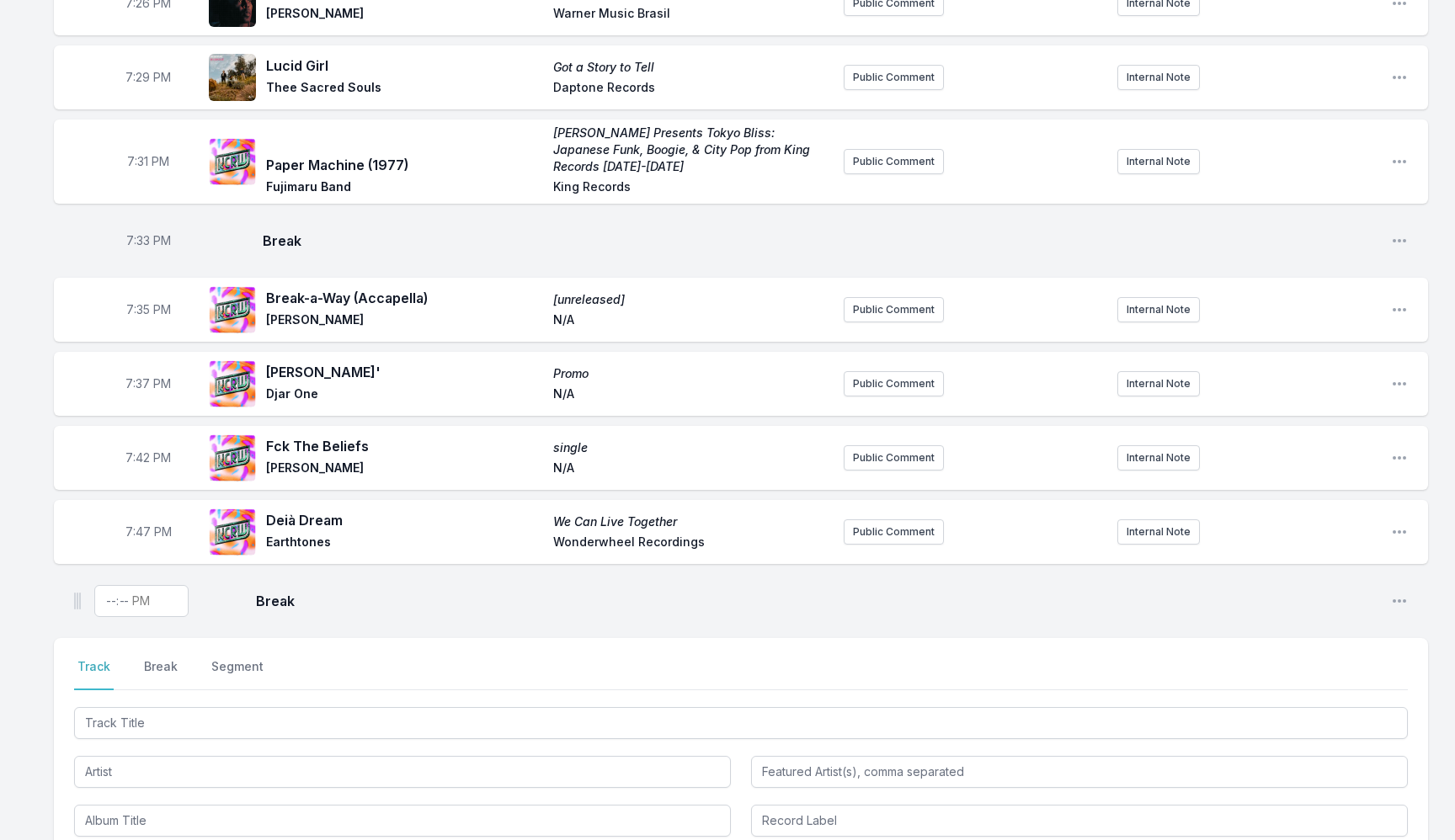
scroll to position [2163, 0]
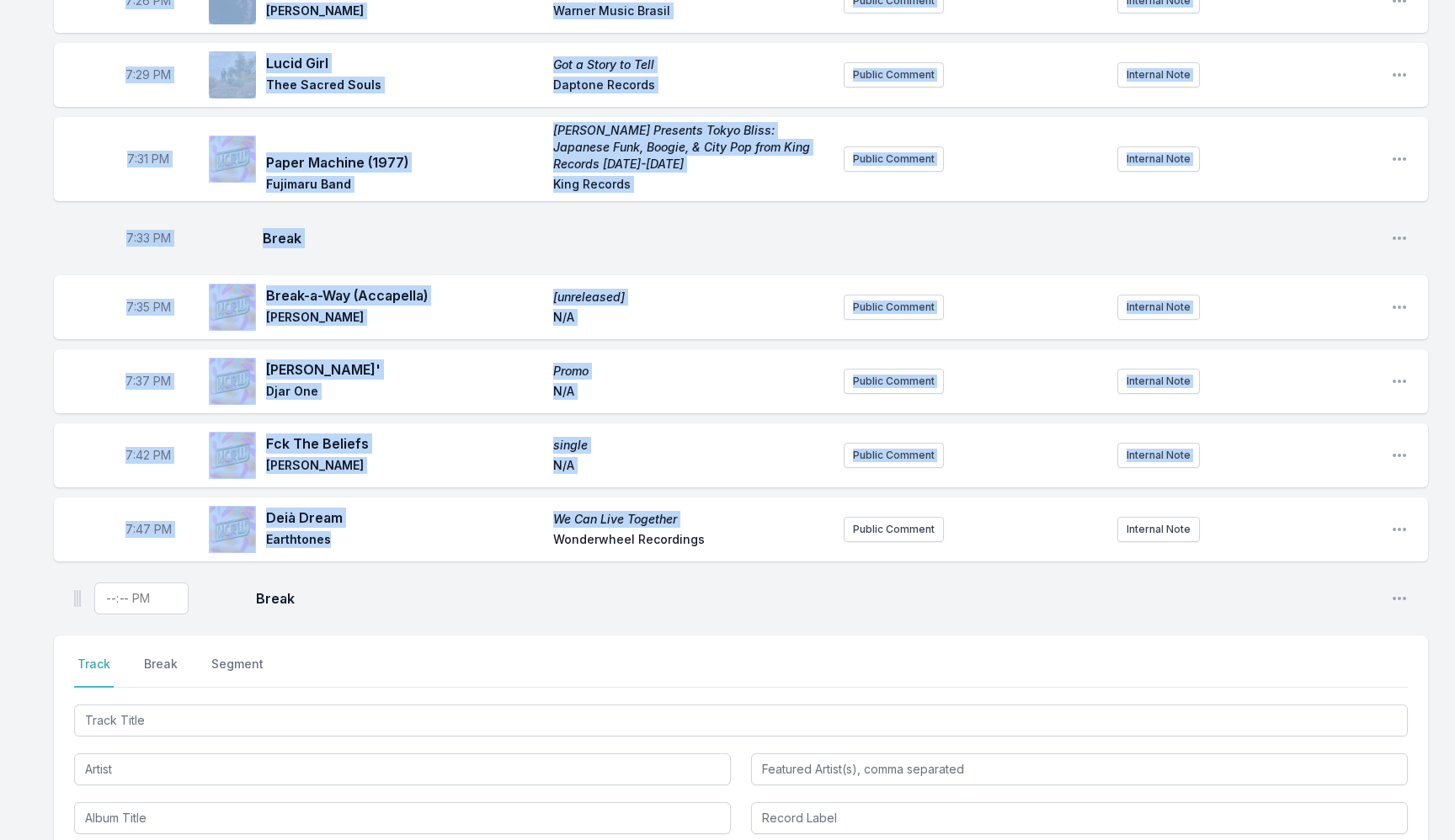
click at [364, 531] on span "Earthtones" at bounding box center [405, 541] width 277 height 20
copy ul "You're Not Blind Roulette Alfa Mist Sekito Public Comment Internal Note Open pl…"
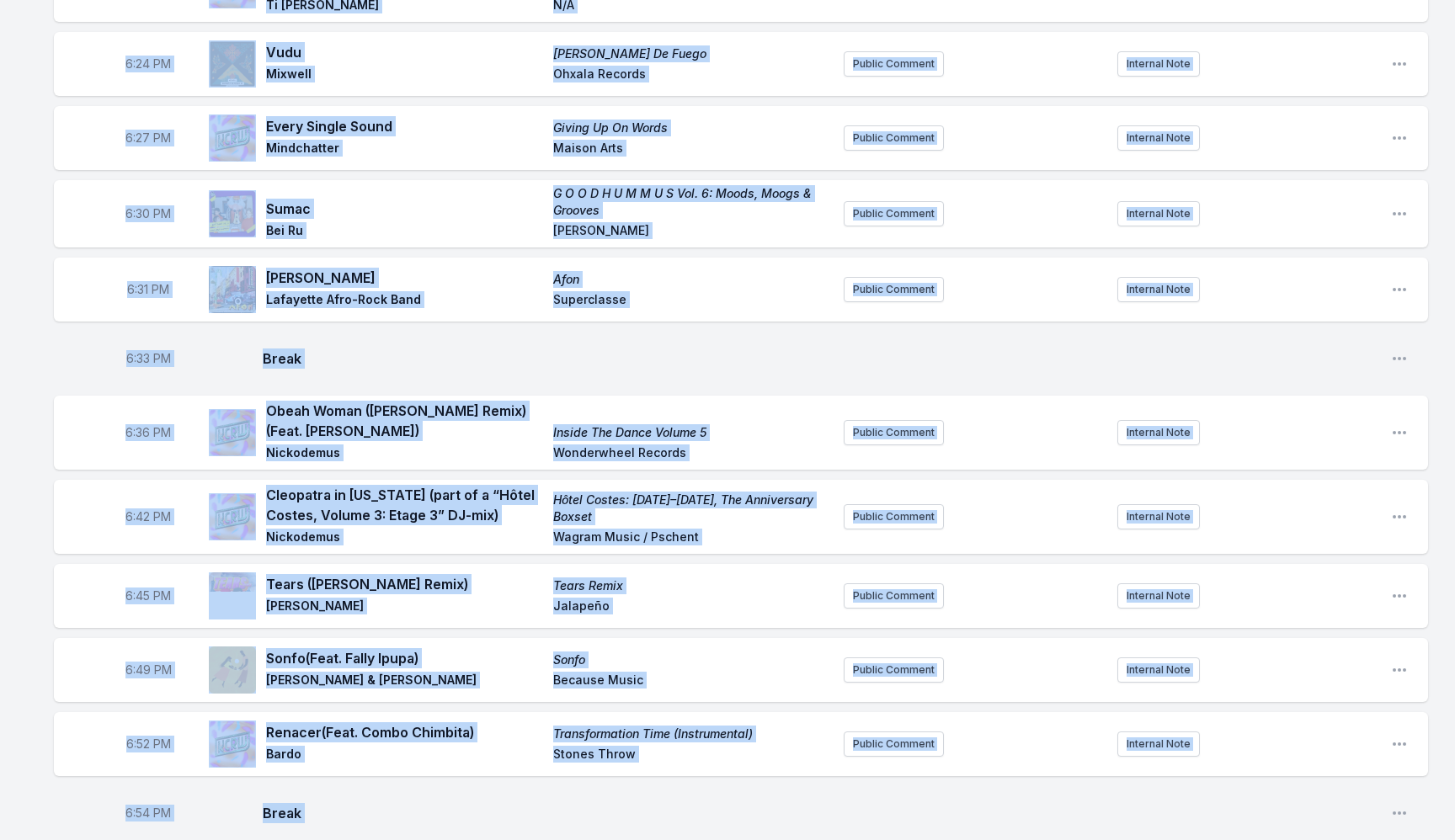
scroll to position [0, 0]
